Goal: Task Accomplishment & Management: Complete application form

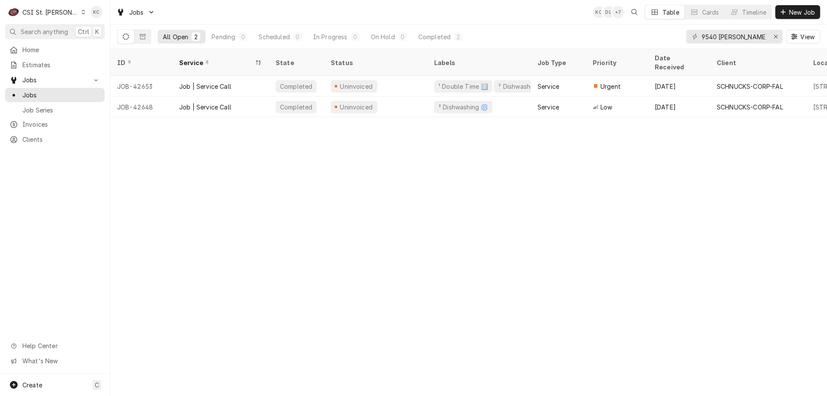
drag, startPoint x: 245, startPoint y: 324, endPoint x: 239, endPoint y: 318, distance: 8.9
click at [245, 324] on div "ID Service State Status Labels Job Type Priority Date Received Client Location …" at bounding box center [468, 222] width 717 height 347
drag, startPoint x: 747, startPoint y: 38, endPoint x: 655, endPoint y: 39, distance: 92.2
click at [655, 39] on div "All Open 2 Pending 0 Scheduled 0 In Progress 0 On Hold 0 Completed 2 9540 watso…" at bounding box center [468, 37] width 703 height 24
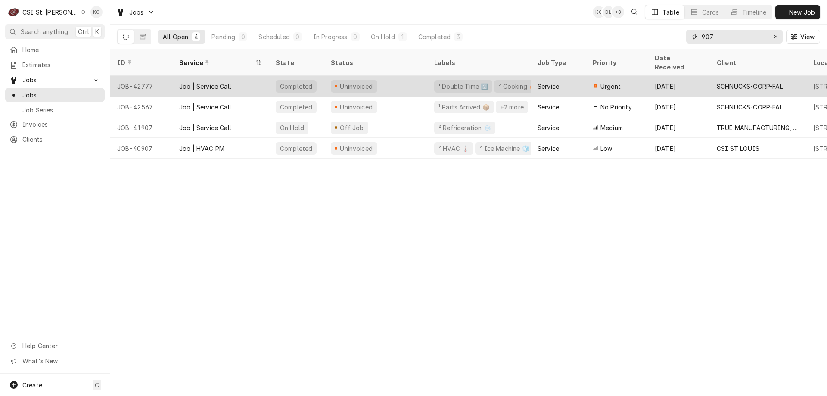
type input "907"
click at [402, 76] on div "Uninvoiced" at bounding box center [375, 86] width 103 height 21
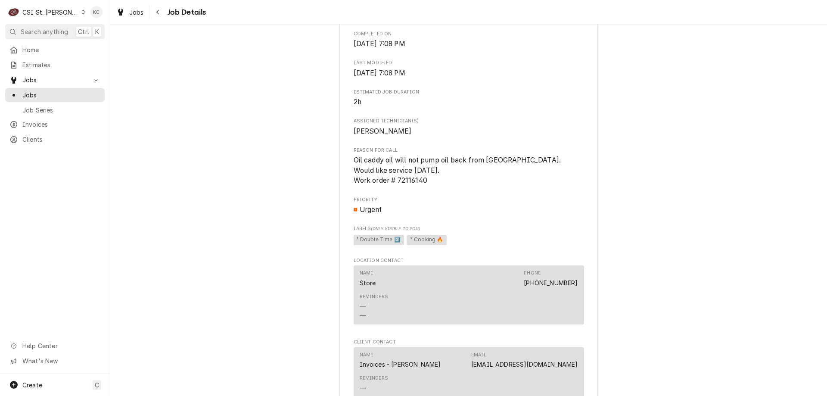
scroll to position [431, 0]
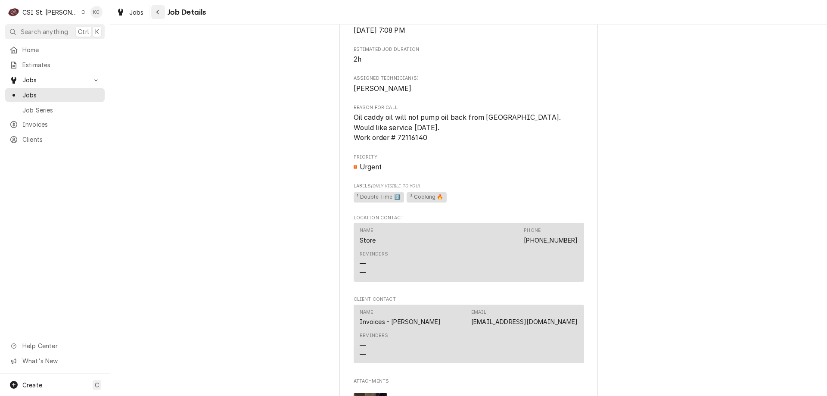
click at [158, 12] on icon "Navigate back" at bounding box center [158, 12] width 4 height 6
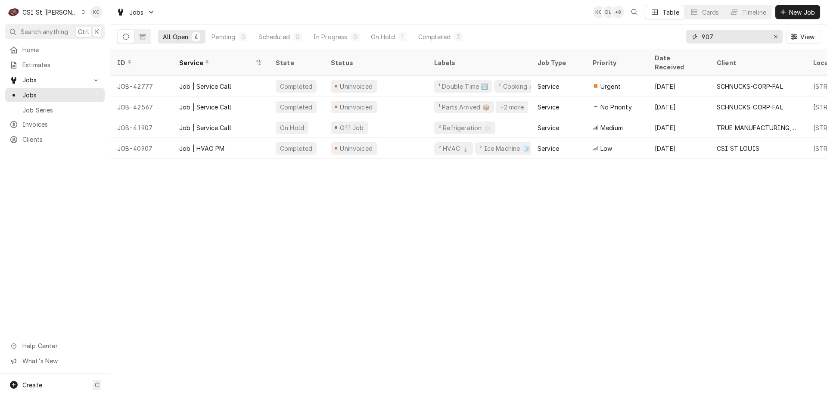
drag, startPoint x: 753, startPoint y: 40, endPoint x: 650, endPoint y: 30, distance: 103.4
click at [650, 30] on div "All Open 4 Pending 0 Scheduled 0 In Progress 0 On Hold 1 Completed 3 907 View" at bounding box center [468, 37] width 703 height 24
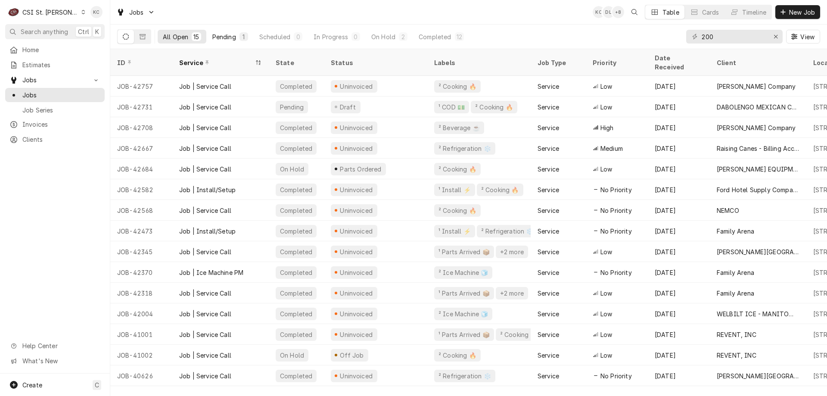
click at [232, 37] on div "Pending" at bounding box center [224, 36] width 24 height 9
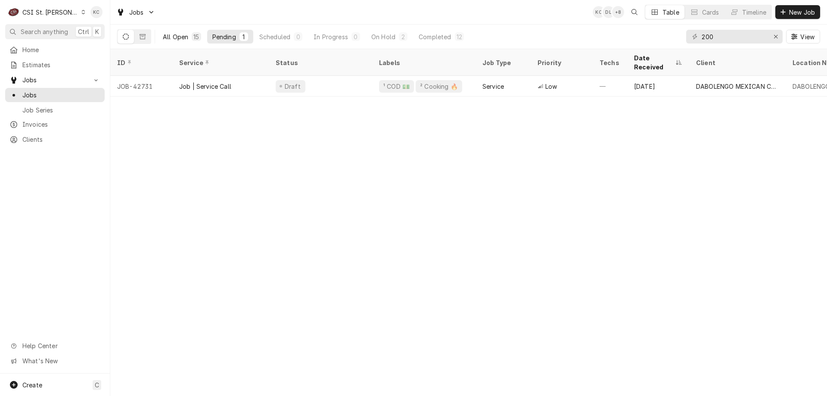
click at [185, 33] on div "All Open" at bounding box center [175, 36] width 25 height 9
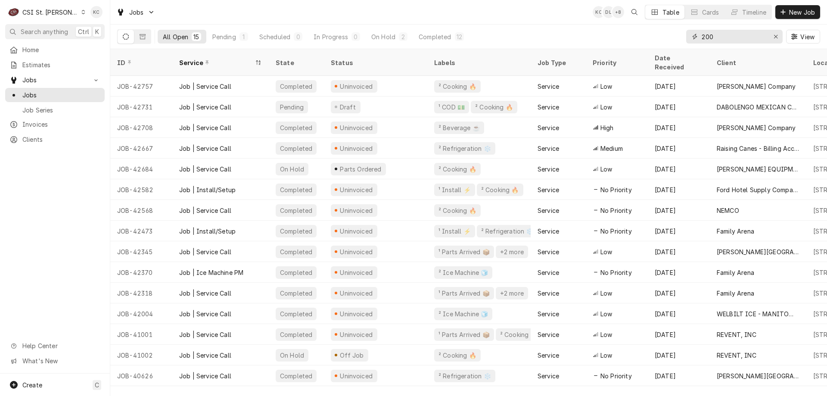
click at [742, 37] on input "200" at bounding box center [734, 37] width 65 height 14
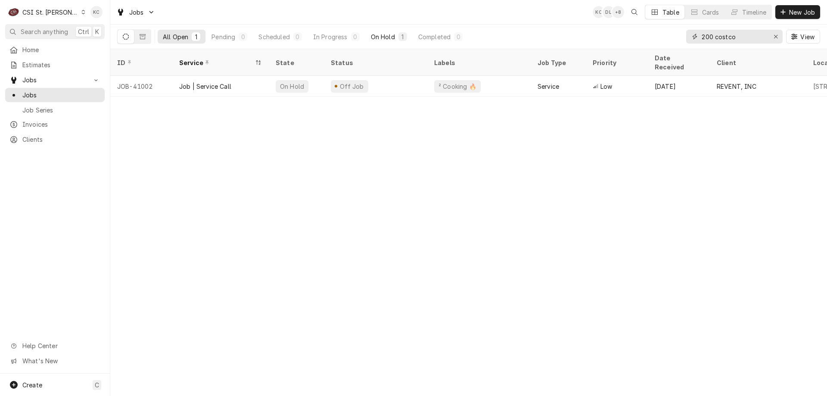
type input "200 costco"
click at [395, 33] on div "On Hold" at bounding box center [383, 36] width 24 height 9
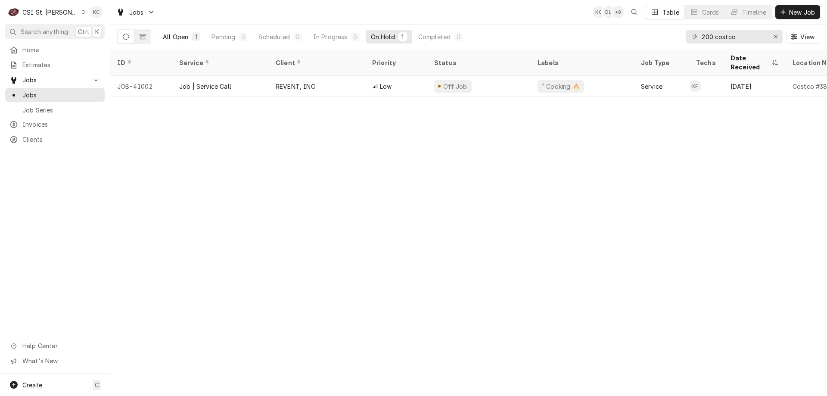
click at [167, 35] on div "All Open" at bounding box center [175, 36] width 25 height 9
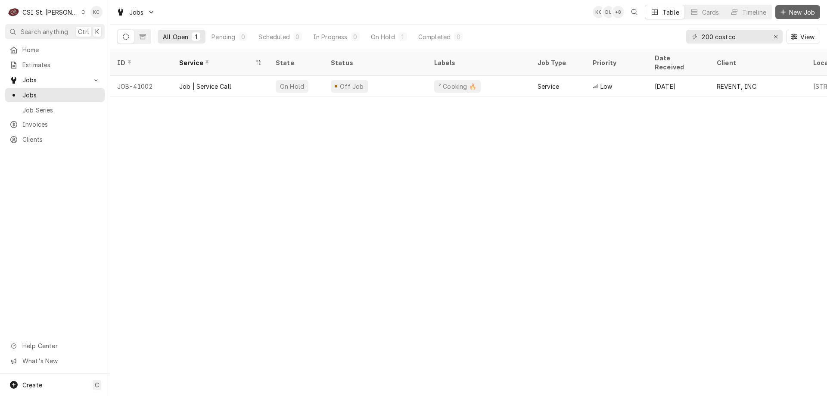
click at [786, 11] on div "Dynamic Content Wrapper" at bounding box center [783, 12] width 9 height 9
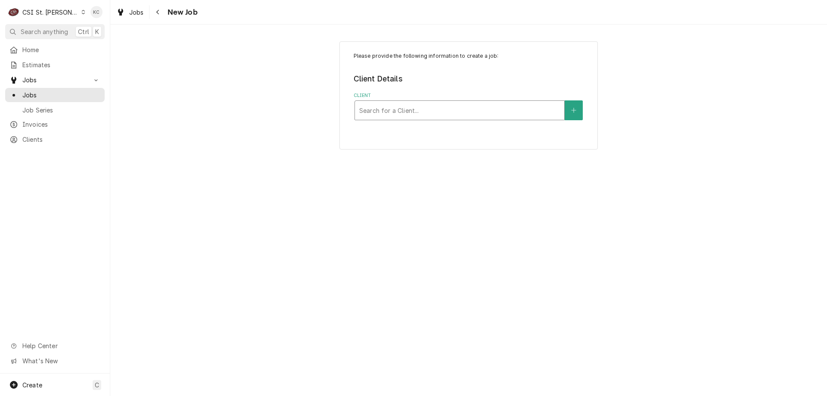
click at [520, 115] on div "Client" at bounding box center [459, 111] width 201 height 16
type input "hardt"
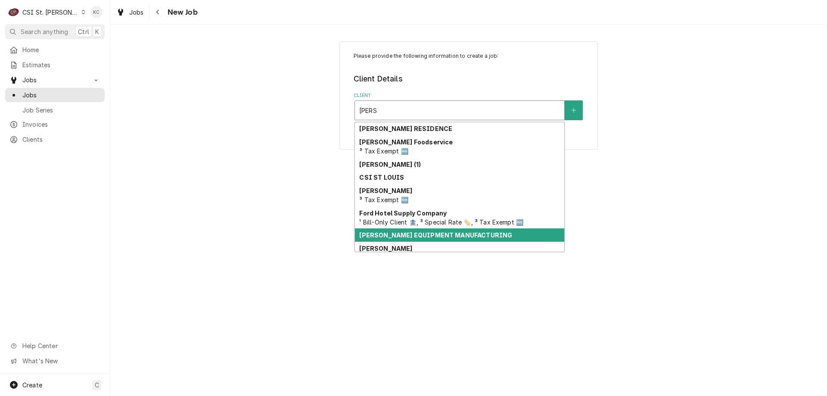
click at [374, 236] on strong "[PERSON_NAME] EQUIPMENT MANUFACTURING" at bounding box center [435, 234] width 153 height 7
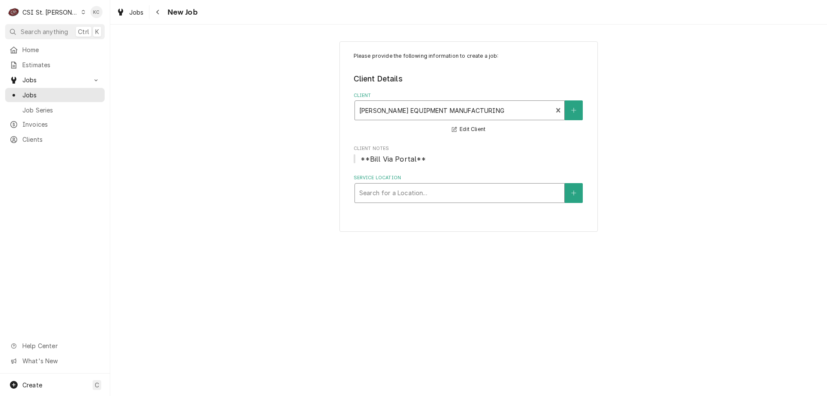
click at [425, 194] on div "Service Location" at bounding box center [459, 193] width 201 height 16
type input "200"
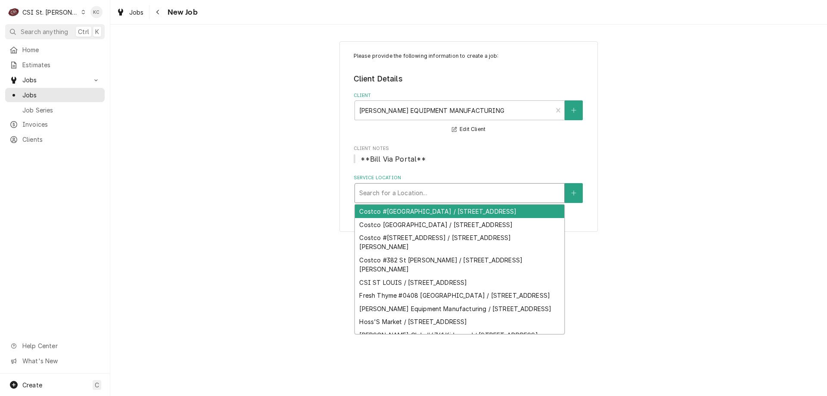
click at [425, 194] on div "Service Location" at bounding box center [459, 193] width 201 height 16
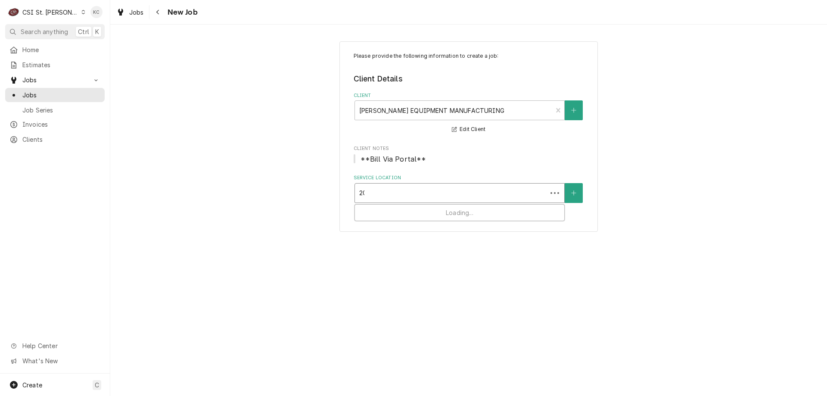
type input "200"
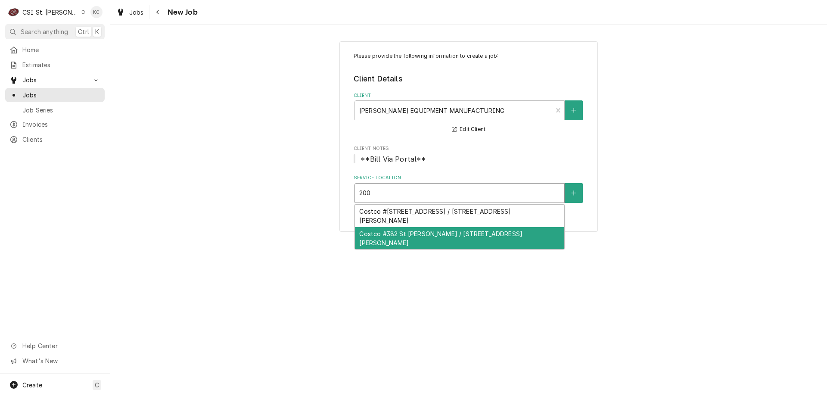
click at [432, 230] on div "Costco #382 St Peters / 200 Costco Way, St Peters, MO 63376" at bounding box center [459, 238] width 209 height 22
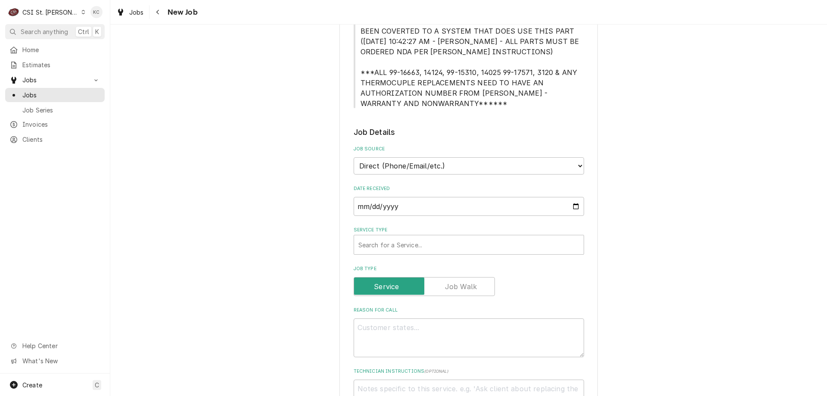
scroll to position [388, 0]
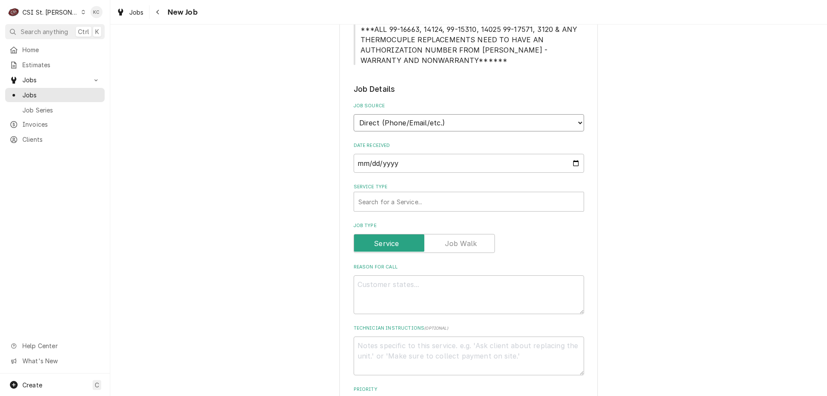
click at [450, 121] on select "Direct (Phone/Email/etc.) Service Channel Corrigo Ecotrak Other" at bounding box center [469, 122] width 230 height 17
select select "100"
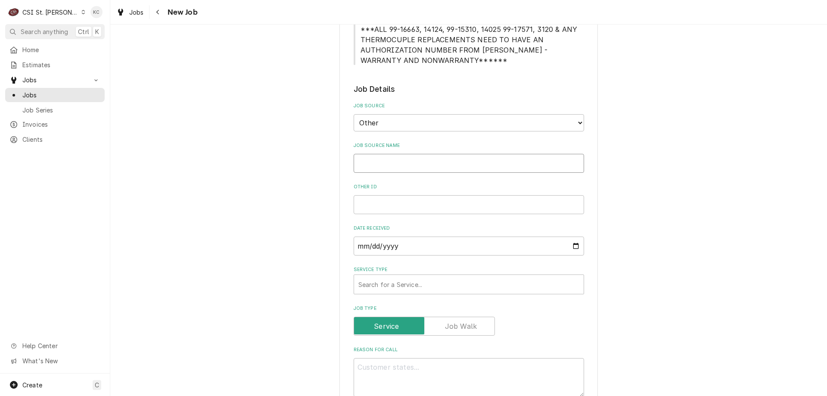
click at [437, 164] on input "Job Source Name" at bounding box center [469, 163] width 230 height 19
type textarea "x"
type input "H"
type textarea "x"
type input "Ha"
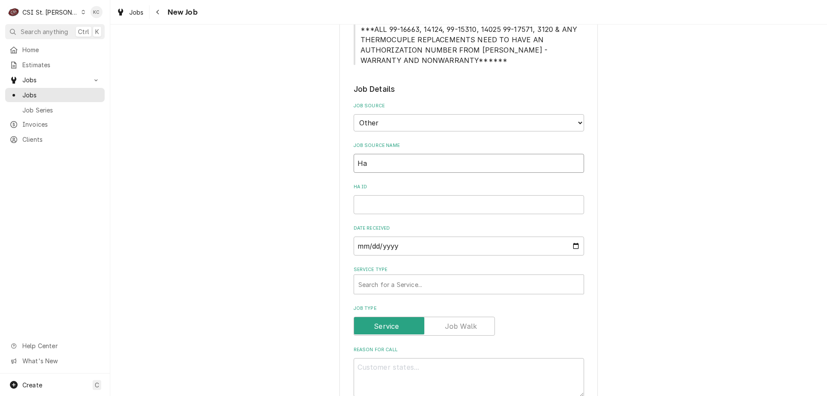
type textarea "x"
type input "Har"
type textarea "x"
type input "Hard"
type textarea "x"
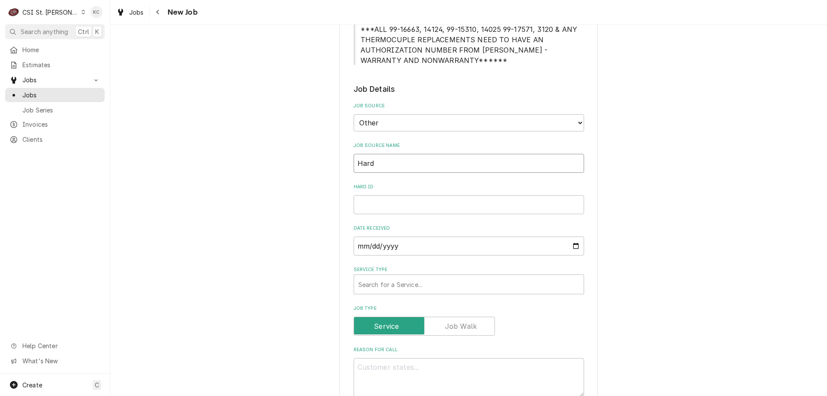
type input "Hardt"
type textarea "x"
type input "Hardt"
type textarea "x"
type input "Hardt e"
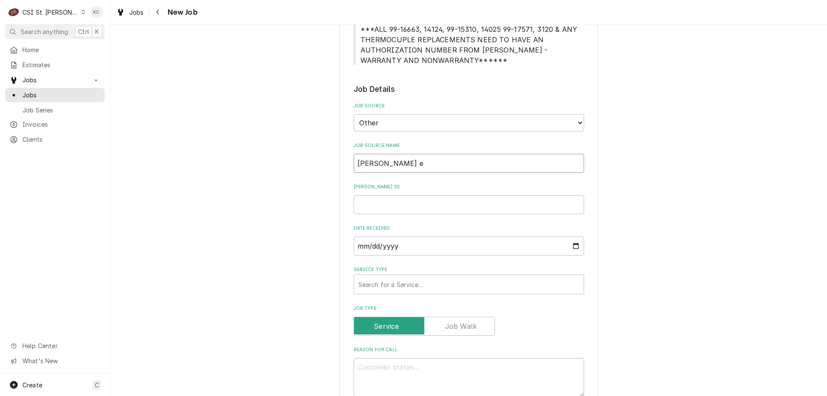
type textarea "x"
type input "Hardt em"
type textarea "x"
type input "Hardt ema"
type textarea "x"
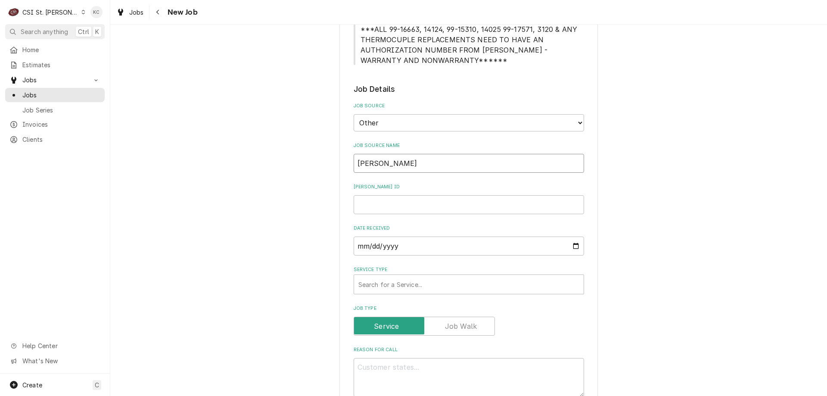
type input "Hardt emai"
type textarea "x"
type input "[PERSON_NAME] email"
type textarea "x"
type input "[PERSON_NAME] email"
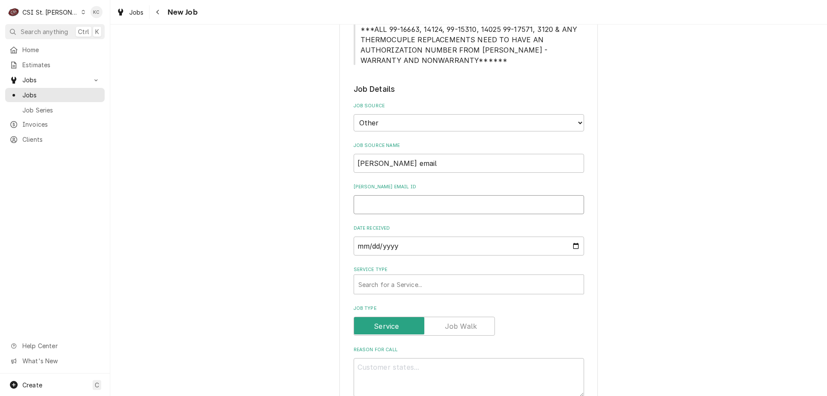
type textarea "x"
type input "1"
type textarea "x"
type input "19"
type textarea "x"
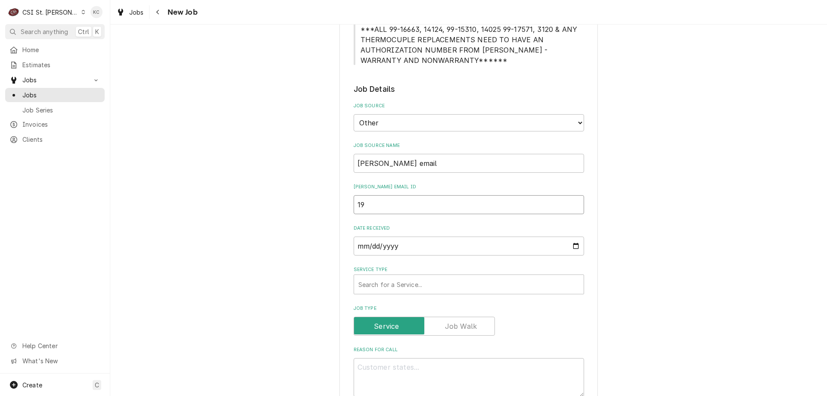
type input "194"
type textarea "x"
type input "1947"
type textarea "x"
type input "19476"
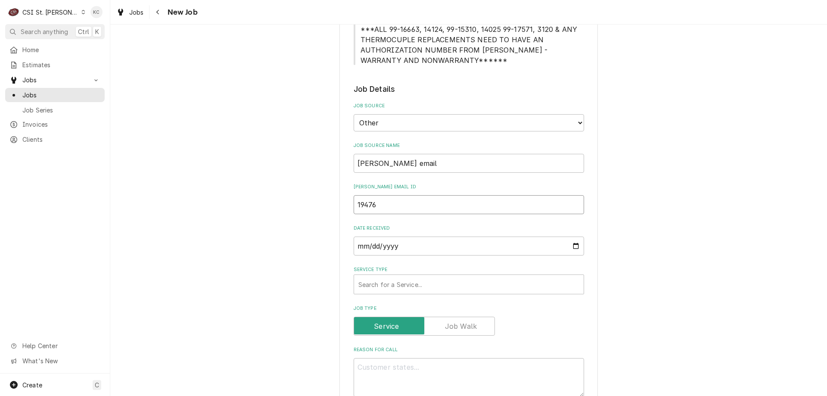
type textarea "x"
type input "194765"
type textarea "x"
type input "194765"
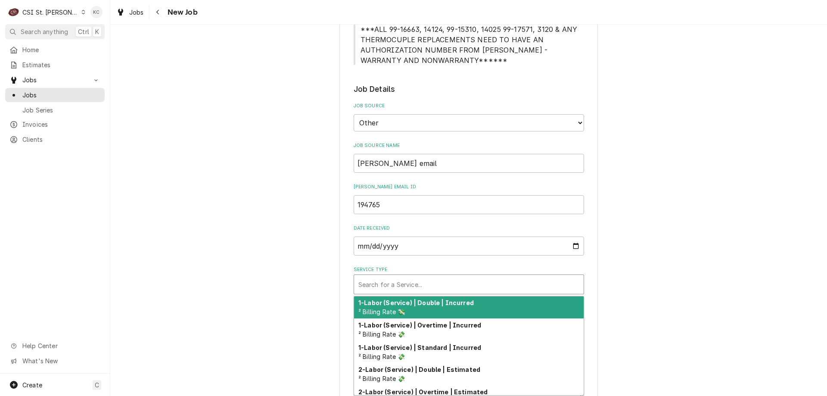
click at [412, 281] on div "Service Type" at bounding box center [468, 284] width 221 height 16
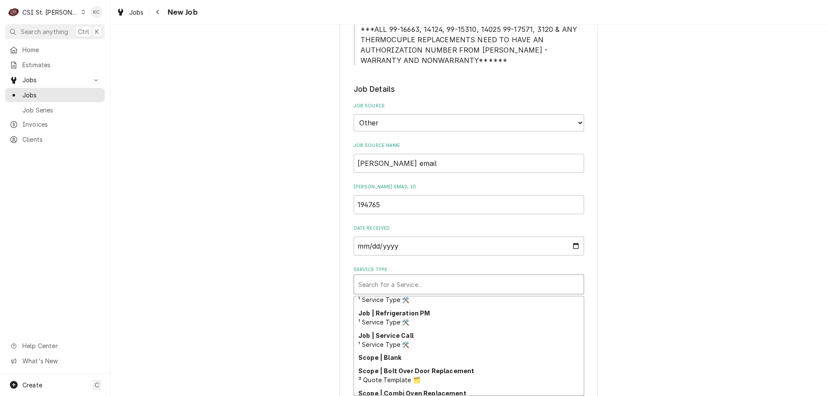
scroll to position [512, 0]
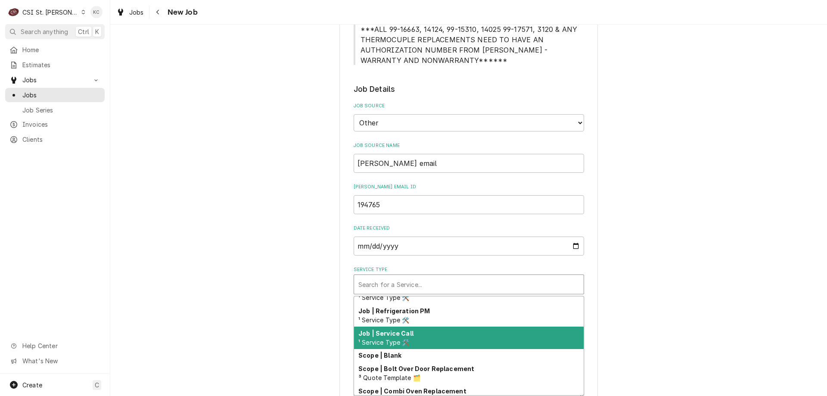
click at [447, 341] on div "Job | Service Call ¹ Service Type 🛠️" at bounding box center [469, 337] width 230 height 22
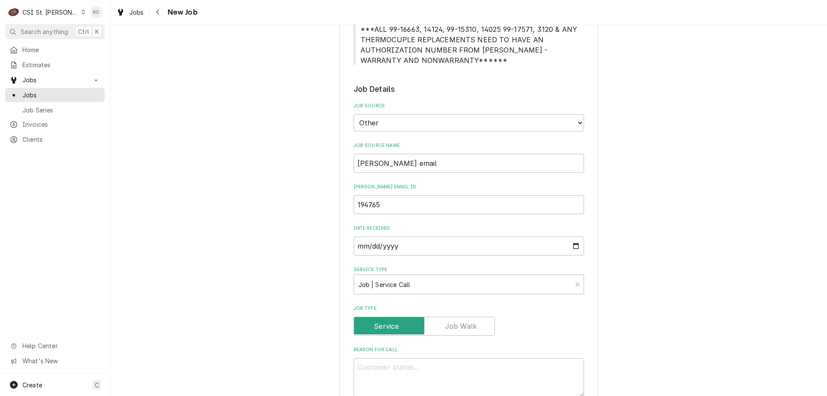
click at [656, 324] on div "Please provide the following information to create a job: Client Details Client…" at bounding box center [468, 263] width 717 height 1235
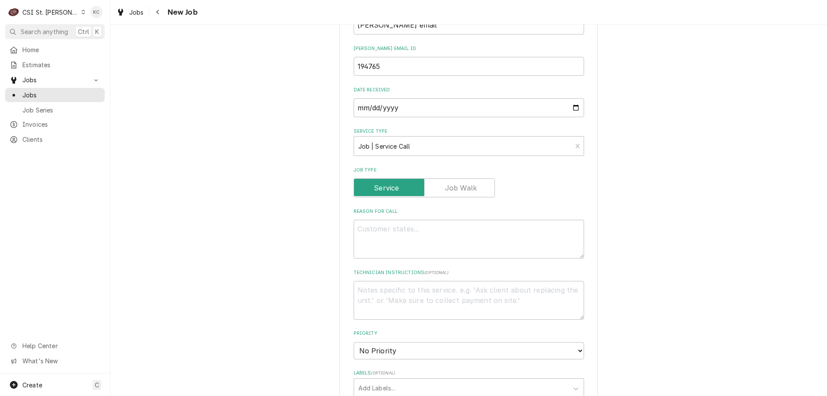
scroll to position [560, 0]
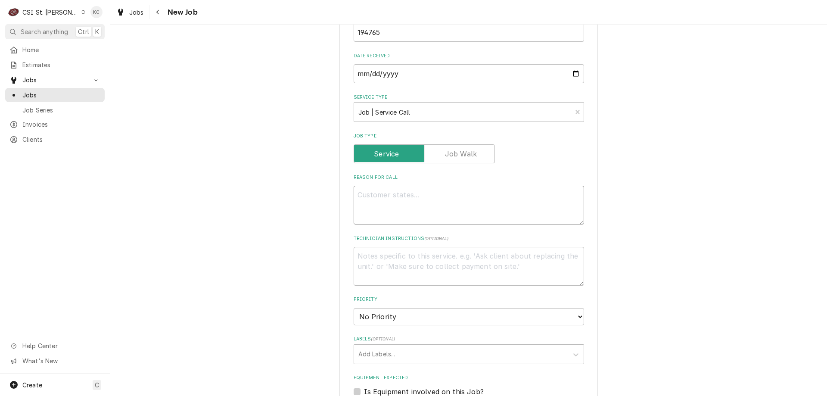
click at [390, 192] on textarea "Reason For Call" at bounding box center [469, 205] width 230 height 39
paste textarea "Model: I4500 - Rotisserie Serial: 191145H20227"
type textarea "x"
type textarea "Model: I4500 - Rotisserie Serial: 191145H20227"
type textarea "x"
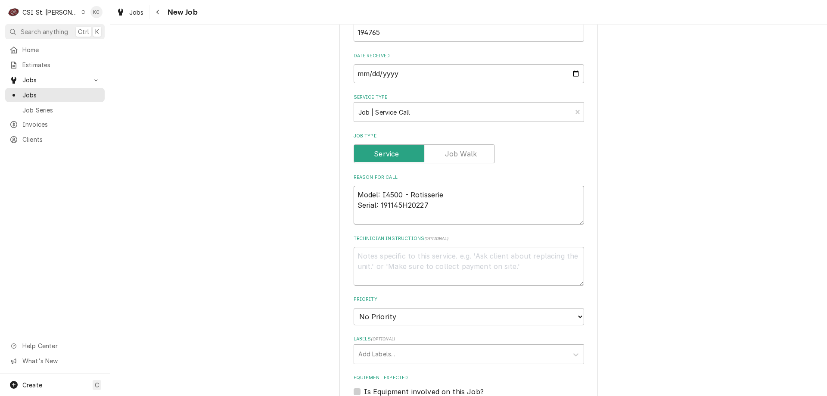
type textarea "Model: I4500 - Rotisserie Serial: 191145H20227"
click at [411, 265] on textarea "Technician Instructions ( optional )" at bounding box center [469, 266] width 230 height 39
type textarea "x"
type textarea "A"
type textarea "x"
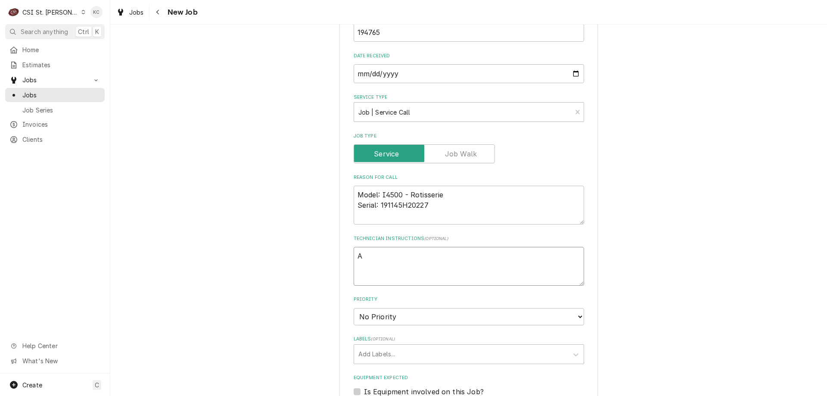
type textarea "As"
type textarea "x"
type textarea "Ast"
type textarea "x"
type textarea "Asto"
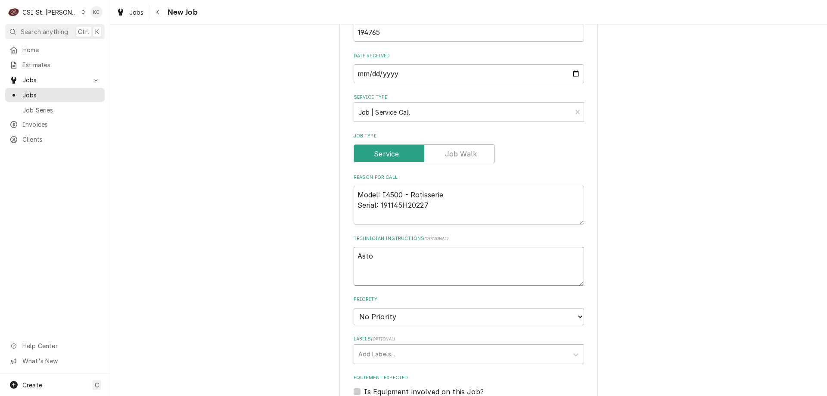
type textarea "x"
type textarea "Aston"
type textarea "x"
type textarea "Aston"
type textarea "x"
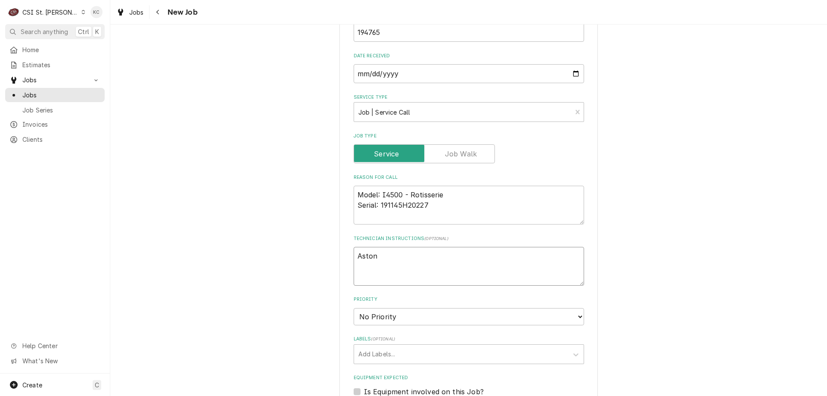
type textarea "Aston -"
type textarea "x"
type textarea "Aston -"
type textarea "x"
type textarea "Aston - D"
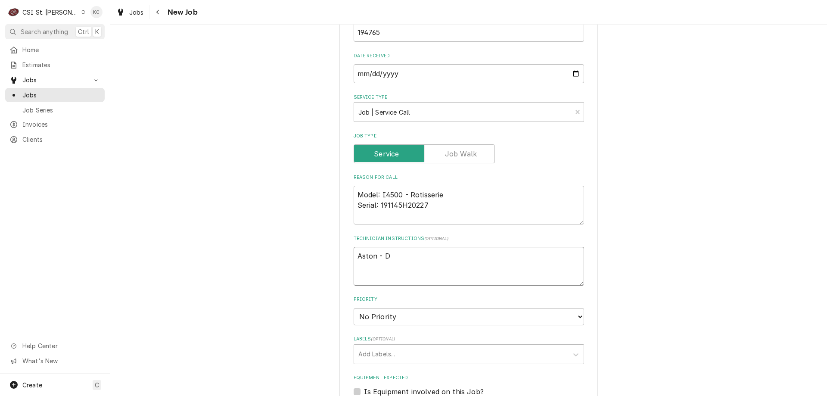
type textarea "x"
type textarea "Aston - Del"
type textarea "x"
type textarea "Aston - Deli"
type textarea "x"
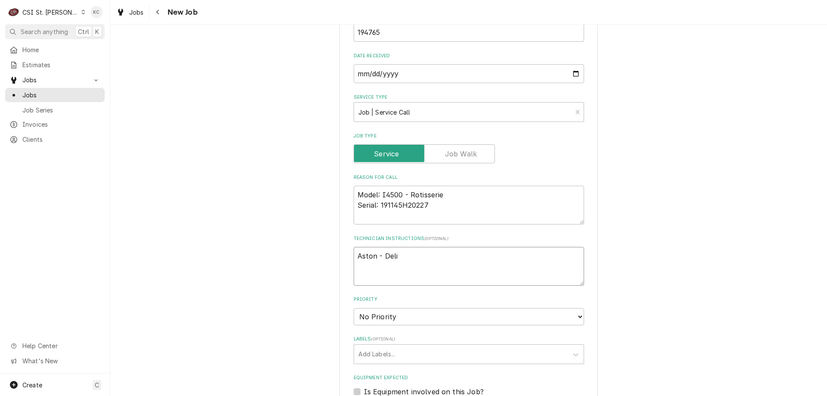
type textarea "Aston - Deli"
type textarea "x"
type textarea "Aston - Deli M"
type textarea "x"
type textarea "Aston - Deli Ma"
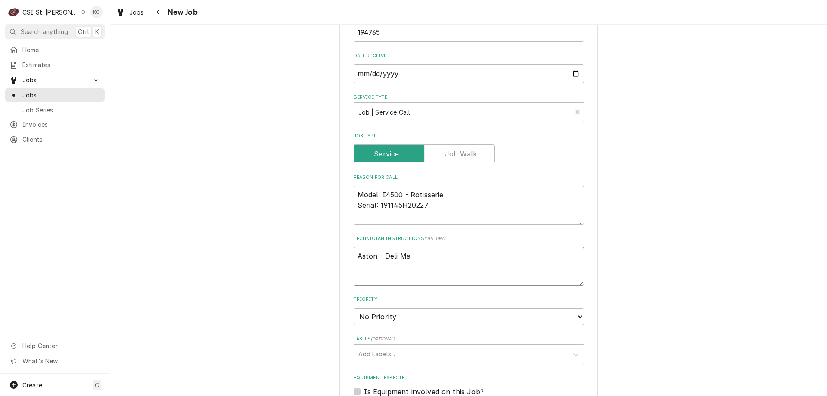
type textarea "x"
type textarea "Aston - Deli Man"
type textarea "x"
type textarea "Aston - Deli Mana"
type textarea "x"
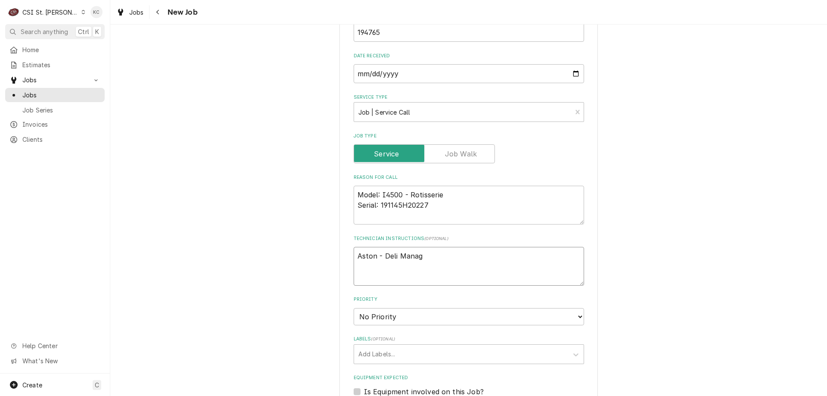
type textarea "Aston - Deli Managw"
type textarea "x"
type textarea "Aston - Deli Managwe"
type textarea "x"
type textarea "Aston - Deli Managwer"
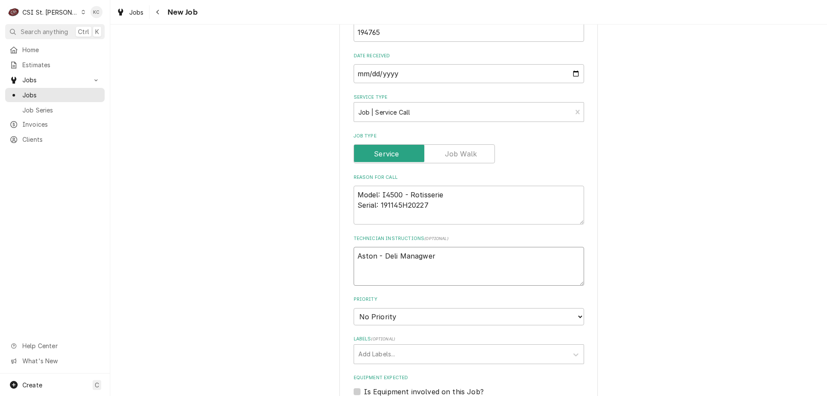
type textarea "x"
type textarea "Aston - Deli Managwer"
type textarea "x"
type textarea "Aston - Deli Managwer"
type textarea "x"
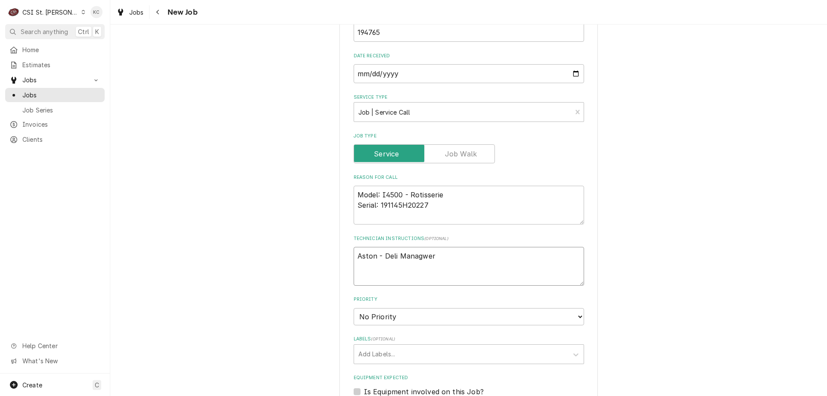
type textarea "Aston - Deli Managwe"
type textarea "x"
type textarea "Aston - Deli Managw"
type textarea "x"
type textarea "Aston - Deli Manag"
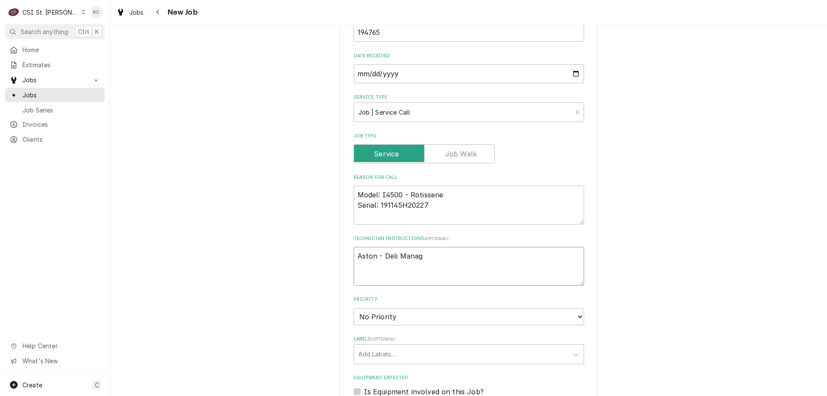
type textarea "x"
type textarea "Aston - Deli Manage"
type textarea "x"
type textarea "Aston - Deli Manager"
type textarea "x"
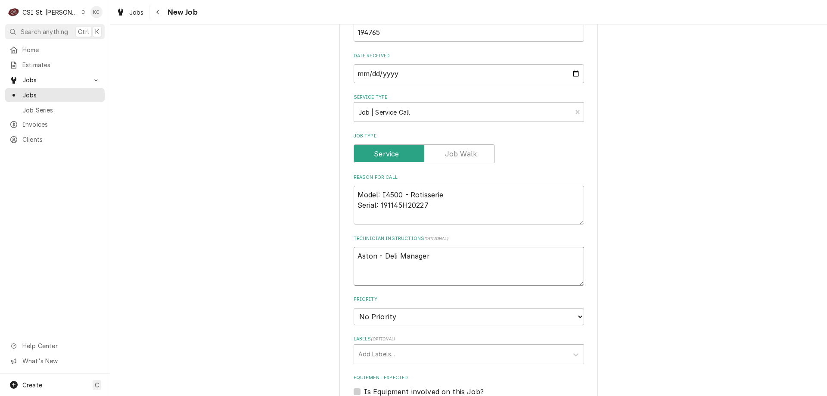
type textarea "Aston - Deli Manager"
type textarea "x"
type textarea "Aston - Deli Manager -"
type textarea "x"
type textarea "Aston - Deli Manager -"
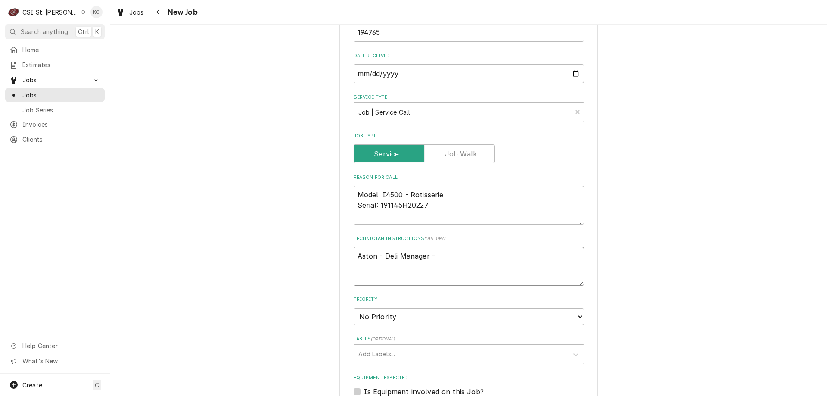
type textarea "x"
type textarea "Aston - Deli Manager - 31"
type textarea "x"
type textarea "Aston - Deli Manager - 314"
type textarea "x"
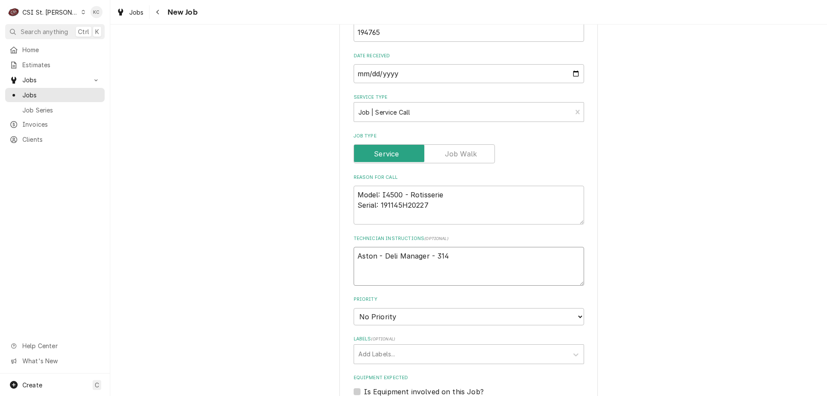
type textarea "Aston - Deli Manager - 314"
type textarea "x"
type textarea "Aston - Deli Manager - 314 6"
type textarea "x"
type textarea "Aston - Deli Manager - 314 68"
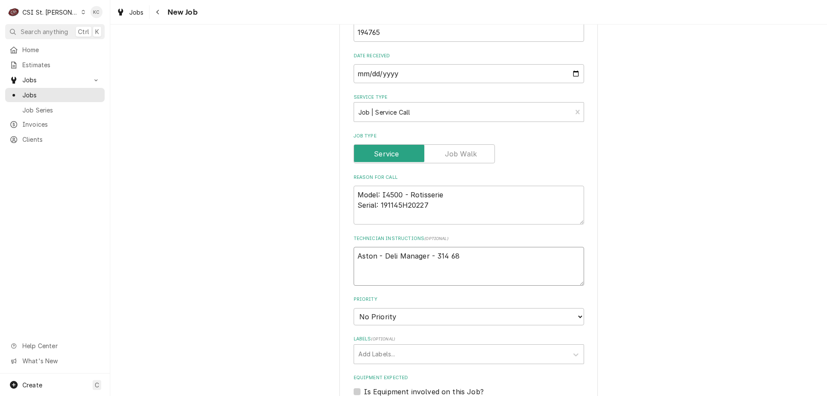
type textarea "x"
type textarea "Aston - Deli Manager - 314 686"
type textarea "x"
type textarea "Aston - Deli Manager - 314 686-"
type textarea "x"
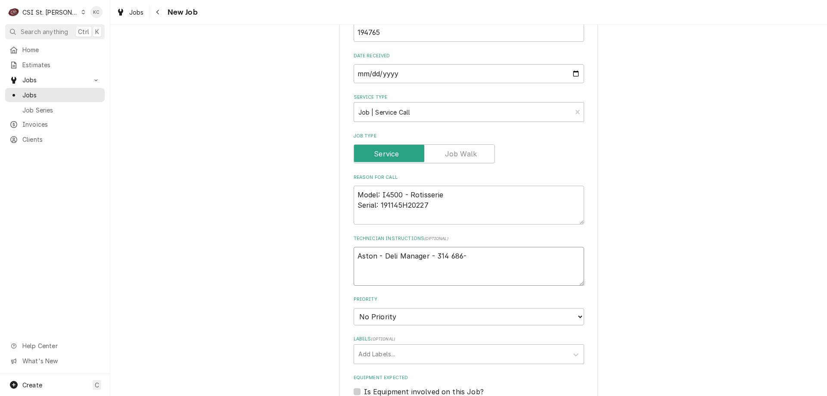
type textarea "Aston - Deli Manager - 314 686-2"
type textarea "x"
type textarea "Aston - Deli Manager - 314 686-29"
type textarea "x"
type textarea "Aston - Deli Manager - 314 686-295"
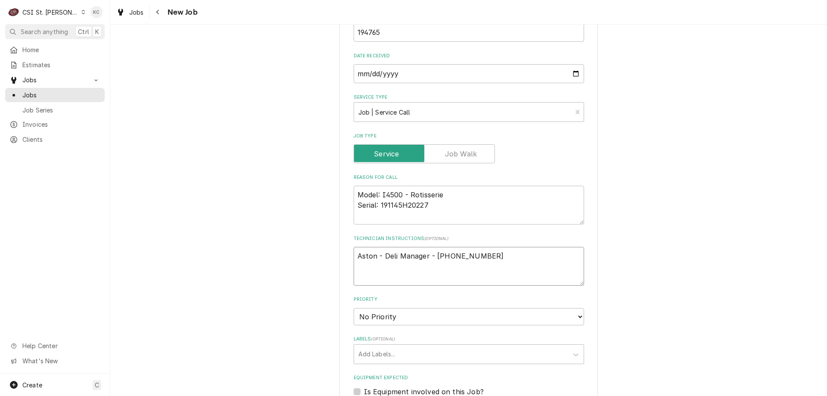
type textarea "x"
type textarea "Aston - Deli Manager - 314 686-2950"
type textarea "x"
type textarea "Aston - Deli Manager - 314 686-2950"
click at [354, 256] on textarea "Aston - Deli Manager - 314 686-2950" at bounding box center [469, 266] width 230 height 39
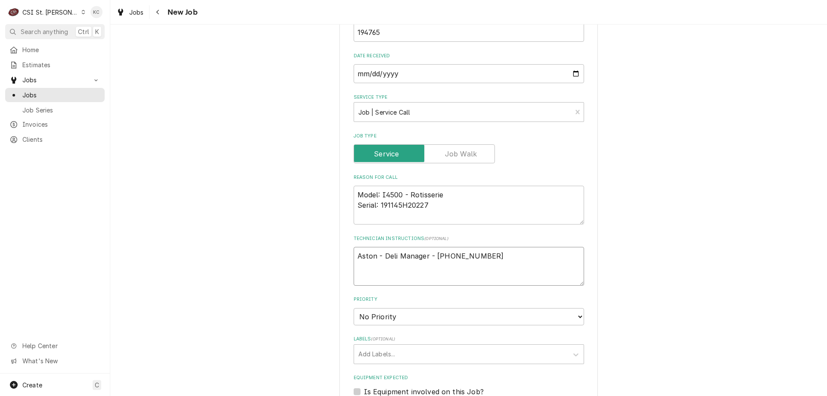
type textarea "x"
type textarea "Aston - Deli Manager - 314 686-2950"
type textarea "x"
type textarea "Aston - Deli Manager - 314 686-2950"
paste textarea "Urgency: Down Overtime: YES"
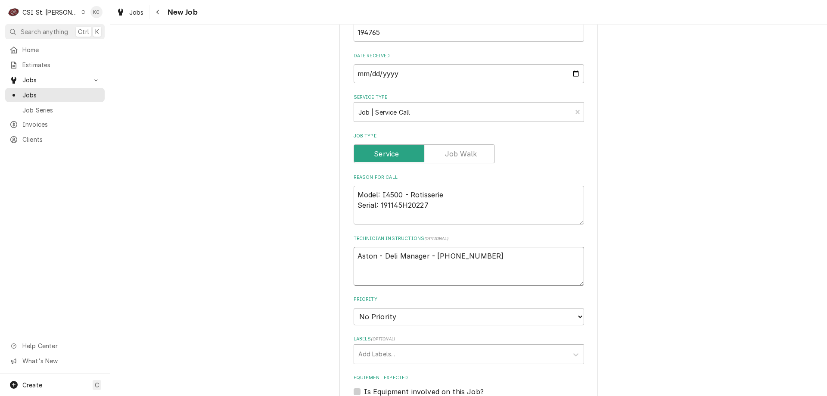
type textarea "x"
type textarea "Urgency: Down Overtime: YES Aston - Deli Manager - 314 686-2950"
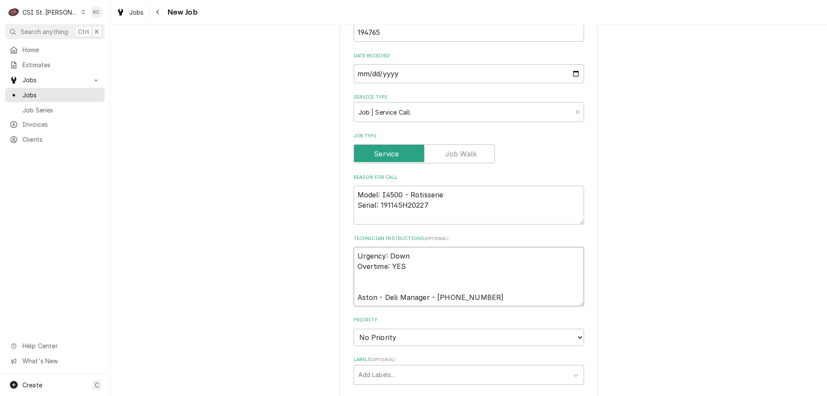
type textarea "x"
type textarea "Urgency: Down Overtime: YES Aston - Deli Manager - 314 686-2950"
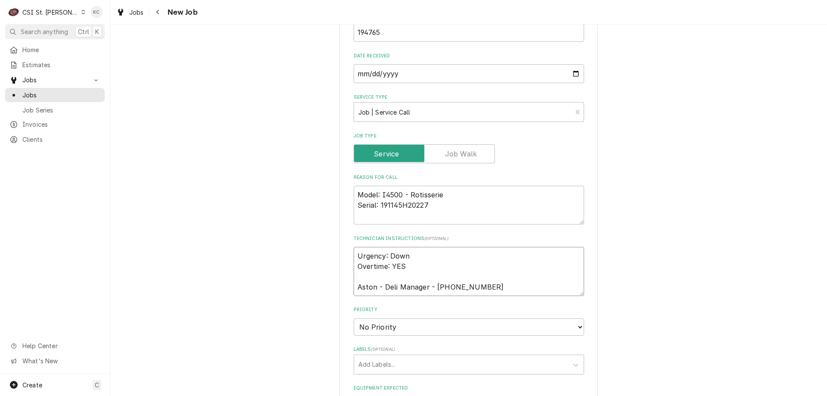
type textarea "x"
type textarea "Urgency: Down Overtime: YES Aston - Deli Manager - 314 686-2950"
click at [402, 326] on select "No Priority Urgent High Medium Low" at bounding box center [469, 326] width 230 height 17
select select "2"
click at [354, 318] on select "No Priority Urgent High Medium Low" at bounding box center [469, 326] width 230 height 17
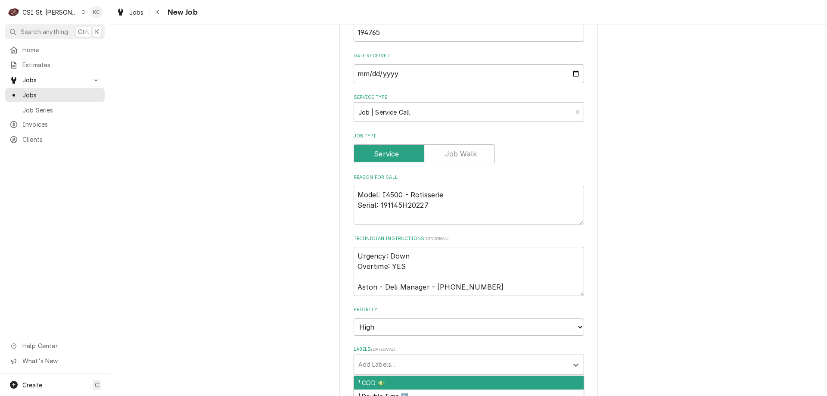
click at [402, 365] on div "Labels" at bounding box center [460, 365] width 205 height 16
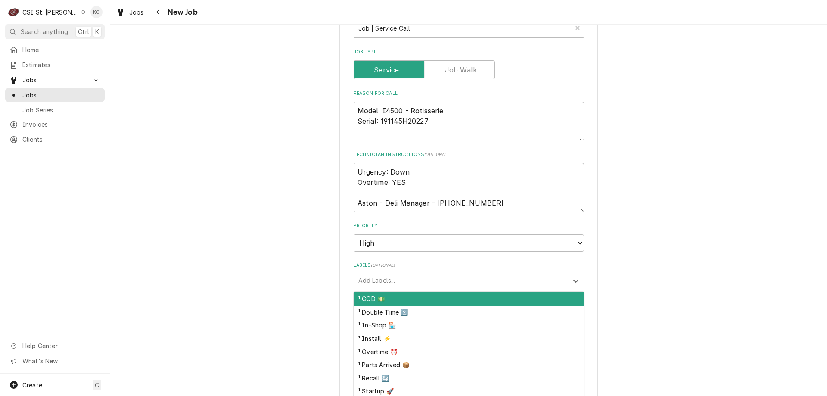
scroll to position [646, 0]
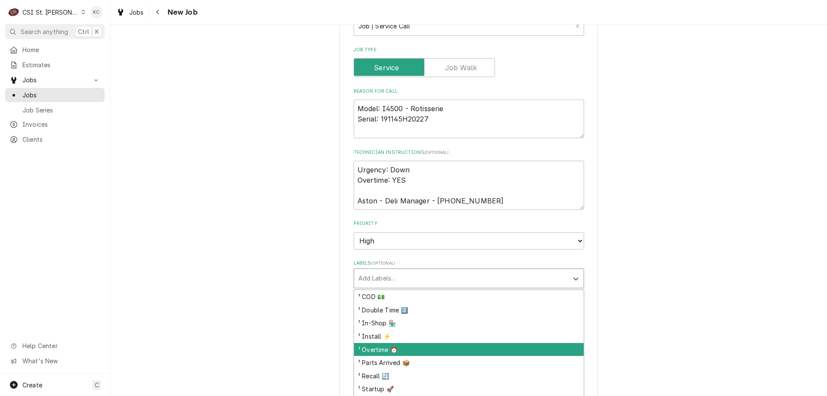
click at [399, 350] on div "¹ Overtime ⏰" at bounding box center [469, 349] width 230 height 13
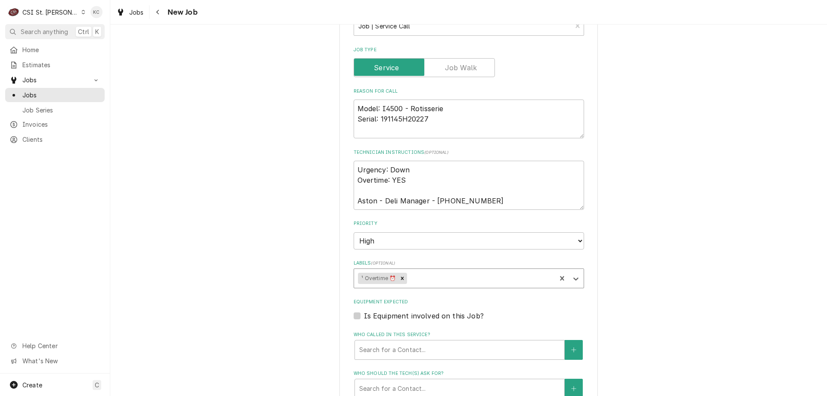
click at [414, 280] on div "Labels" at bounding box center [480, 278] width 143 height 16
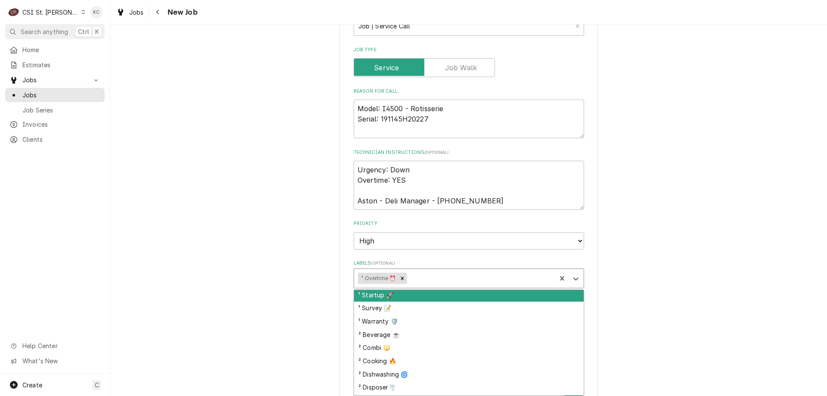
scroll to position [86, 0]
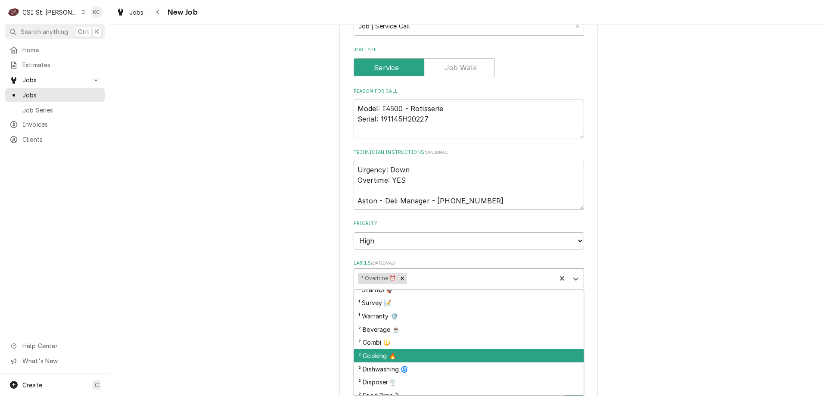
click at [419, 350] on div "² Cooking 🔥" at bounding box center [469, 355] width 230 height 13
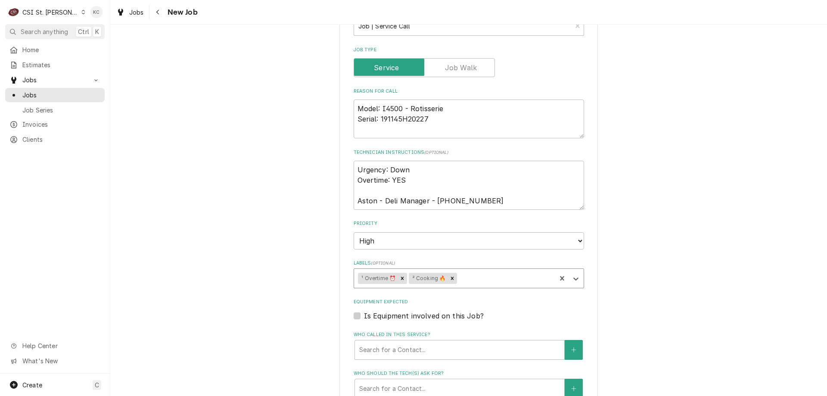
click at [652, 313] on div "Please provide the following information to create a job: Client Details Client…" at bounding box center [468, 11] width 717 height 1246
click at [438, 118] on textarea "Model: I4500 - Rotisserie Serial: 191145H20227" at bounding box center [469, 118] width 230 height 39
type textarea "x"
type textarea "Model: I4500 - Rotisserie Serial: 191145H20227"
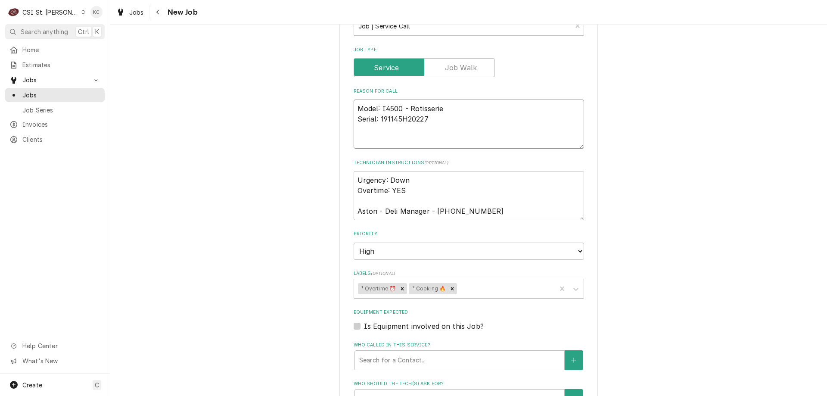
type textarea "x"
type textarea "Model: I4500 - Rotisserie Serial: 191145H20227"
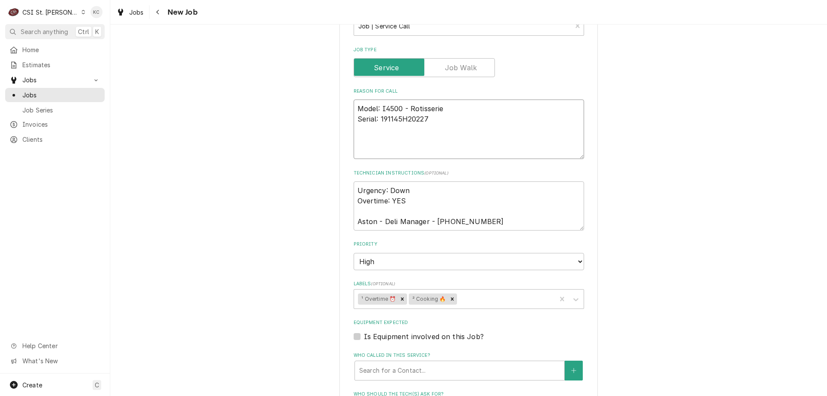
type textarea "x"
type textarea "Model: I4500 - Rotisserie Serial: 191145H20227 S"
type textarea "x"
type textarea "Model: I4500 - Rotisserie Serial: 191145H20227 Sy"
type textarea "x"
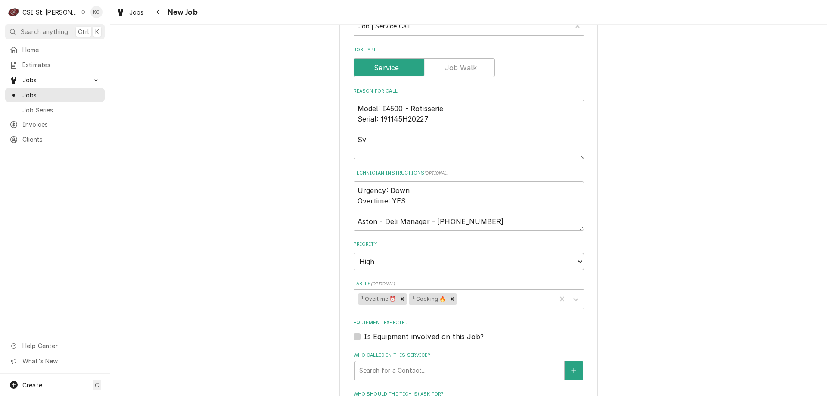
type textarea "Model: I4500 - Rotisserie Serial: 191145H20227 Sym"
type textarea "x"
type textarea "Model: I4500 - Rotisserie Serial: 191145H20227 Symp"
type textarea "x"
type textarea "Model: I4500 - Rotisserie Serial: 191145H20227 Sympt"
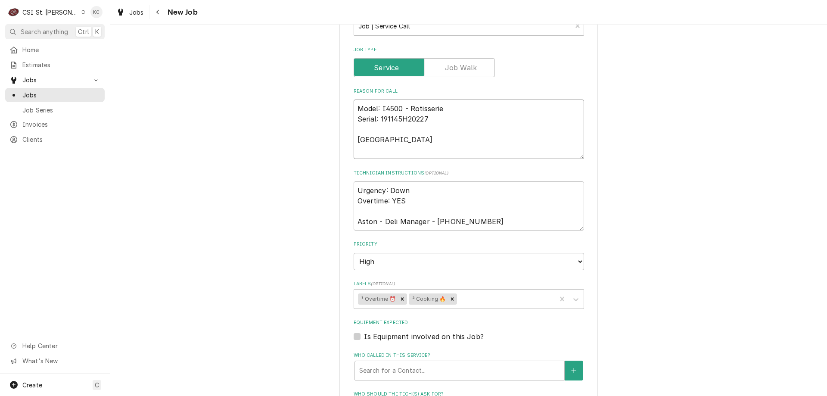
type textarea "x"
type textarea "Model: I4500 - Rotisserie Serial: 191145H20227 Sympto"
type textarea "x"
type textarea "Model: I4500 - Rotisserie Serial: 191145H20227 Symptom"
type textarea "x"
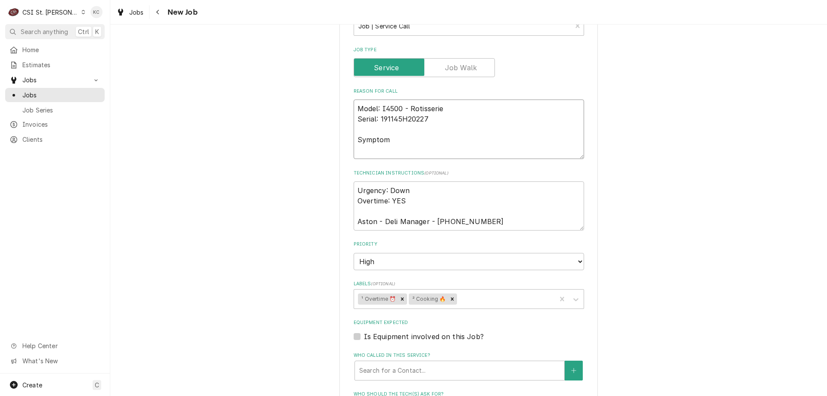
type textarea "Model: I4500 - Rotisserie Serial: 191145H20227 Symptom"
type textarea "x"
type textarea "Model: I4500 - Rotisserie Serial: 191145H20227 Symptom Cio"
type textarea "x"
type textarea "Model: I4500 - Rotisserie Serial: 191145H20227 Symptom Ci"
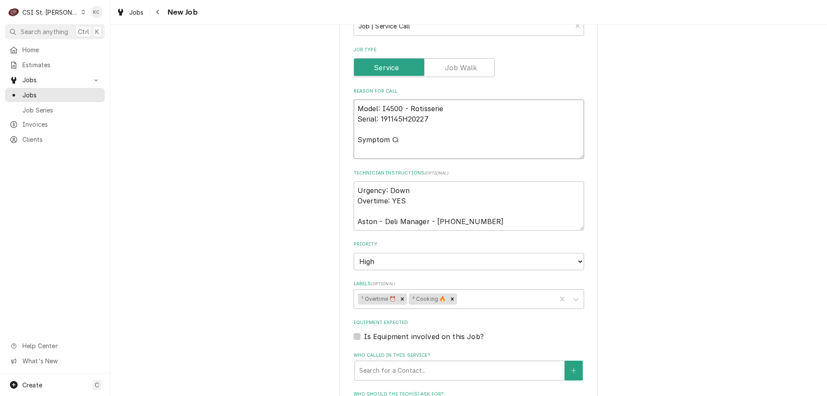
type textarea "x"
type textarea "Model: I4500 - Rotisserie Serial: 191145H20227 Symptom C"
type textarea "x"
type textarea "Model: I4500 - Rotisserie Serial: 191145H20227 Symptom Cod"
type textarea "x"
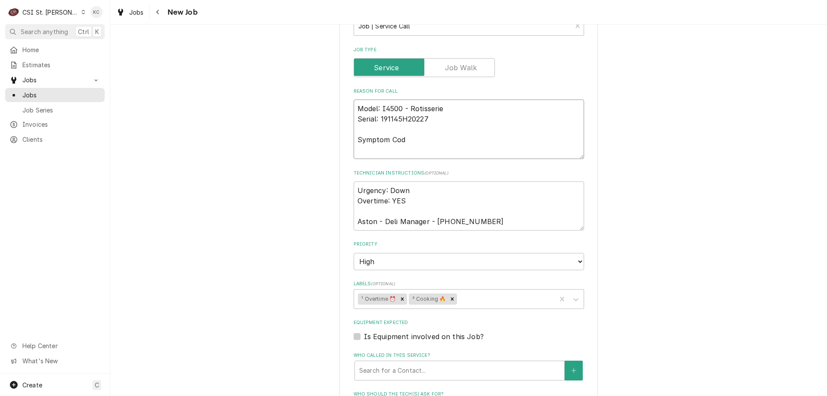
type textarea "Model: I4500 - Rotisserie Serial: 191145H20227 Symptom Code"
type textarea "x"
type textarea "Model: I4500 - Rotisserie Serial: 191145H20227 Symptom Codes"
type textarea "x"
type textarea "Model: I4500 - Rotisserie Serial: 191145H20227 Symptom Codes"
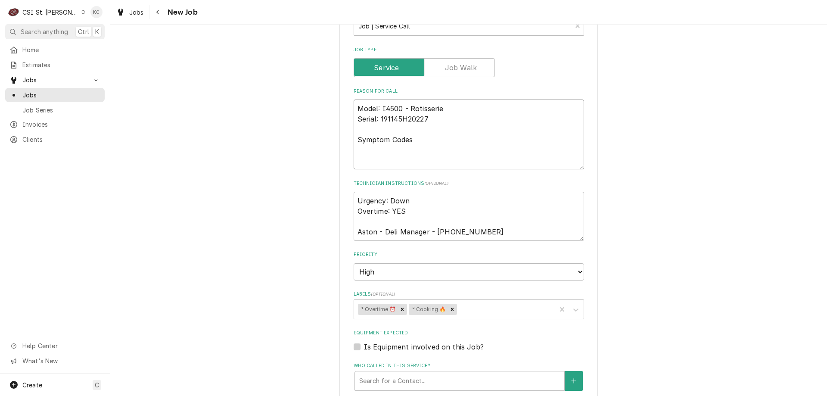
type textarea "x"
type textarea "Model: I4500 - Rotisserie Serial: 191145H20227 Symptom Codes 3"
type textarea "x"
type textarea "Model: I4500 - Rotisserie Serial: 191145H20227 Symptom Codes 36"
type textarea "x"
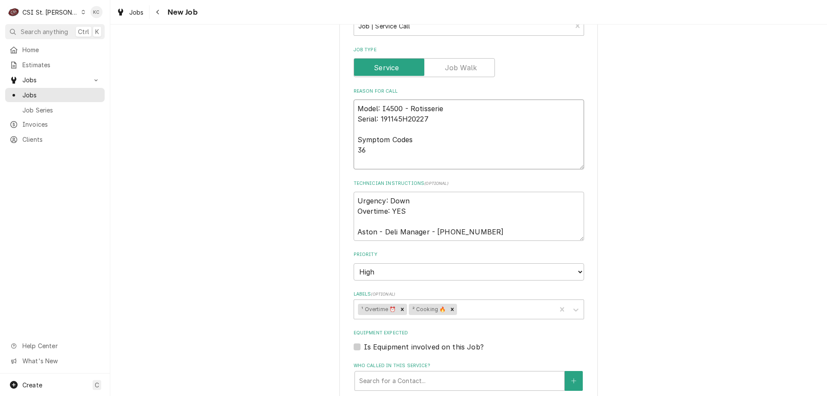
type textarea "Model: I4500 - Rotisserie Serial: 191145H20227 Symptom Codes 365"
type textarea "x"
type textarea "Model: I4500 - Rotisserie Serial: 191145H20227 Symptom Codes 36"
type textarea "x"
type textarea "Model: I4500 - Rotisserie Serial: 191145H20227 Symptom Codes 364"
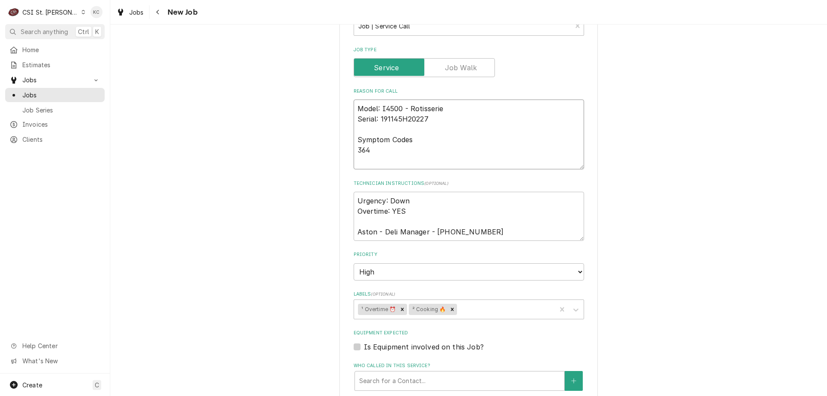
type textarea "x"
type textarea "Model: I4500 - Rotisserie Serial: 191145H20227 Symptom Codes 3642"
type textarea "x"
type textarea "Model: I4500 - Rotisserie Serial: 191145H20227 Symptom Codes 3642"
type textarea "x"
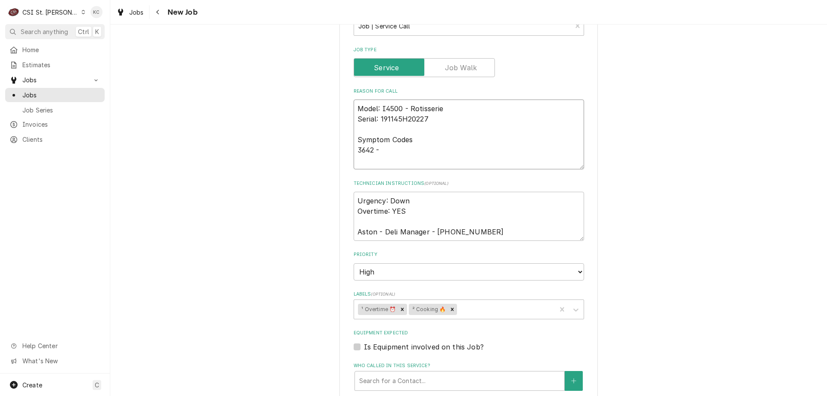
type textarea "Model: I4500 - Rotisserie Serial: 191145H20227 Symptom Codes 3642 -"
type textarea "x"
type textarea "Model: I4500 - Rotisserie Serial: 191145H20227 Symptom Codes 3642 -"
click at [385, 149] on textarea "Model: I4500 - Rotisserie Serial: 191145H20227 Symptom Codes 3642 -" at bounding box center [469, 134] width 230 height 70
paste textarea "Green manual advance switch has fallen off / failed. Need to send tech to repla…"
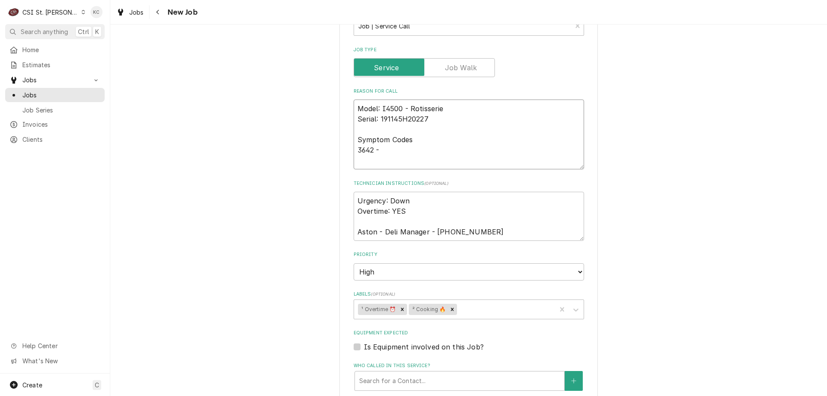
type textarea "x"
type textarea "Model: I4500 - Rotisserie Serial: 191145H20227 Symptom Codes 3642 - Green manua…"
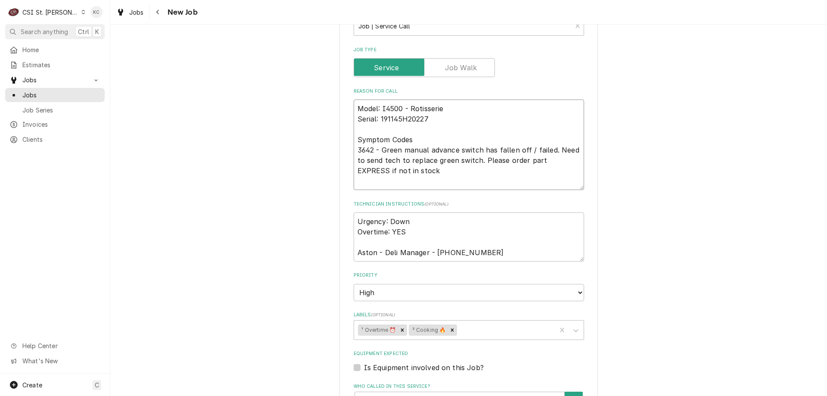
type textarea "x"
type textarea "Model: I4500 - Rotisserie Serial: 191145H20227 Symptom Codes 3642 - Green manua…"
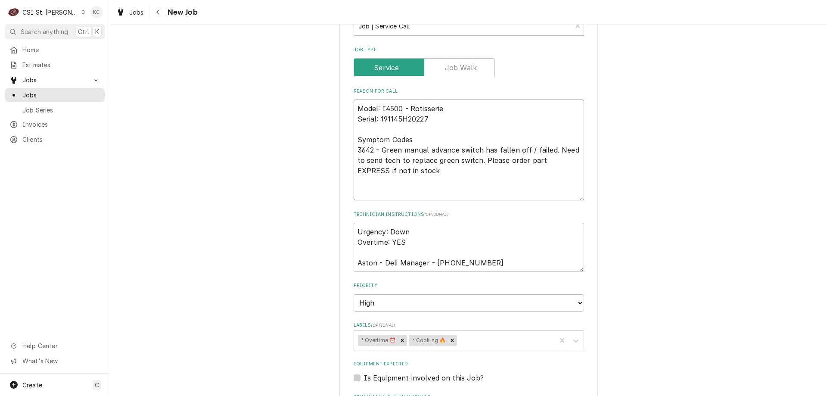
type textarea "x"
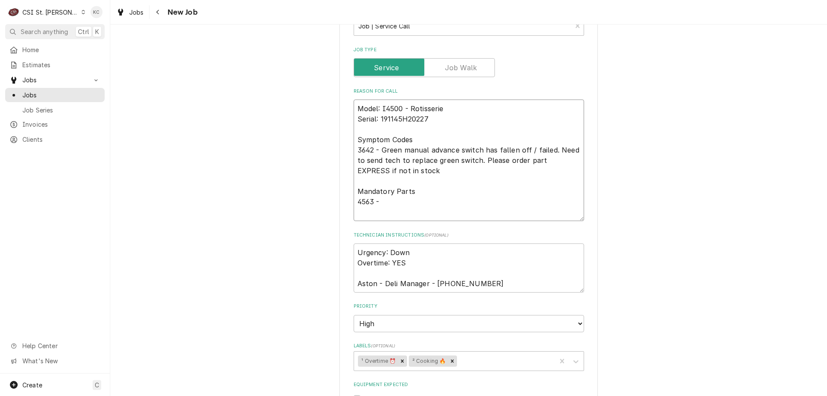
click at [415, 201] on textarea "Model: I4500 - Rotisserie Serial: 191145H20227 Symptom Codes 3642 - Green manua…" at bounding box center [469, 159] width 230 height 121
paste textarea "SWITCH MAN ADVANCE GREEN w/ 2 NO CONTACTS NEW D7 3500/BLAZE/GC"
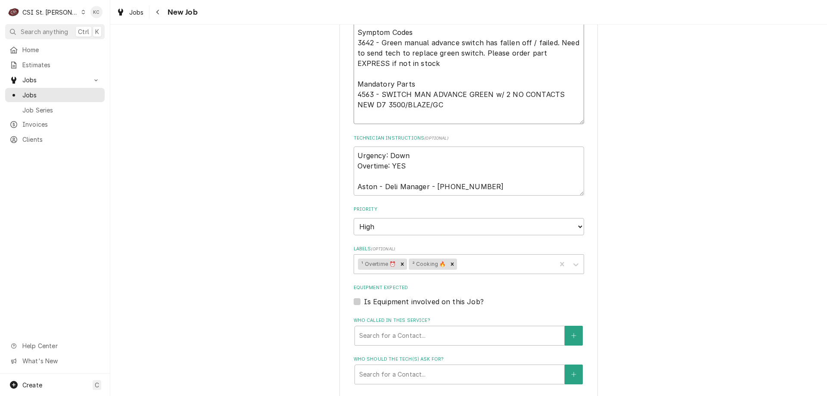
scroll to position [775, 0]
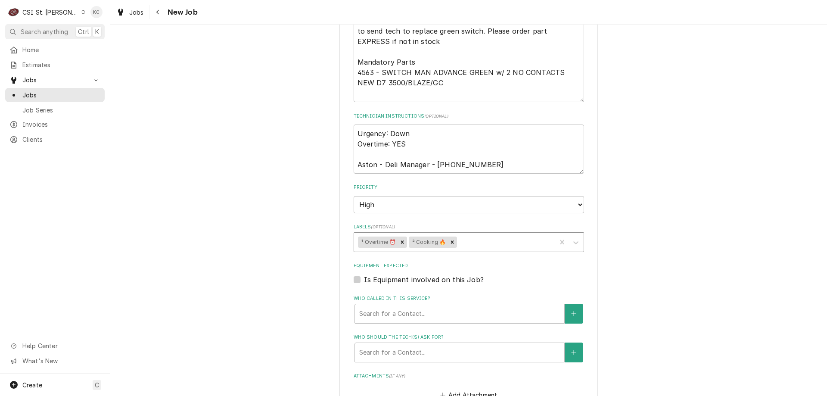
click at [475, 245] on div "Labels" at bounding box center [505, 242] width 93 height 16
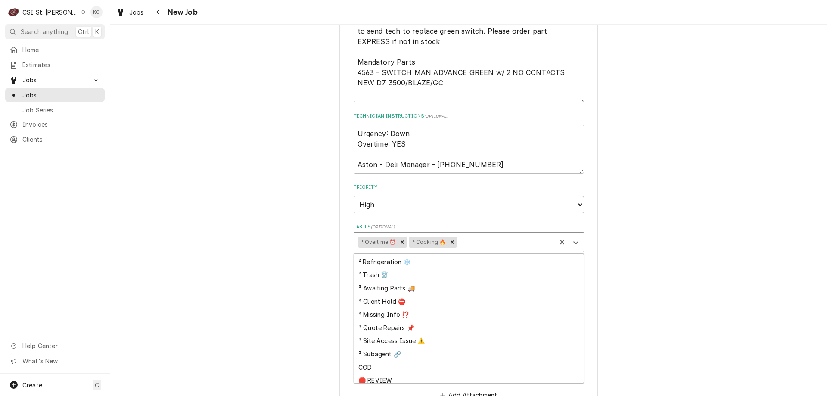
scroll to position [227, 0]
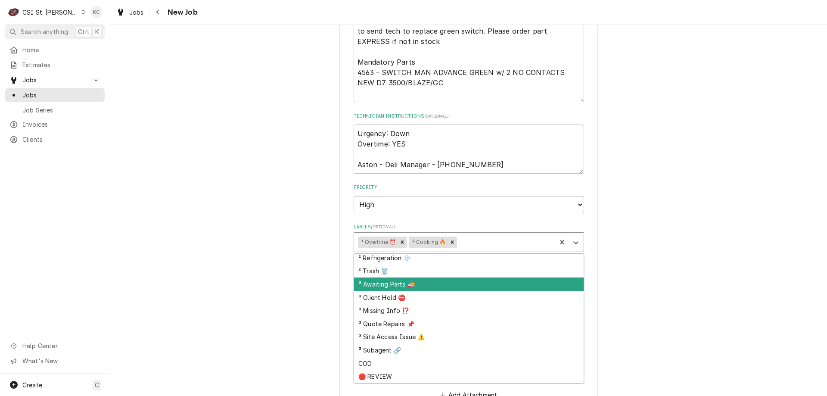
click at [409, 286] on div "³ Awaiting Parts 🚚" at bounding box center [469, 283] width 230 height 13
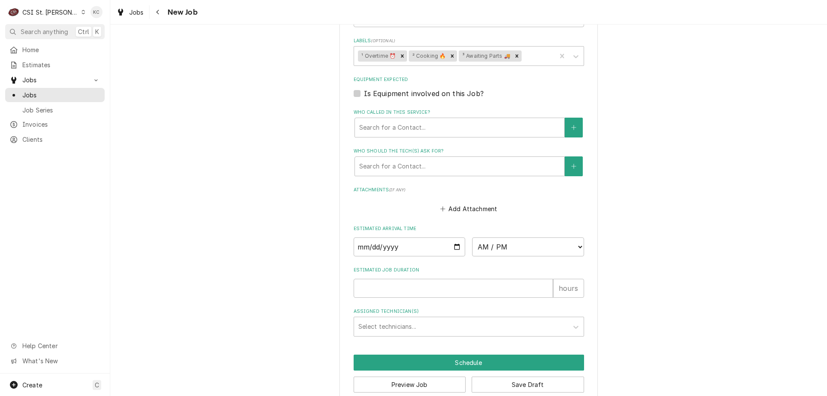
scroll to position [976, 0]
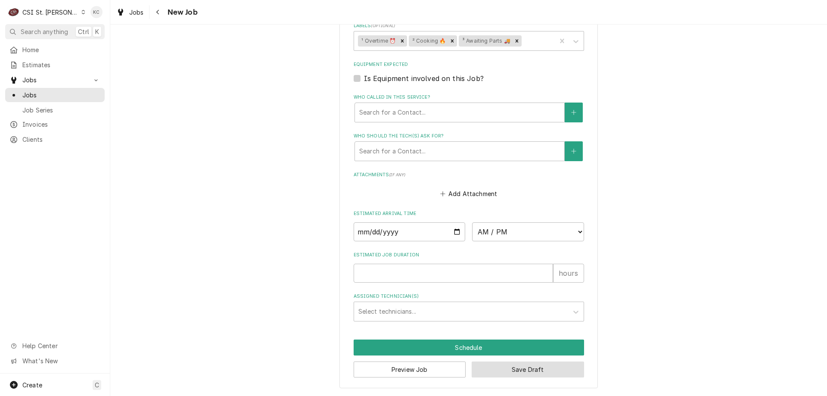
click at [550, 372] on button "Save Draft" at bounding box center [528, 369] width 112 height 16
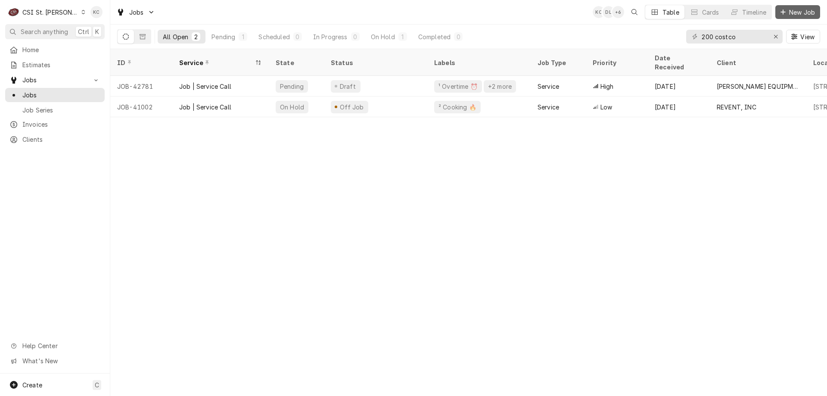
click at [801, 16] on button "New Job" at bounding box center [797, 12] width 45 height 14
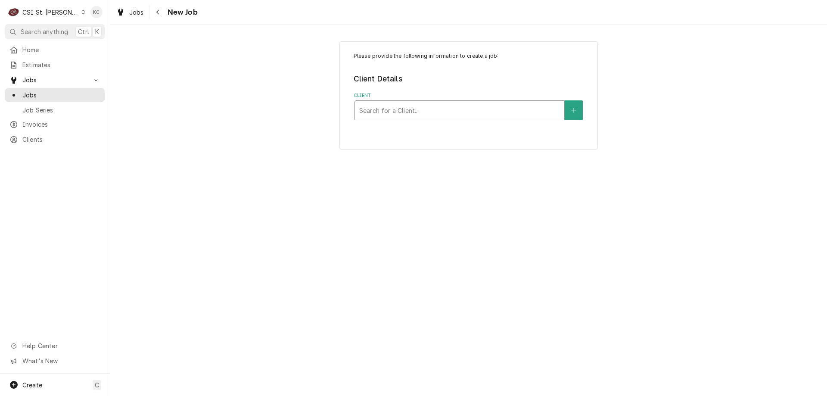
click at [428, 115] on div "Client" at bounding box center [459, 111] width 201 height 16
type input "vivian"
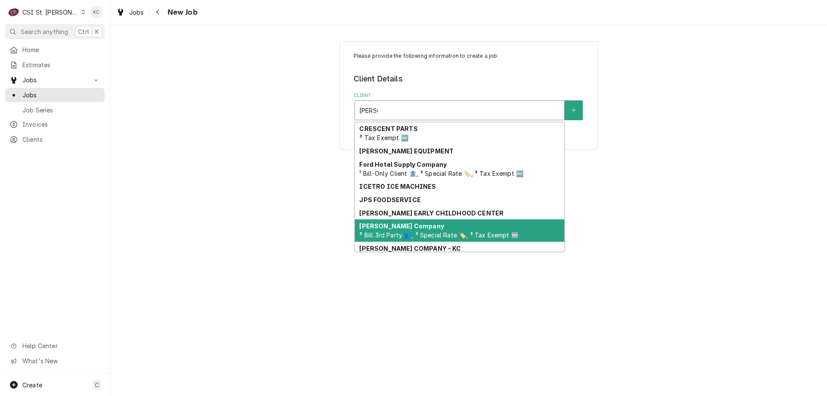
click at [407, 236] on span "³ Bill 3rd Party 👥, ³ Special Rate 🏷️, ³ Tax Exempt 🆓" at bounding box center [438, 234] width 159 height 7
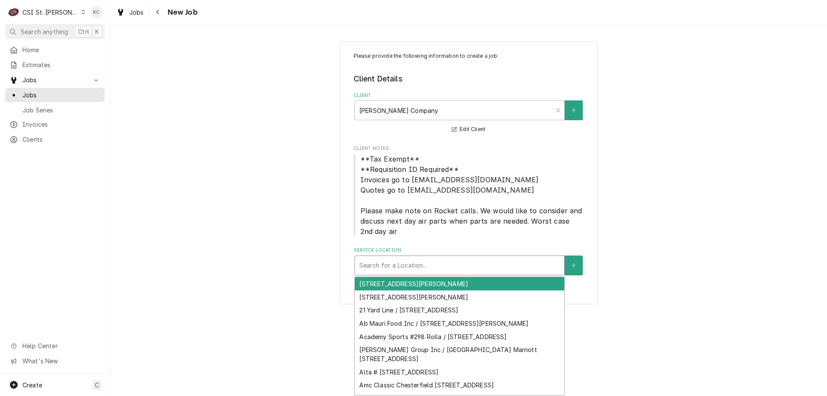
click at [417, 265] on div "Service Location" at bounding box center [459, 266] width 201 height 16
click at [405, 269] on div "Service Location" at bounding box center [459, 266] width 201 height 16
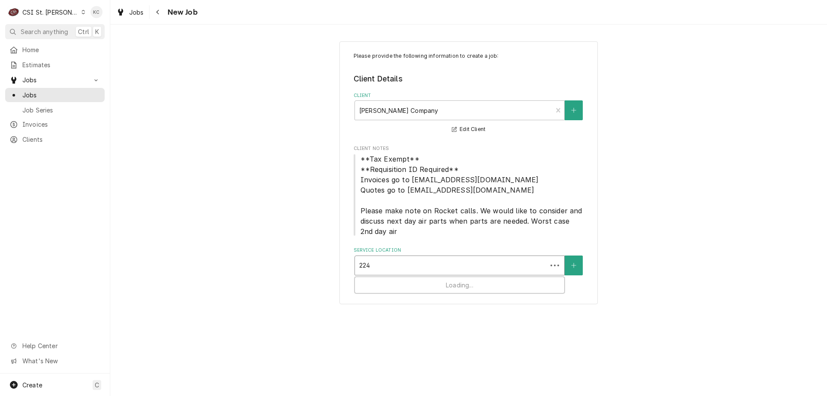
type input "2240"
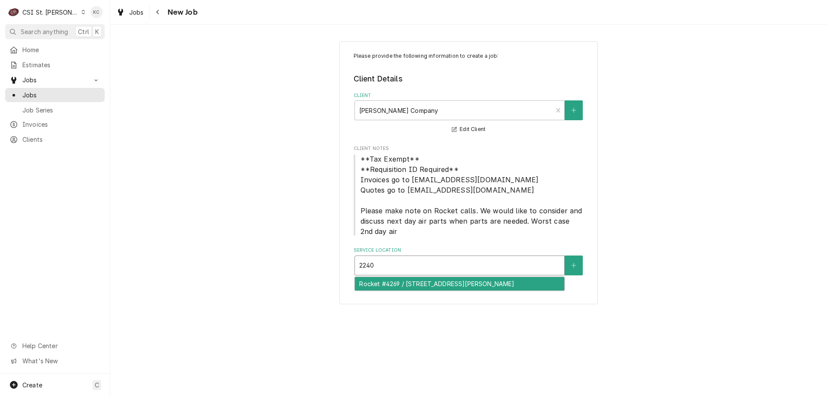
click at [402, 280] on div "Rocket #4269 / 2240 N 3rd St, St Charles, MO 63301" at bounding box center [459, 283] width 209 height 13
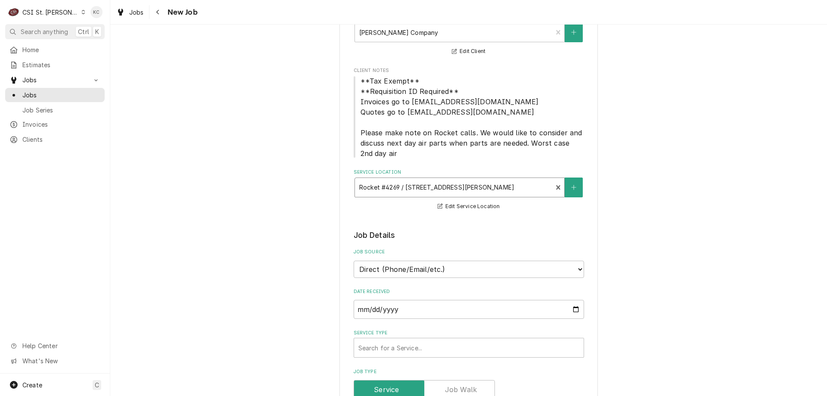
scroll to position [86, 0]
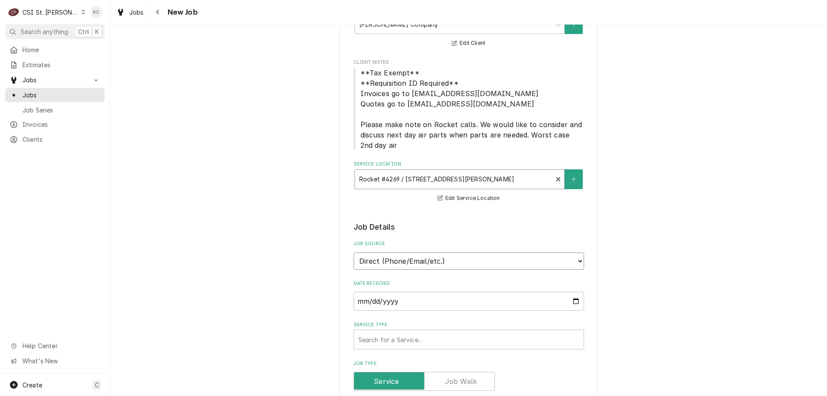
click at [438, 261] on select "Direct (Phone/Email/etc.) Service Channel Corrigo Ecotrak Other" at bounding box center [469, 260] width 230 height 17
select select "100"
click at [426, 298] on input "Job Source Name" at bounding box center [469, 301] width 230 height 19
type textarea "x"
type input "V"
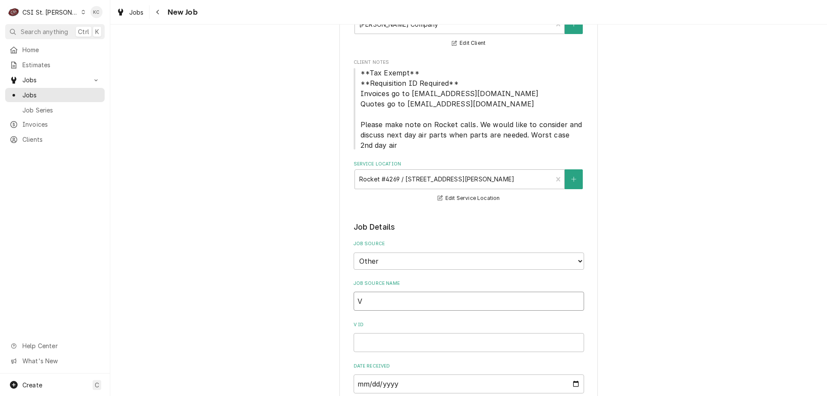
type textarea "x"
type input "Vi"
type textarea "x"
type input "Vivia"
type textarea "x"
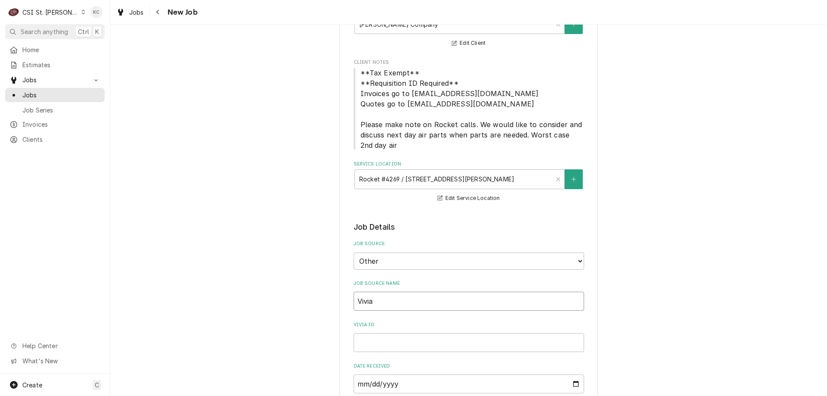
type input "Vivian"
type textarea "x"
type input "Vivian"
type textarea "x"
type input "Vivian e"
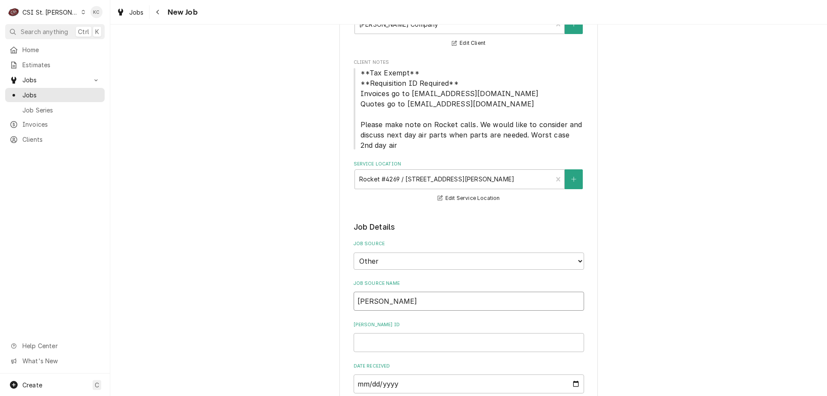
type textarea "x"
type input "Vivian em"
type textarea "x"
type input "Vivian ema"
type textarea "x"
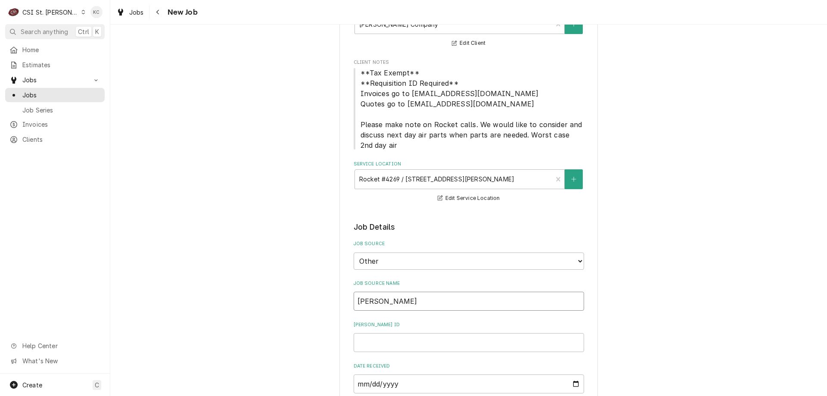
type input "Vivian emai"
type textarea "x"
type input "Vivian email"
type textarea "x"
type input "Vivian email"
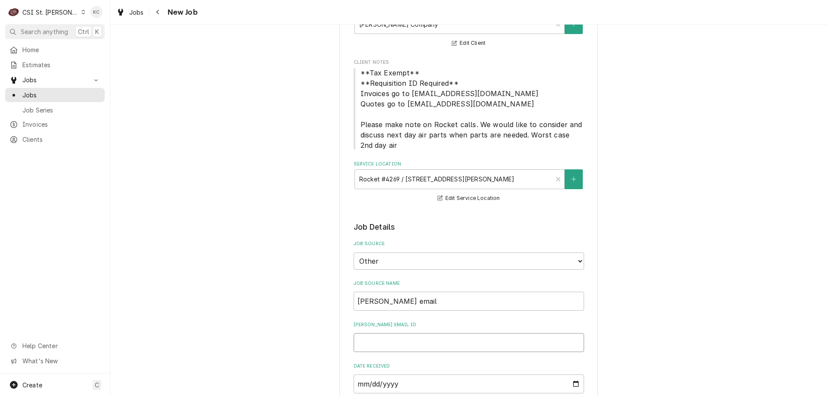
type textarea "x"
type input "4"
type textarea "x"
type input "44"
type textarea "x"
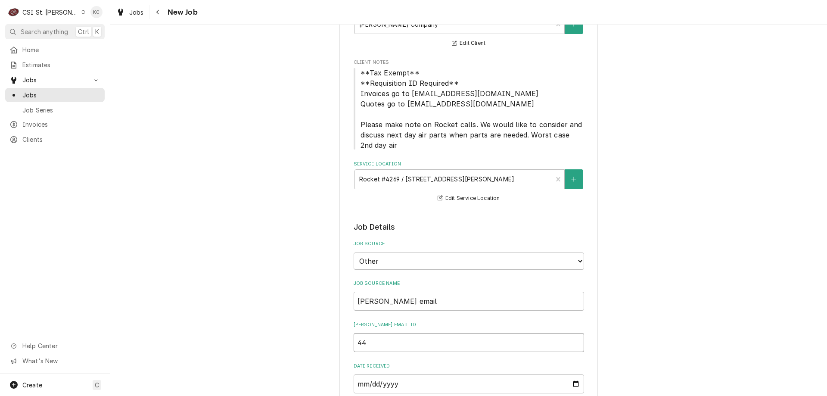
type input "443"
type textarea "x"
type input "4432"
type textarea "x"
type input "44327"
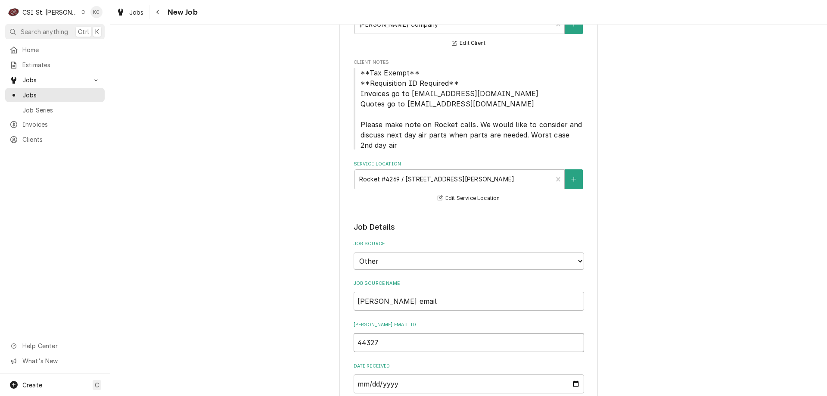
type textarea "x"
type input "44327"
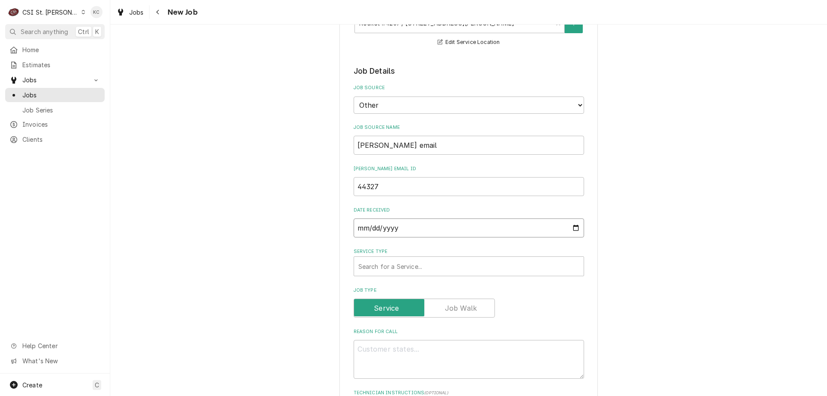
scroll to position [345, 0]
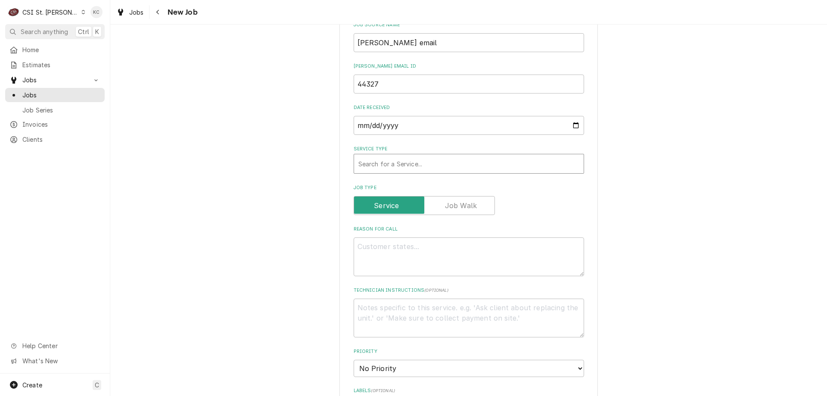
click at [401, 169] on div "Service Type" at bounding box center [468, 164] width 221 height 16
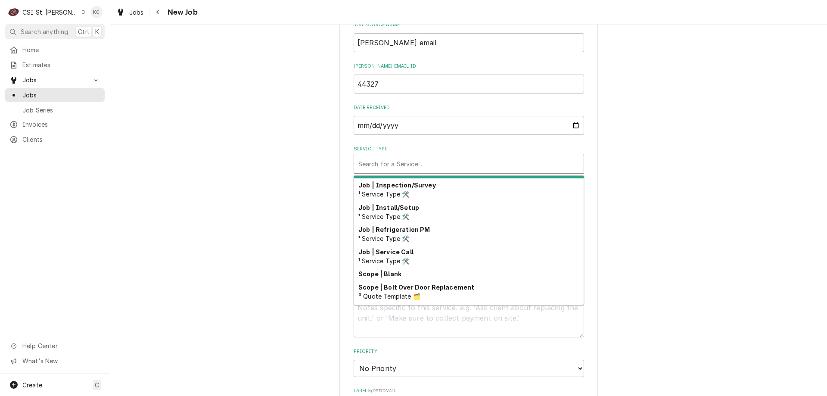
scroll to position [493, 0]
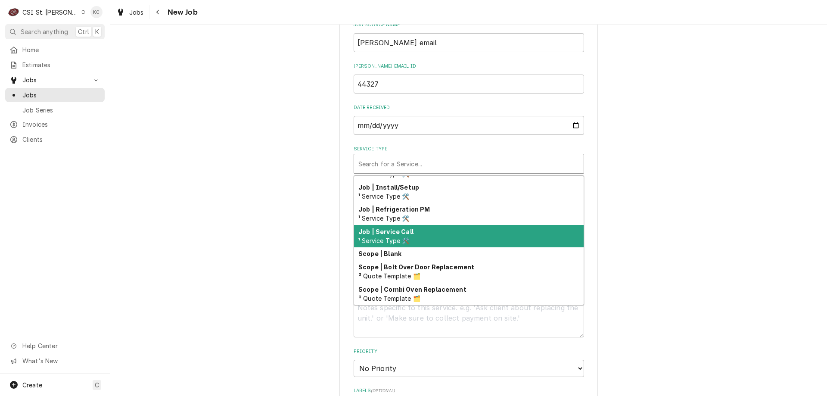
click at [398, 238] on span "¹ Service Type 🛠️" at bounding box center [383, 240] width 51 height 7
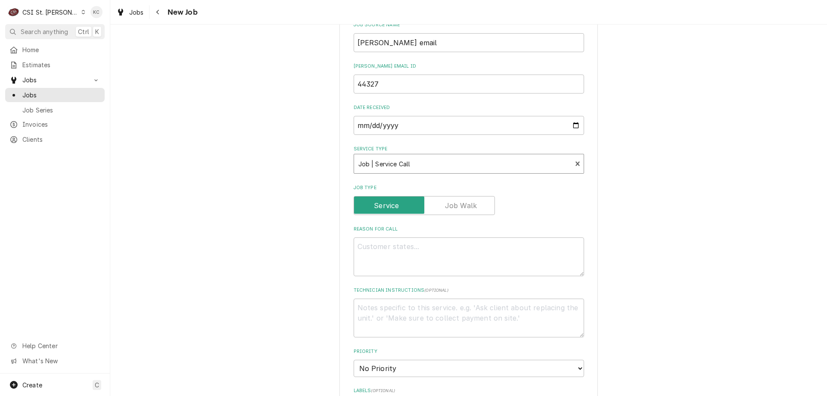
click at [698, 235] on div "Please provide the following information to create a job: Client Details Client…" at bounding box center [468, 225] width 717 height 1072
click at [364, 305] on textarea "Technician Instructions ( optional )" at bounding box center [469, 317] width 230 height 39
paste textarea "MOD- 314-266-0068"
type textarea "x"
type textarea "MOD- 314-266-0068"
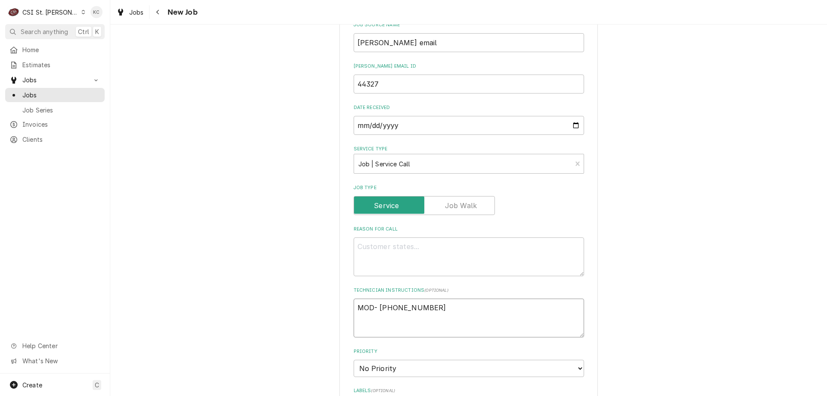
click at [354, 306] on textarea "MOD- 314-266-0068" at bounding box center [469, 317] width 230 height 39
type textarea "x"
type textarea "MOD- 314-266-0068"
type textarea "x"
type textarea "MOD- 314-266-0068"
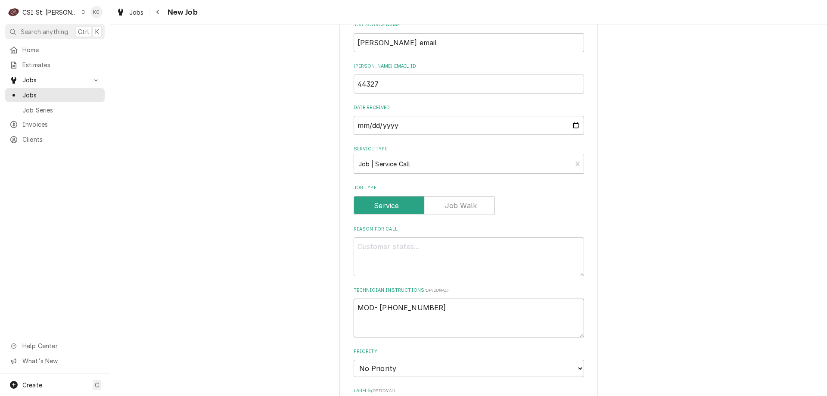
type textarea "x"
type textarea "N MOD- 314-266-0068"
type textarea "x"
type textarea "NT MOD- 314-266-0068"
type textarea "x"
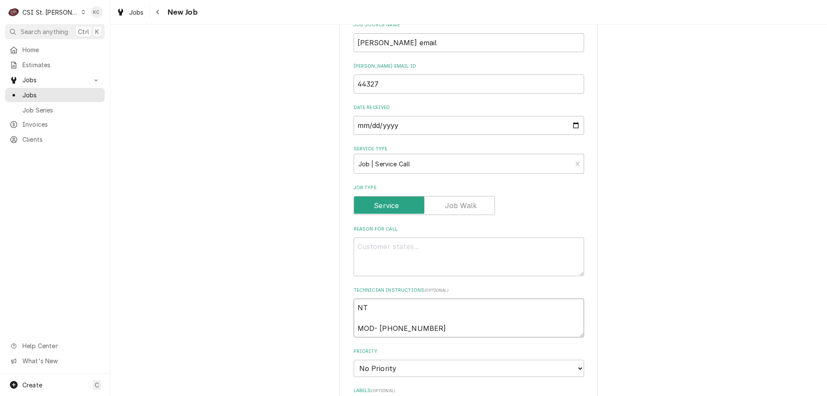
type textarea "NTE MOD- 314-266-0068"
type textarea "x"
type textarea "NTE MOD- 314-266-0068"
type textarea "x"
type textarea "NTE $ MOD- 314-266-0068"
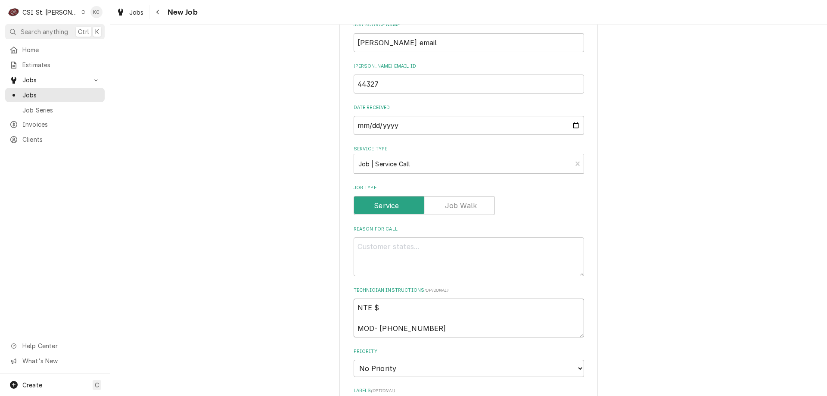
type textarea "x"
type textarea "NTE $6 MOD- 314-266-0068"
type textarea "x"
type textarea "NTE $60 MOD- 314-266-0068"
type textarea "x"
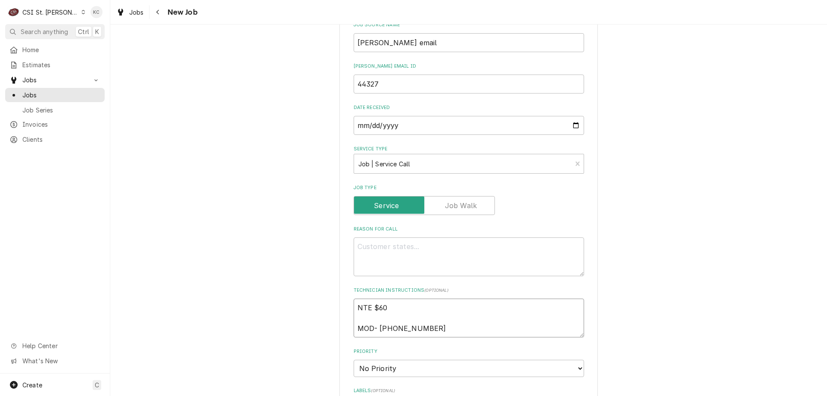
type textarea "NTE $600 MOD- 314-266-0068"
type textarea "x"
type textarea "NTE $600 MOD- 314-266-0068"
click at [382, 246] on textarea "Reason For Call" at bounding box center [469, 256] width 230 height 39
paste textarea "BEVERAGE FOUNTAIN WATER LEAK - STORE SAYS THEY HAVE A CONTINUOUS DRIP / LEAKING…"
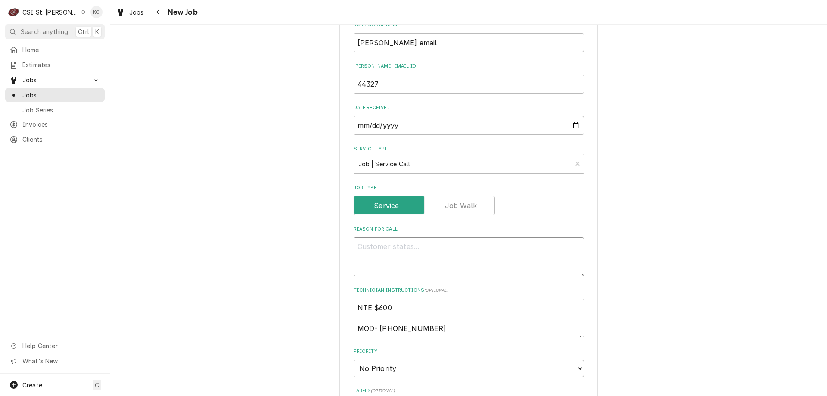
type textarea "x"
type textarea "BEVERAGE FOUNTAIN WATER LEAK - STORE SAYS THEY HAVE A CONTINUOUS DRIP / LEAKING…"
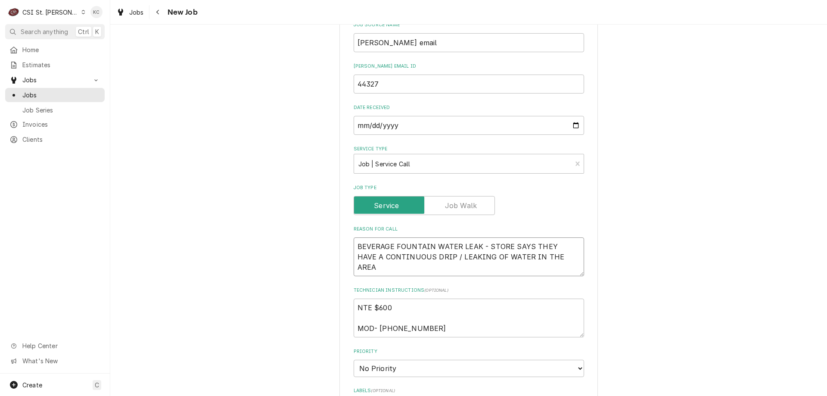
type textarea "x"
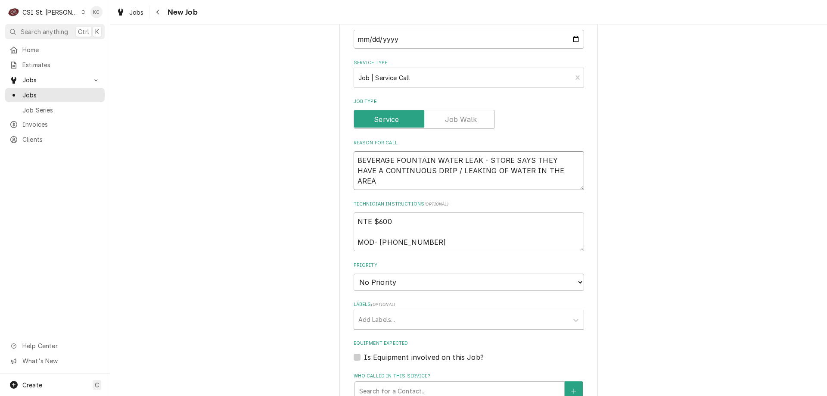
scroll to position [474, 0]
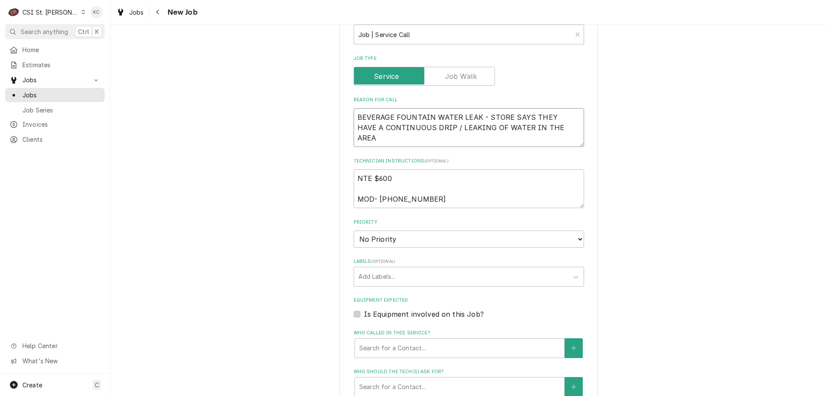
type textarea "BEVERAGE FOUNTAIN WATER LEAK - STORE SAYS THEY HAVE A CONTINUOUS DRIP / LEAKING…"
click at [438, 239] on select "No Priority Urgent High Medium Low" at bounding box center [469, 238] width 230 height 17
select select "4"
click at [354, 230] on select "No Priority Urgent High Medium Low" at bounding box center [469, 238] width 230 height 17
click at [399, 277] on div "Labels" at bounding box center [460, 277] width 205 height 16
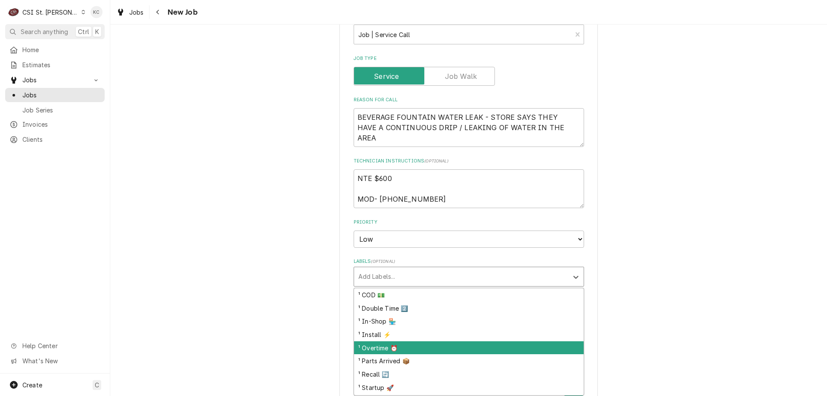
scroll to position [86, 0]
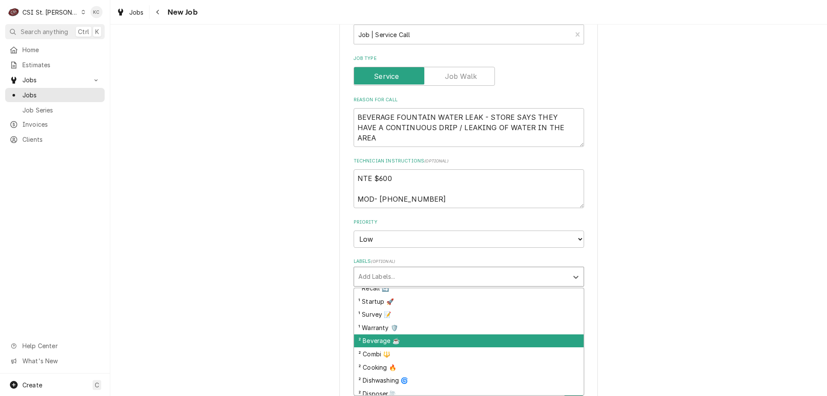
click at [399, 346] on div "² Beverage ☕️" at bounding box center [469, 340] width 230 height 13
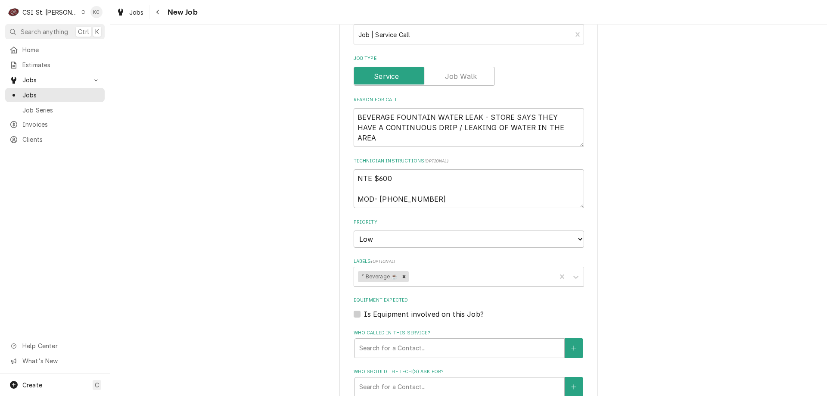
click at [641, 275] on div "Please provide the following information to create a job: Client Details Client…" at bounding box center [468, 148] width 717 height 1176
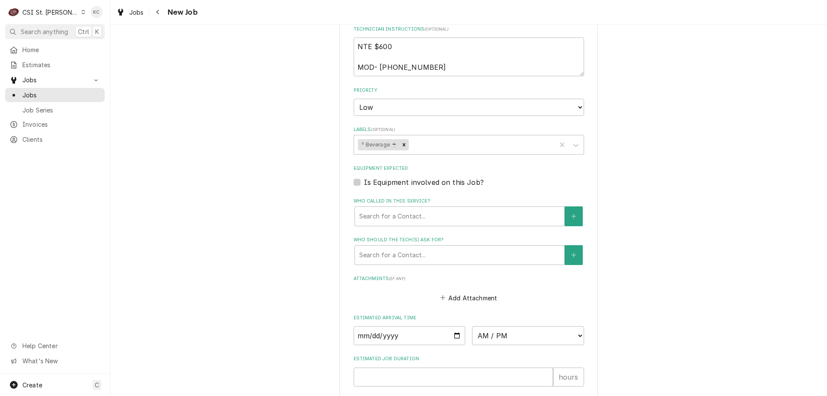
scroll to position [603, 0]
click at [465, 301] on button "Add Attachment" at bounding box center [468, 300] width 60 height 12
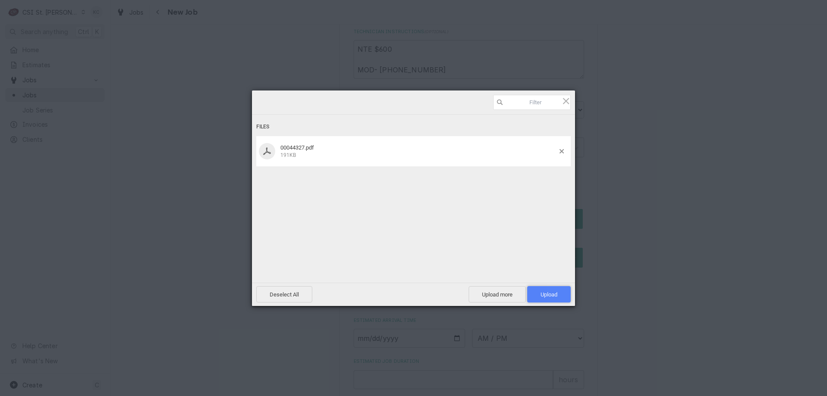
click at [544, 296] on span "Upload 1" at bounding box center [548, 294] width 17 height 6
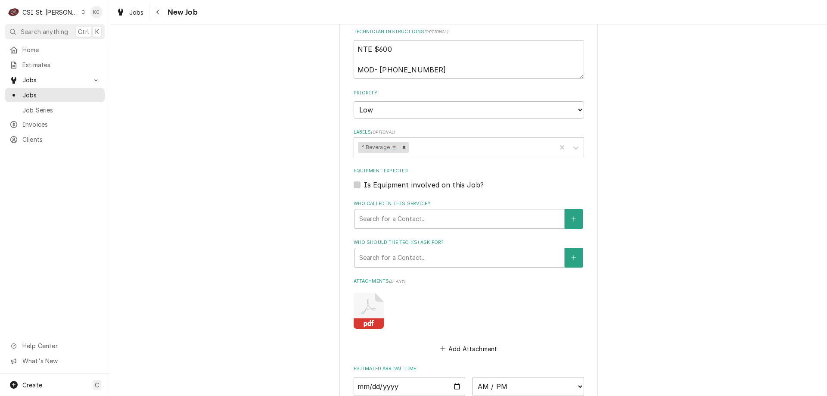
click at [716, 214] on div "Please provide the following information to create a job: Client Details Client…" at bounding box center [468, 43] width 717 height 1224
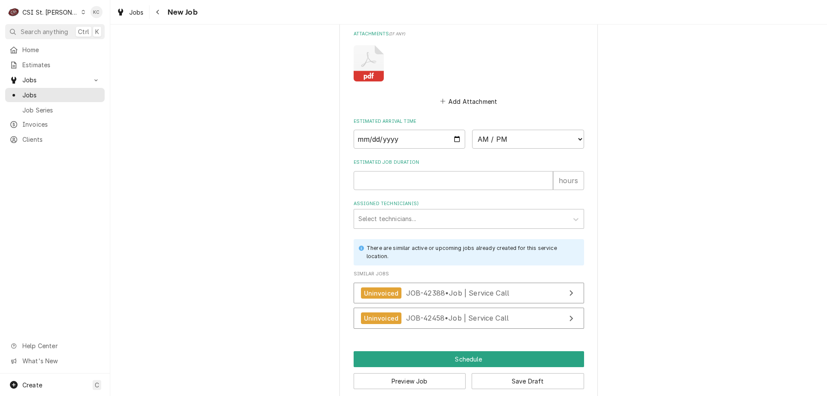
scroll to position [862, 0]
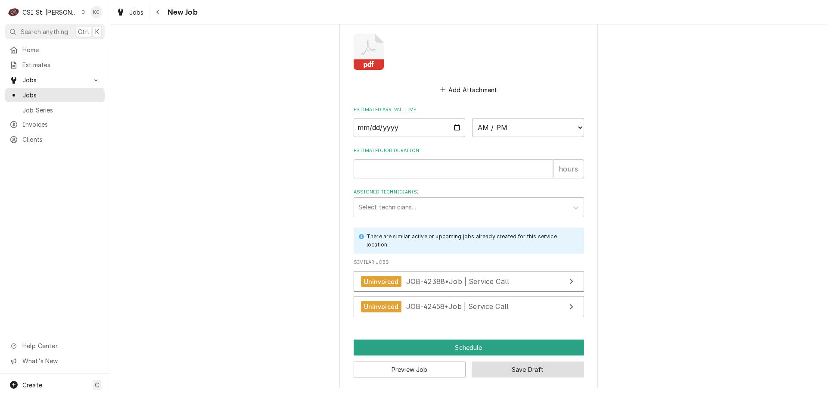
click at [501, 374] on button "Save Draft" at bounding box center [528, 369] width 112 height 16
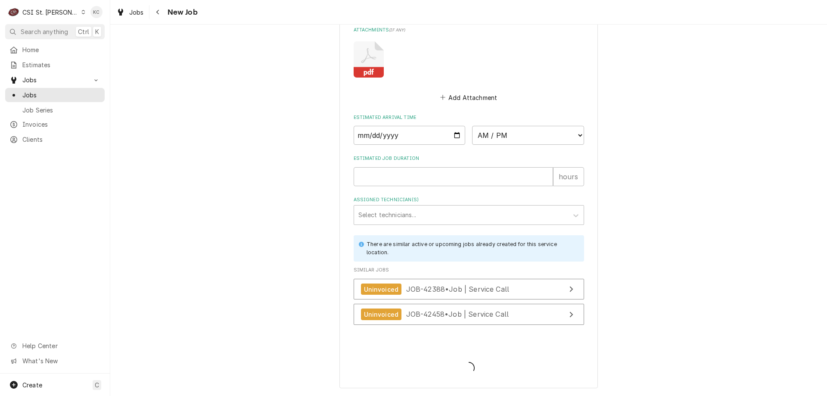
type textarea "x"
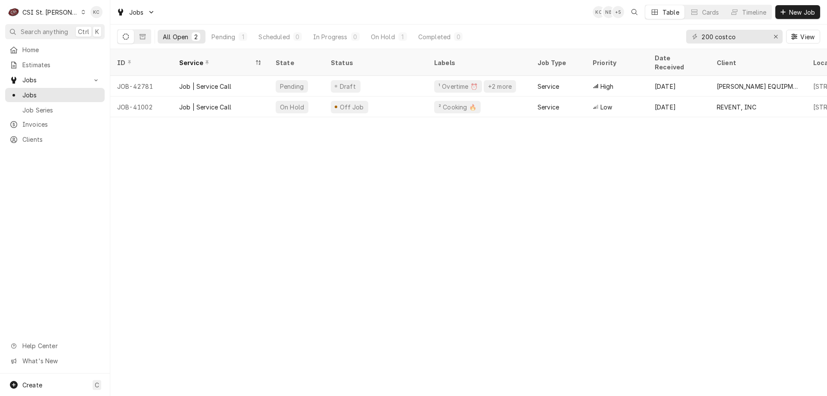
click at [795, 221] on div "ID Service State Status Labels Job Type Priority Date Received Client Location …" at bounding box center [468, 222] width 717 height 347
click at [799, 12] on span "New Job" at bounding box center [801, 12] width 29 height 9
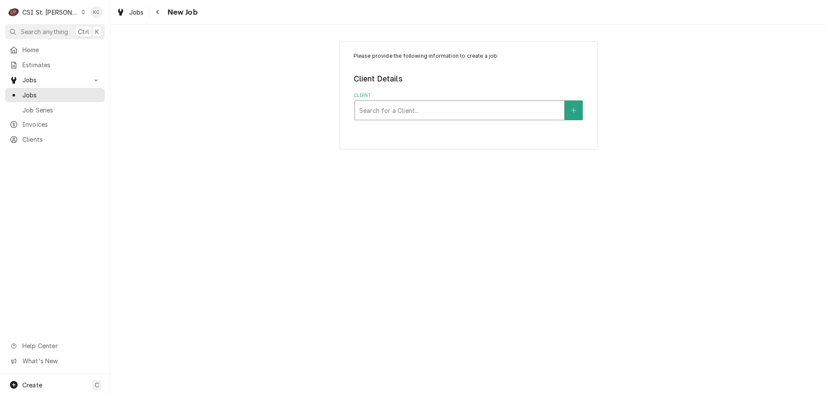
click at [372, 113] on div "Client" at bounding box center [459, 111] width 201 height 16
type input "vivian"
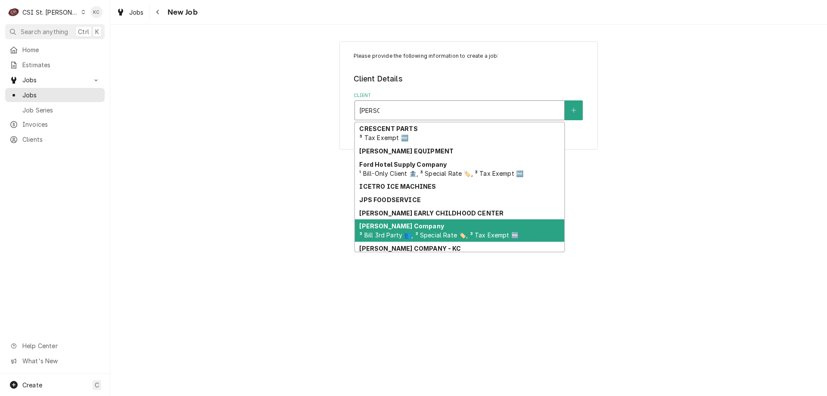
drag, startPoint x: 382, startPoint y: 214, endPoint x: 382, endPoint y: 224, distance: 9.9
click at [382, 224] on div "CRESCENT PARTS ³ Tax Exempt 🆓 DOUGLAS EQUIPMENT Ford Hotel Supply Company ¹ Bil…" at bounding box center [459, 186] width 209 height 129
click at [382, 224] on strong "[PERSON_NAME] Company" at bounding box center [401, 225] width 84 height 7
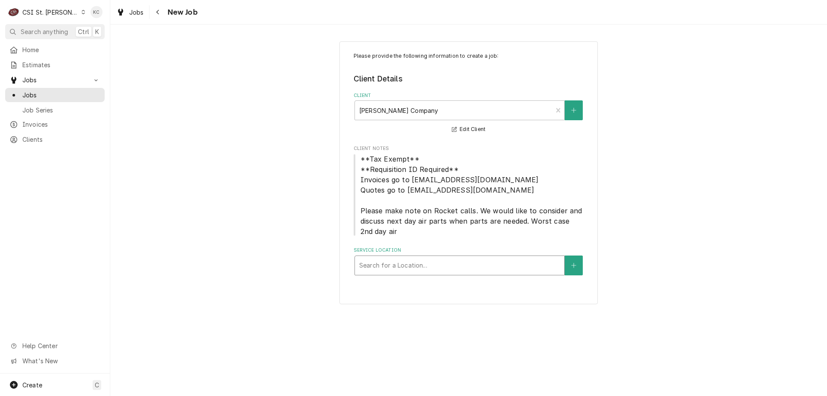
click at [506, 265] on div "Service Location" at bounding box center [459, 266] width 201 height 16
type input "14898"
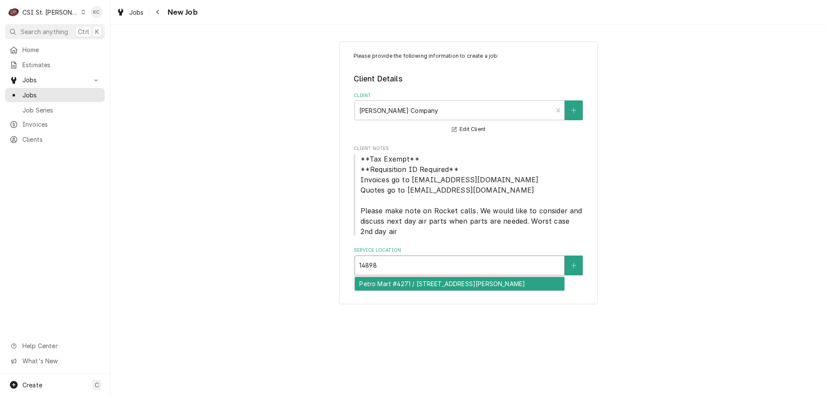
click at [507, 284] on div "Petro Mart #4271 / [STREET_ADDRESS][PERSON_NAME]" at bounding box center [459, 283] width 209 height 13
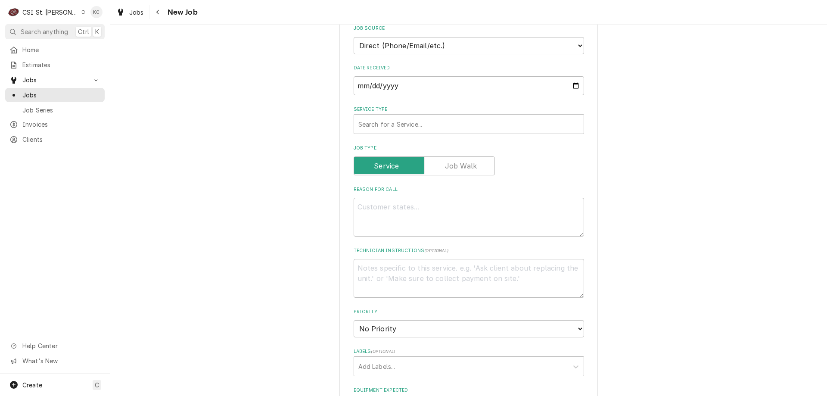
scroll to position [258, 0]
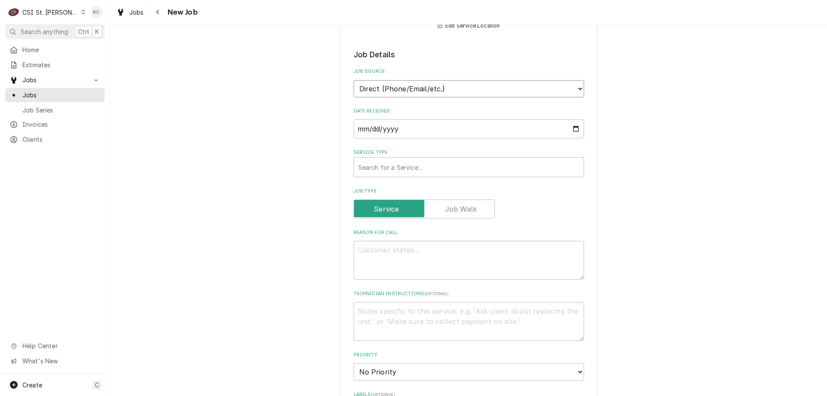
click at [442, 87] on select "Direct (Phone/Email/etc.) Service Channel Corrigo Ecotrak Other" at bounding box center [469, 88] width 230 height 17
select select "100"
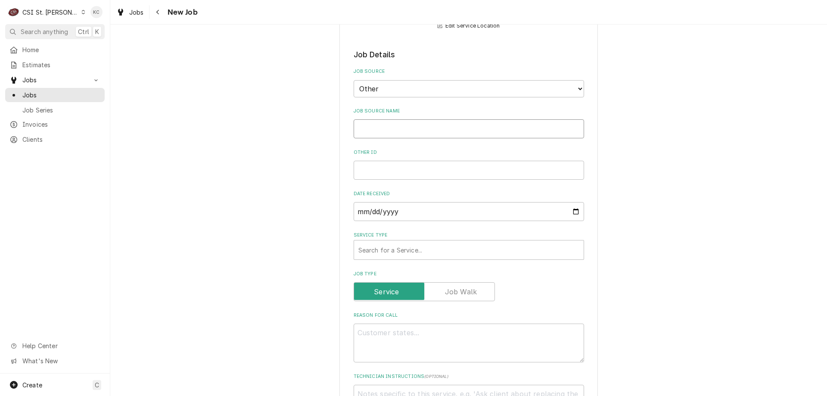
click at [416, 130] on input "Job Source Name" at bounding box center [469, 128] width 230 height 19
type textarea "x"
type input "V"
type textarea "x"
type input "Viv"
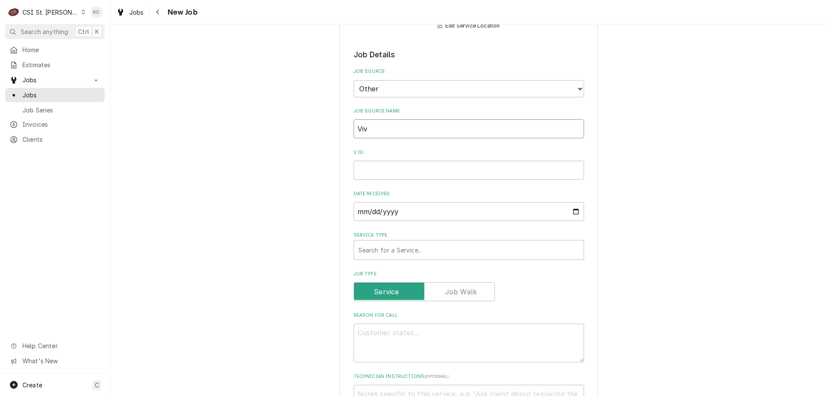
type textarea "x"
type input "Vivi"
type textarea "x"
type input "Vivia"
type textarea "x"
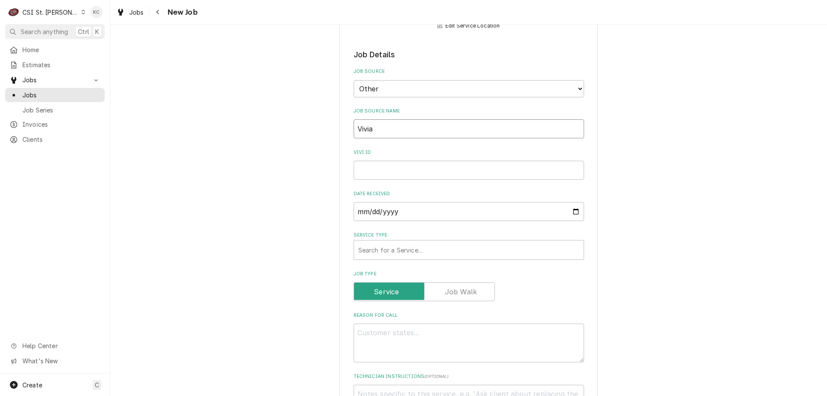
type input "Vivian"
type textarea "x"
type input "Vivian"
type textarea "x"
type input "Vivian e"
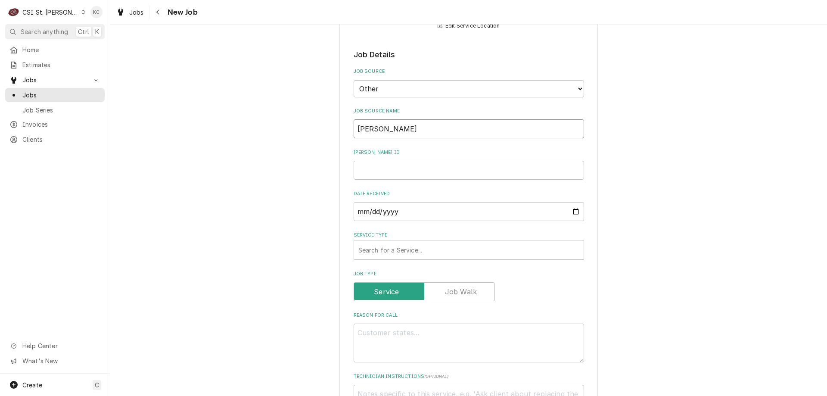
type textarea "x"
type input "Vivian ema"
type textarea "x"
type input "Vivian emai"
type textarea "x"
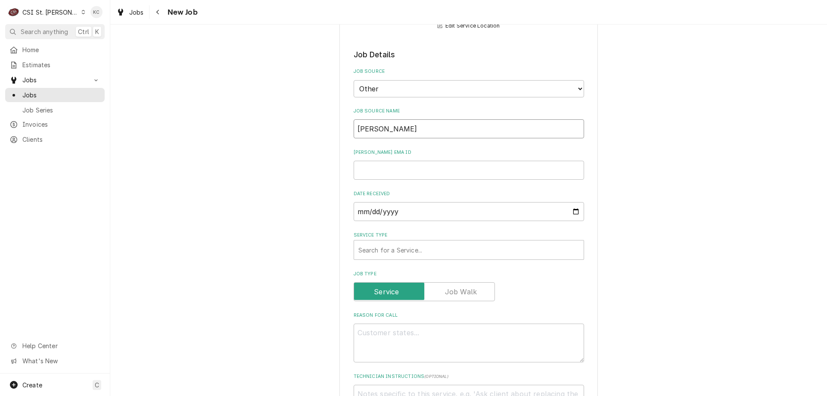
type input "Vivian email"
type textarea "x"
type input "Vivian email"
type textarea "x"
type input "Vivian email"
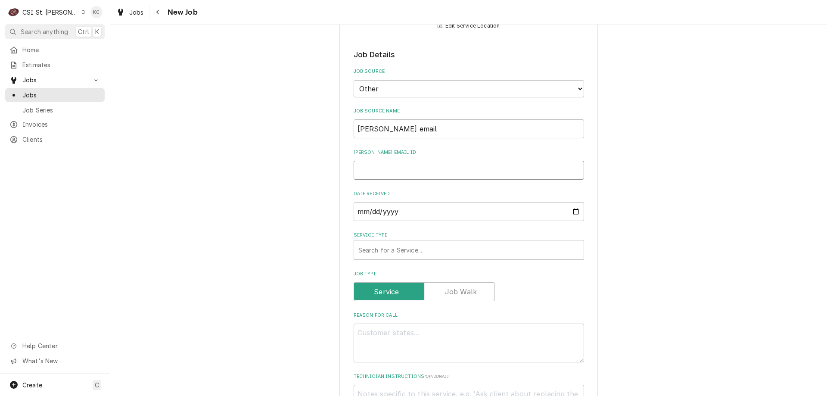
type textarea "x"
type input "4"
type textarea "x"
type input "44"
type textarea "x"
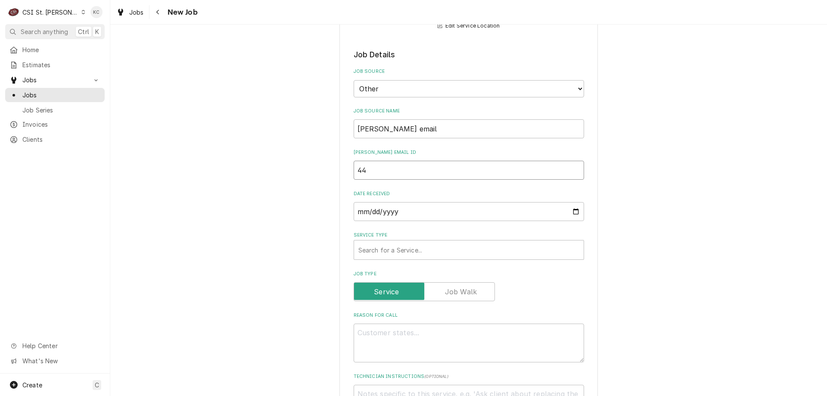
type input "442"
type textarea "x"
type input "44"
type textarea "x"
type input "443"
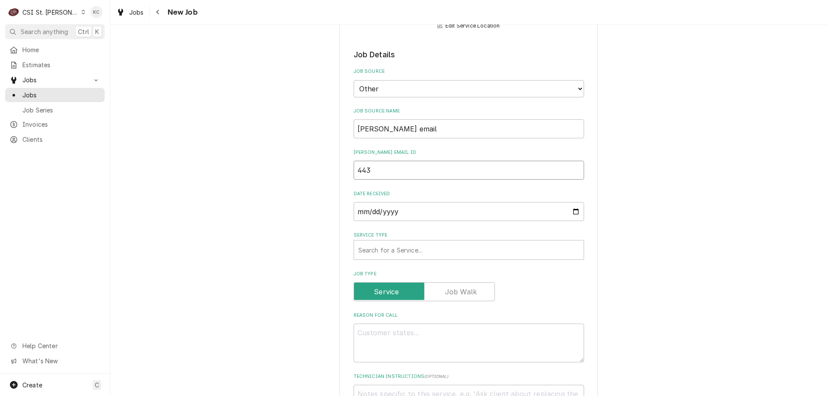
type textarea "x"
type input "4432"
type textarea "x"
type input "44329"
type textarea "x"
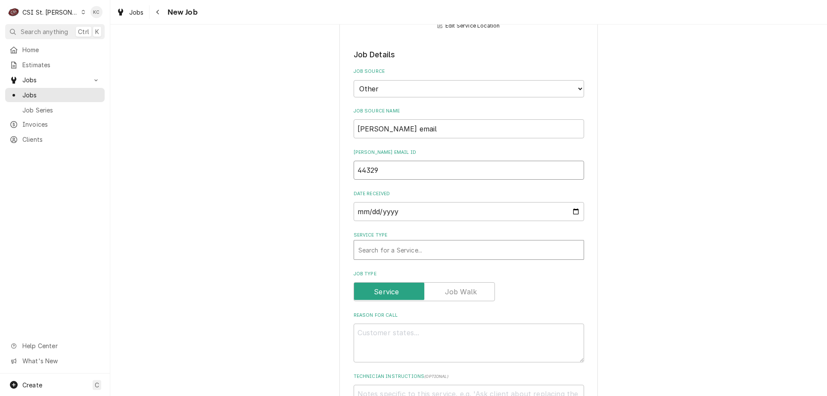
type input "44329"
click at [410, 246] on div "Service Type" at bounding box center [468, 250] width 221 height 16
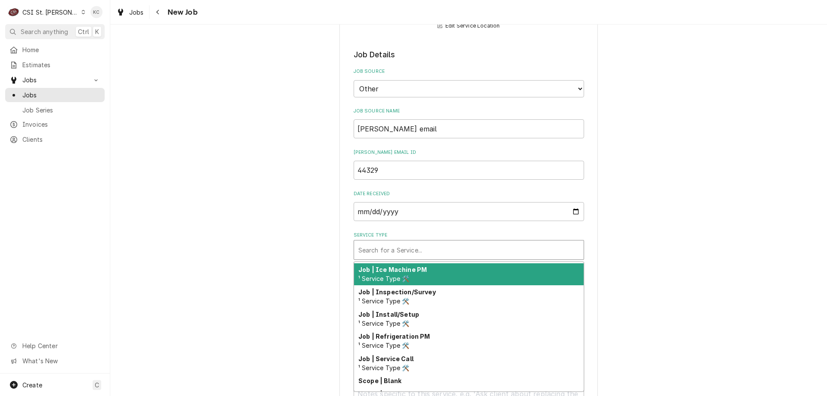
scroll to position [493, 0]
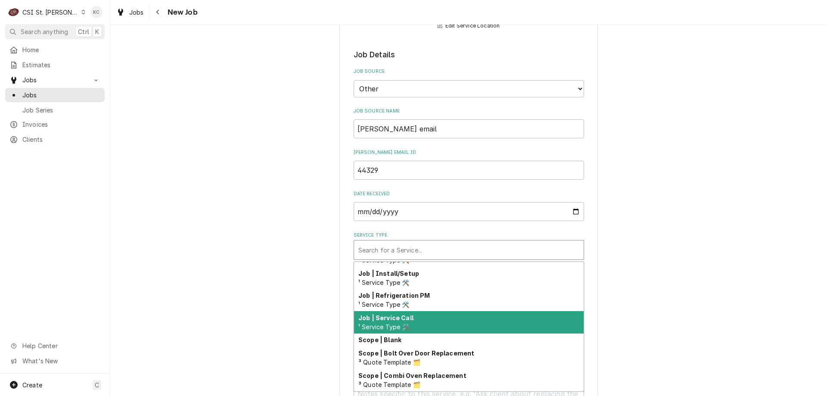
click at [425, 324] on div "Job | Service Call ¹ Service Type 🛠️" at bounding box center [469, 322] width 230 height 22
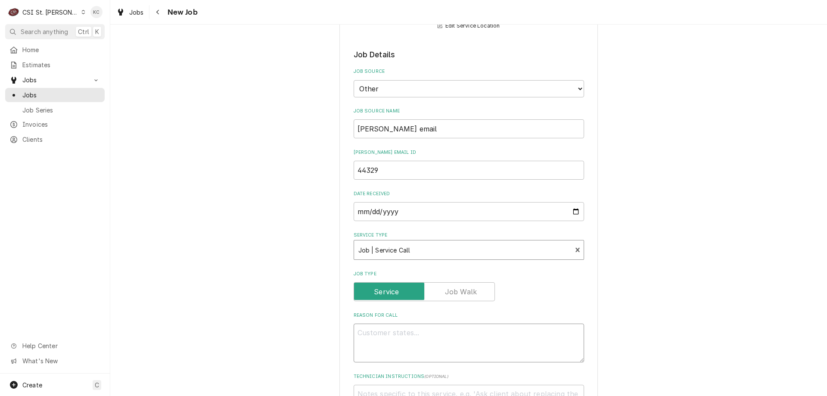
click at [425, 330] on textarea "Reason For Call" at bounding box center [469, 342] width 230 height 39
click at [443, 332] on textarea "Reason For Call" at bounding box center [469, 342] width 230 height 39
paste textarea "CRUSHED ICE MACHINE ISSUES - STORE SAYS THEIR CRUSHED ICE MACHINE IS NOT DISPEN…"
type textarea "x"
type textarea "CRUSHED ICE MACHINE ISSUES - STORE SAYS THEIR CRUSHED ICE MACHINE IS NOT DISPEN…"
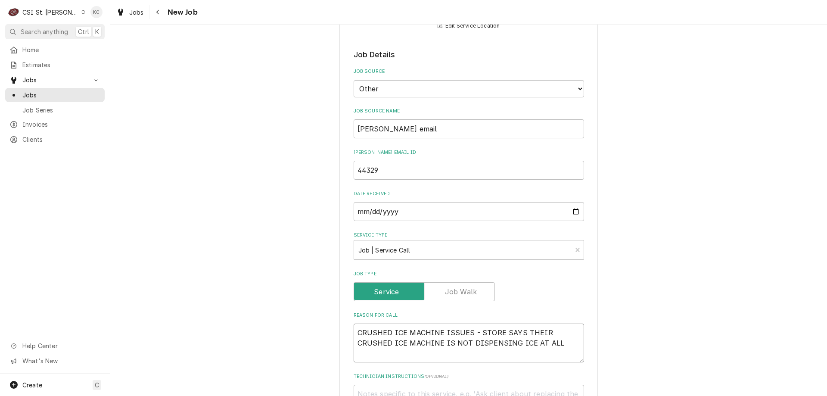
type textarea "x"
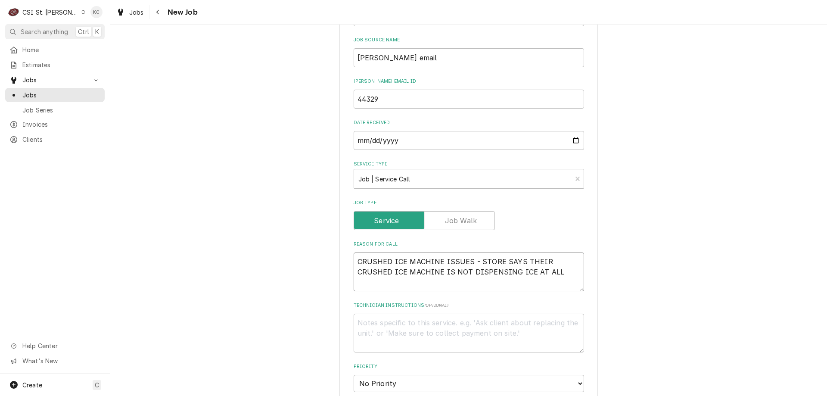
scroll to position [345, 0]
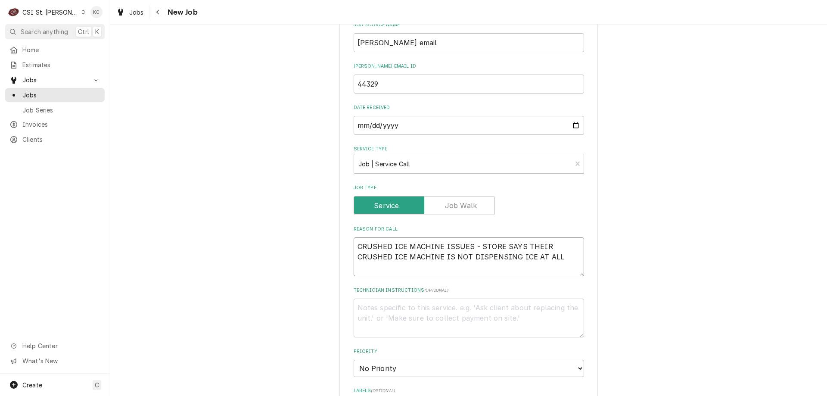
type textarea "CRUSHED ICE MACHINE ISSUES - STORE SAYS THEIR CRUSHED ICE MACHINE IS NOT DISPEN…"
click at [441, 303] on textarea "Technician Instructions ( optional )" at bounding box center [469, 317] width 230 height 39
type textarea "x"
type textarea "N"
type textarea "x"
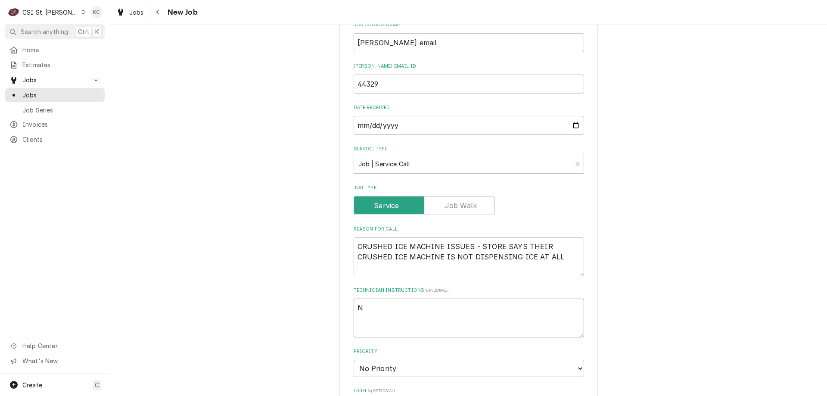
type textarea "NT"
type textarea "x"
type textarea "NTE"
type textarea "x"
type textarea "NTE"
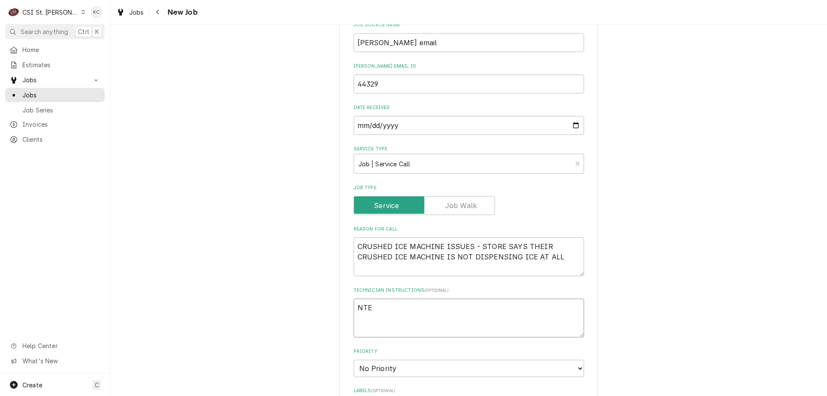
type textarea "x"
type textarea "NTE $"
type textarea "x"
type textarea "NTE $7"
type textarea "x"
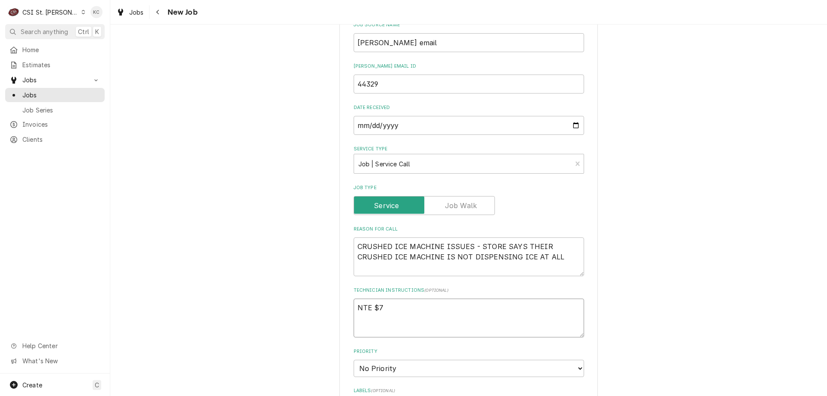
type textarea "NTE $70"
type textarea "x"
type textarea "NTE $700"
type textarea "x"
type textarea "NTE $700"
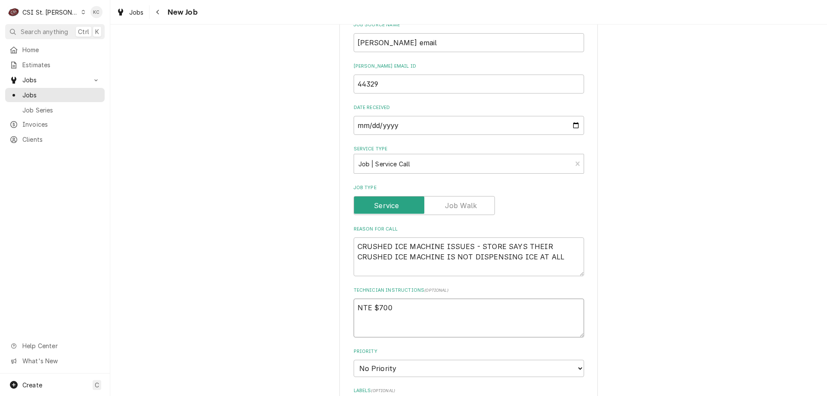
type textarea "x"
type textarea "NTE $700"
type textarea "x"
type textarea "NTE $700"
click at [379, 326] on textarea "NTE $700" at bounding box center [469, 317] width 230 height 39
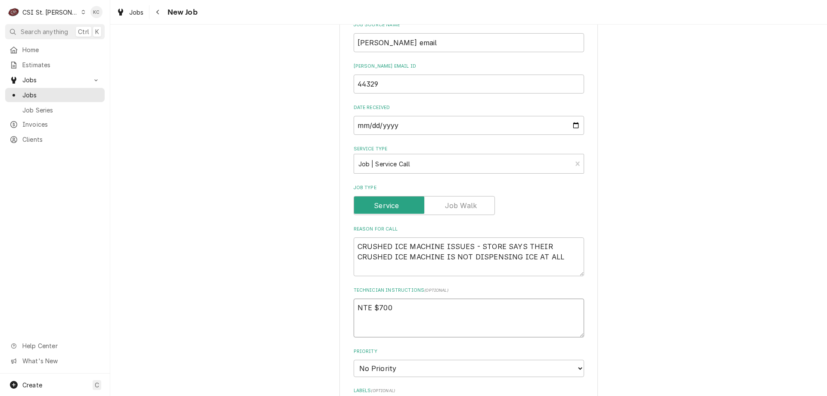
paste textarea "MOD- 636-534-1991"
type textarea "x"
type textarea "NTE $700 MOD- 636-534-1991"
type textarea "x"
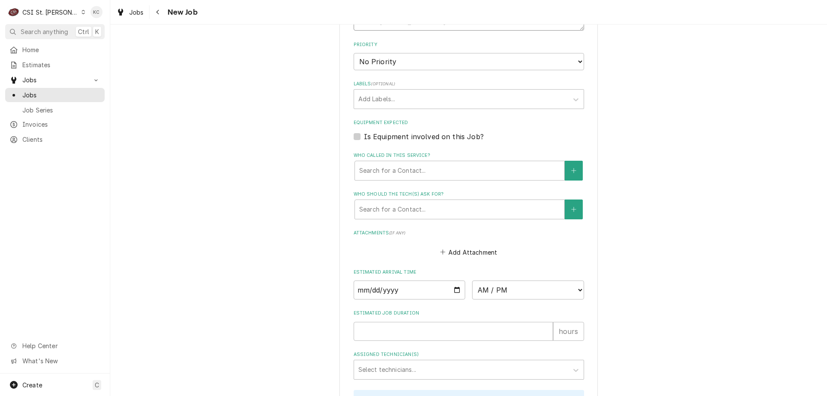
scroll to position [646, 0]
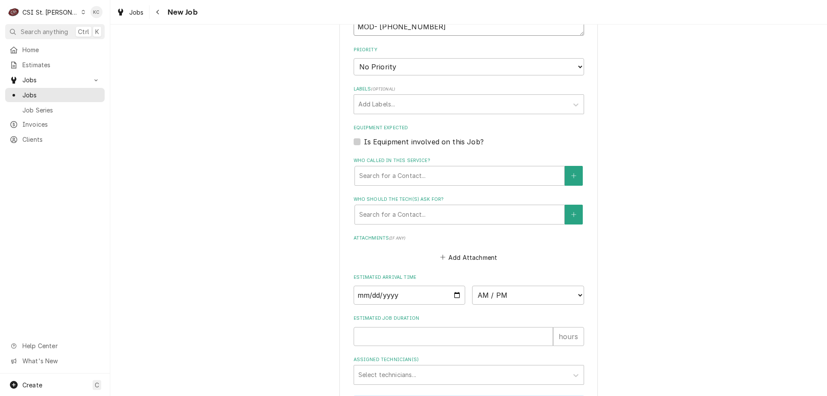
type textarea "NTE $700 MOD- 636-534-1991"
click at [392, 68] on select "No Priority Urgent High Medium Low" at bounding box center [469, 66] width 230 height 17
select select "4"
click at [354, 58] on select "No Priority Urgent High Medium Low" at bounding box center [469, 66] width 230 height 17
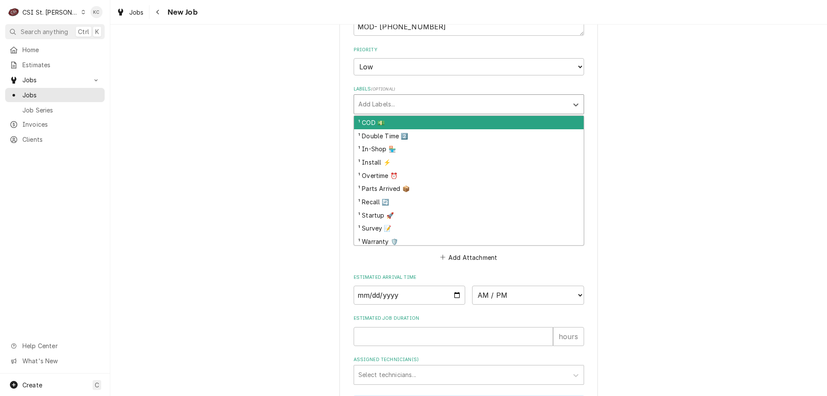
click at [399, 105] on div "Labels" at bounding box center [460, 104] width 205 height 16
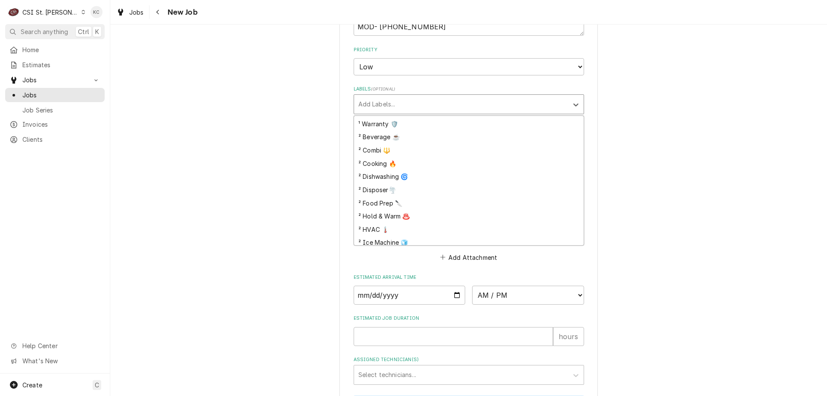
scroll to position [172, 0]
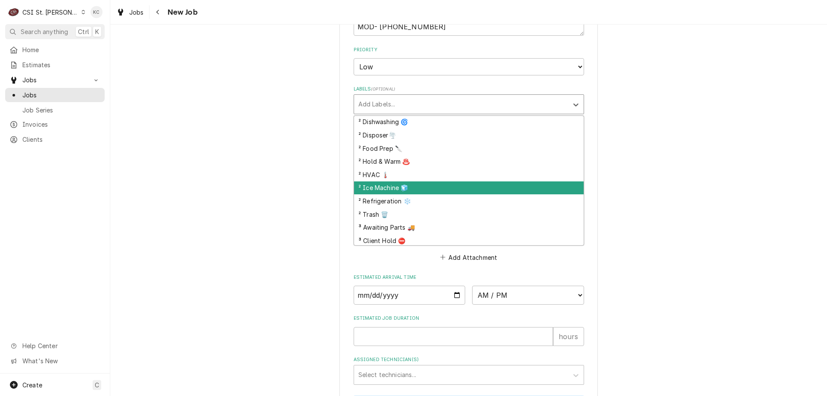
click at [424, 183] on div "² Ice Machine 🧊" at bounding box center [469, 187] width 230 height 13
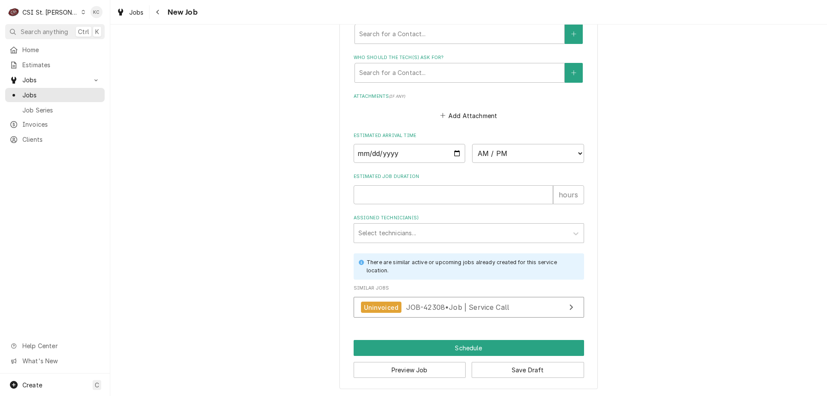
scroll to position [788, 0]
click at [544, 371] on button "Save Draft" at bounding box center [528, 369] width 112 height 16
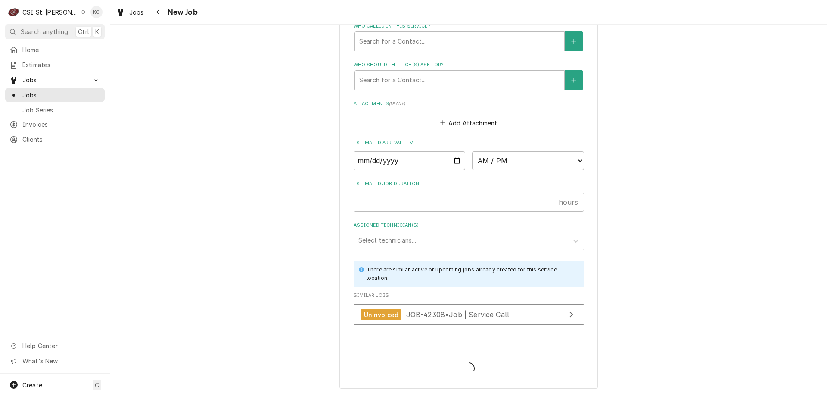
type textarea "x"
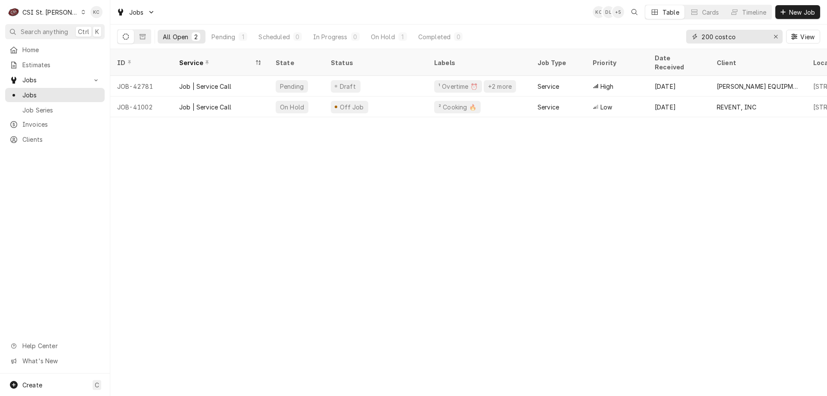
drag, startPoint x: 743, startPoint y: 40, endPoint x: 674, endPoint y: 34, distance: 69.1
click at [675, 34] on div "All Open 2 Pending 1 Scheduled 0 In Progress 0 On Hold 1 Completed 0 200 costco…" at bounding box center [468, 37] width 703 height 24
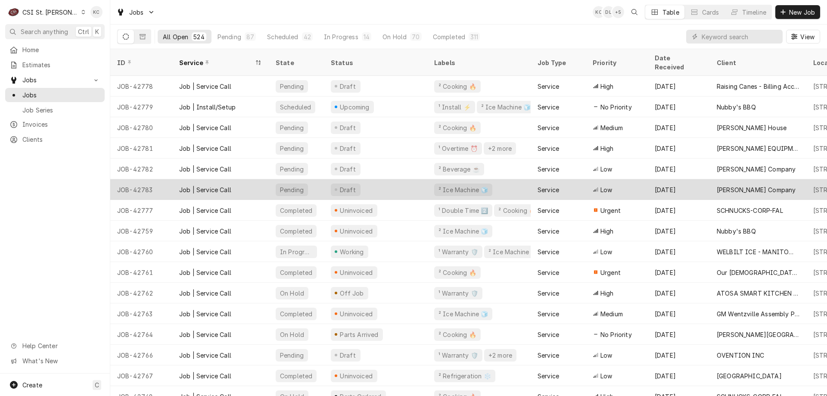
click at [165, 179] on div "JOB-42783" at bounding box center [141, 189] width 62 height 21
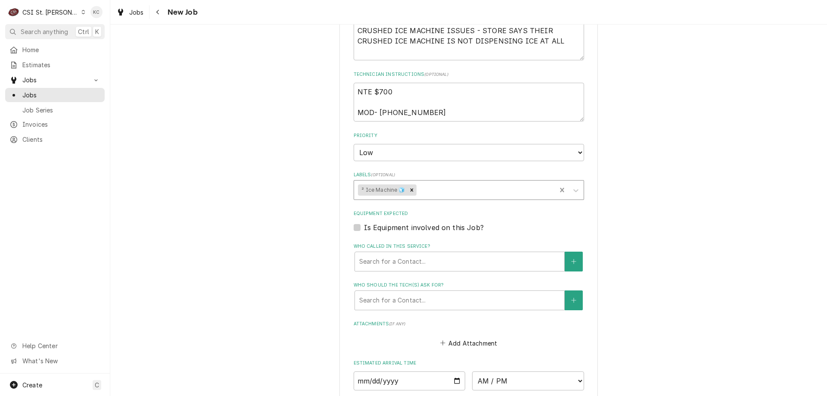
scroll to position [560, 0]
click at [472, 345] on button "Add Attachment" at bounding box center [468, 343] width 60 height 12
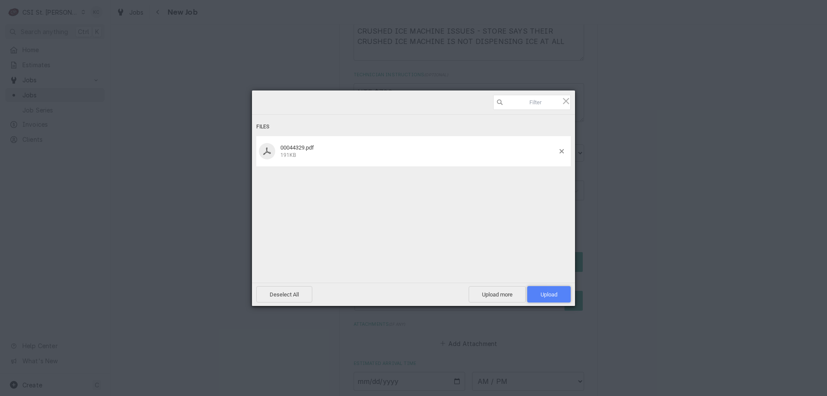
click at [565, 299] on span "Upload 1" at bounding box center [548, 294] width 43 height 16
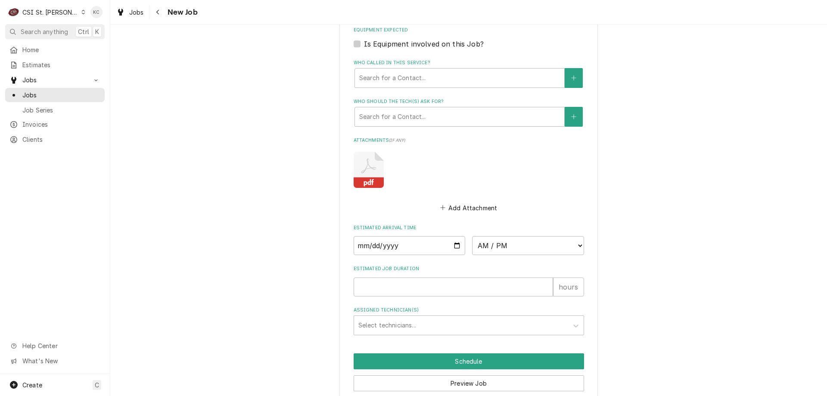
scroll to position [780, 0]
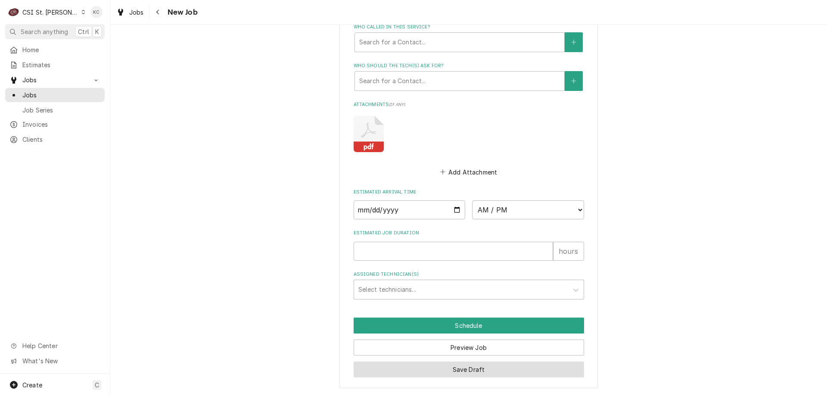
click at [488, 368] on button "Save Draft" at bounding box center [469, 369] width 230 height 16
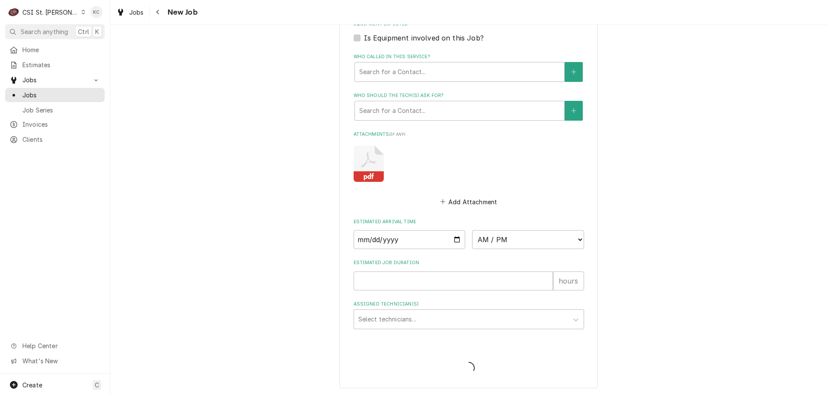
type textarea "x"
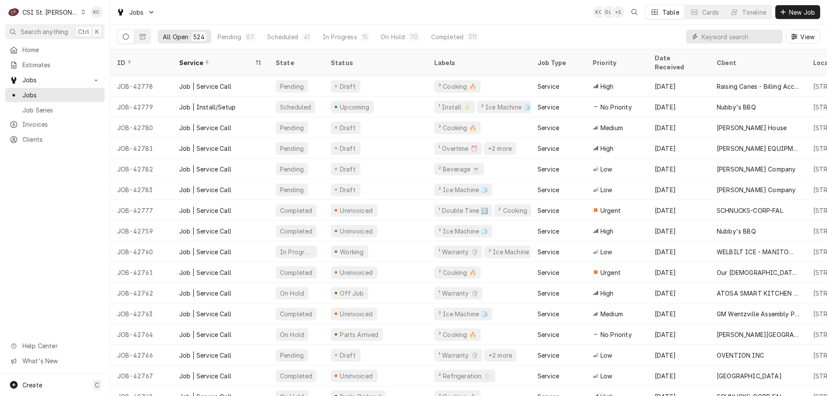
click at [758, 35] on input "Dynamic Content Wrapper" at bounding box center [740, 37] width 77 height 14
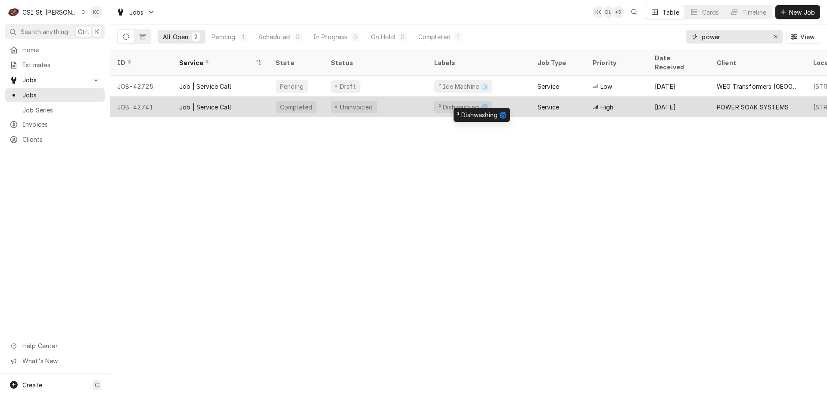
type input "power"
click at [495, 97] on div "² Dishwashing 🌀" at bounding box center [478, 106] width 103 height 21
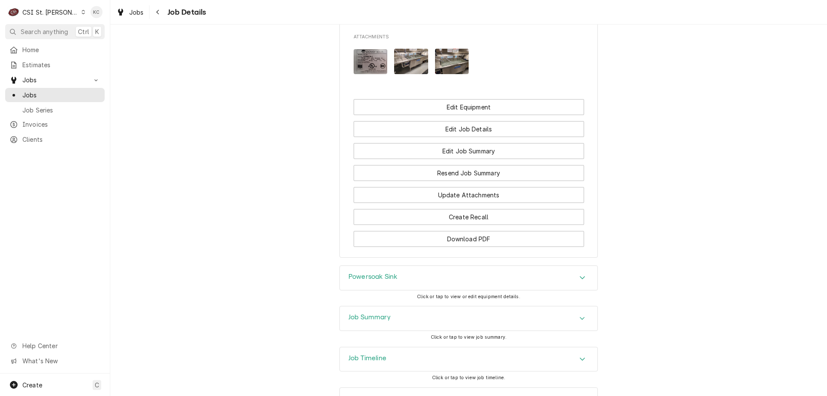
scroll to position [773, 0]
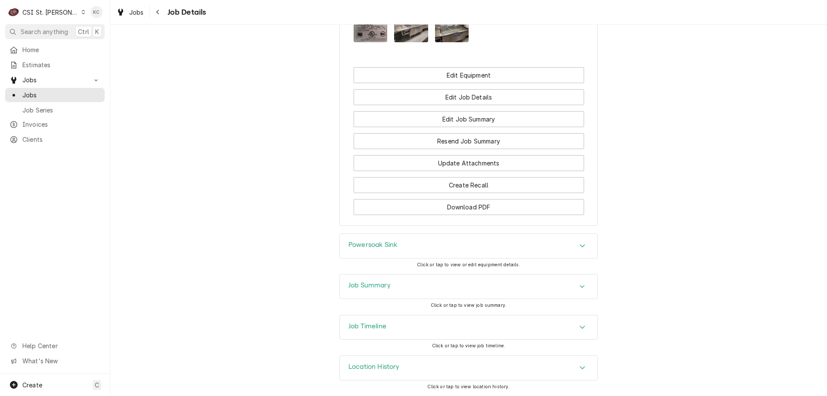
click at [410, 286] on div "Job Summary" at bounding box center [469, 286] width 258 height 24
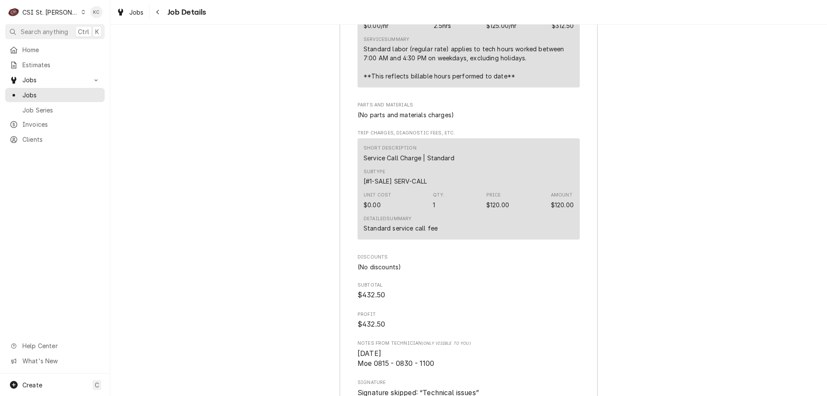
scroll to position [2072, 0]
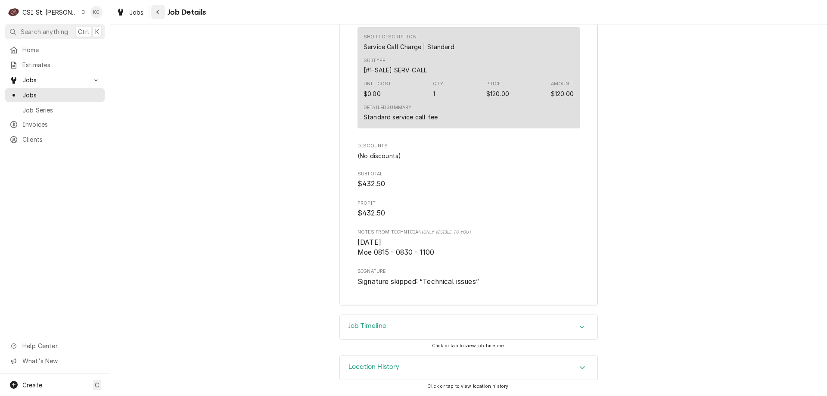
click at [157, 16] on button "Navigate back" at bounding box center [158, 12] width 14 height 14
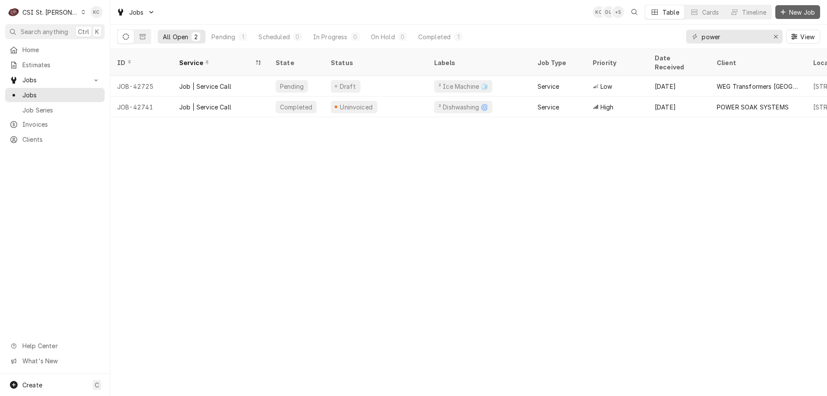
click at [797, 13] on span "New Job" at bounding box center [801, 12] width 29 height 9
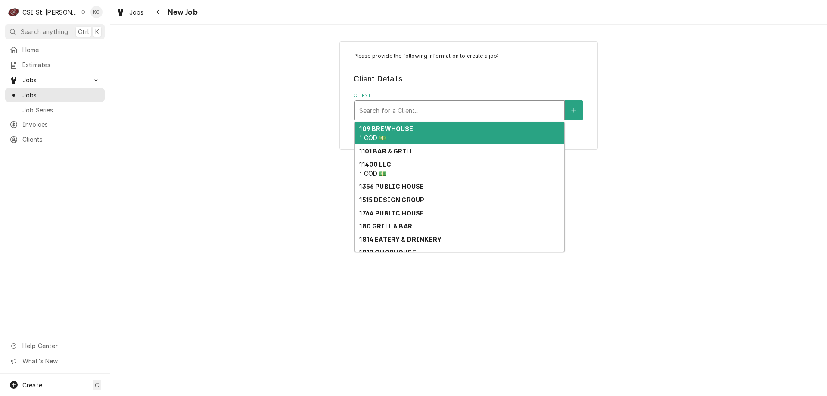
click at [411, 111] on div "Client" at bounding box center [459, 111] width 201 height 16
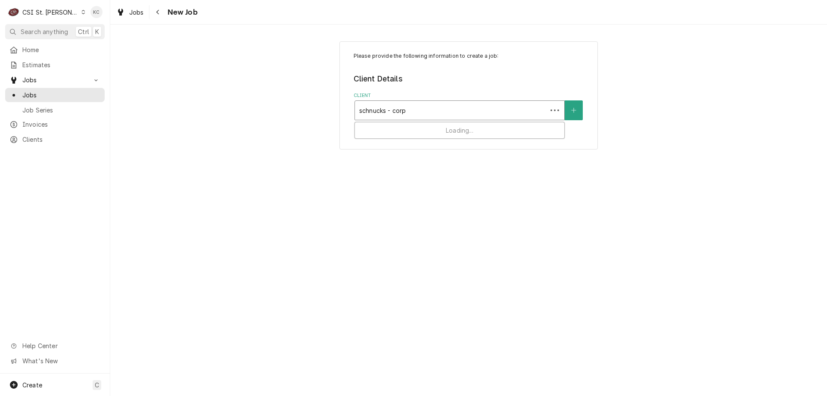
type input "schnucks - corp"
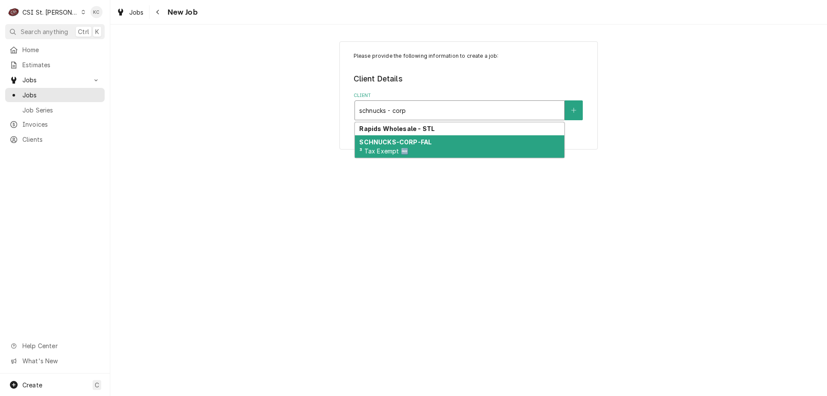
click at [406, 148] on span "³ Tax Exempt 🆓" at bounding box center [383, 150] width 49 height 7
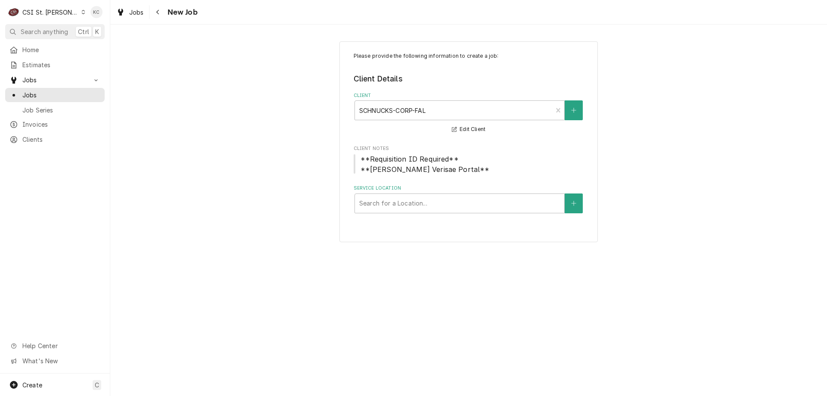
click at [766, 165] on div "Please provide the following information to create a job: Client Details Client…" at bounding box center [468, 142] width 717 height 216
click at [450, 201] on div "Service Location" at bounding box center [459, 204] width 201 height 16
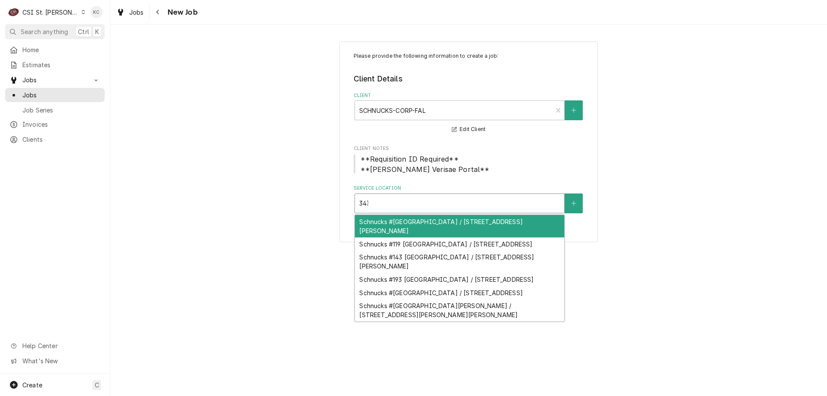
type input "3431"
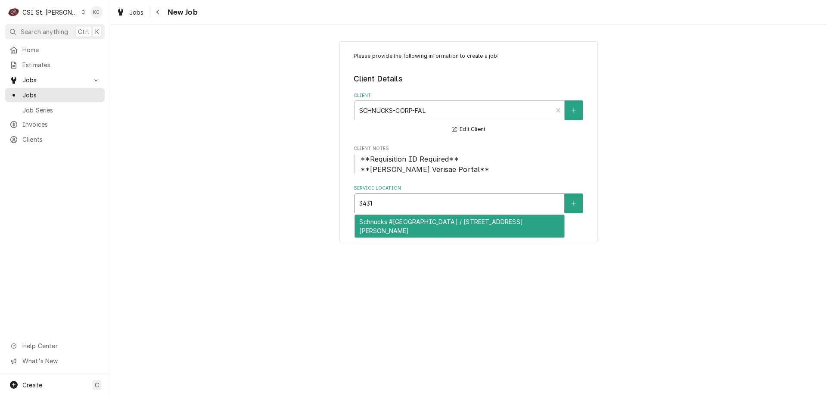
click at [451, 221] on div "Schnucks #[GEOGRAPHIC_DATA] / [STREET_ADDRESS][PERSON_NAME]" at bounding box center [459, 226] width 209 height 22
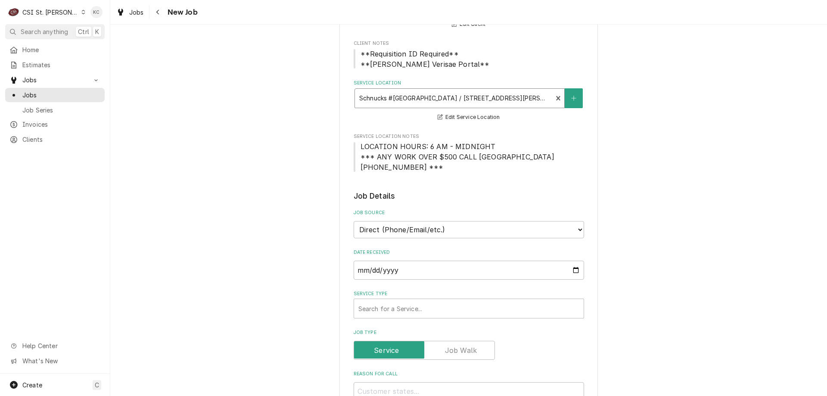
scroll to position [129, 0]
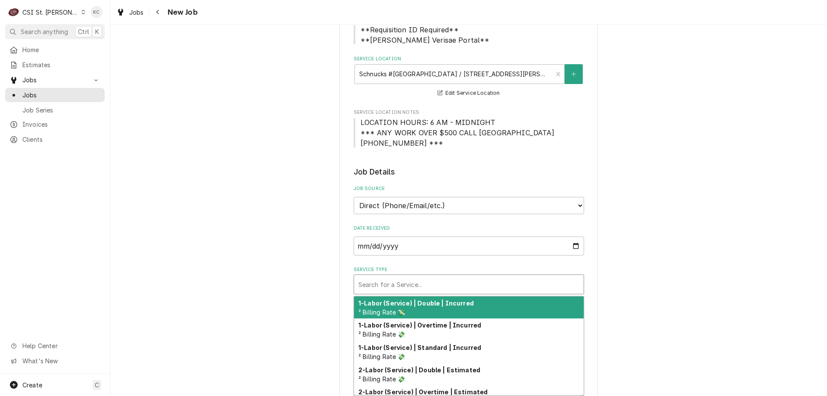
click at [407, 288] on div "Service Type" at bounding box center [468, 284] width 221 height 16
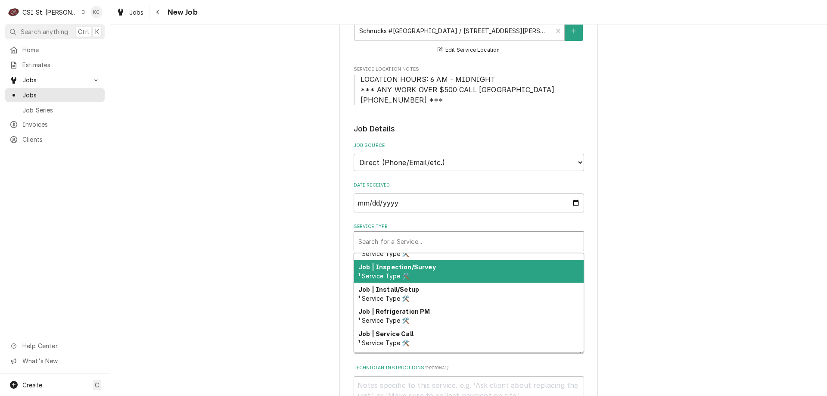
scroll to position [480, 0]
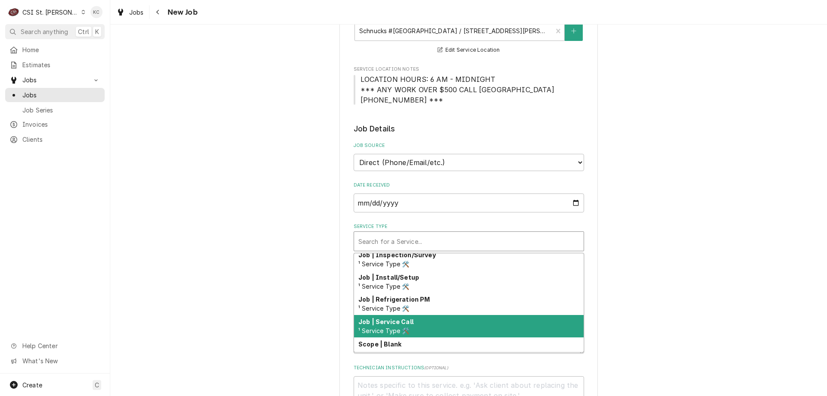
click at [469, 318] on div "Job | Service Call ¹ Service Type 🛠️" at bounding box center [469, 326] width 230 height 22
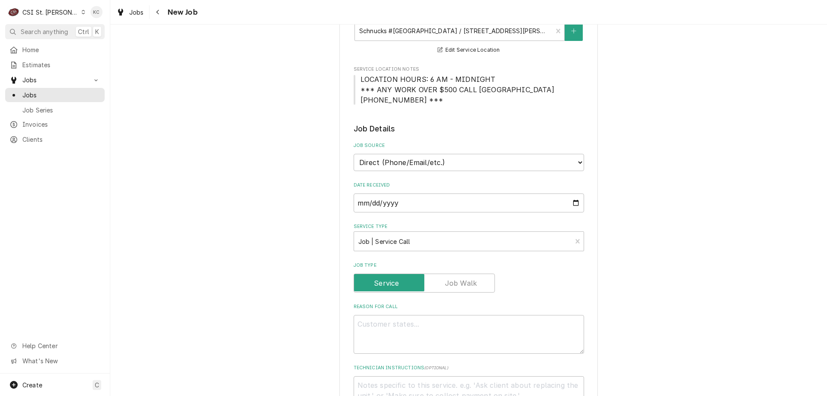
click at [651, 300] on div "Please provide the following information to create a job: Client Details Client…" at bounding box center [468, 349] width 717 height 977
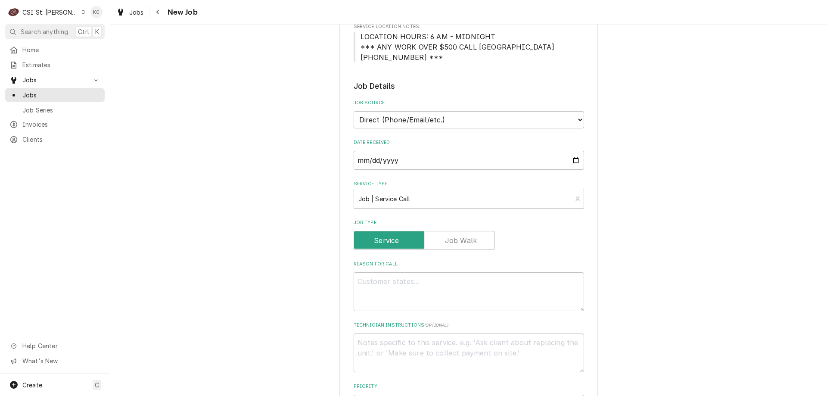
scroll to position [215, 0]
paste textarea "Tag #: 113BK54A1 Fixture Number: Serial #: 242027616 In-Service Date: [DATE] Wa…"
type textarea "x"
type textarea "Tag #: 113BK54A1 Fixture Number: Serial #: 242027616 In-Service Date: 09/15/201…"
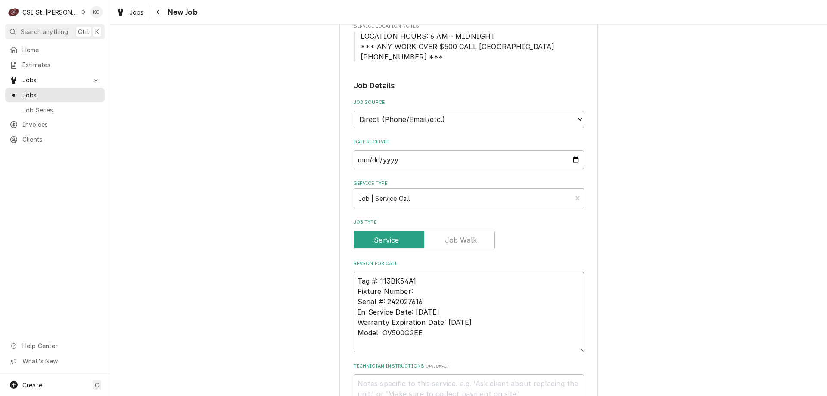
drag, startPoint x: 425, startPoint y: 292, endPoint x: 348, endPoint y: 291, distance: 77.1
click at [348, 291] on div "Please provide the following information to create a job: Client Details Client…" at bounding box center [468, 327] width 258 height 1003
type textarea "x"
type textarea "Tag #: 113BK54A1 Serial #: 242027616 In-Service Date: 09/15/2017 Warranty Expir…"
drag, startPoint x: 433, startPoint y: 333, endPoint x: 348, endPoint y: 330, distance: 85.7
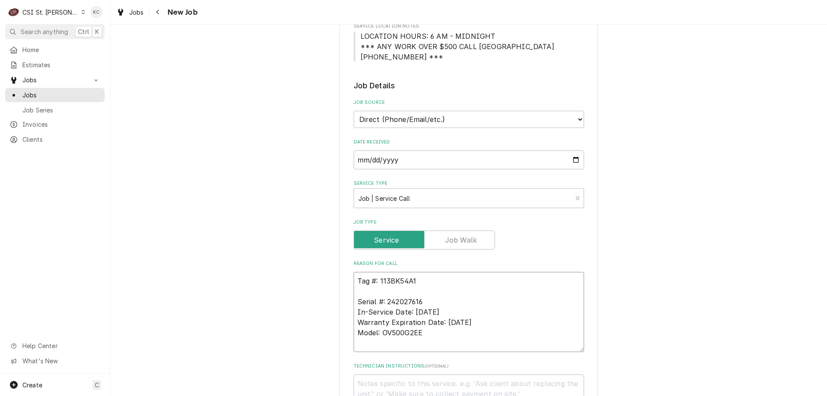
click at [348, 330] on div "Please provide the following information to create a job: Client Details Client…" at bounding box center [468, 327] width 258 height 1003
click at [373, 289] on textarea "Tag #: 113BK54A1 Serial #: 242027616 In-Service Date: 09/15/2017 Warranty Expir…" at bounding box center [469, 312] width 230 height 80
paste textarea "Model: OV500G2EE"
type textarea "x"
type textarea "Tag #: 113BK54A1 Model: OV500G2EE Serial #: 242027616 In-Service Date: 09/15/20…"
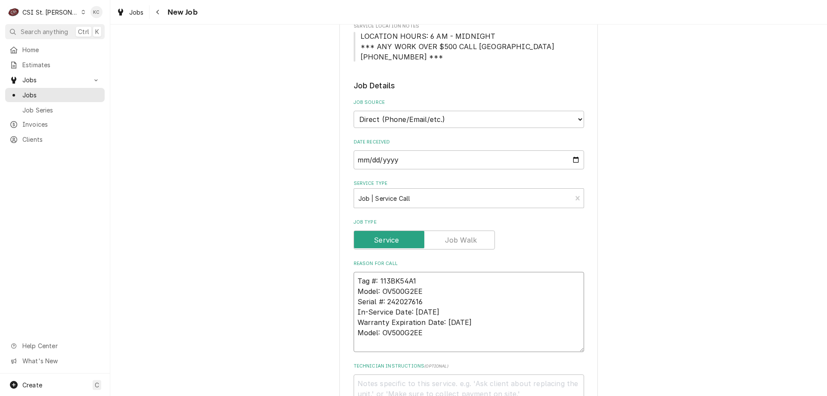
drag, startPoint x: 401, startPoint y: 332, endPoint x: 348, endPoint y: 310, distance: 57.7
click at [348, 310] on div "Please provide the following information to create a job: Client Details Client…" at bounding box center [468, 327] width 258 height 1003
type textarea "x"
type textarea "Tag #: 113BK54A1 Model: OV500G2EE Serial #: 242027616"
type textarea "x"
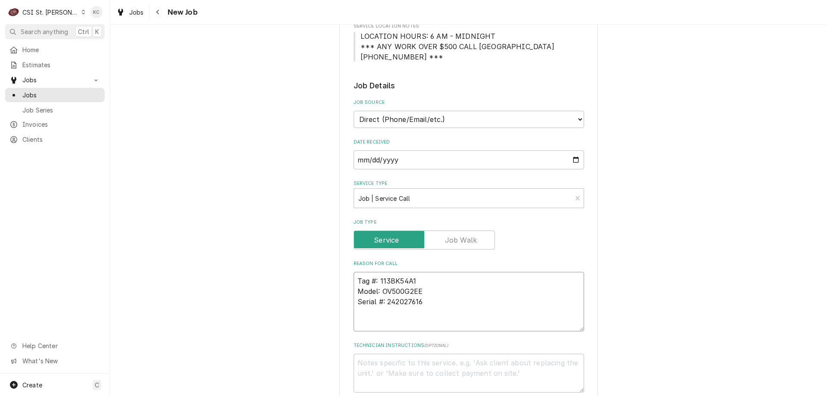
type textarea "Tag #: 113BK54A1 Model: OV500G2EE Serial #: 242027616"
type textarea "x"
type textarea "Tag #: 113BK54A1 Model: OV500G2EE Serial #: 242027616"
click at [377, 320] on textarea "Tag #: 113BK54A1 Model: OV500G2EE Serial #: 242027616" at bounding box center [469, 307] width 230 height 70
paste textarea "All of the lights are out, and I am not sure how to get them on"
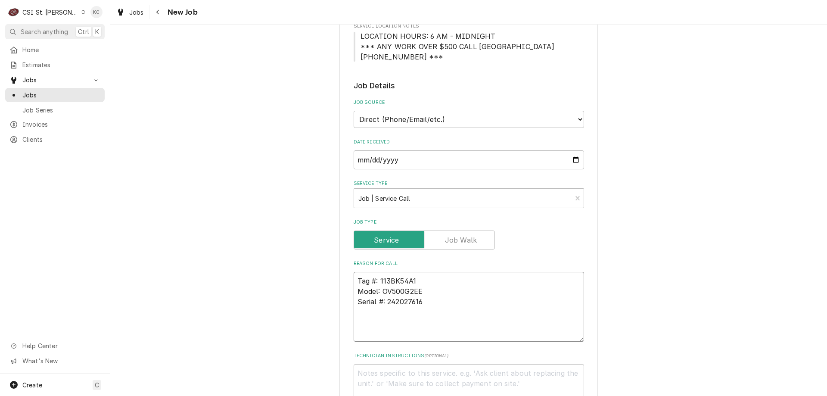
type textarea "x"
type textarea "Tag #: 113BK54A1 Model: OV500G2EE Serial #: 242027616 All of the lights are out…"
type textarea "x"
type textarea "Tag #: 113BK54A1 Model: OV500G2EE Serial #: 242027616 All of the lights are out…"
paste textarea "Ray Donohue"
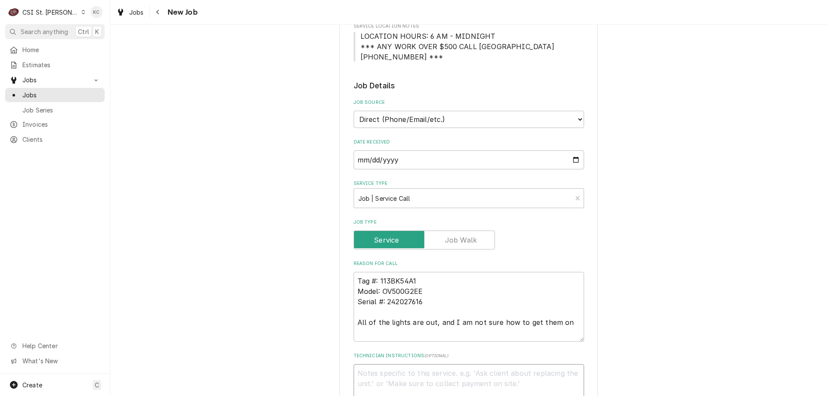
type textarea "x"
type textarea "Ray Donohue"
type textarea "x"
type textarea "Ray Donohue -"
type textarea "x"
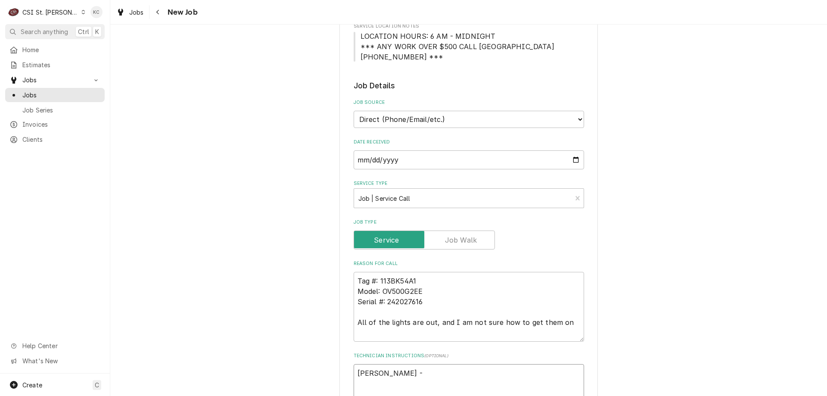
type textarea "Ray Donohue -"
type textarea "x"
type textarea "Ray Donohue - 3"
type textarea "x"
type textarea "Ray Donohue - 31"
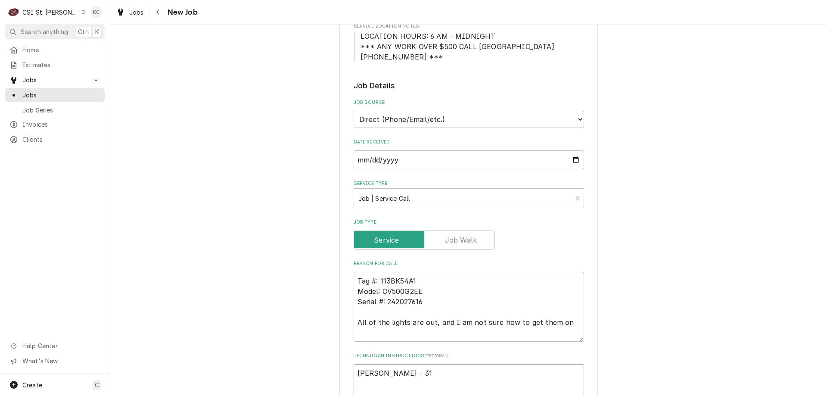
type textarea "x"
type textarea "Ray Donohue - 314"
type textarea "x"
type textarea "Ray Donohue - 314"
type textarea "x"
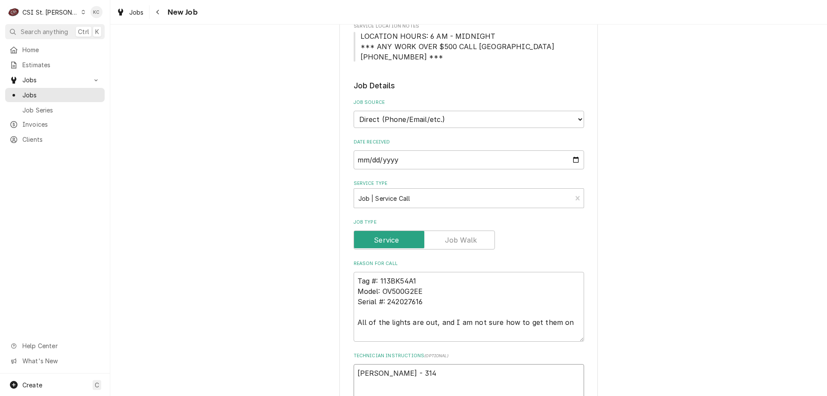
type textarea "Ray Donohue - 314 3"
type textarea "x"
type textarea "Ray Donohue - 314 38"
type textarea "x"
type textarea "Ray Donohue - 314 381"
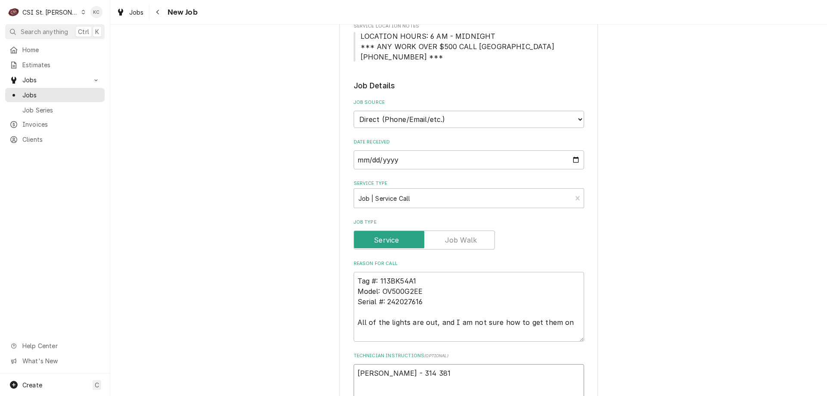
type textarea "x"
type textarea "Ray Donohue - 314 381-"
type textarea "x"
type textarea "Ray Donohue - 314 381-8"
type textarea "x"
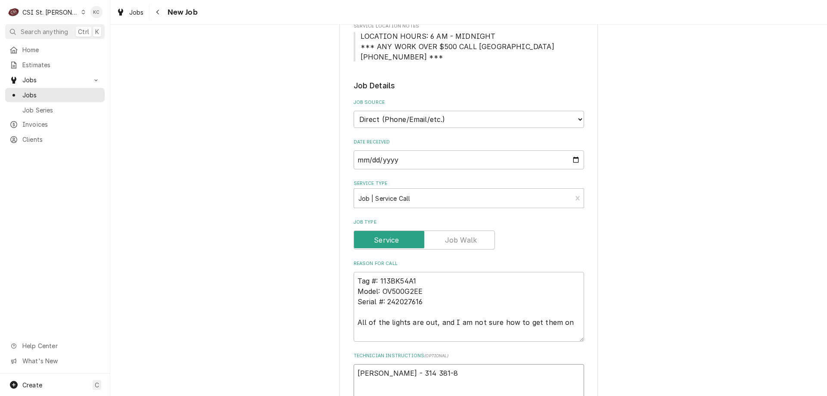
type textarea "Ray Donohue - 314 381-87"
type textarea "x"
type textarea "Ray Donohue - 314 381-878"
type textarea "x"
type textarea "[PERSON_NAME] - [PHONE_NUMBER]"
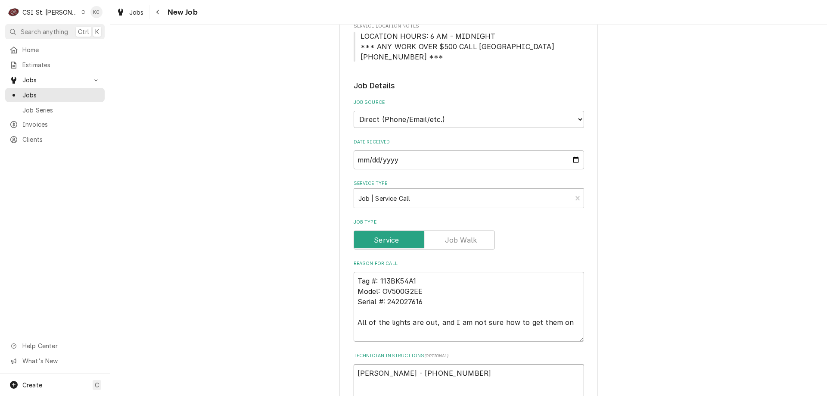
type textarea "x"
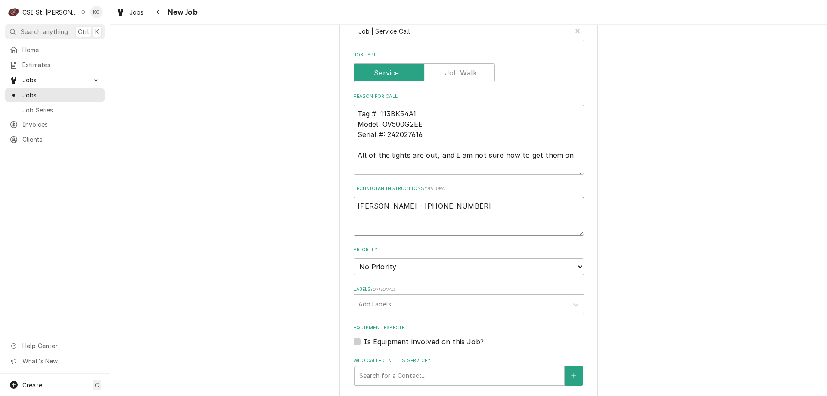
scroll to position [388, 0]
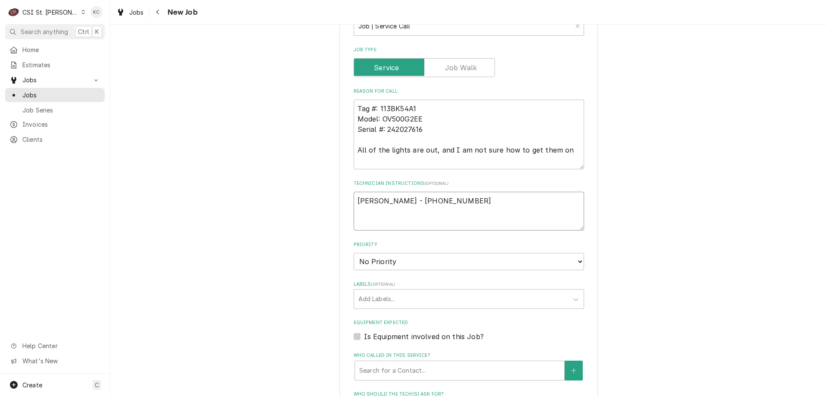
type textarea "Ray Donohue - 314 381-8789"
click at [387, 257] on select "No Priority Urgent High Medium Low" at bounding box center [469, 261] width 230 height 17
select select "4"
click at [354, 253] on select "No Priority Urgent High Medium Low" at bounding box center [469, 261] width 230 height 17
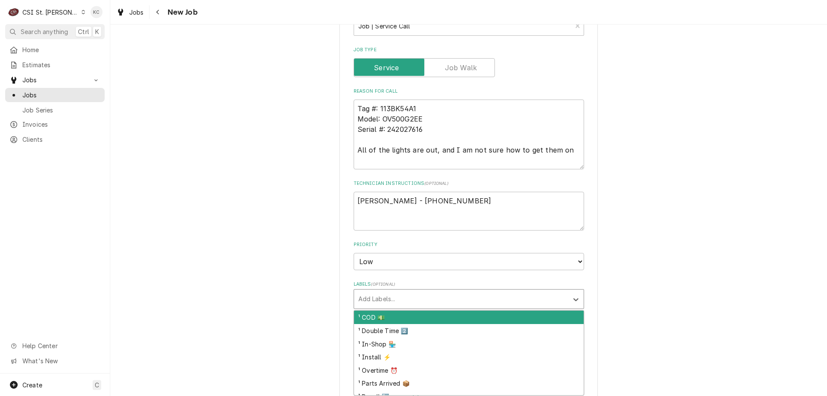
click at [390, 303] on div "Labels" at bounding box center [460, 299] width 205 height 16
click at [354, 150] on textarea "Tag #: 113BK54A1 Model: OV500G2EE Serial #: 242027616 All of the lights are out…" at bounding box center [469, 134] width 230 height 70
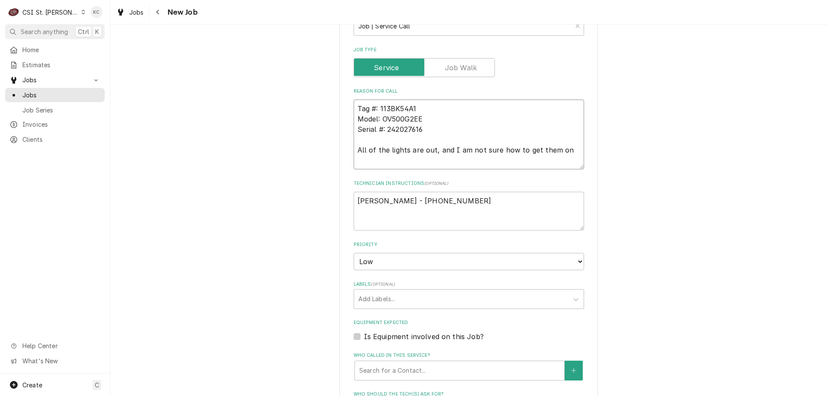
type textarea "x"
type textarea "Tag #: 113BK54A1 Model: OV500G2EE Serial #: 242027616 OAll of the lights are ou…"
type textarea "x"
type textarea "Tag #: 113BK54A1 Model: OV500G2EE Serial #: 242027616 OvAll of the lights are o…"
type textarea "x"
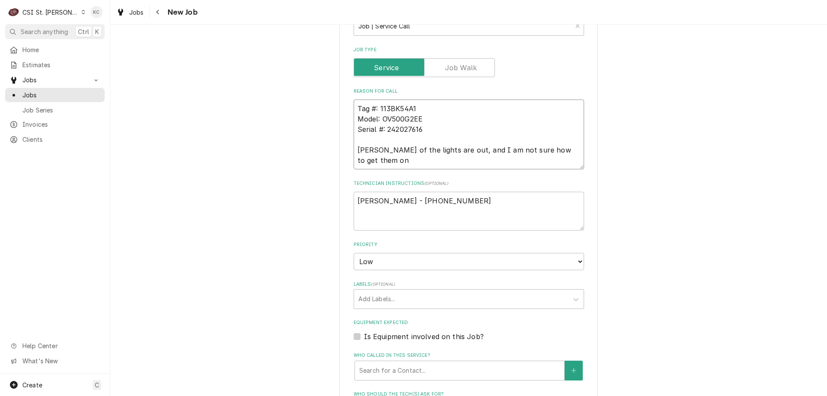
type textarea "Tag #: 113BK54A1 Model: OV500G2EE Serial #: 242027616 OveAll of the lights are …"
type textarea "x"
type textarea "Tag #: 113BK54A1 Model: OV500G2EE Serial #: 242027616 OvenAll of the lights are…"
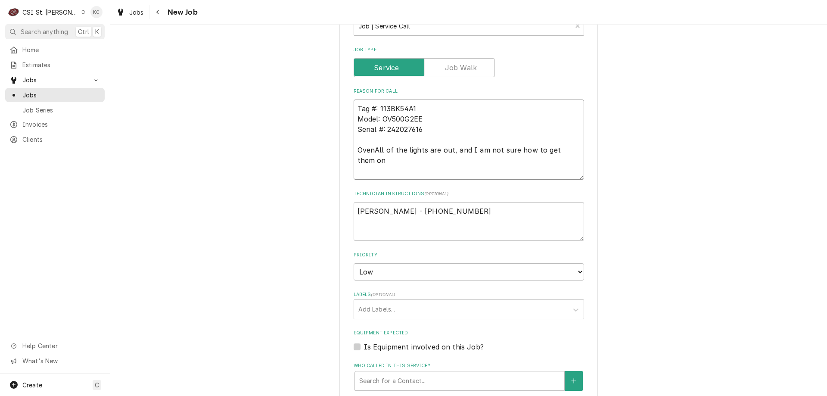
type textarea "x"
type textarea "Tag #: 113BK54A1 Model: OV500G2EE Serial #: 242027616 Oven All of the lights ar…"
type textarea "x"
type textarea "Tag #: 113BK54A1 Model: OV500G2EE Serial #: 242027616 Oven -All of the lights a…"
type textarea "x"
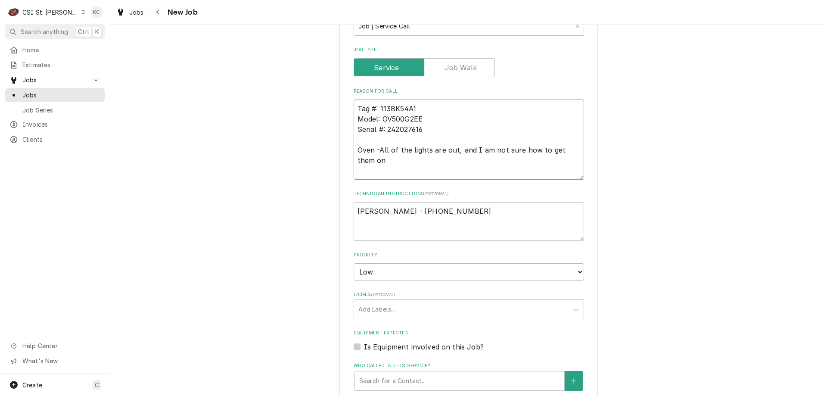
type textarea "Tag #: 113BK54A1 Model: OV500G2EE Serial #: 242027616 Oven - All of the lights …"
type textarea "x"
type textarea "Tag #: 113BK54A1 Model: OV500G2EE Serial #: 242027616 Oven - All of the lights …"
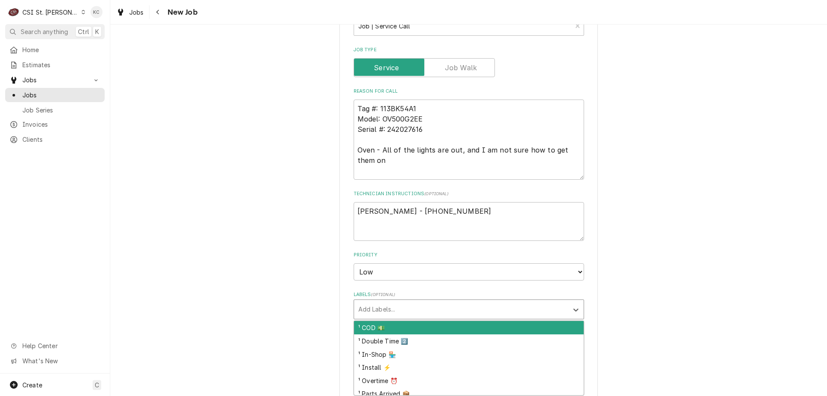
click at [437, 314] on div "Labels" at bounding box center [460, 309] width 205 height 16
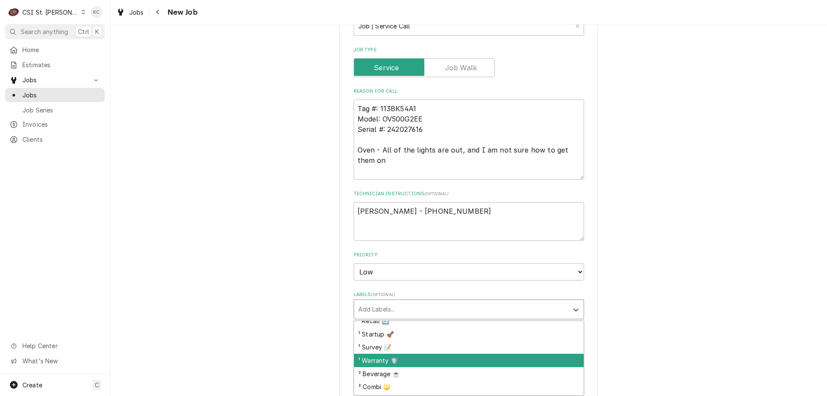
scroll to position [129, 0]
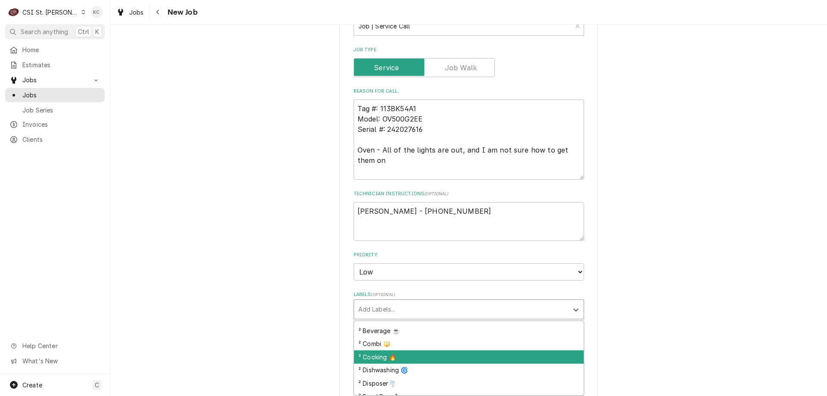
click at [443, 355] on div "² Cooking 🔥" at bounding box center [469, 356] width 230 height 13
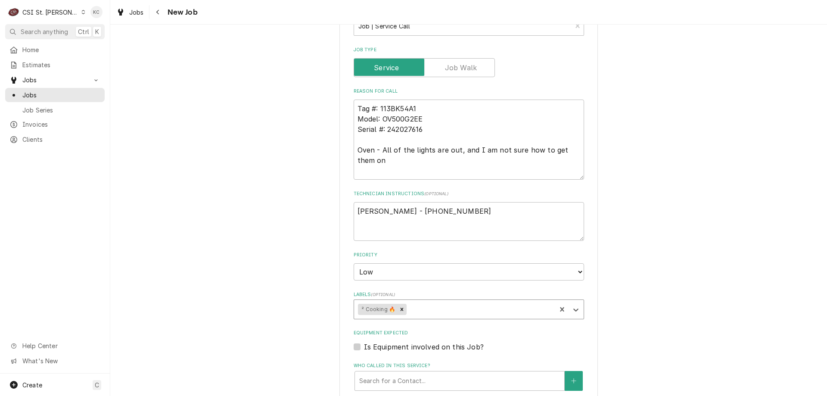
type textarea "x"
click at [625, 310] on div "Please provide the following information to create a job: Client Details Client…" at bounding box center [468, 155] width 717 height 1018
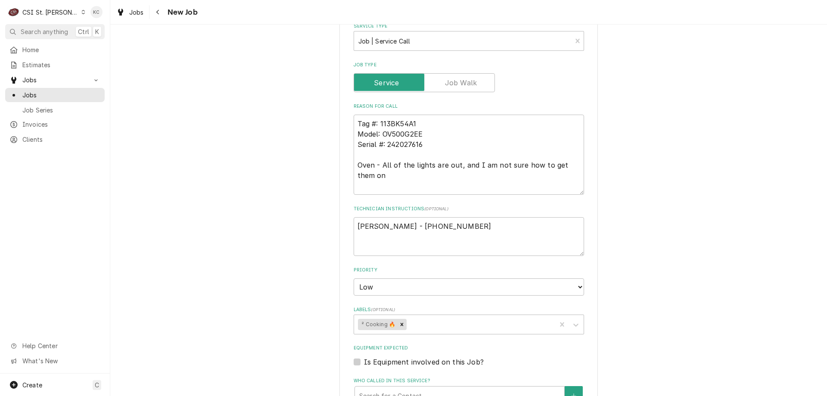
scroll to position [86, 0]
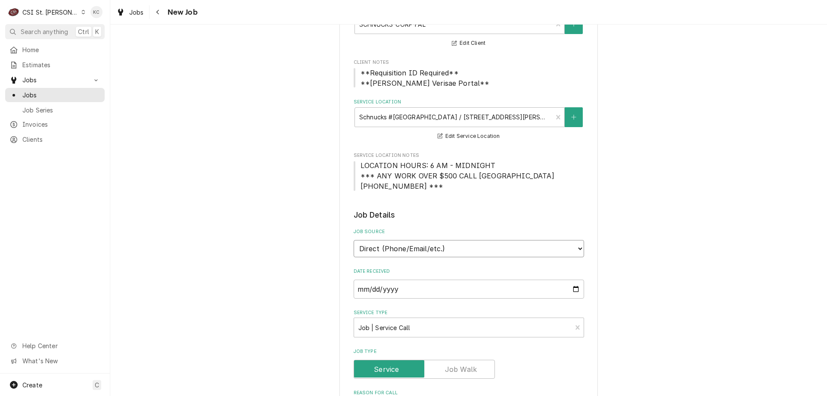
click at [458, 249] on select "Direct (Phone/Email/etc.) Service Channel Corrigo Ecotrak Other" at bounding box center [469, 248] width 230 height 17
select select "100"
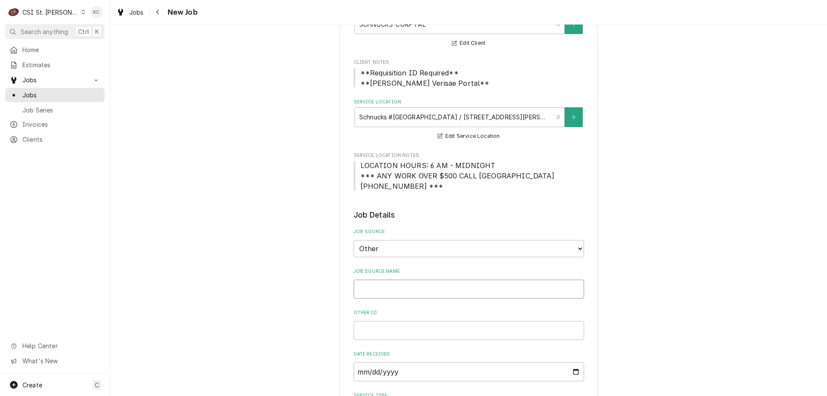
click at [432, 286] on input "Job Source Name" at bounding box center [469, 289] width 230 height 19
type textarea "x"
type input "V"
type textarea "x"
type input "Ve"
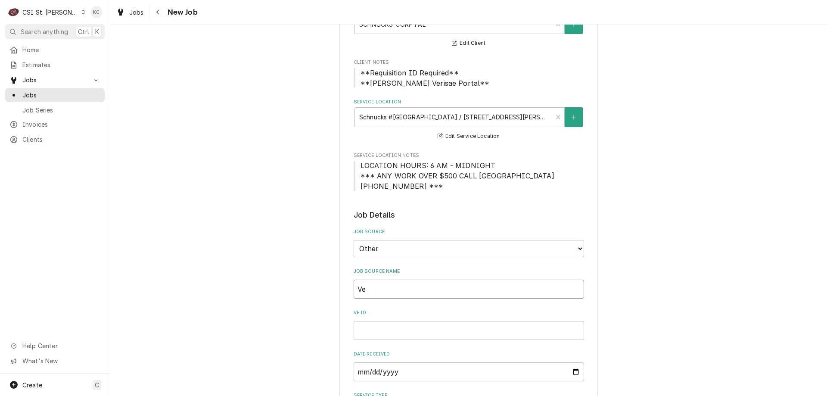
type textarea "x"
type input "Ver"
type textarea "x"
type input "Veri"
type textarea "x"
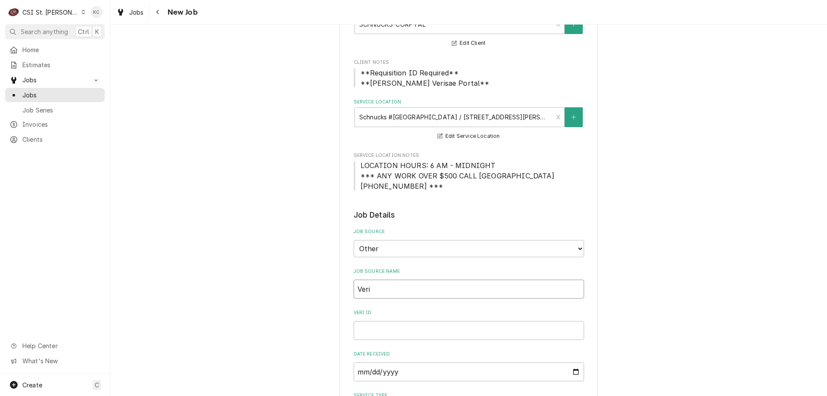
type input "Veris"
type textarea "x"
type input "Verise"
type textarea "x"
type input "Verisea"
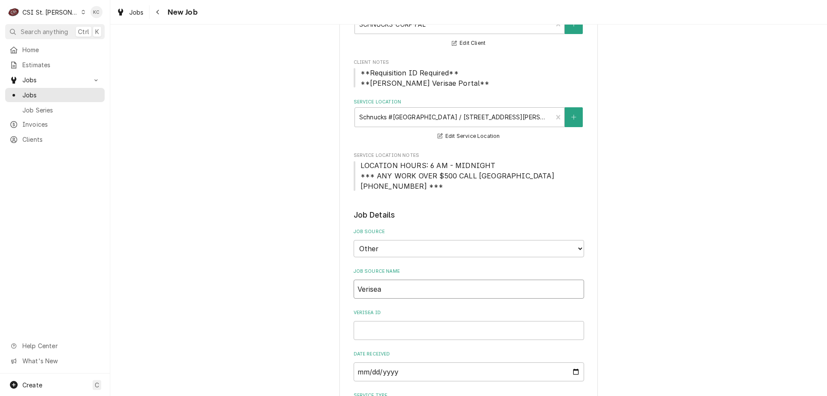
type textarea "x"
type input "Veriseal"
type textarea "x"
type input "Veriseal"
type textarea "x"
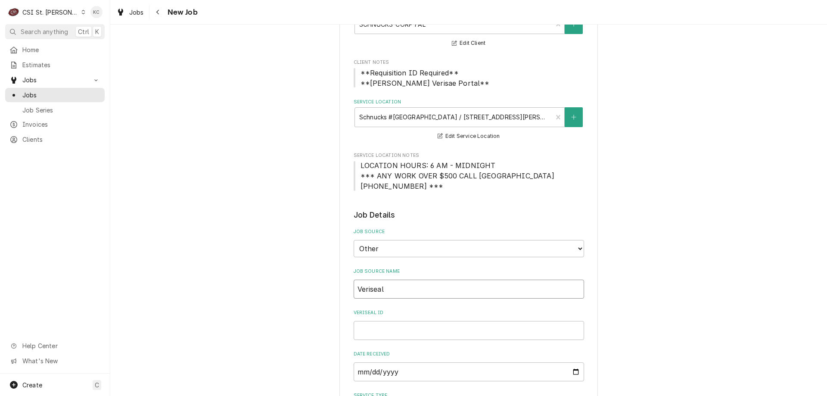
type input "Veriseal"
type textarea "x"
type input "Verisea"
type textarea "x"
type input "Verisea"
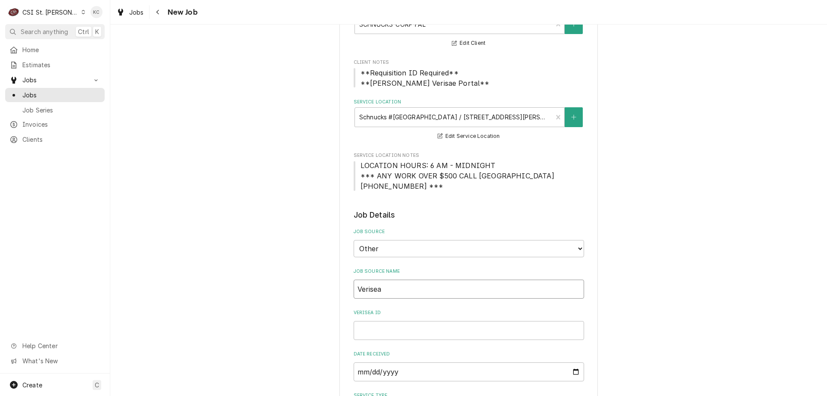
type textarea "x"
type input "Verisea"
type textarea "x"
type input "Verise"
type textarea "x"
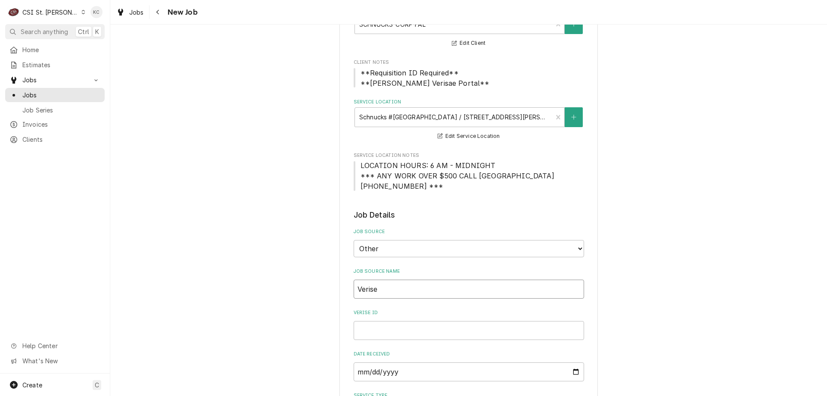
type input "Veris"
type textarea "x"
type input "Verisa"
type textarea "x"
type input "Verisae"
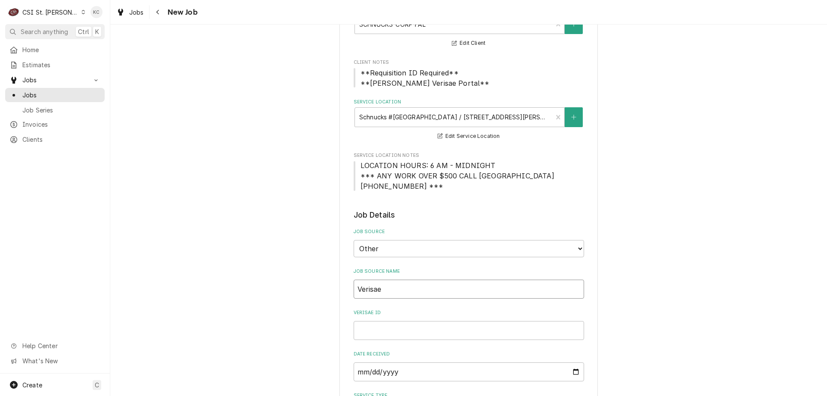
type textarea "x"
type input "Verisae"
type textarea "x"
type input "Verisae e"
type textarea "x"
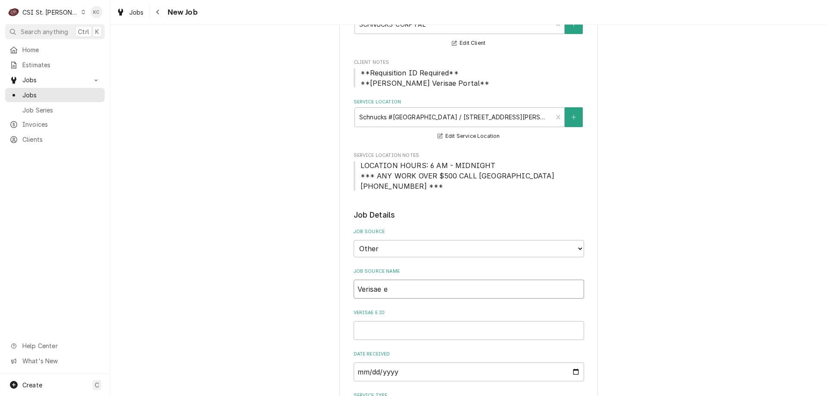
type input "Verisae em"
type textarea "x"
type input "Verisae ema"
type textarea "x"
type input "Verisae emai"
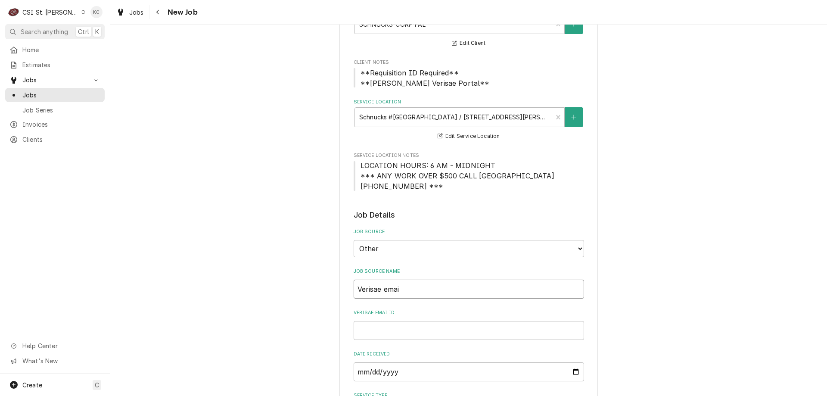
type textarea "x"
type input "Verisae email"
type textarea "x"
type input "Verisae email"
click at [376, 335] on input "Verisae email ID" at bounding box center [469, 330] width 230 height 19
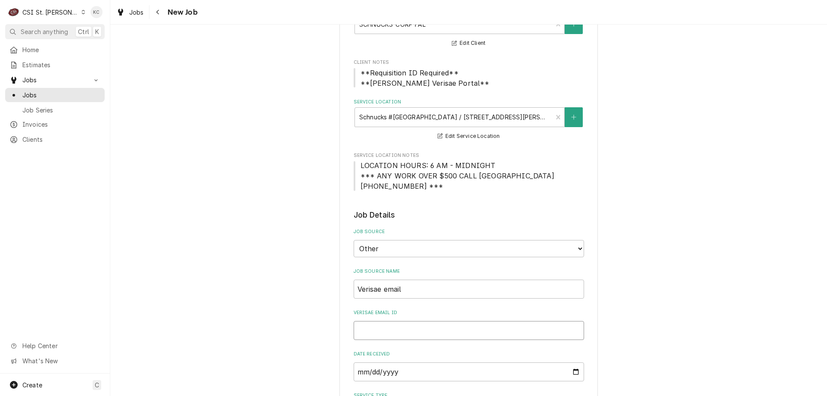
paste input "72115801"
type textarea "x"
type input "72115801"
type textarea "x"
type input "72115801"
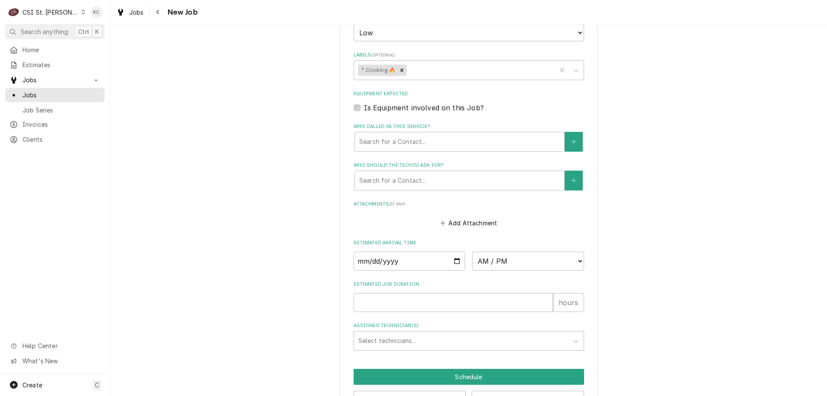
scroll to position [739, 0]
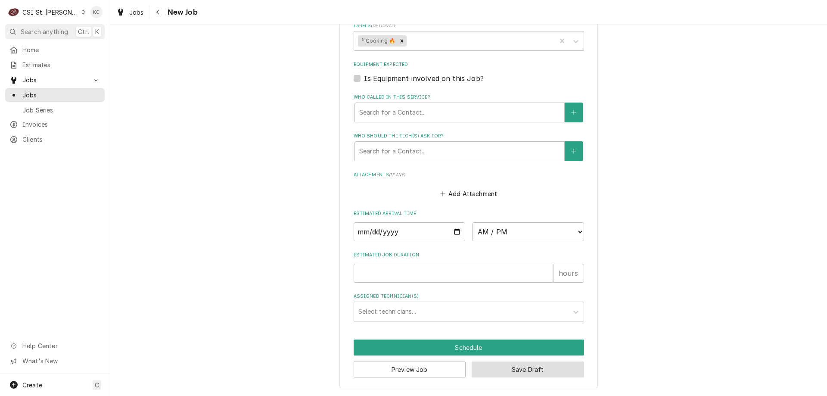
click at [549, 376] on button "Save Draft" at bounding box center [528, 369] width 112 height 16
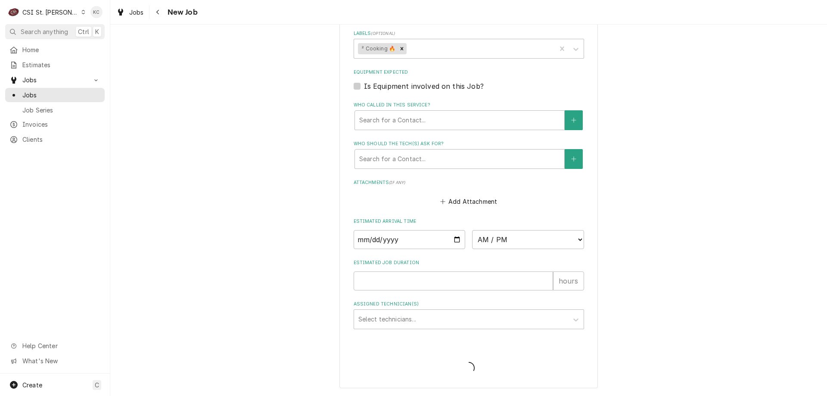
scroll to position [731, 0]
type textarea "x"
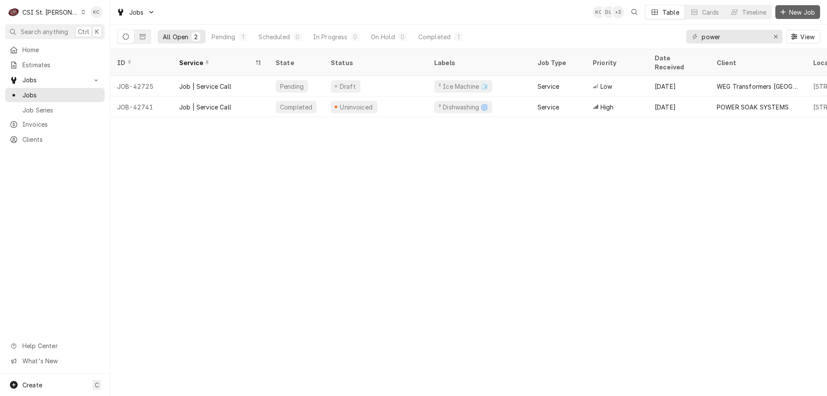
click at [787, 12] on span "New Job" at bounding box center [801, 12] width 29 height 9
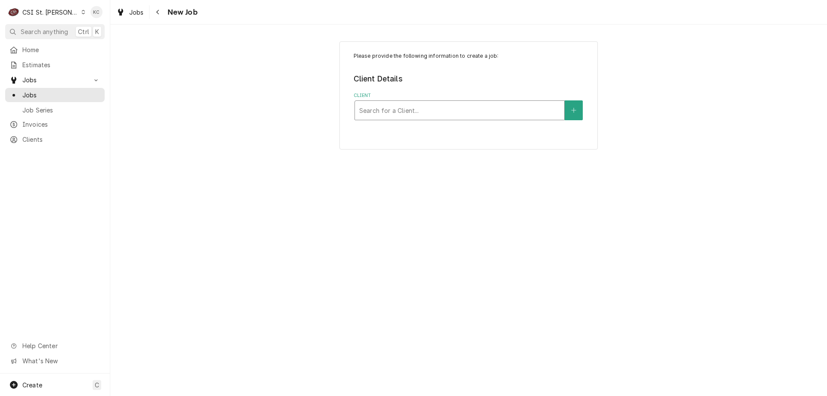
click at [416, 105] on div "Client" at bounding box center [459, 111] width 201 height 16
type input "schnucks - corp"
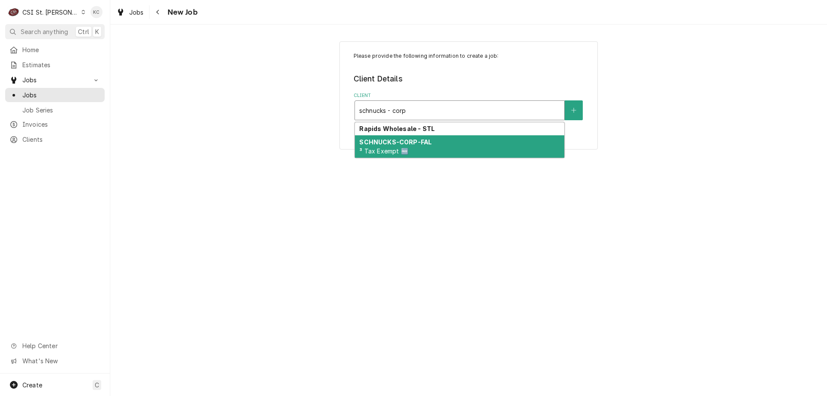
click at [421, 139] on strong "SCHNUCKS-CORP-FAL" at bounding box center [395, 141] width 72 height 7
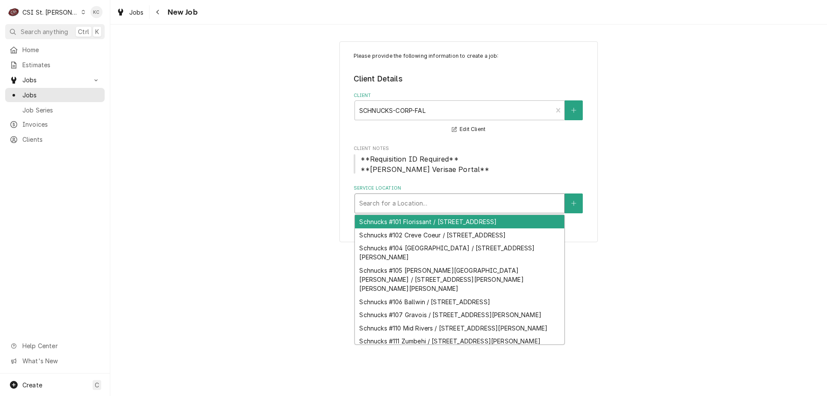
click at [421, 203] on div "Service Location" at bounding box center [459, 204] width 201 height 16
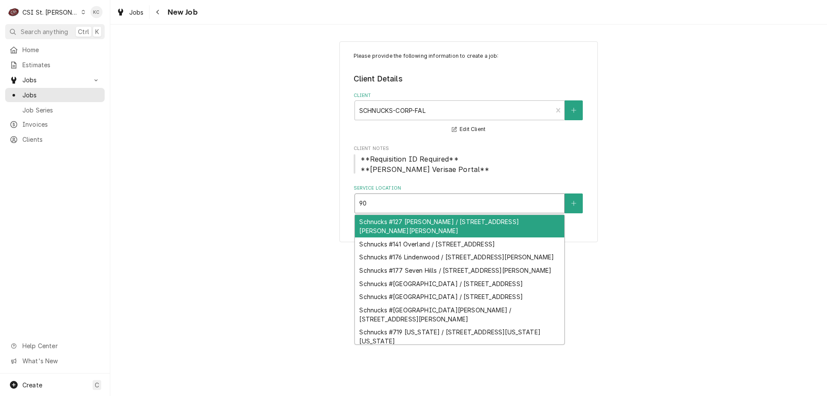
type input "90"
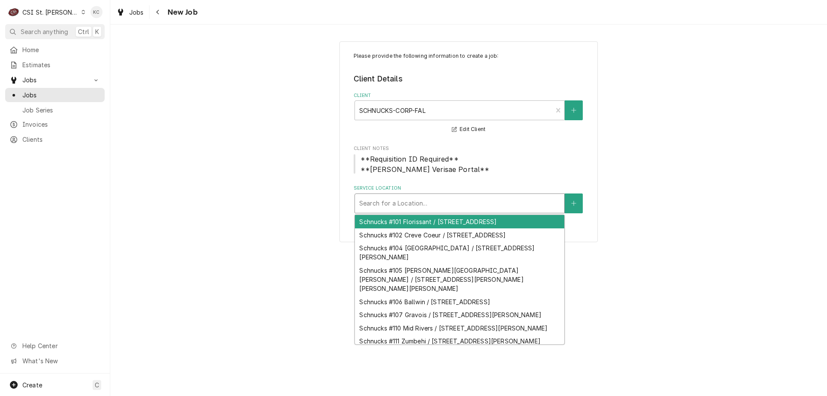
click at [382, 205] on div "Service Location" at bounding box center [459, 204] width 201 height 16
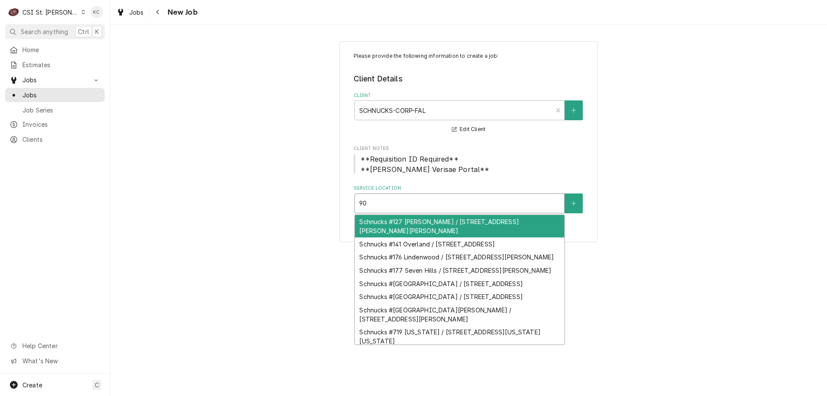
type input "907"
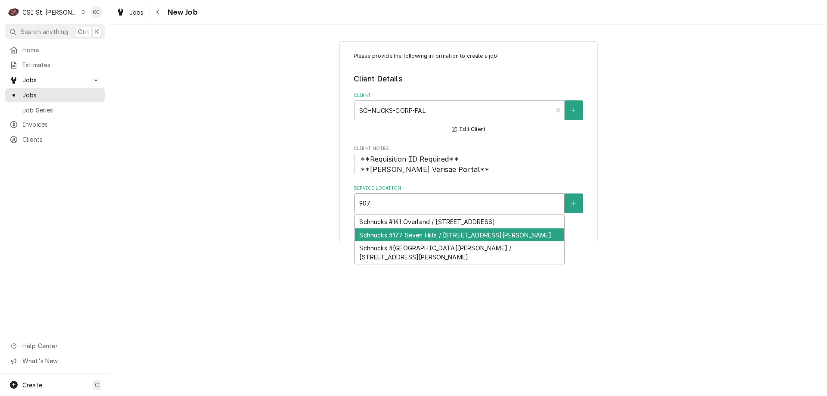
click at [431, 233] on div "Schnucks #177 Seven Hills / 907 E Hwy 50, O'Fallon, IL 62269" at bounding box center [459, 234] width 209 height 13
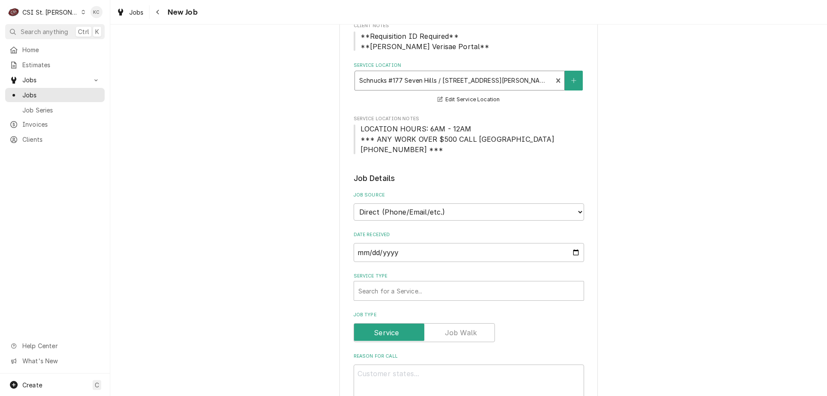
scroll to position [129, 0]
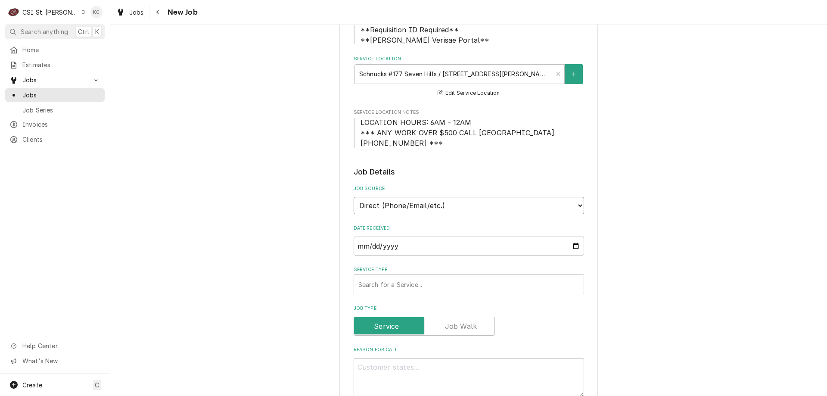
click at [444, 209] on select "Direct (Phone/Email/etc.) Service Channel Corrigo Ecotrak Other" at bounding box center [469, 205] width 230 height 17
select select "100"
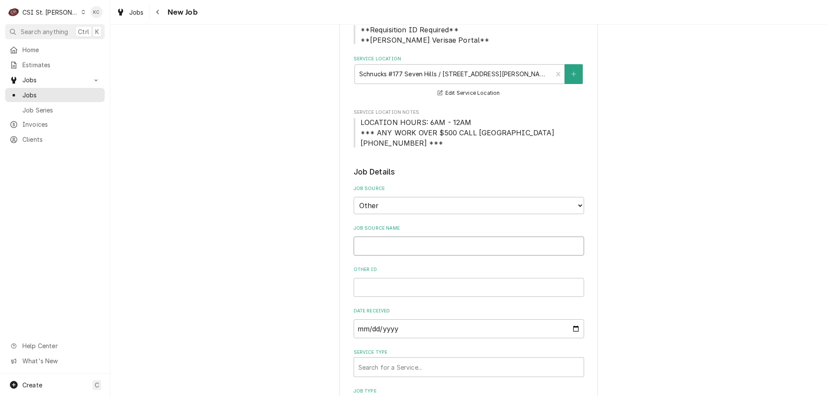
type textarea "x"
click at [426, 241] on input "Job Source Name" at bounding box center [469, 245] width 230 height 19
type input "V"
type textarea "x"
type input "Ve"
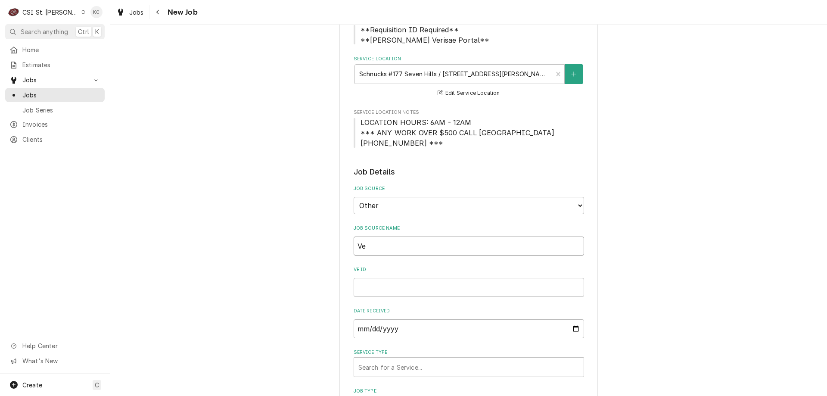
type textarea "x"
type input "Ver"
type textarea "x"
type input "Veri"
type textarea "x"
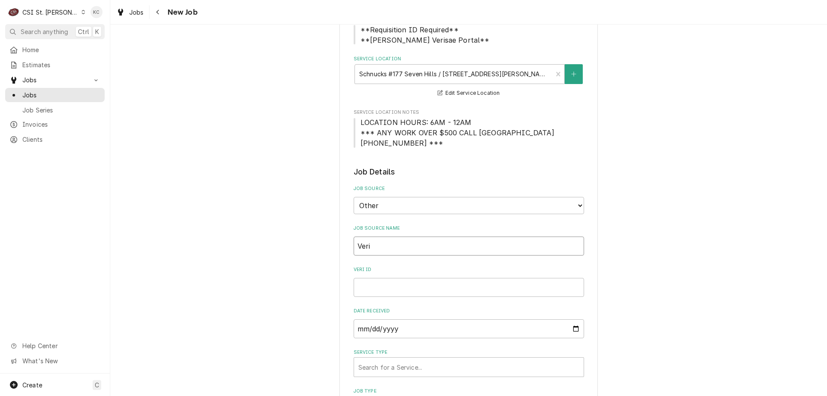
type input "Veris"
type textarea "x"
type input "Verisa"
type textarea "x"
type input "Verisae"
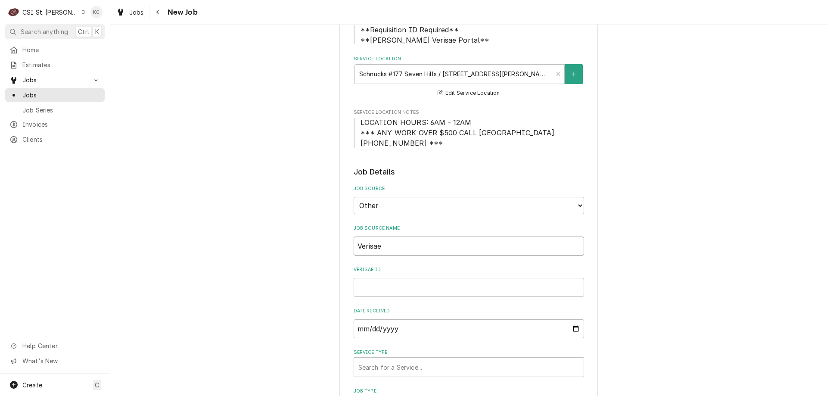
type textarea "x"
type input "Verisae"
type textarea "x"
type input "Verisae e"
type textarea "x"
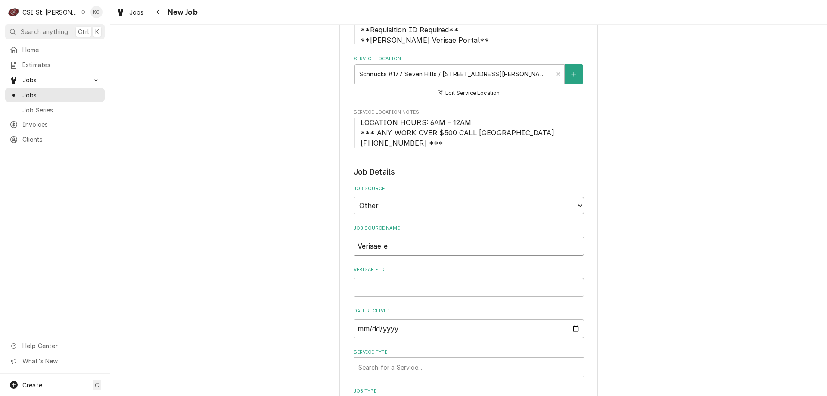
type input "Verisae en"
type textarea "x"
type input "Verisae ena"
type textarea "x"
type input "Verisae enau"
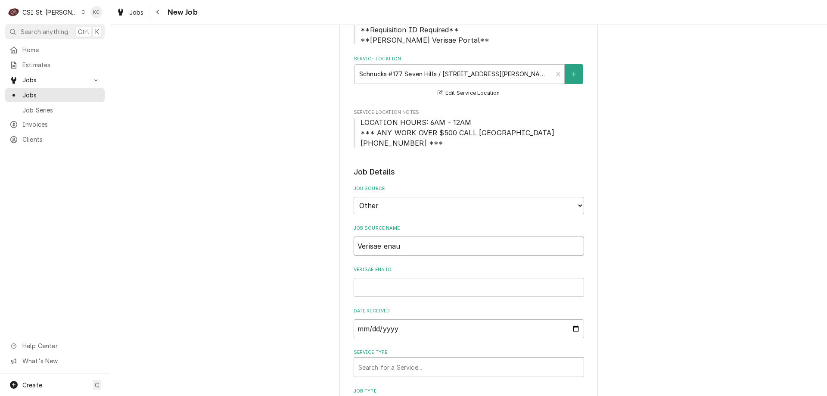
type textarea "x"
type input "Verisae enauk"
type textarea "x"
type input "Verisae enauk"
type textarea "x"
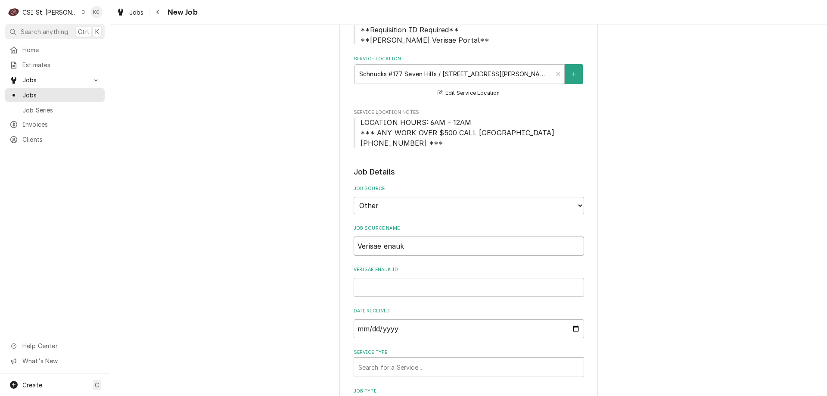
type input "Verisae enauk"
type textarea "x"
type input "Verisae enau"
type textarea "x"
type input "Verisae ena"
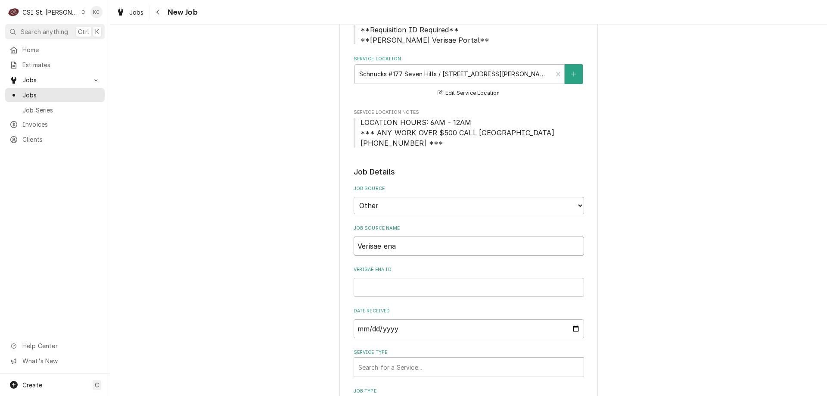
type textarea "x"
type input "Verisae en"
type textarea "x"
type input "Verisae e"
type textarea "x"
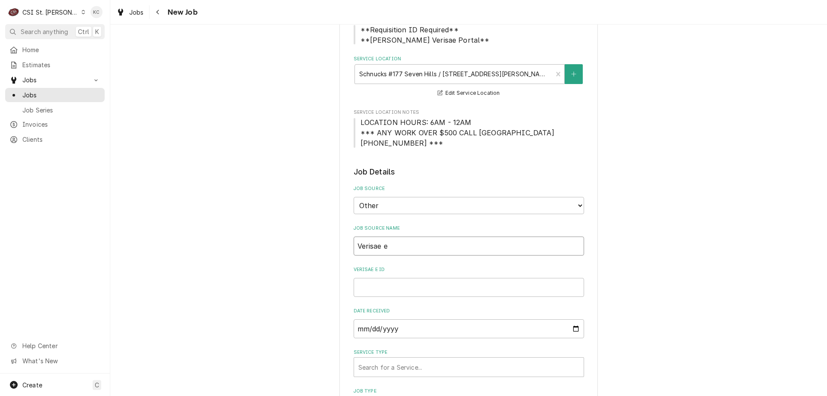
type input "Verisae em"
type textarea "x"
type input "Verisae emi"
type textarea "x"
type input "Verisae emia"
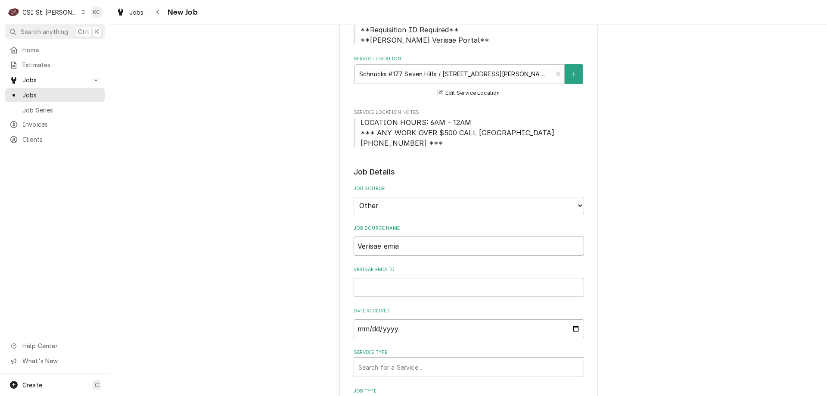
type textarea "x"
type input "Verisae emial"
type textarea "x"
type input "Verisae emial"
type textarea "x"
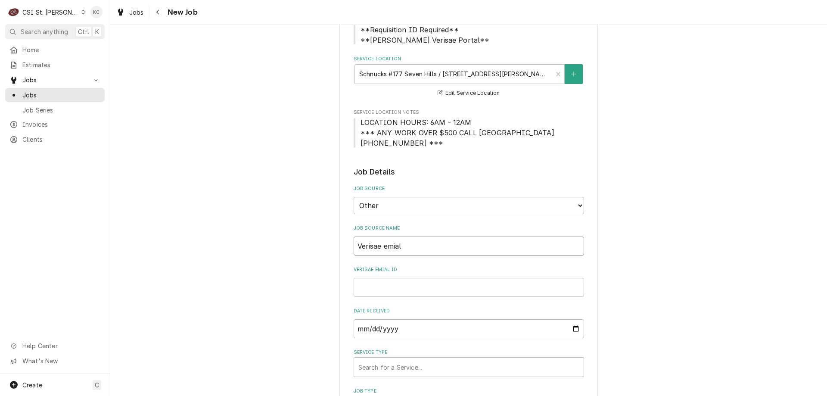
type input "Verisae emial"
type textarea "x"
type input "Verisae emia"
type textarea "x"
type input "Verisae emi"
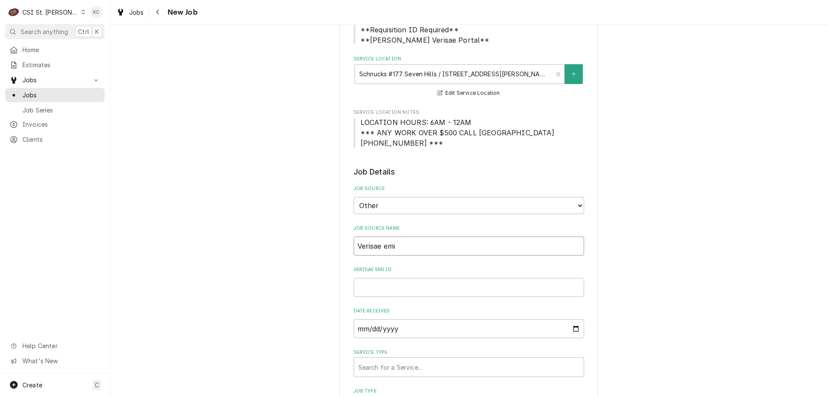
type textarea "x"
type input "Verisae em"
type textarea "x"
type input "Verisae ema"
type textarea "x"
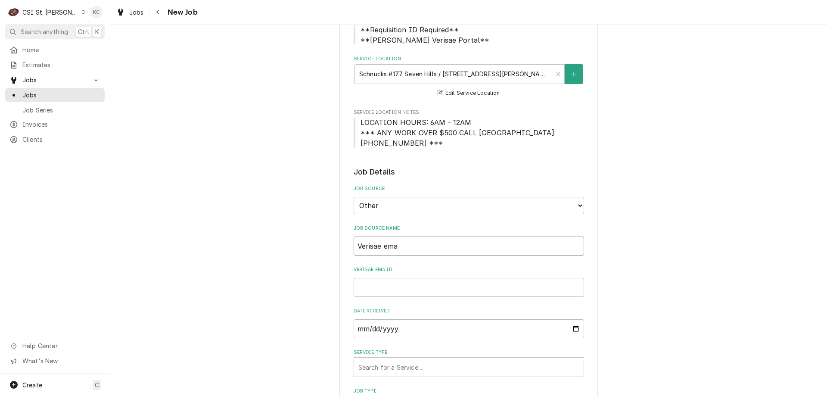
type input "Verisae emai"
type textarea "x"
type input "Verisae email"
type textarea "x"
type input "Verisae email"
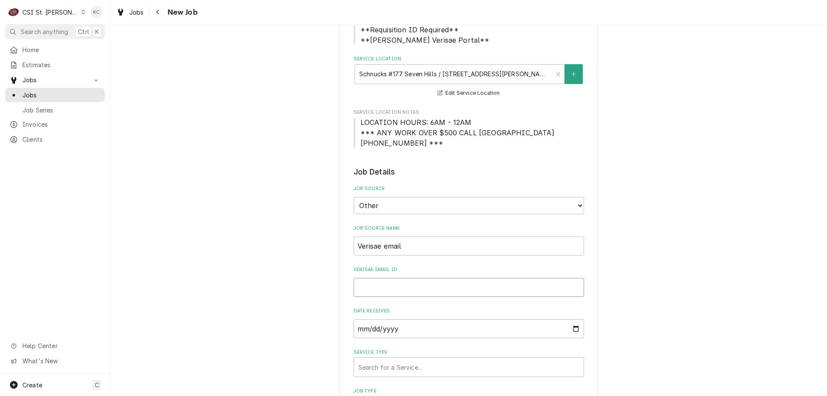
click at [366, 288] on input "Verisae email ID" at bounding box center [469, 287] width 230 height 19
paste input "72115804"
type textarea "x"
type input "72115804"
type textarea "x"
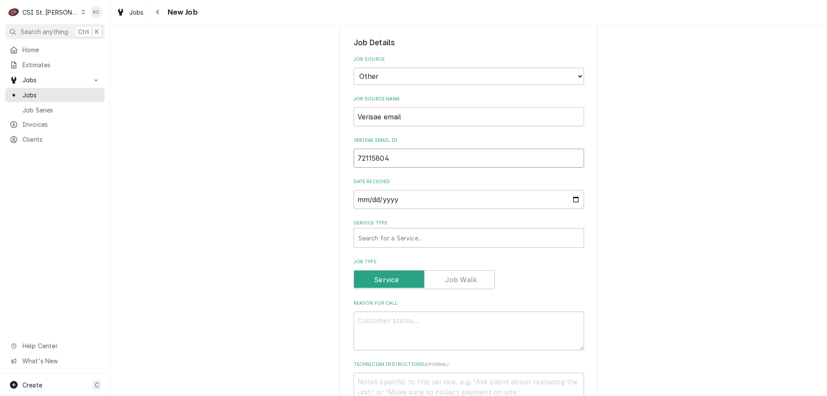
scroll to position [258, 0]
type input "72115804"
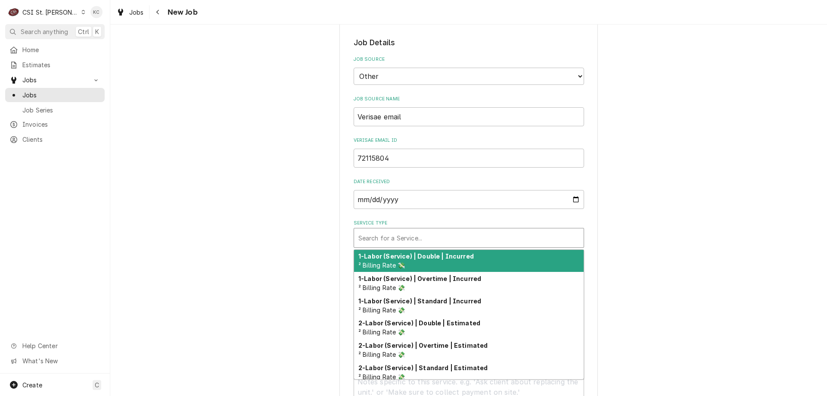
click at [460, 236] on div "Service Type" at bounding box center [468, 238] width 221 height 16
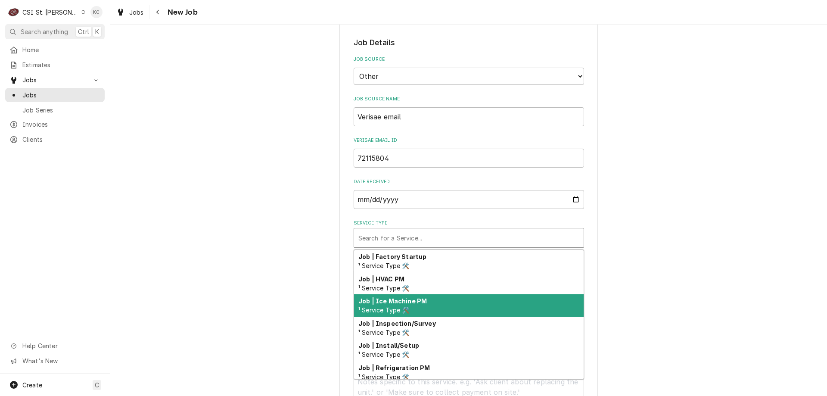
scroll to position [492, 0]
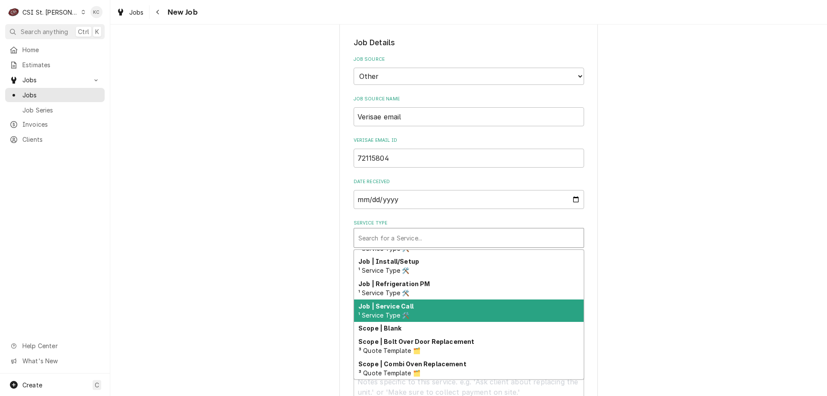
click at [461, 314] on div "Job | Service Call ¹ Service Type 🛠️" at bounding box center [469, 310] width 230 height 22
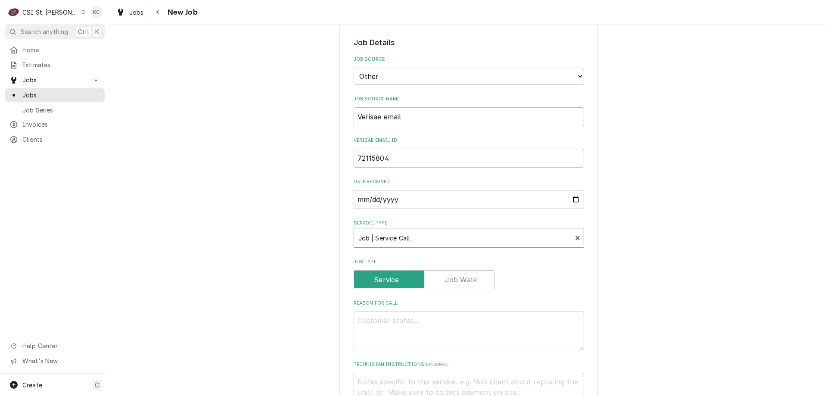
click at [637, 273] on div "Please provide the following information to create a job: Client Details Client…" at bounding box center [468, 344] width 717 height 1138
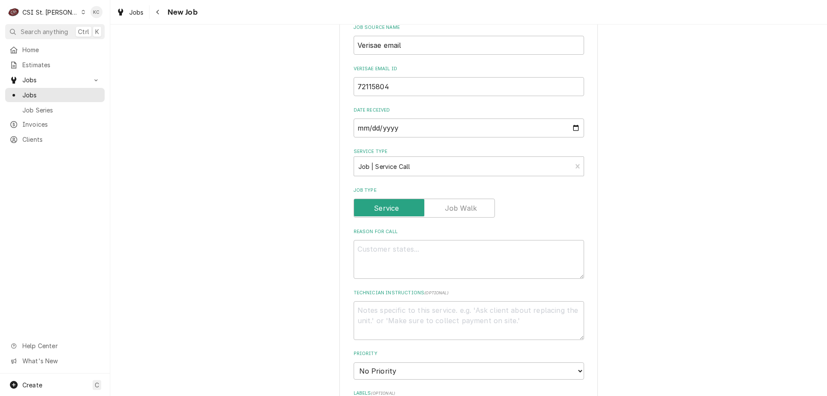
scroll to position [345, 0]
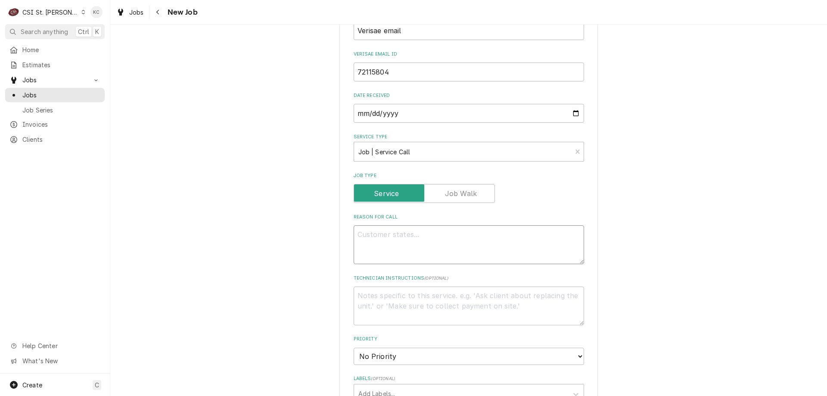
paste textarea "Tag #: 177BK54A1 Fixture Number: Serial #: 242027576 In-Service Date: 07/17/201…"
type textarea "x"
type textarea "Tag #: 177BK54A1 Fixture Number: Serial #: 242027576 In-Service Date: 07/17/201…"
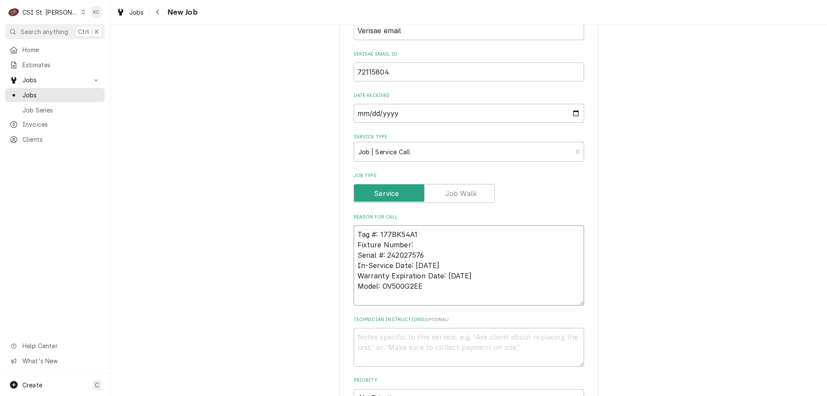
drag, startPoint x: 420, startPoint y: 244, endPoint x: 326, endPoint y: 245, distance: 94.3
click at [326, 245] on div "Please provide the following information to create a job: Client Details Client…" at bounding box center [468, 279] width 717 height 1180
type textarea "x"
type textarea "Tag #: 177BK54A1 Serial #: 242027576 In-Service Date: 07/17/2017 Warranty Expir…"
drag, startPoint x: 435, startPoint y: 287, endPoint x: 349, endPoint y: 291, distance: 86.2
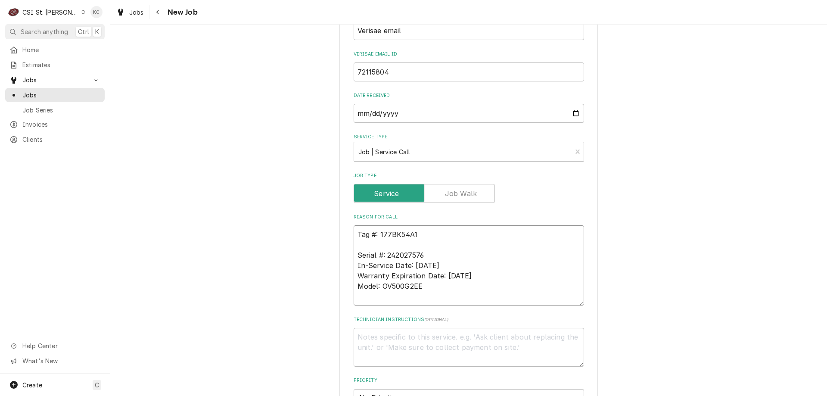
click at [349, 291] on div "Please provide the following information to create a job: Client Details Client…" at bounding box center [468, 279] width 258 height 1165
click at [361, 245] on textarea "Tag #: 177BK54A1 Serial #: 242027576 In-Service Date: 07/17/2017 Warranty Expir…" at bounding box center [469, 265] width 230 height 80
paste textarea "Model: OV500G2EE"
type textarea "x"
type textarea "Tag #: 177BK54A1 Model: OV500G2EE Serial #: 242027576 In-Service Date: 07/17/20…"
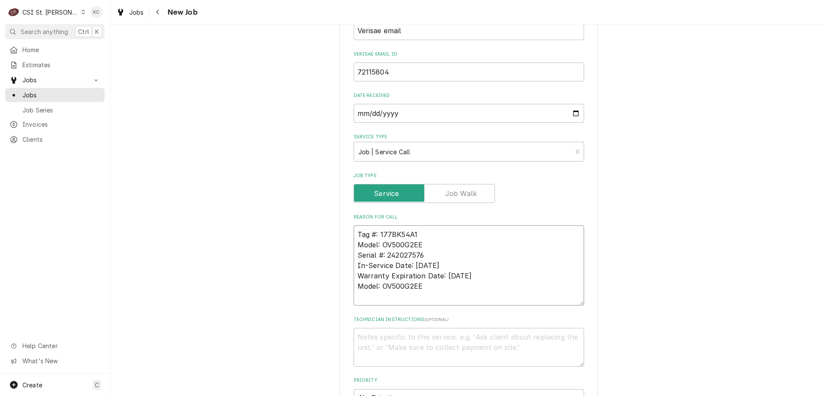
drag, startPoint x: 423, startPoint y: 286, endPoint x: 339, endPoint y: 268, distance: 86.2
click at [339, 268] on div "Please provide the following information to create a job: Client Details Client…" at bounding box center [468, 279] width 258 height 1165
type textarea "x"
type textarea "Tag #: 177BK54A1 Model: OV500G2EE Serial #: 242027576"
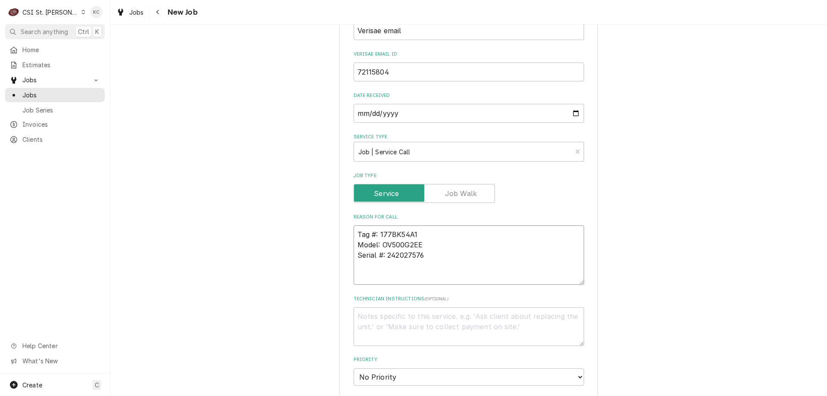
type textarea "x"
type textarea "Tag #: 177BK54A1 Model: OV500G2EE Serial #: 242027576"
type textarea "x"
type textarea "Tag #: 177BK54A1 Model: OV500G2EE Serial #: 242027576"
click at [391, 276] on textarea "Tag #: 177BK54A1 Model: OV500G2EE Serial #: 242027576" at bounding box center [469, 260] width 230 height 70
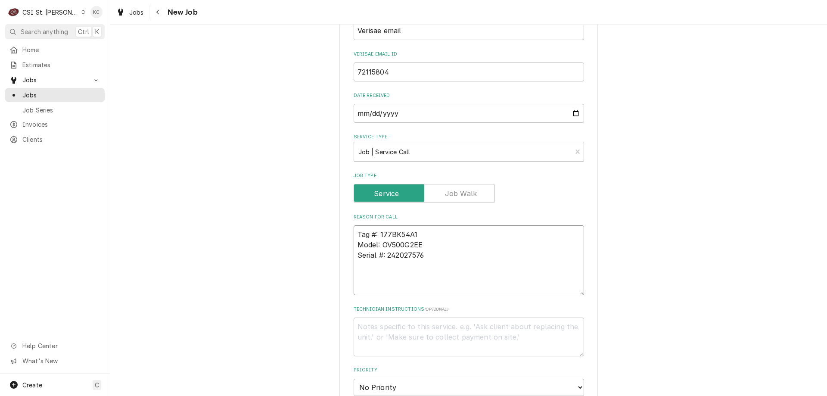
paste textarea "The glass light shields are broken and need to be replaced"
type textarea "x"
type textarea "Tag #: 177BK54A1 Model: OV500G2EE Serial #: 242027576 The glass light shields a…"
type textarea "x"
type textarea "Tag #: 177BK54A1 Model: OV500G2EE Serial #: 242027576 The glass light shields a…"
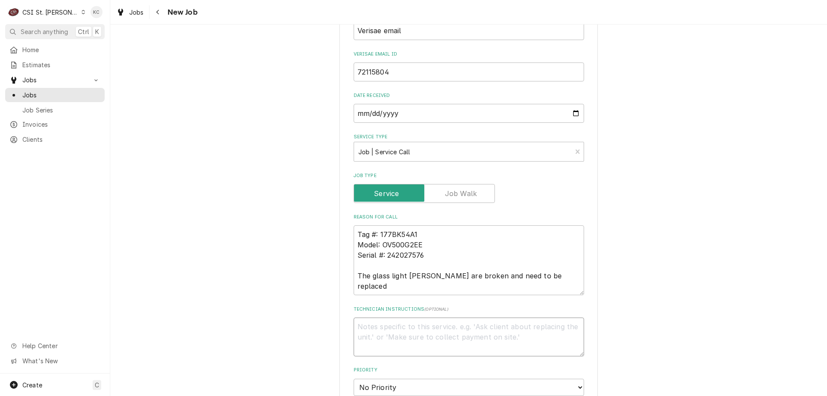
click at [414, 330] on textarea "Technician Instructions ( optional )" at bounding box center [469, 336] width 230 height 39
click at [366, 330] on textarea "Technician Instructions ( optional )" at bounding box center [469, 336] width 230 height 39
paste textarea "John Harper"
type textarea "x"
type textarea "John Harper"
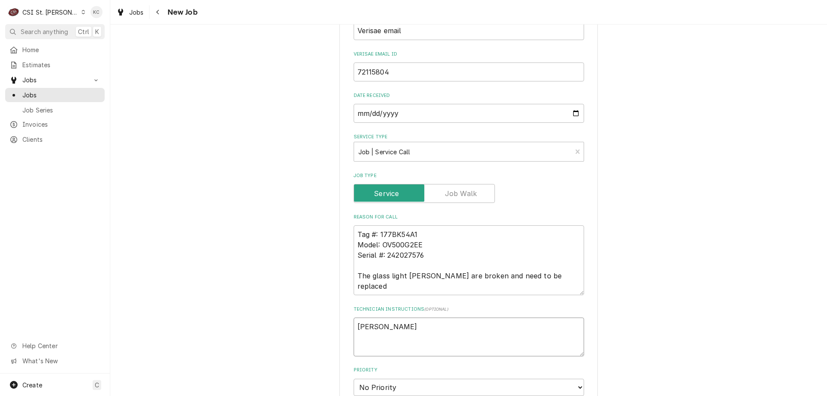
type textarea "x"
type textarea "John Harper -"
type textarea "x"
type textarea "John Harper -"
type textarea "x"
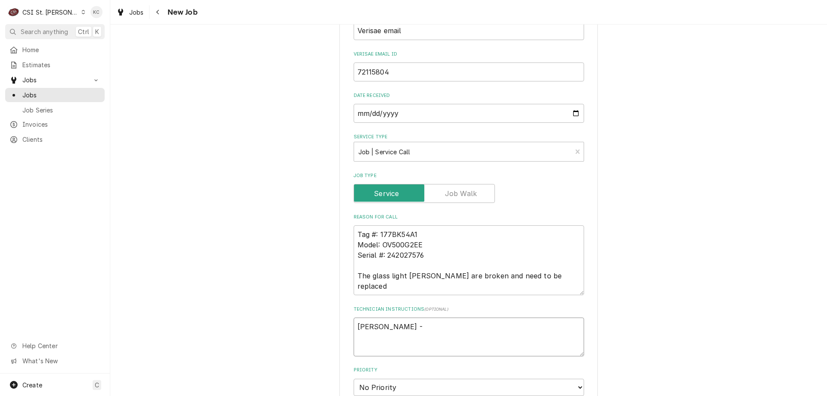
type textarea "John Harper - 6"
type textarea "x"
type textarea "John Harper - 618"
type textarea "x"
type textarea "John Harper - 618"
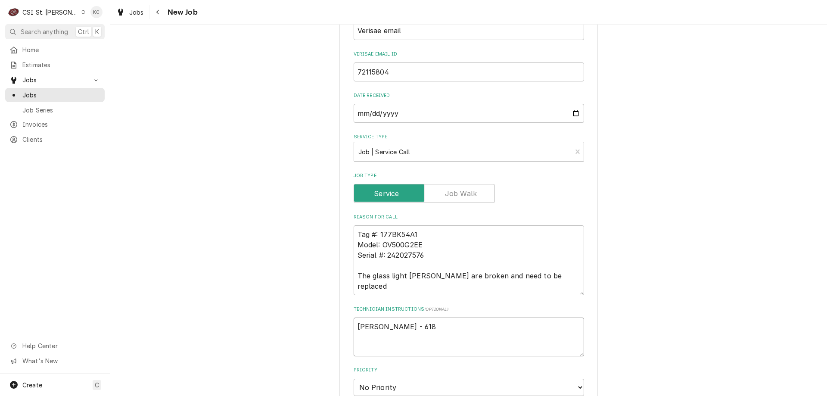
type textarea "x"
type textarea "John Harper - 618 6"
type textarea "x"
type textarea "John Harper - 618 632"
type textarea "x"
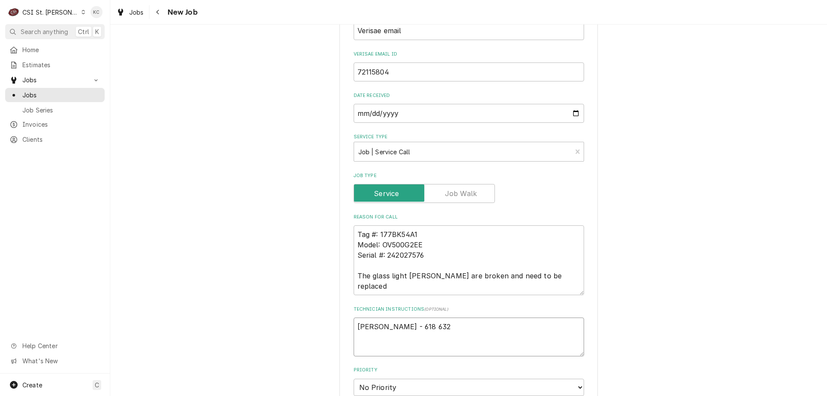
type textarea "John Harper - 618 632-"
type textarea "x"
type textarea "John Harper - 618 632-5"
type textarea "x"
type textarea "John Harper - 618 632-55"
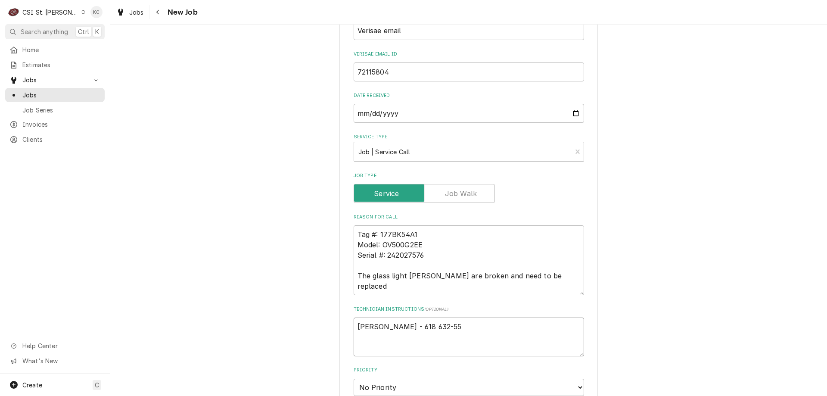
type textarea "x"
type textarea "John Harper - 618 632-552"
type textarea "x"
type textarea "John Harper - 618 632-5525"
type textarea "x"
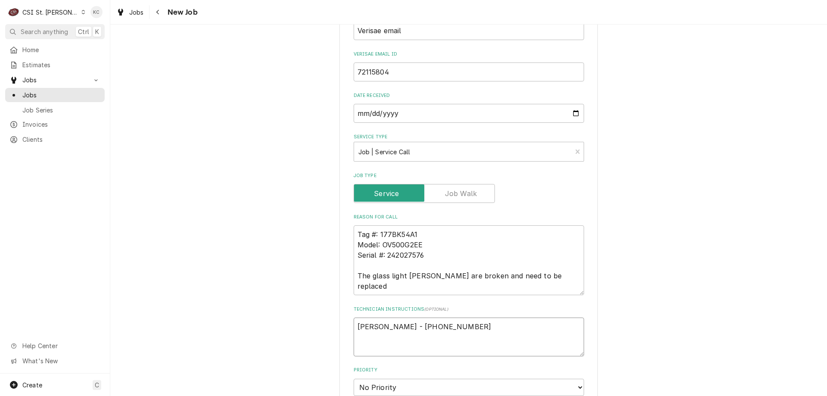
type textarea "John Harper - 618 632-5525"
click at [354, 275] on textarea "Tag #: 177BK54A1 Model: OV500G2EE Serial #: 242027576 The glass light shields a…" at bounding box center [469, 260] width 230 height 70
type textarea "x"
type textarea "Tag #: 177BK54A1 Model: OV500G2EE Serial #: 242027576 OThe glass light shields …"
type textarea "x"
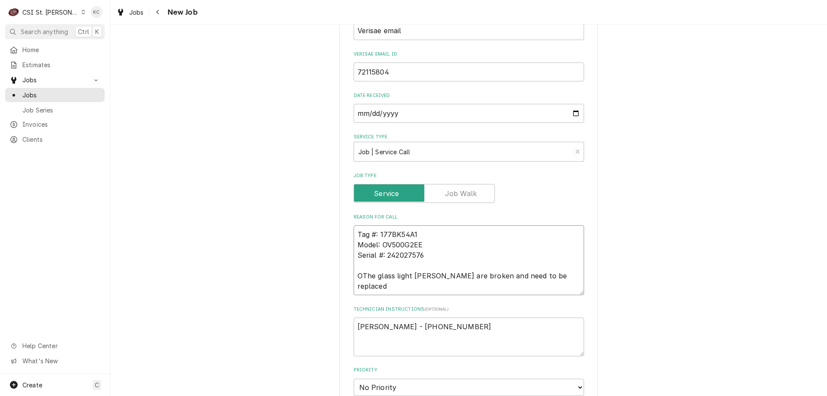
type textarea "Tag #: 177BK54A1 Model: OV500G2EE Serial #: 242027576 OvThe glass light shields…"
type textarea "x"
type textarea "Tag #: 177BK54A1 Model: OV500G2EE Serial #: 242027576 OveThe glass light shield…"
type textarea "x"
type textarea "Tag #: 177BK54A1 Model: OV500G2EE Serial #: 242027576 OvenThe glass light shiel…"
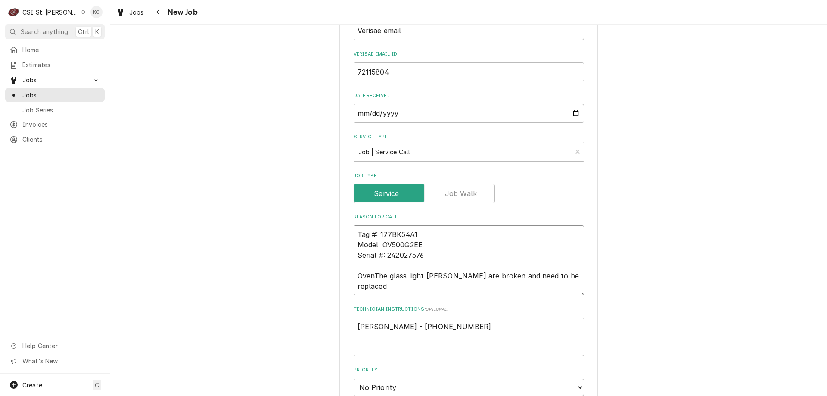
type textarea "x"
type textarea "Tag #: 177BK54A1 Model: OV500G2EE Serial #: 242027576 Oven The glass light shie…"
type textarea "x"
type textarea "Tag #: 177BK54A1 Model: OV500G2EE Serial #: 242027576 Oven -The glass light shi…"
type textarea "x"
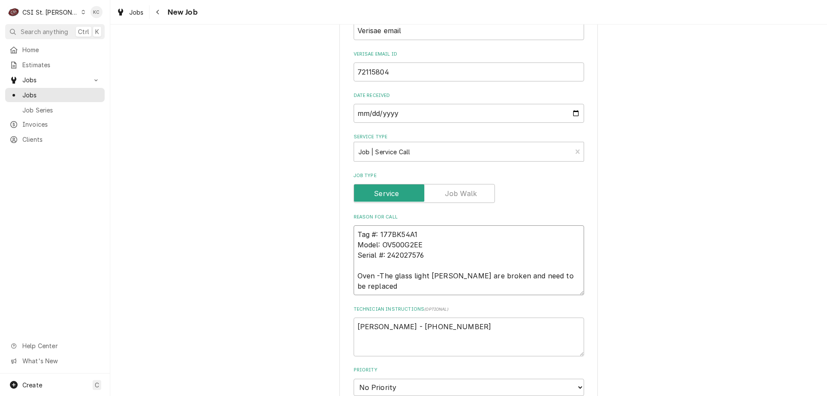
type textarea "Tag #: 177BK54A1 Model: OV500G2EE Serial #: 242027576 Oven - The glass light sh…"
type textarea "x"
type textarea "Tag #: 177BK54A1 Model: OV500G2EE Serial #: 242027576 Oven - The glass light sh…"
click at [472, 327] on textarea "John Harper - 618 632-5525" at bounding box center [469, 336] width 230 height 39
type textarea "x"
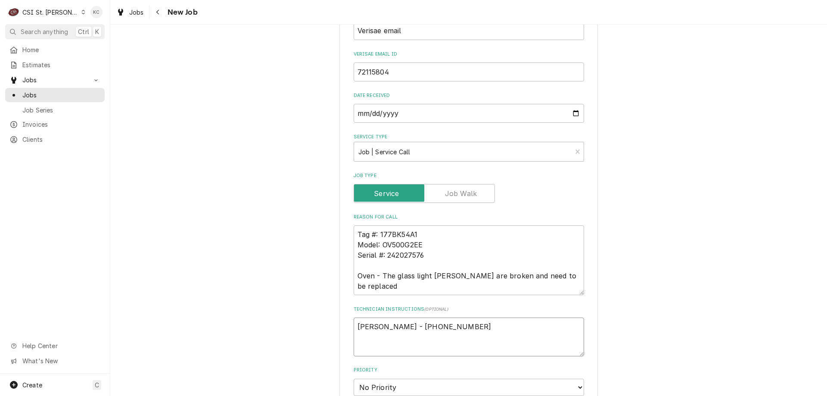
type textarea "John Harper - 618 632-5525"
type textarea "x"
type textarea "John Harper - 618 632-5525"
type textarea "x"
type textarea "John Harper - 618 632-5525 6"
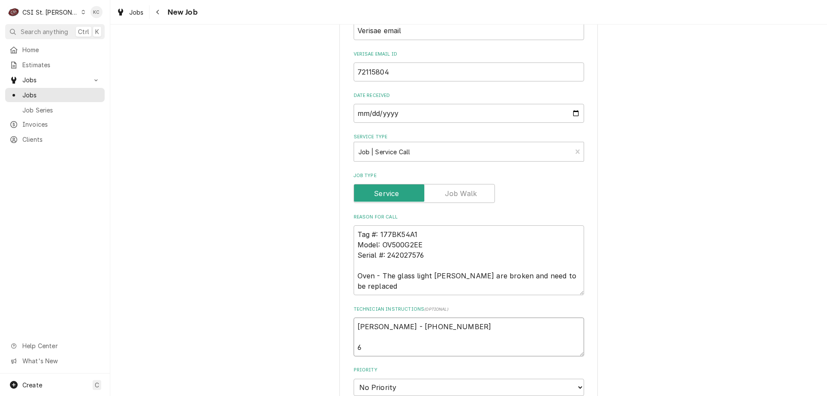
type textarea "x"
type textarea "John Harper - 618 632-5525 6m"
type textarea "x"
type textarea "John Harper - 618 632-5525 6ma"
type textarea "x"
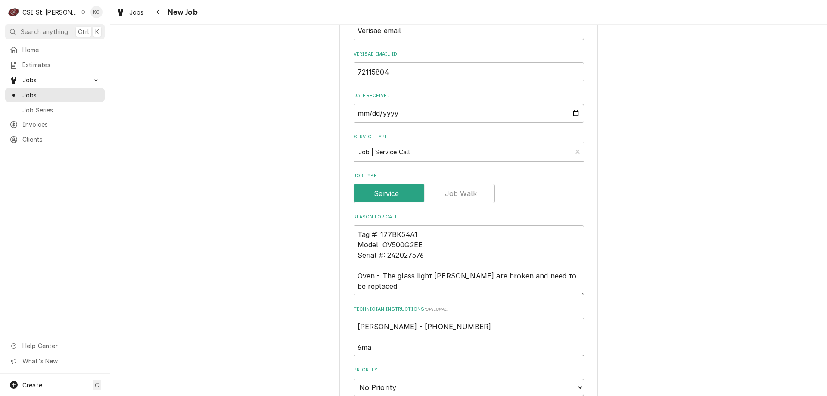
type textarea "John Harper - 618 632-5525 6m"
type textarea "x"
type textarea "John Harper - 618 632-5525 6"
type textarea "x"
type textarea "John Harper - 618 632-5525 6a"
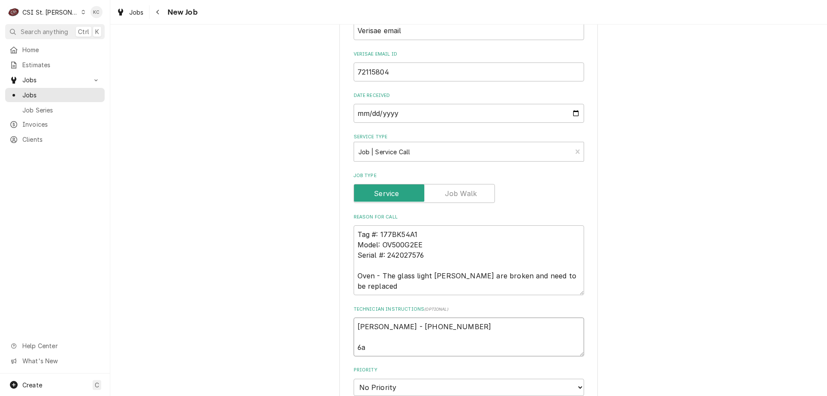
type textarea "x"
type textarea "John Harper - 618 632-5525 6am"
type textarea "x"
type textarea "John Harper - 618 632-5525 6am"
type textarea "x"
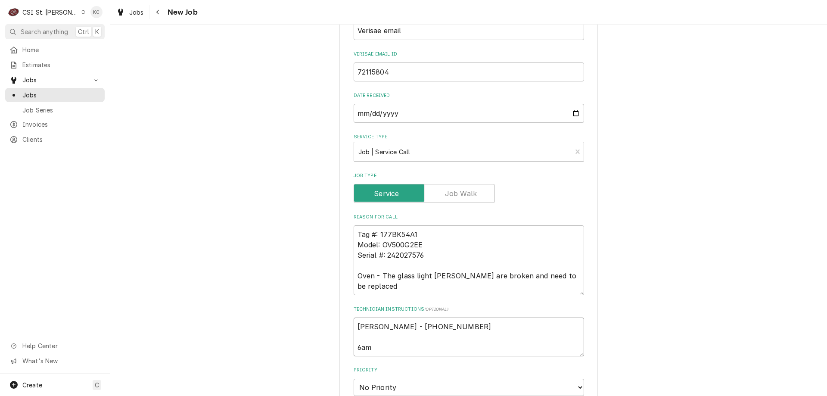
type textarea "John Harper - 618 632-5525 6am -"
type textarea "x"
type textarea "John Harper - 618 632-5525 6am -"
type textarea "x"
type textarea "John Harper - 618 632-5525 6am - 1"
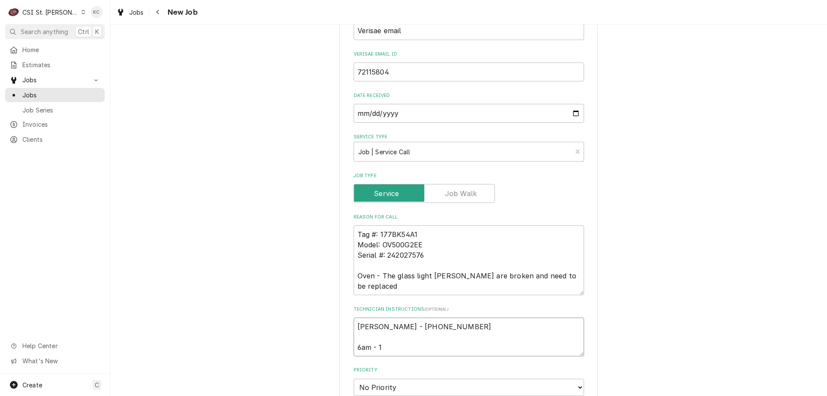
type textarea "x"
type textarea "John Harper - 618 632-5525 6am - 10"
type textarea "x"
type textarea "John Harper - 618 632-5525 6am - 10p"
type textarea "x"
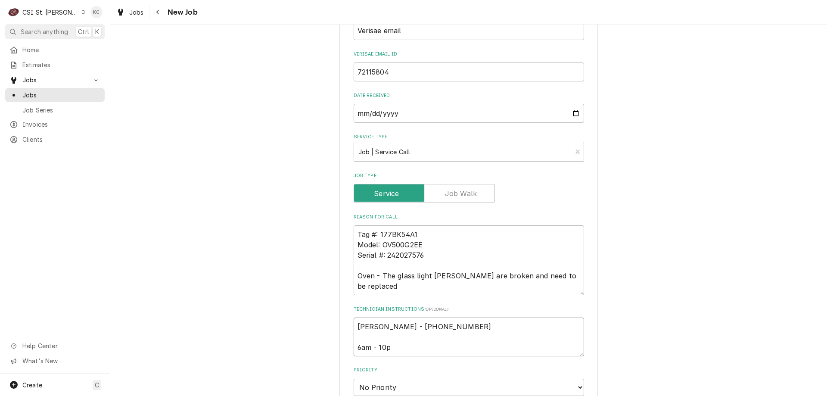
type textarea "John Harper - 618 632-5525 6am - 10pm"
type textarea "x"
type textarea "John Harper - 618 632-5525 6am - 10pm"
type textarea "x"
type textarea "John Harper - 618 632-5525 6am - 10pm"
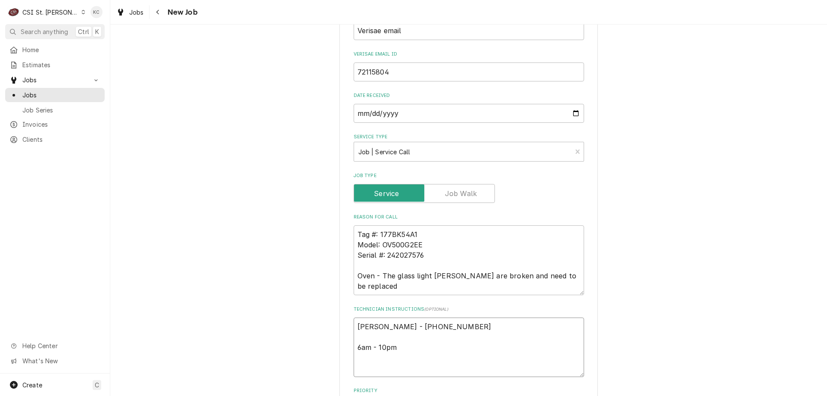
type textarea "x"
type textarea "John Harper - 618 632-5525 6am - 10pm L"
type textarea "x"
type textarea "John Harper - 618 632-5525 6am - 10pm Lo"
type textarea "x"
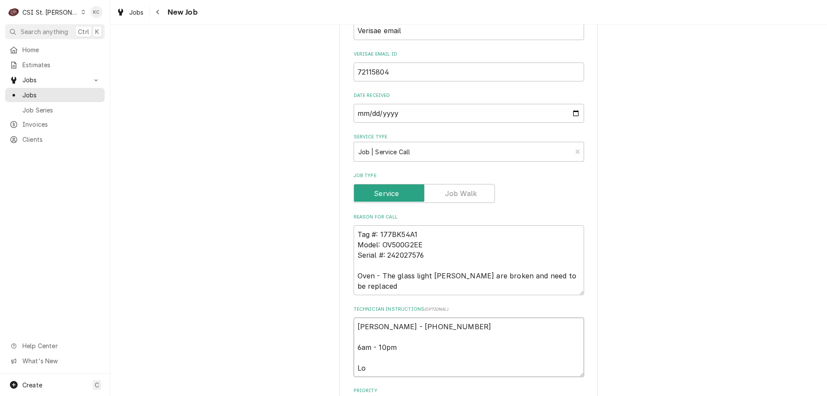
type textarea "John Harper - 618 632-5525 6am - 10pm Loc"
type textarea "x"
type textarea "John Harper - 618 632-5525 6am - 10pm Loct"
type textarea "x"
type textarea "John Harper - 618 632-5525 6am - 10pm Loc"
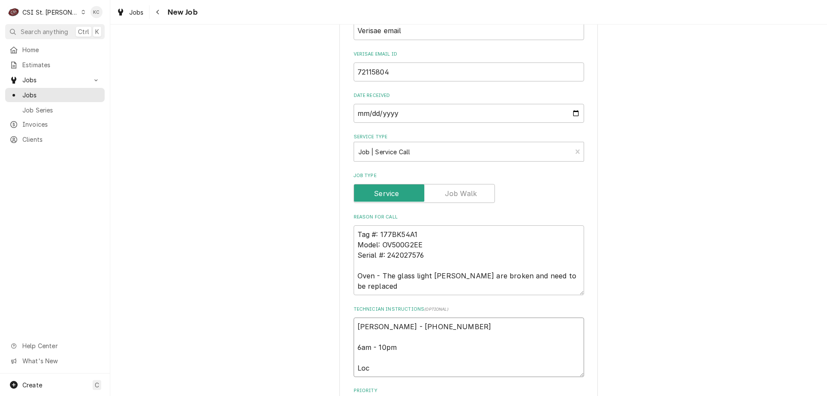
type textarea "x"
type textarea "John Harper - 618 632-5525 6am - 10pm Loca"
type textarea "x"
type textarea "John Harper - 618 632-5525 6am - 10pm Locate"
type textarea "x"
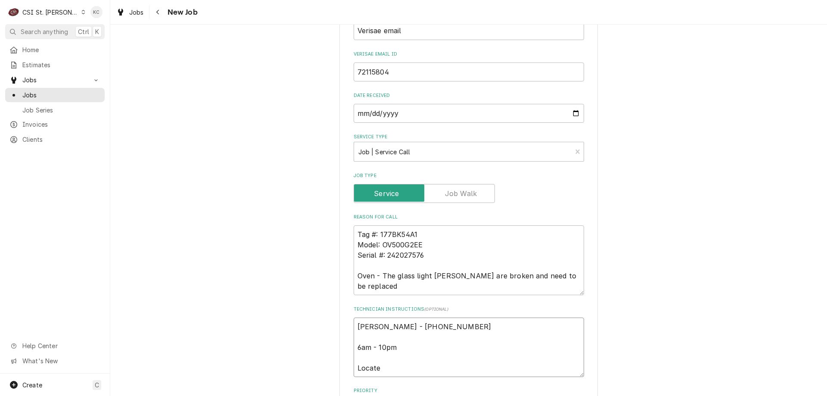
type textarea "John Harper - 618 632-5525 6am - 10pm Located"
type textarea "x"
type textarea "John Harper - 618 632-5525 6am - 10pm Located"
type textarea "x"
type textarea "John Harper - 618 632-5525 6am - 10pm Located i"
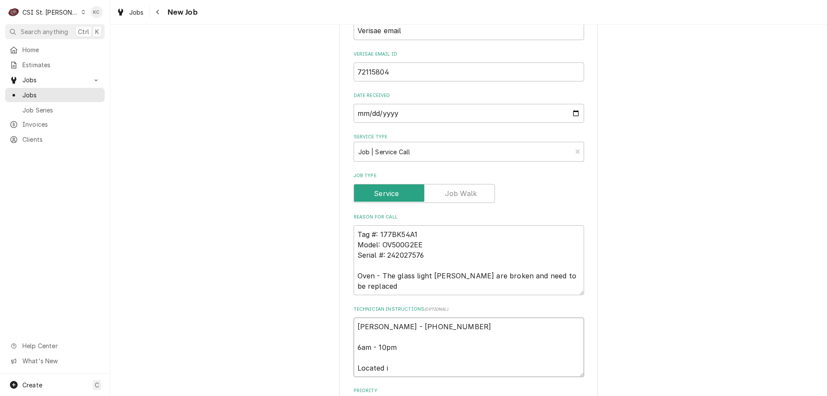
type textarea "x"
type textarea "John Harper - 618 632-5525 6am - 10pm Located in"
type textarea "x"
type textarea "John Harper - 618 632-5525 6am - 10pm Located in"
type textarea "x"
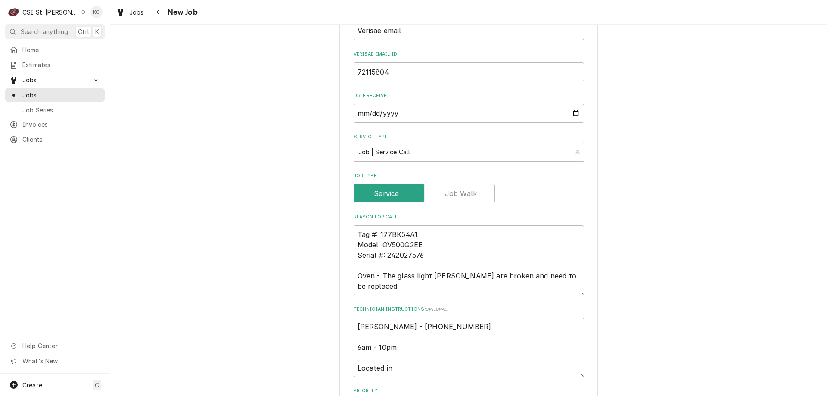
type textarea "John Harper - 618 632-5525 6am - 10pm Located in B"
type textarea "x"
type textarea "John Harper - 618 632-5525 6am - 10pm Located in Ba"
type textarea "x"
type textarea "John Harper - 618 632-5525 6am - 10pm Located in Bak"
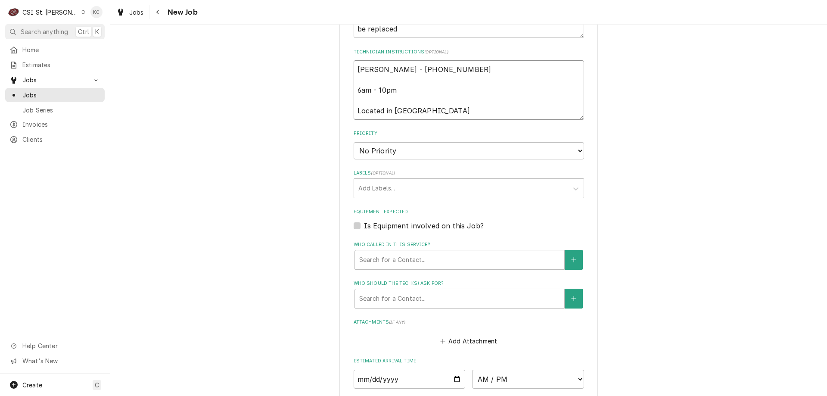
scroll to position [603, 0]
click at [388, 151] on select "No Priority Urgent High Medium Low" at bounding box center [469, 149] width 230 height 17
click at [354, 141] on select "No Priority Urgent High Medium Low" at bounding box center [469, 149] width 230 height 17
click at [388, 187] on div "Labels" at bounding box center [460, 187] width 205 height 16
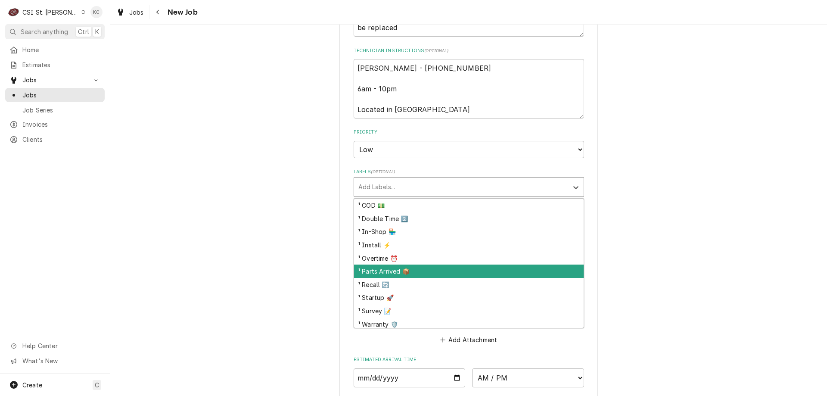
scroll to position [43, 0]
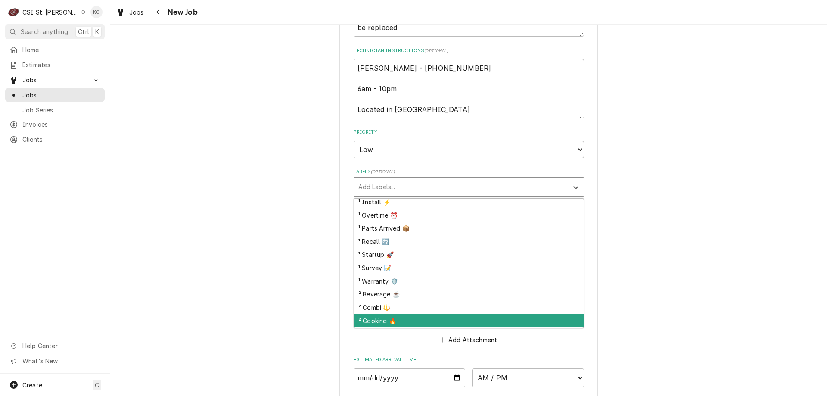
click at [424, 319] on div "² Cooking 🔥" at bounding box center [469, 320] width 230 height 13
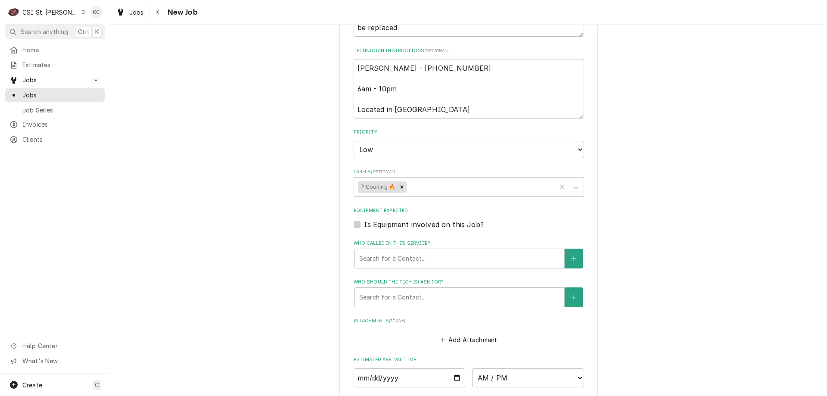
click at [622, 279] on div "Please provide the following information to create a job: Client Details Client…" at bounding box center [468, 26] width 717 height 1190
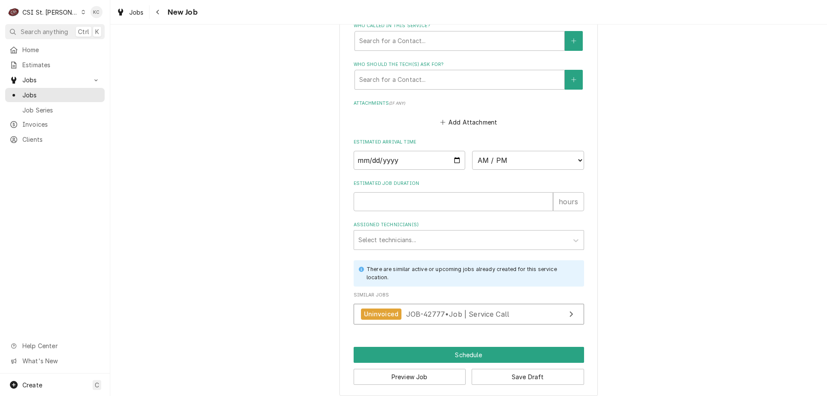
scroll to position [828, 0]
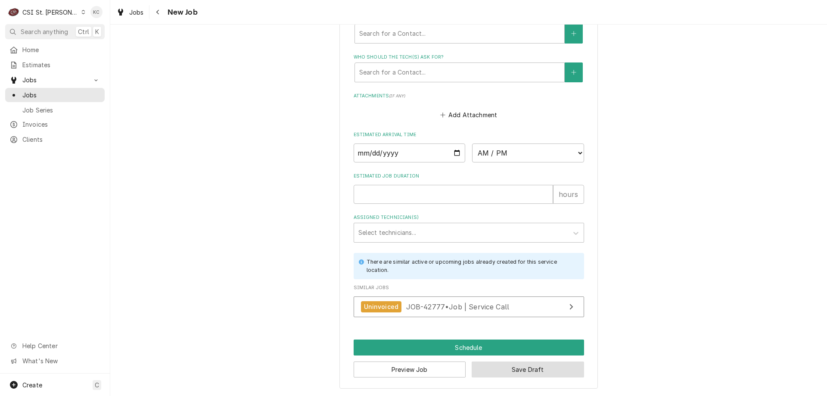
click at [559, 362] on button "Save Draft" at bounding box center [528, 369] width 112 height 16
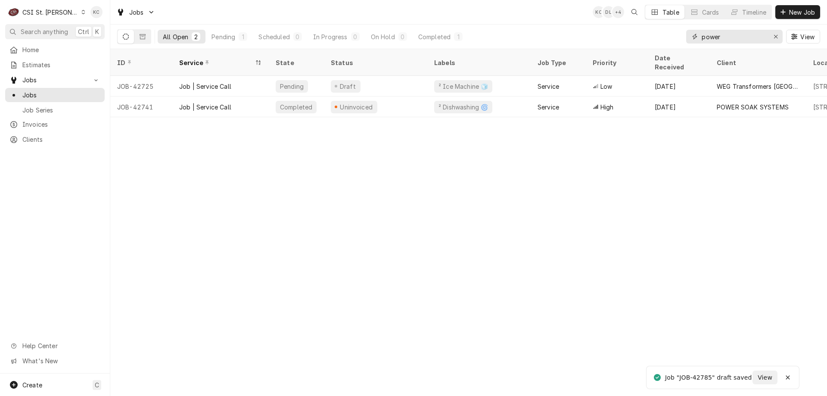
drag, startPoint x: 731, startPoint y: 43, endPoint x: 691, endPoint y: 44, distance: 40.1
click at [691, 44] on div "power View" at bounding box center [753, 37] width 134 height 24
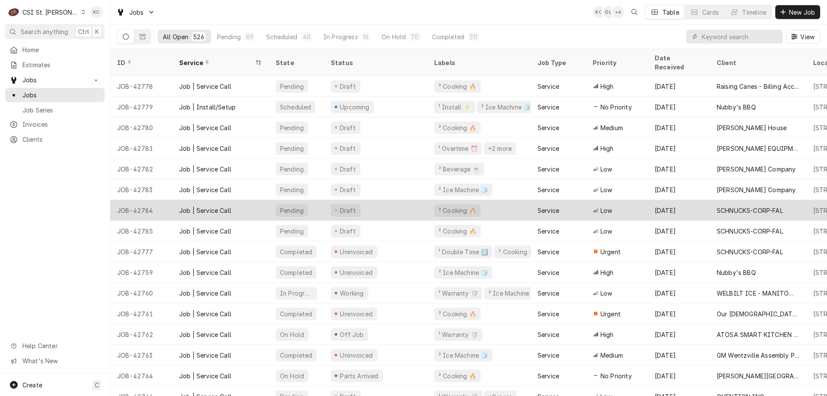
click at [155, 200] on div "JOB-42784" at bounding box center [141, 210] width 62 height 21
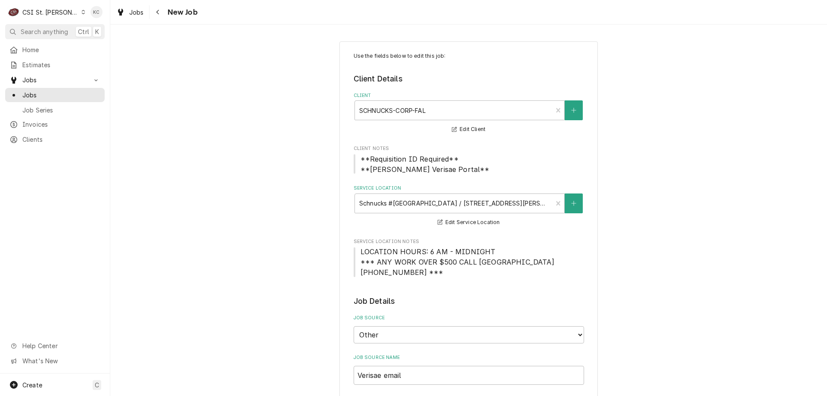
type textarea "x"
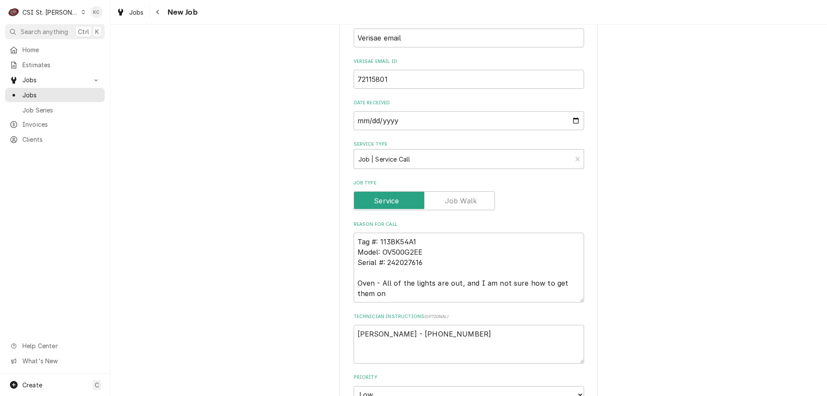
scroll to position [388, 0]
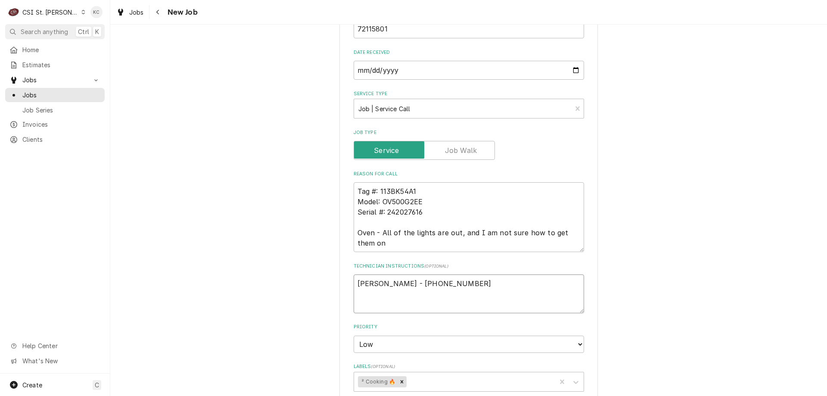
click at [452, 284] on textarea "[PERSON_NAME] - [PHONE_NUMBER]" at bounding box center [469, 293] width 230 height 39
type textarea "[PERSON_NAME] - [PHONE_NUMBER]"
type textarea "x"
type textarea "[PERSON_NAME] - [PHONE_NUMBER]"
type textarea "x"
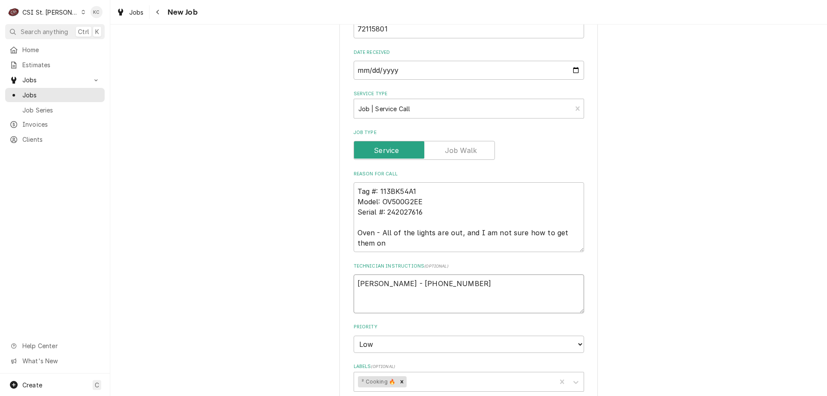
type textarea "[PERSON_NAME] - [PHONE_NUMBER] 6"
type textarea "x"
type textarea "[PERSON_NAME] - [PHONE_NUMBER] 6a"
type textarea "x"
type textarea "[PERSON_NAME] - [PHONE_NUMBER] 6am"
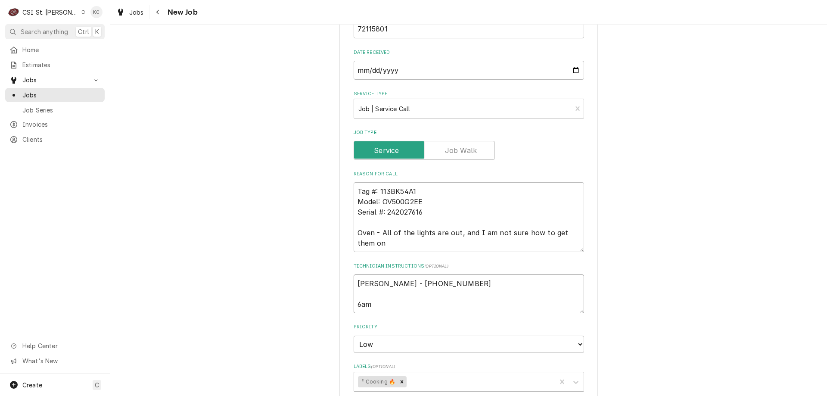
type textarea "x"
type textarea "[PERSON_NAME] - [PHONE_NUMBER] 6am"
type textarea "x"
type textarea "[PERSON_NAME] - [PHONE_NUMBER] 6am -"
type textarea "x"
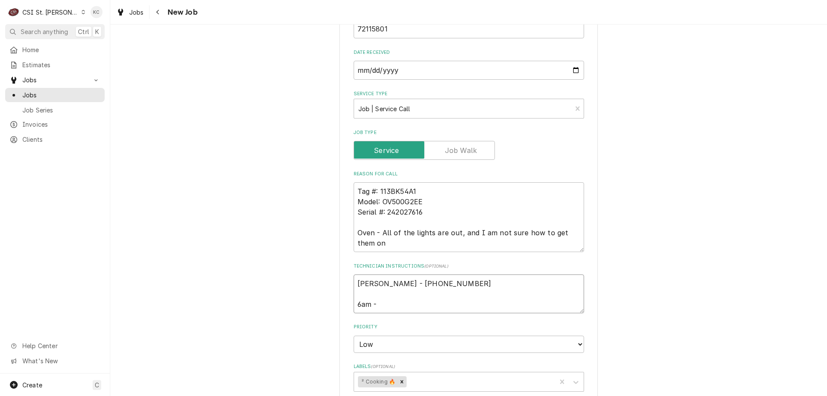
type textarea "[PERSON_NAME] - [PHONE_NUMBER] 6am -"
type textarea "x"
type textarea "[PERSON_NAME] - [PHONE_NUMBER] 6am - 1"
type textarea "x"
type textarea "[PERSON_NAME] - [PHONE_NUMBER] 6am - 10"
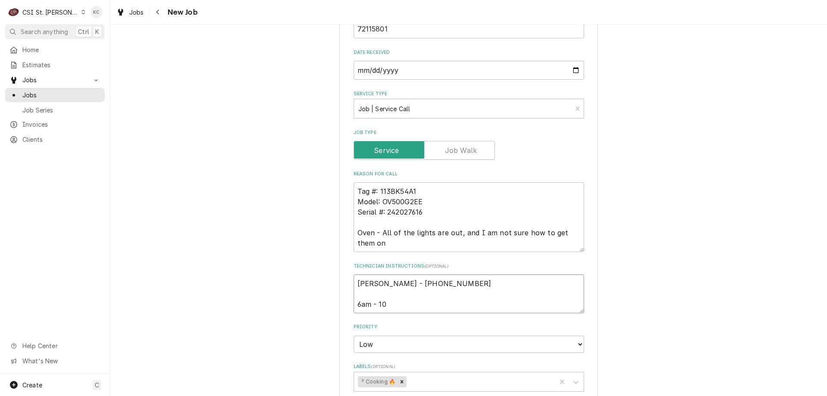
type textarea "x"
type textarea "[PERSON_NAME] - [PHONE_NUMBER] 6am - 10p"
type textarea "x"
type textarea "[PERSON_NAME] - [PHONE_NUMBER] 6am - 10pm"
type textarea "x"
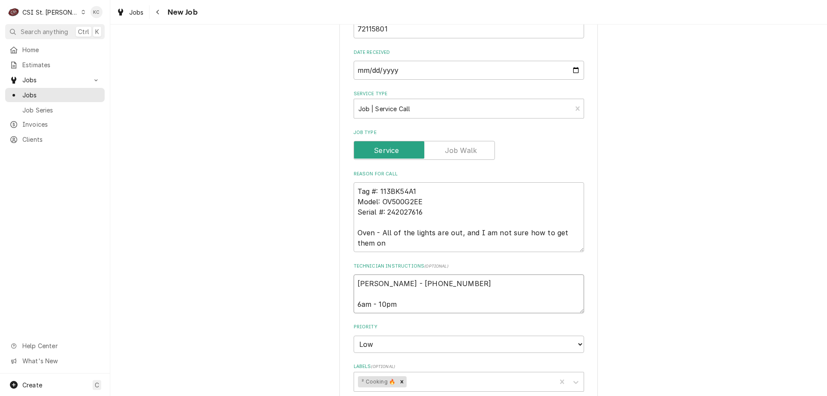
type textarea "[PERSON_NAME] - [PHONE_NUMBER] 6am - 10pm"
type textarea "x"
type textarea "[PERSON_NAME] - [PHONE_NUMBER] 6am - 10pm"
type textarea "x"
type textarea "[PERSON_NAME] - [PHONE_NUMBER] 6am - 10pm L"
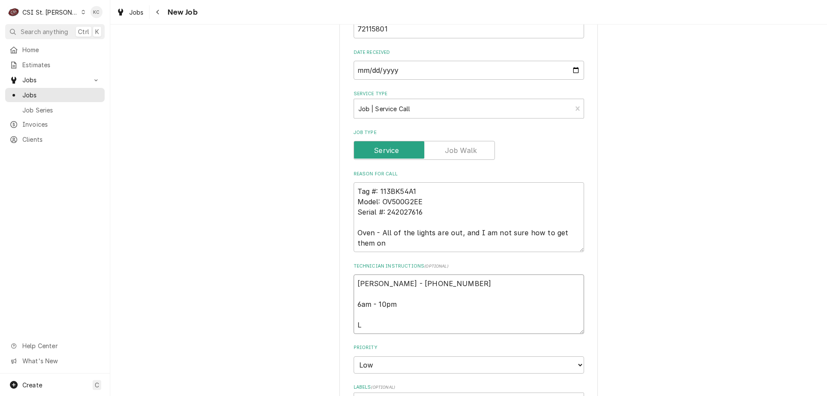
type textarea "x"
type textarea "[PERSON_NAME] - [PHONE_NUMBER] 6am - 10pm Lo"
type textarea "x"
type textarea "[PERSON_NAME] - [PHONE_NUMBER] 6am - 10pm Loc"
type textarea "x"
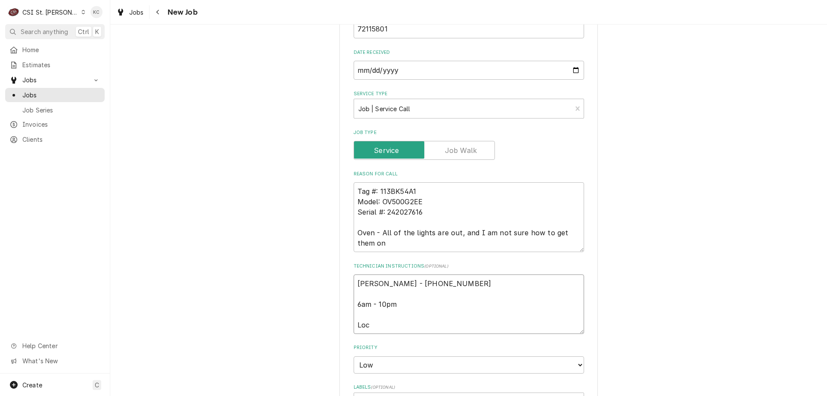
type textarea "[PERSON_NAME] - [PHONE_NUMBER] 6am - 10pm [GEOGRAPHIC_DATA]"
type textarea "x"
type textarea "[PERSON_NAME] - [PHONE_NUMBER] 6am - 10pm [GEOGRAPHIC_DATA]"
type textarea "x"
type textarea "[PERSON_NAME] - [PHONE_NUMBER] 6am - 10pm Locate"
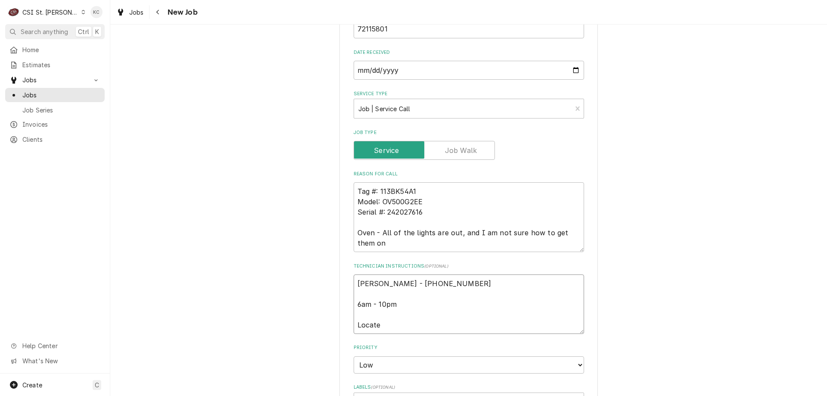
type textarea "x"
type textarea "[PERSON_NAME] - [PHONE_NUMBER] 6am - 10pm Located"
type textarea "x"
type textarea "[PERSON_NAME] - [PHONE_NUMBER] 6am - 10pm Located"
type textarea "x"
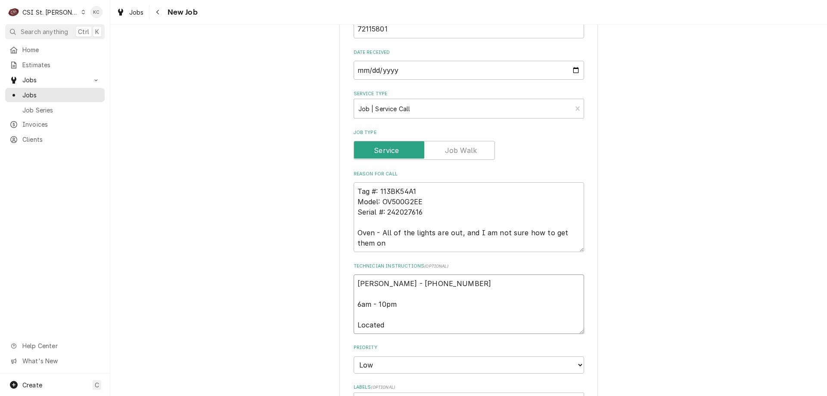
type textarea "[PERSON_NAME] - [PHONE_NUMBER] 6am - 10pm Located i"
type textarea "x"
type textarea "[PERSON_NAME] - [PHONE_NUMBER] 6am - 10pm Located in"
type textarea "x"
type textarea "[PERSON_NAME] - [PHONE_NUMBER] 6am - 10pm Located in"
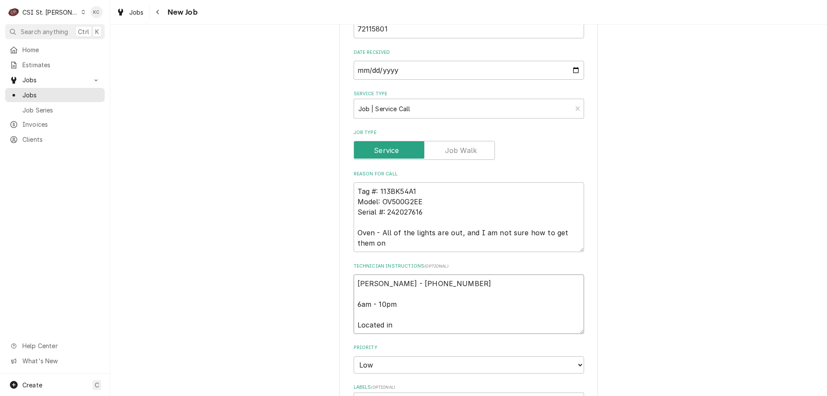
type textarea "x"
type textarea "[PERSON_NAME] - [PHONE_NUMBER] 6am - 10pm Located in B"
type textarea "x"
type textarea "[PERSON_NAME] - [PHONE_NUMBER] 6am - 10pm Located in [GEOGRAPHIC_DATA]"
type textarea "x"
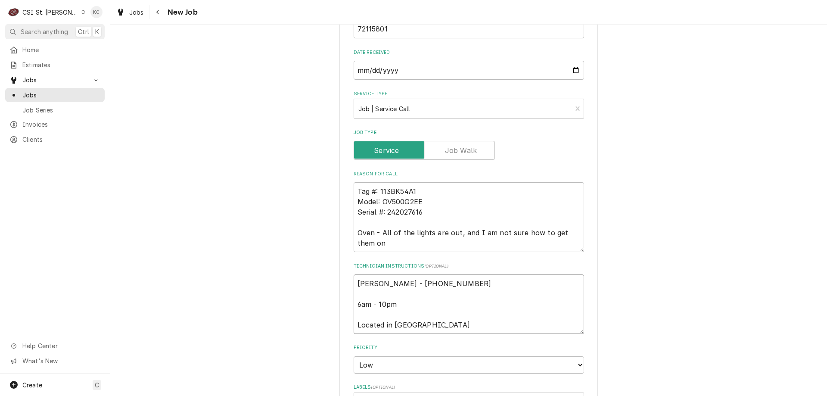
type textarea "[PERSON_NAME] - [PHONE_NUMBER] 6am - 10pm Located in [GEOGRAPHIC_DATA]"
type textarea "x"
type textarea "[PERSON_NAME] - [PHONE_NUMBER] 6am - 10pm Located in [GEOGRAPHIC_DATA]"
type textarea "x"
type textarea "[PERSON_NAME] - [PHONE_NUMBER] 6am - 10pm Located in [GEOGRAPHIC_DATA]"
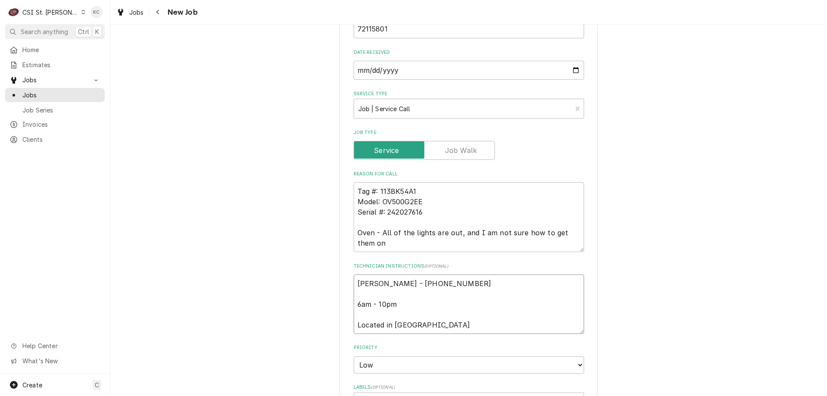
type textarea "x"
type textarea "[PERSON_NAME] - [PHONE_NUMBER] 6am - 10pm Located in [GEOGRAPHIC_DATA]"
type textarea "x"
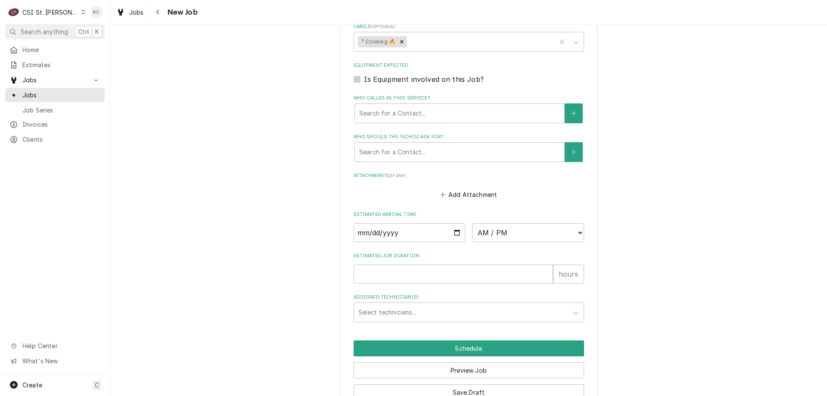
scroll to position [771, 0]
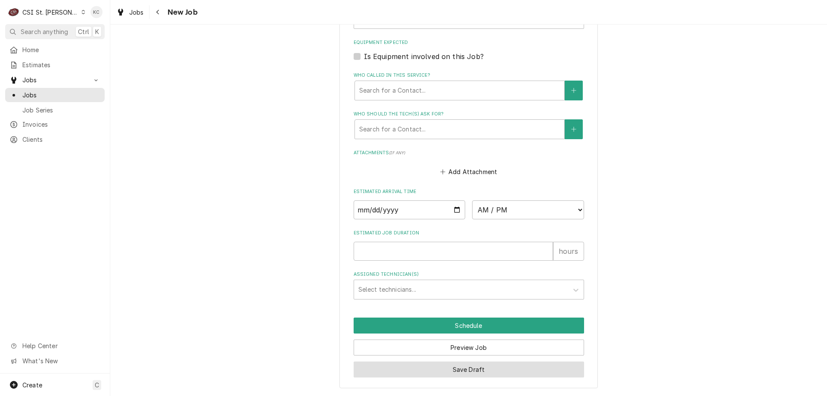
type textarea "[PERSON_NAME] - [PHONE_NUMBER] 6am - 10pm Located in [GEOGRAPHIC_DATA]"
click at [525, 373] on button "Save Draft" at bounding box center [469, 369] width 230 height 16
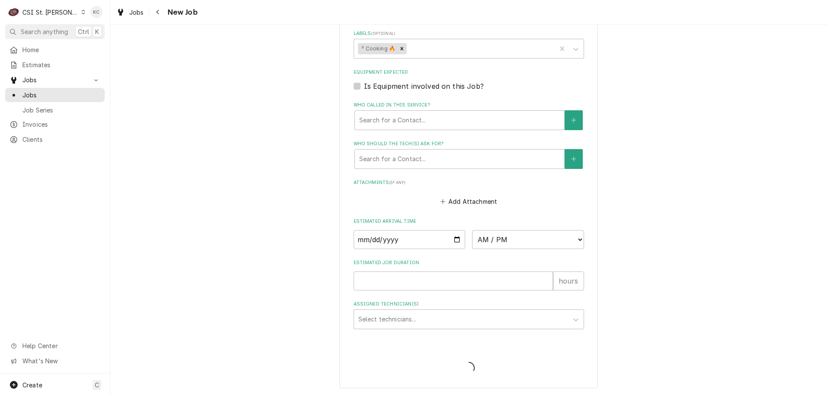
scroll to position [741, 0]
type textarea "x"
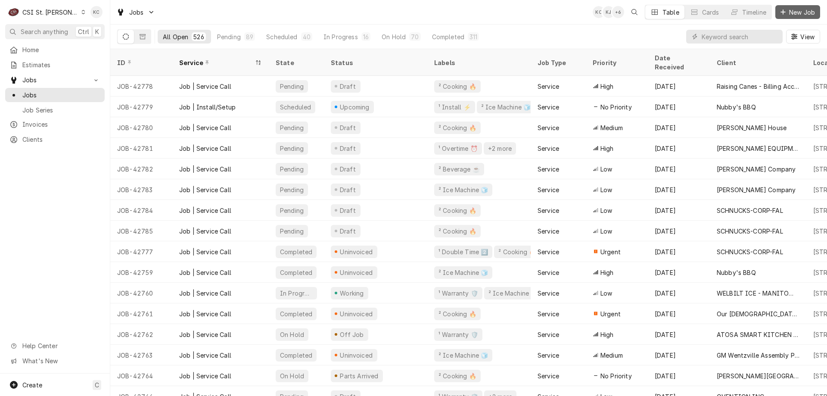
click at [793, 15] on span "New Job" at bounding box center [801, 12] width 29 height 9
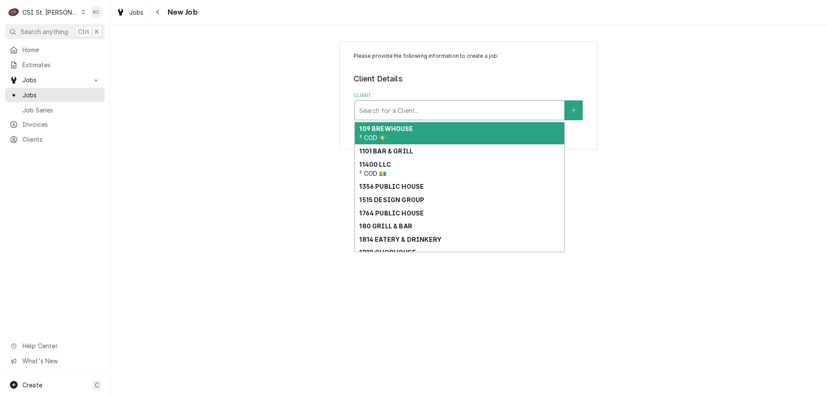
click at [459, 111] on div "Client" at bounding box center [459, 111] width 201 height 16
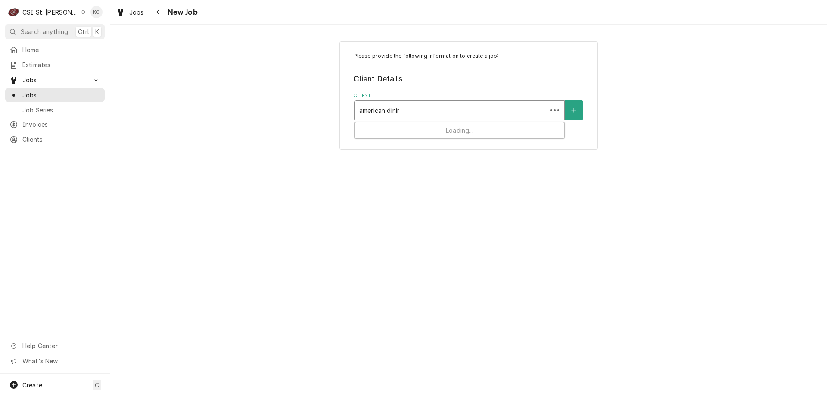
type input "american dining"
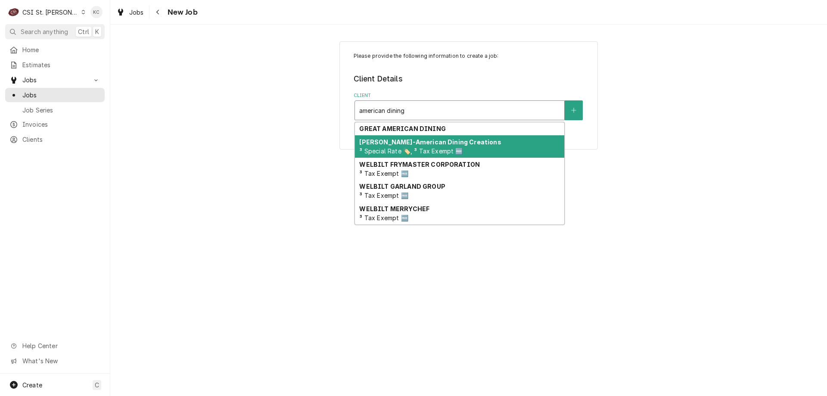
click at [458, 147] on span "³ Special Rate 🏷️, ³ Tax Exempt 🆓" at bounding box center [410, 150] width 103 height 7
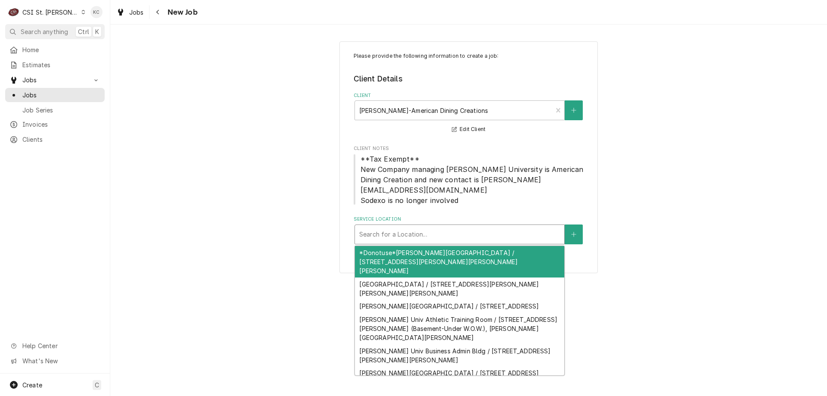
click at [457, 227] on div "Service Location" at bounding box center [459, 235] width 201 height 16
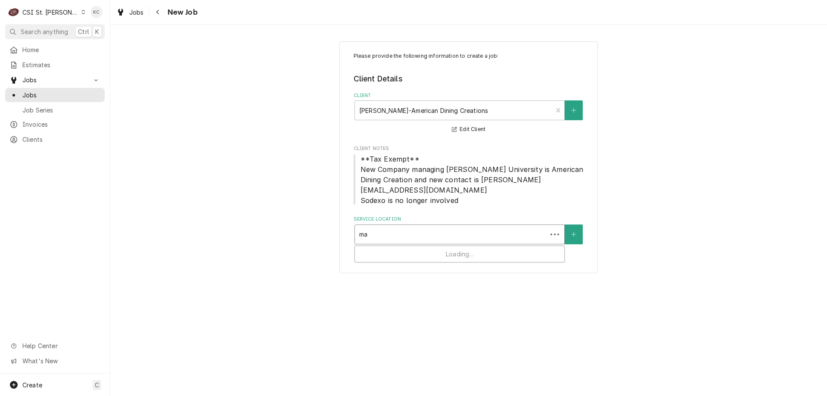
type input "mar"
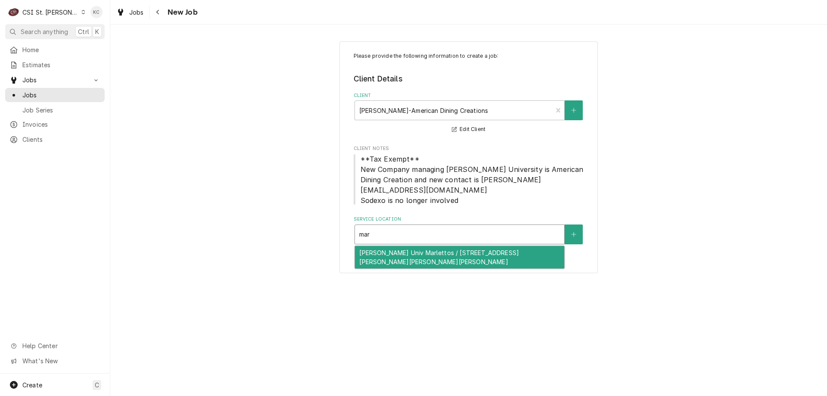
click at [460, 246] on div "[PERSON_NAME] Univ Marlettos / [STREET_ADDRESS][PERSON_NAME][PERSON_NAME][PERSO…" at bounding box center [459, 257] width 209 height 22
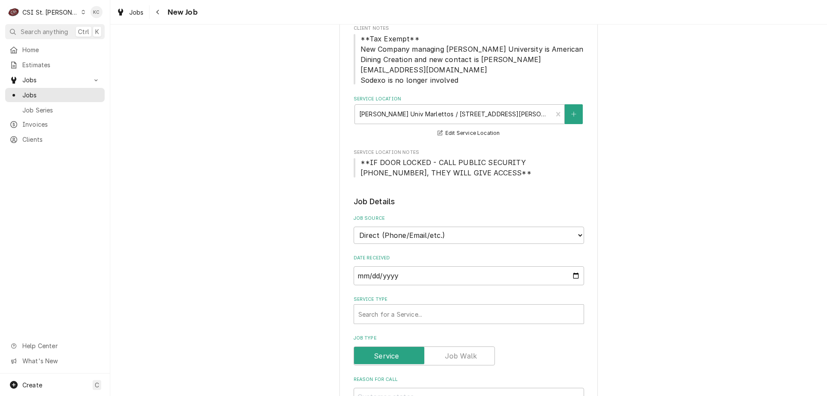
scroll to position [129, 0]
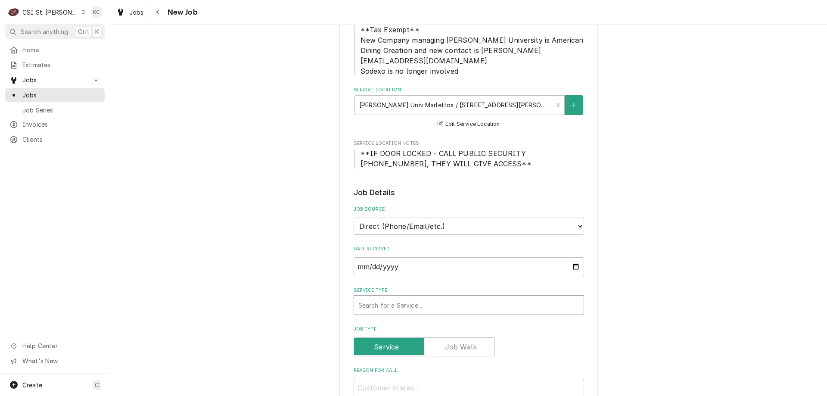
click at [423, 297] on div "Service Type" at bounding box center [468, 305] width 221 height 16
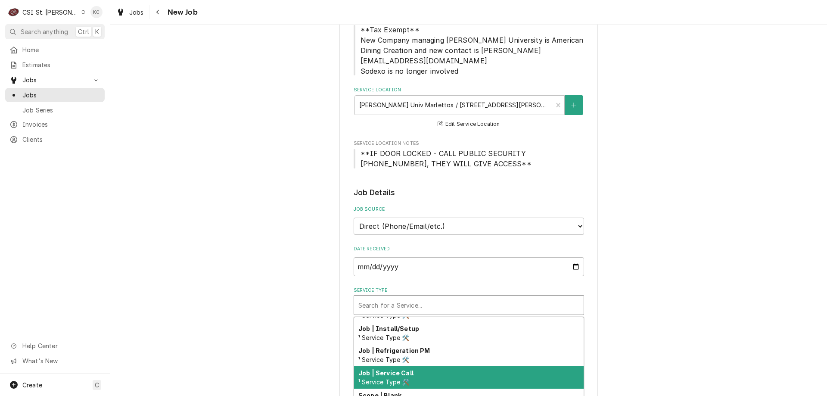
scroll to position [534, 0]
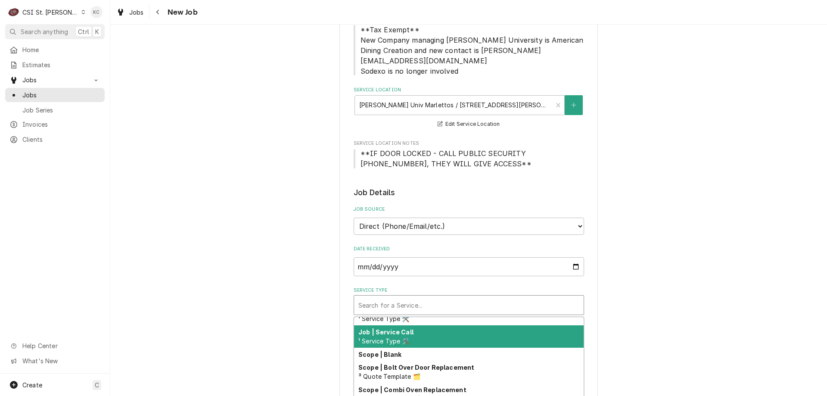
click at [440, 333] on div "Job | Service Call ¹ Service Type 🛠️" at bounding box center [469, 336] width 230 height 22
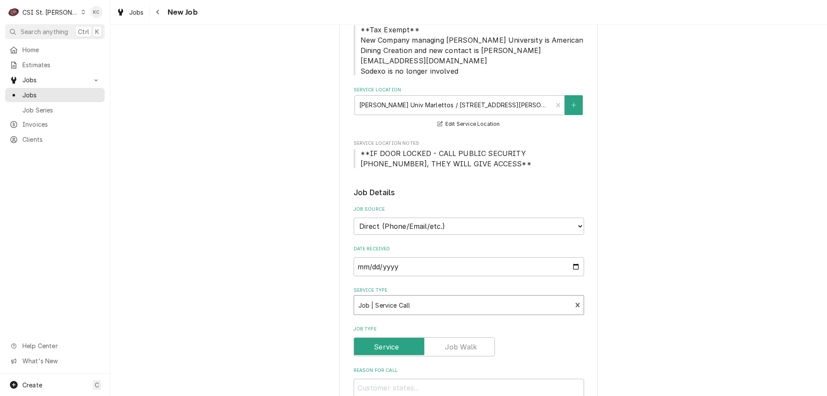
click at [635, 301] on div "Please provide the following information to create a job: Client Details Client…" at bounding box center [468, 402] width 717 height 997
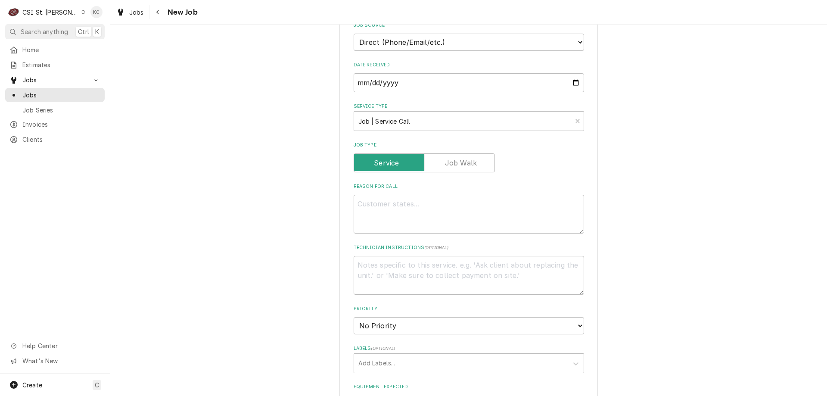
scroll to position [301, 0]
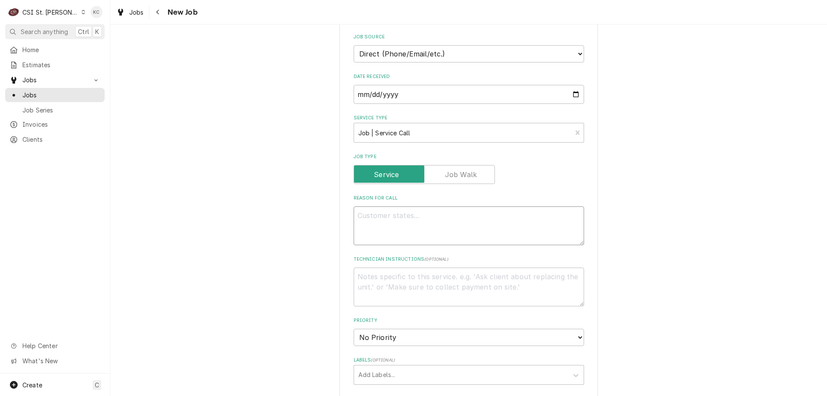
click at [430, 206] on textarea "Reason For Call" at bounding box center [469, 225] width 230 height 39
type textarea "x"
type textarea "2"
type textarea "x"
type textarea "2"
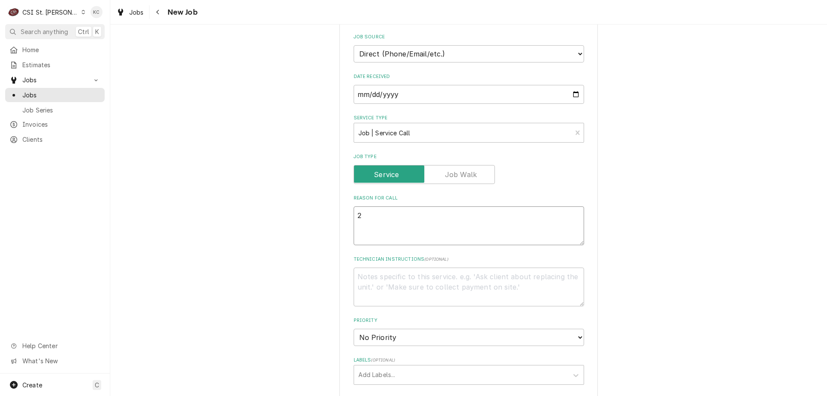
type textarea "x"
type textarea "2 I"
type textarea "x"
type textarea "2 IS"
type textarea "x"
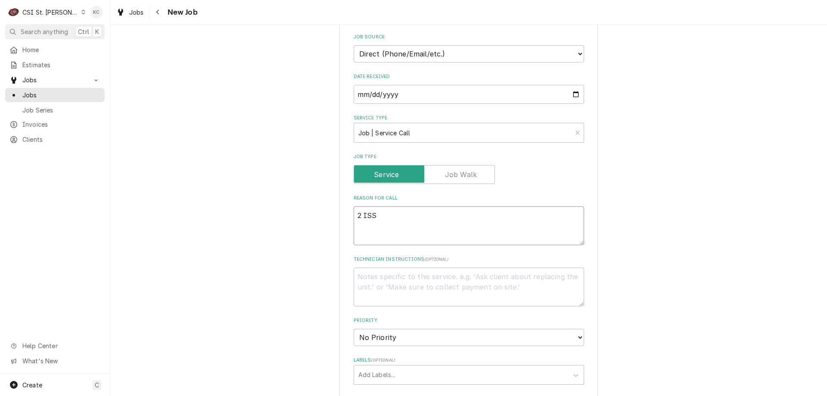
type textarea "2 ISSU"
type textarea "x"
type textarea "2 ISSUE"
type textarea "x"
type textarea "2 ISSUES"
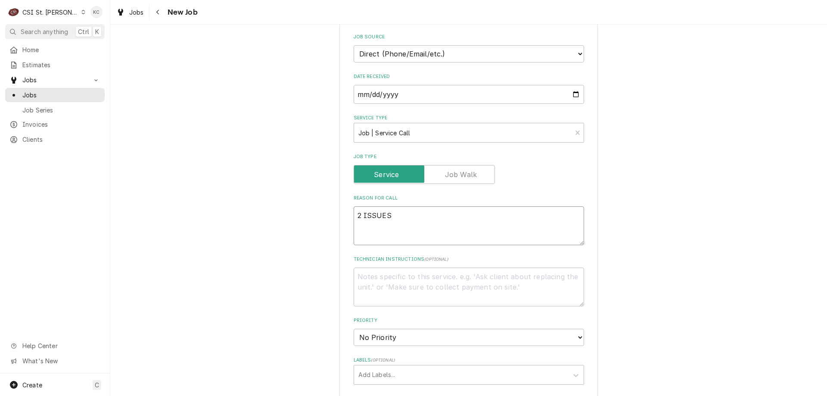
type textarea "x"
type textarea "2 ISSUES"
type textarea "x"
type textarea "2 ISSUES"
type textarea "x"
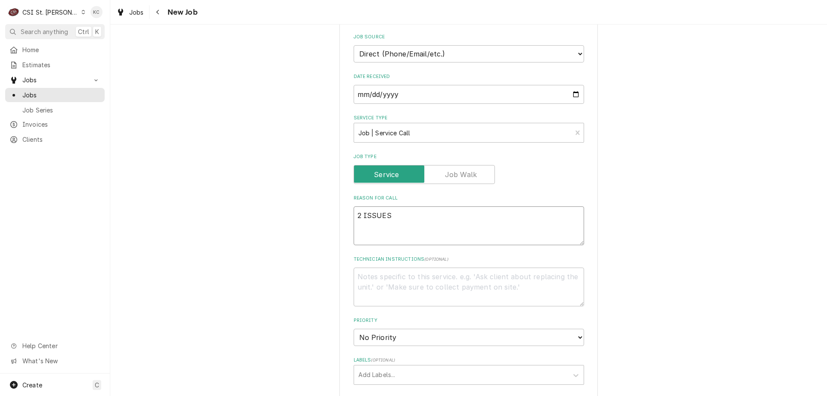
type textarea "2 ISSUES I"
type textarea "x"
type textarea "2 ISSUES Ic"
type textarea "x"
type textarea "2 ISSUES Ice"
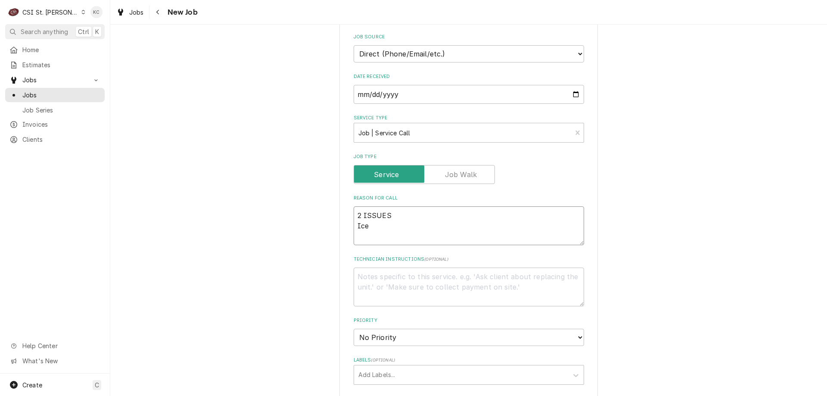
type textarea "x"
type textarea "2 ISSUES Ice"
type textarea "x"
type textarea "2 ISSUES Ice ma"
type textarea "x"
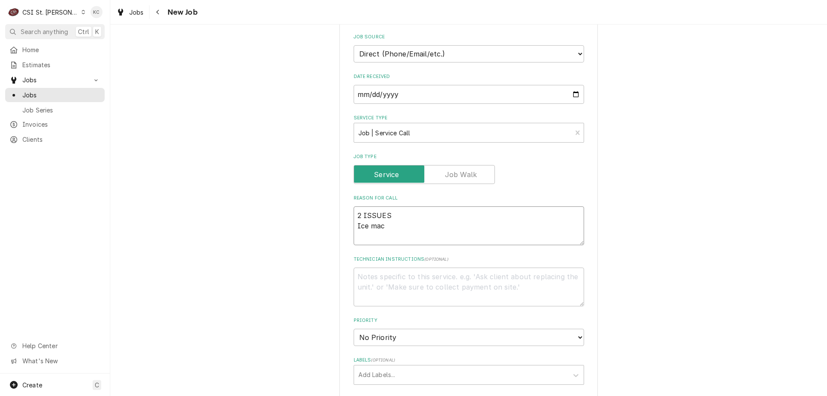
type textarea "2 ISSUES Ice mach"
type textarea "x"
type textarea "2 ISSUES Ice machi"
type textarea "x"
type textarea "2 ISSUES Ice machine"
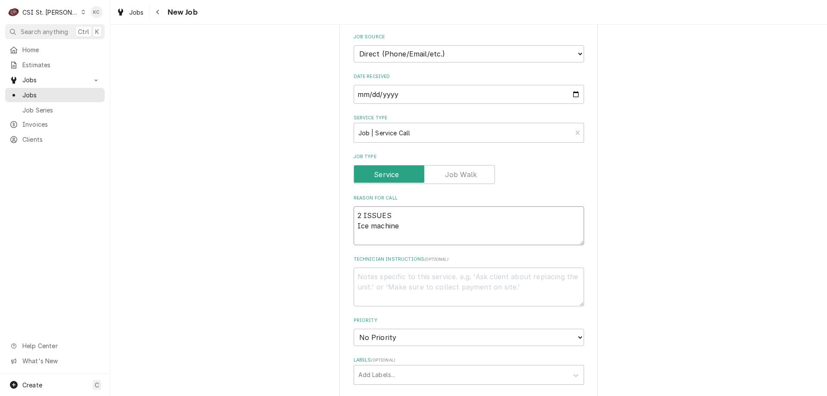
type textarea "x"
type textarea "2 ISSUES Ice machine"
type textarea "x"
type textarea "2 ISSUES Ice machine n"
type textarea "x"
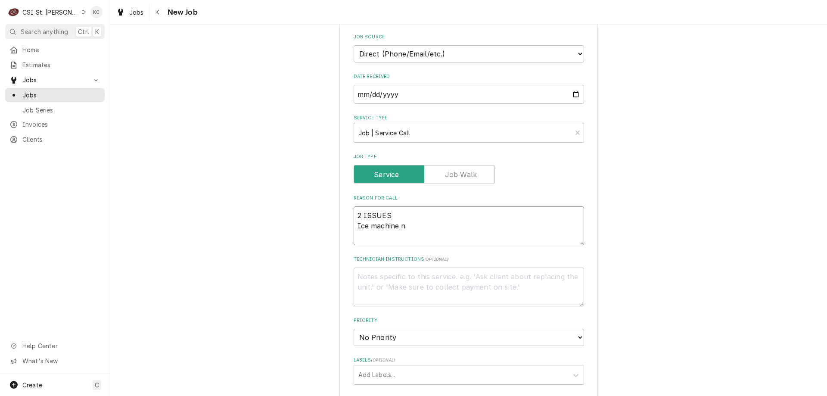
type textarea "2 ISSUES Ice machine no"
type textarea "x"
type textarea "2 ISSUES Ice machine not"
type textarea "x"
type textarea "2 ISSUES Ice machine not ma"
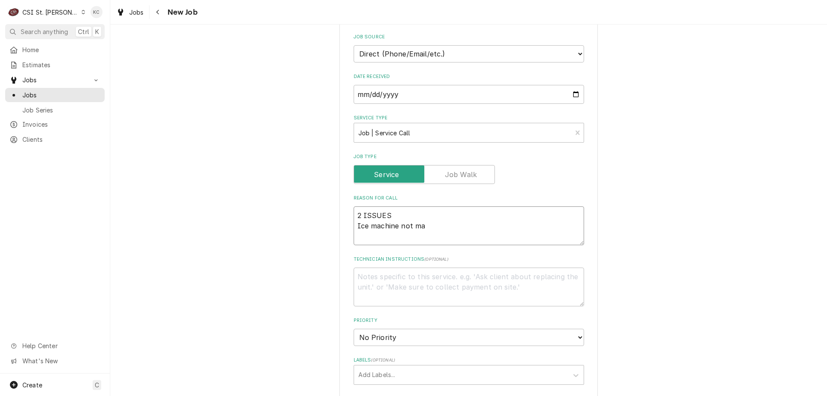
type textarea "x"
type textarea "2 ISSUES Ice machine not mak"
type textarea "x"
type textarea "2 ISSUES Ice machine not [PERSON_NAME]"
type textarea "x"
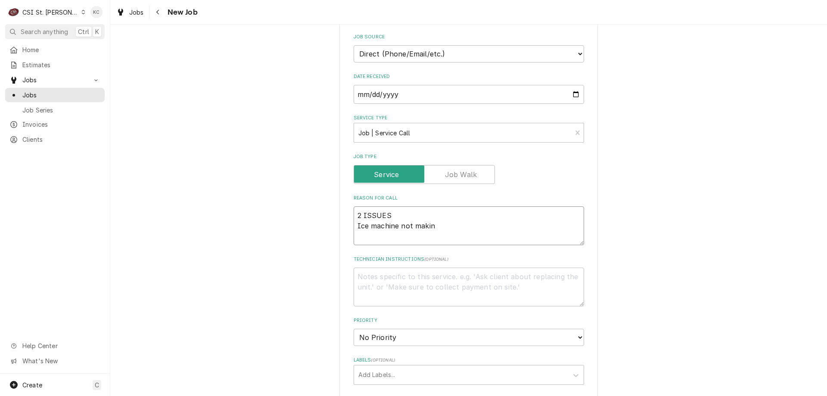
type textarea "2 ISSUES Ice machine not making"
type textarea "x"
type textarea "2 ISSUES Ice machine not making"
type textarea "x"
type textarea "2 ISSUES Ice machine not making i"
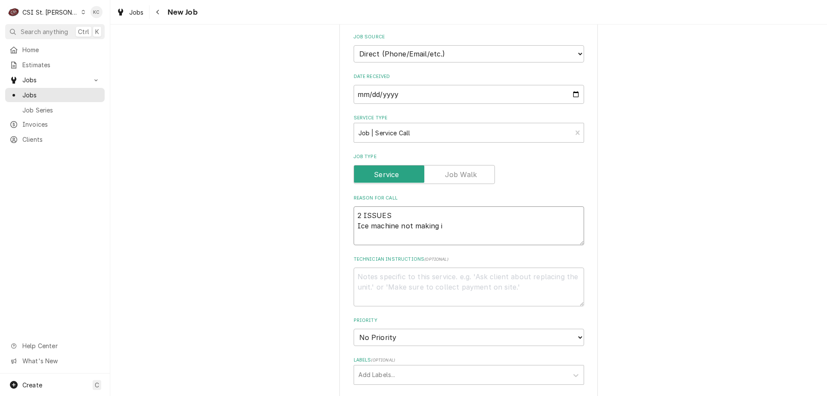
type textarea "x"
type textarea "2 ISSUES Ice machine not making ic"
type textarea "x"
type textarea "2 ISSUES Ice machine not making ice"
type textarea "x"
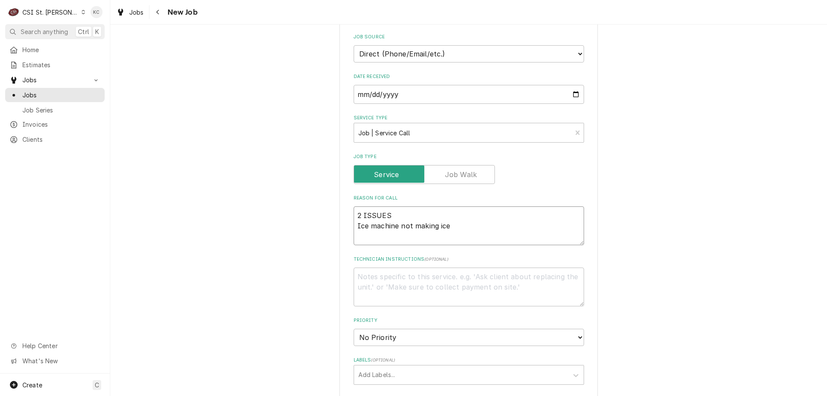
type textarea "2 ISSUES Ice machine not making ice"
type textarea "x"
type textarea "2 ISSUES Ice machine not making ice R"
type textarea "x"
type textarea "2 ISSUES Ice machine not making ice Re"
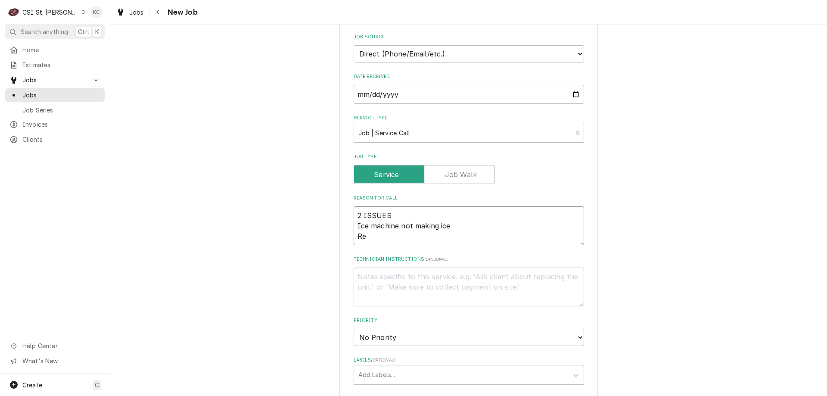
type textarea "x"
type textarea "2 ISSUES Ice machine not making ice Ref"
type textarea "x"
type textarea "2 ISSUES Ice machine not making ice Refr"
type textarea "x"
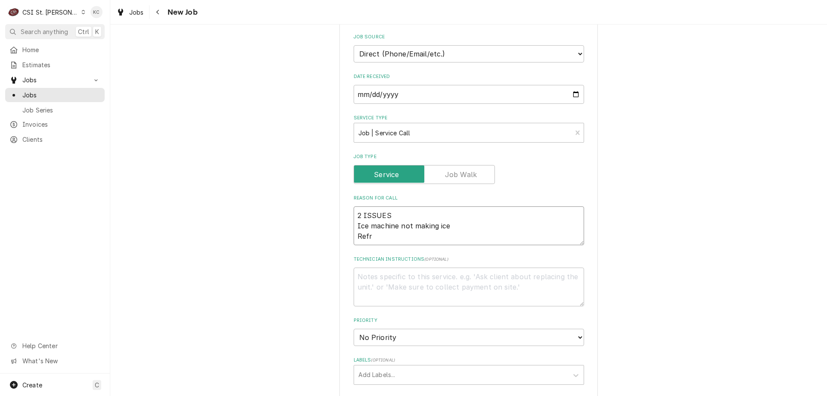
type textarea "2 ISSUES Ice machine not making ice Refri"
type textarea "x"
type textarea "2 ISSUES Ice machine not making ice Refrig"
type textarea "x"
type textarea "2 ISSUES Ice machine not making ice Refrige"
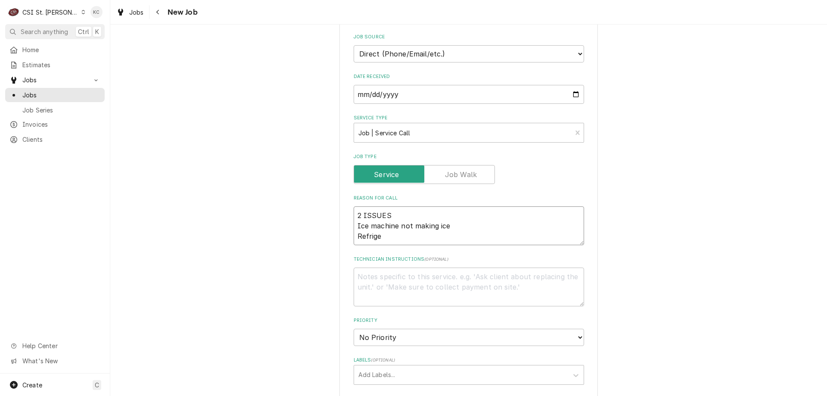
type textarea "x"
type textarea "2 ISSUES Ice machine not making ice Refriger"
type textarea "x"
type textarea "2 ISSUES Ice machine not making ice Refrigera"
type textarea "x"
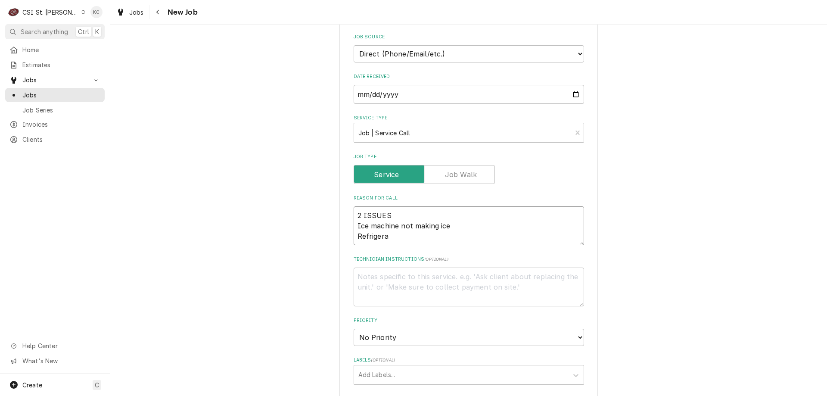
type textarea "2 ISSUES Ice machine not making ice Refrigerat"
type textarea "x"
type textarea "2 ISSUES Ice machine not making ice Refrigerator"
type textarea "x"
type textarea "2 ISSUES Ice machine not making ice Refrigerator"
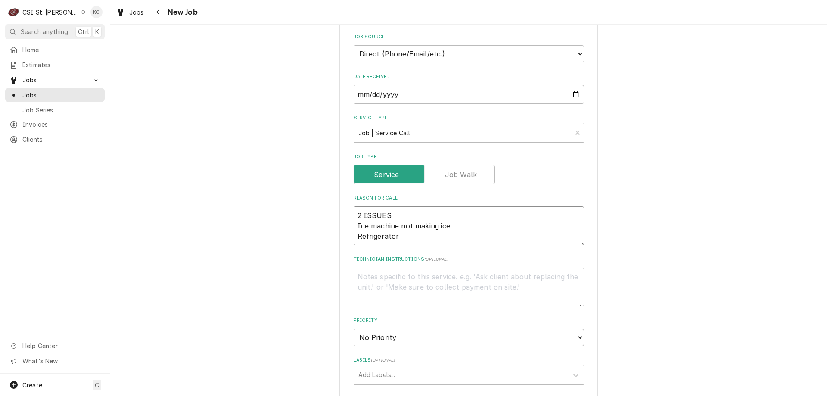
type textarea "x"
type textarea "2 ISSUES Ice machine not making ice Refrigerator a"
type textarea "x"
type textarea "2 ISSUES Ice machine not making ice Refrigerator at"
type textarea "x"
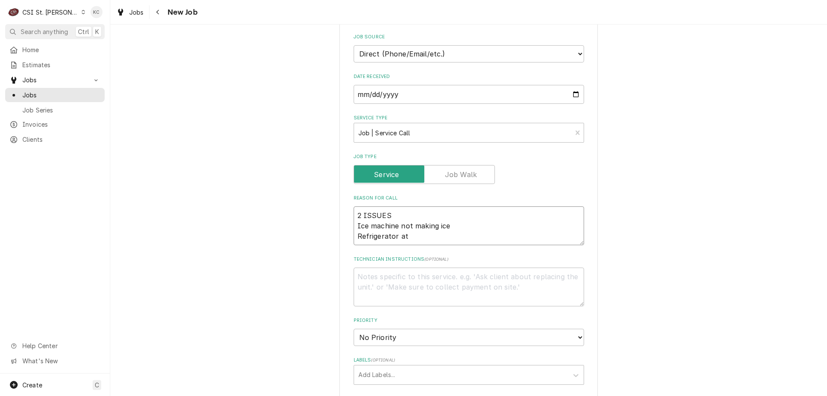
type textarea "2 ISSUES Ice machine not making ice Refrigerator at"
type textarea "x"
type textarea "2 ISSUES Ice machine not making ice Refrigerator at s"
type textarea "x"
type textarea "2 ISSUES Ice machine not making ice Refrigerator at sa"
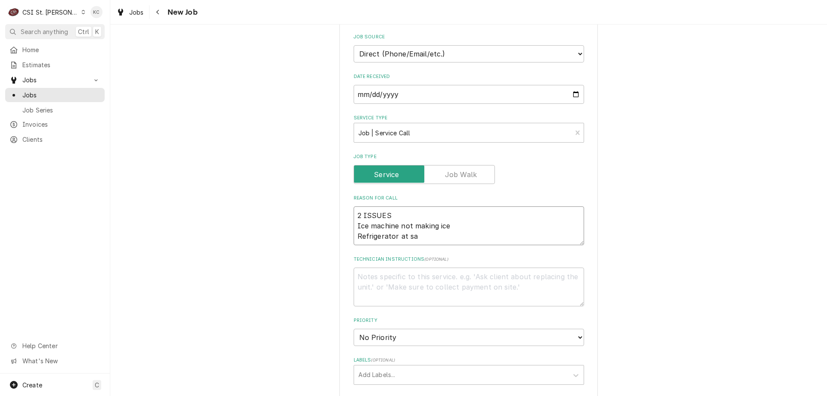
type textarea "x"
type textarea "2 ISSUES Ice machine not making ice Refrigerator at [PERSON_NAME]"
type textarea "x"
type textarea "2 ISSUES Ice machine not making ice Refrigerator at sale"
type textarea "x"
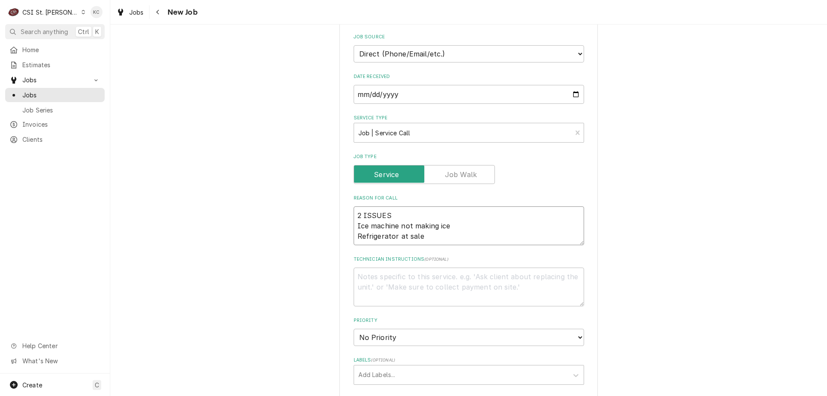
type textarea "2 ISSUES Ice machine not making ice Refrigerator at [PERSON_NAME]"
type textarea "x"
type textarea "2 ISSUES Ice machine not making ice Refrigerator at sala"
type textarea "x"
type textarea "2 ISSUES Ice machine not making ice Refrigerator at salad"
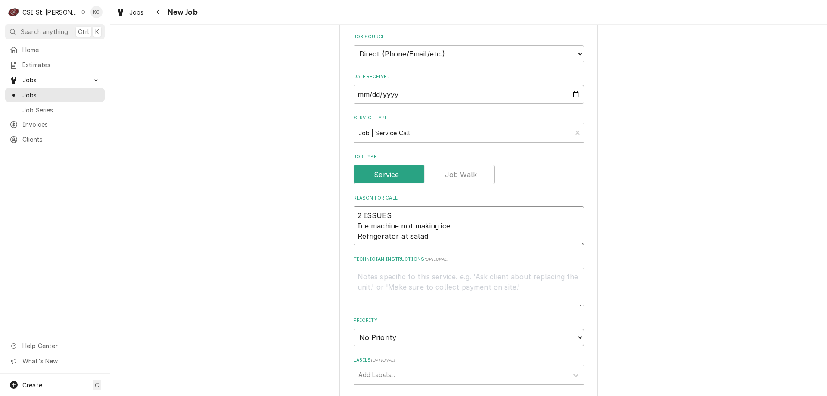
type textarea "x"
type textarea "2 ISSUES Ice machine not making ice Refrigerator at salad"
type textarea "x"
type textarea "2 ISSUES Ice machine not making ice Refrigerator at salad b"
type textarea "x"
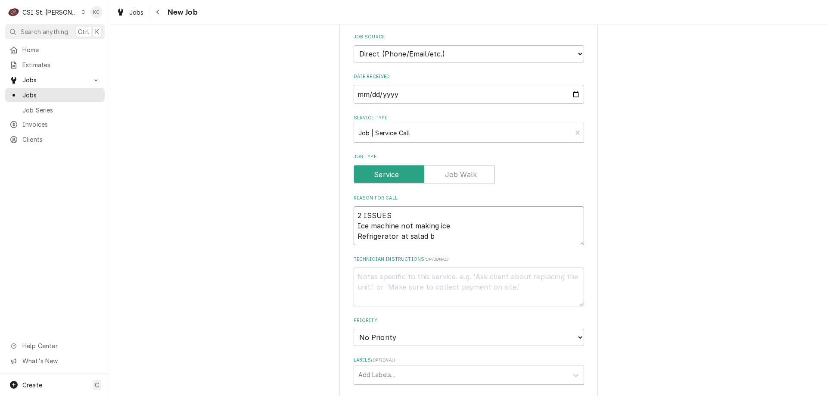
type textarea "2 ISSUES Ice machine not making ice Refrigerator at [GEOGRAPHIC_DATA]"
type textarea "x"
type textarea "2 ISSUES Ice machine not making ice Refrigerator at [GEOGRAPHIC_DATA]"
type textarea "x"
type textarea "2 ISSUES Ice machine not making ice Refrigerator at salad bar/"
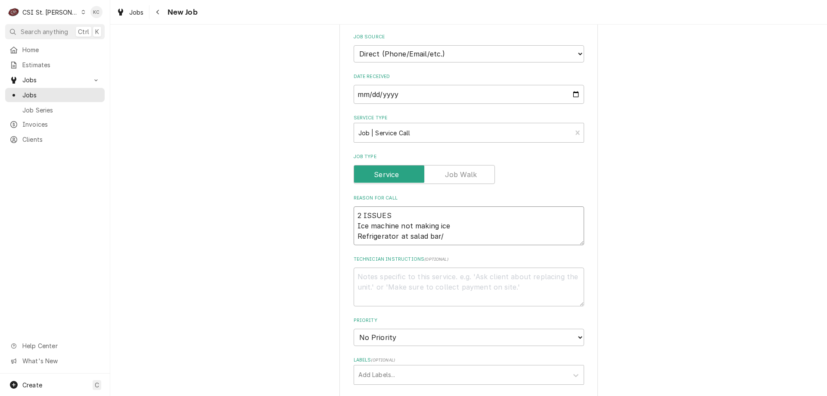
type textarea "x"
type textarea "2 ISSUES Ice machine not making ice Refrigerator at salad bar/d"
type textarea "x"
type textarea "2 ISSUES Ice machine not making ice Refrigerator at salad bar/de"
type textarea "x"
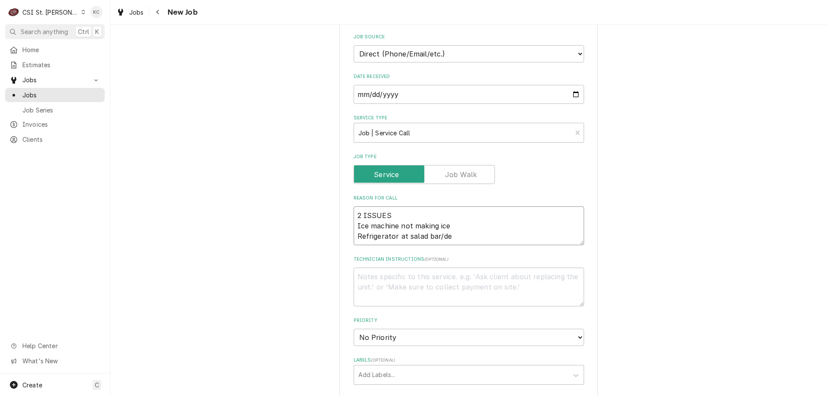
type textarea "2 ISSUES Ice machine not making ice Refrigerator at salad bar/del"
type textarea "x"
type textarea "2 ISSUES Ice machine not making ice Refrigerator at salad bar/deli"
type textarea "x"
type textarea "2 ISSUES Ice machine not making ice Refrigerator at salad bar/deli"
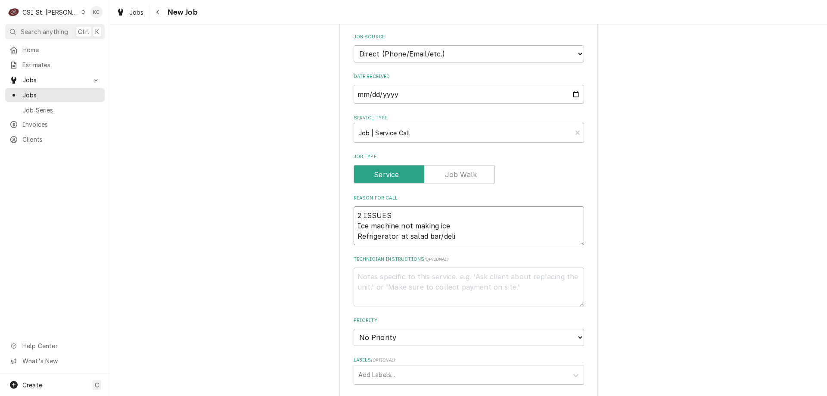
type textarea "x"
type textarea "2 ISSUES Ice machine not making ice Refrigerator at salad bar/deli t"
type textarea "x"
type textarea "2 ISSUES Ice machine not making ice Refrigerator at salad bar/deli th"
type textarea "x"
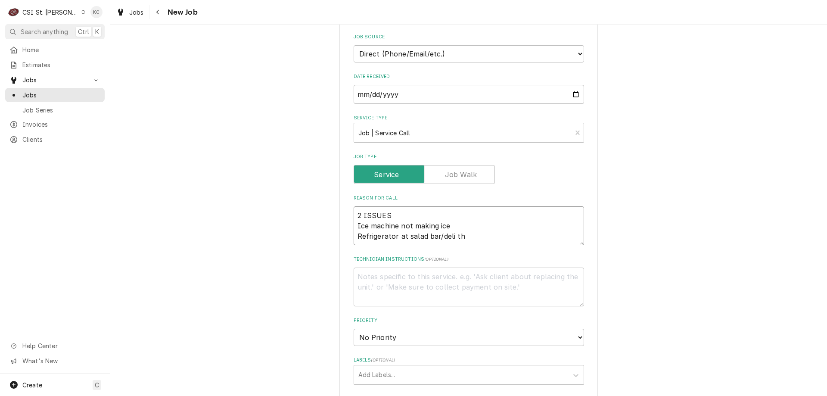
type textarea "2 ISSUES Ice machine not making ice Refrigerator at salad bar/deli tha"
type textarea "x"
type textarea "2 ISSUES Ice machine not making ice Refrigerator at salad bar/deli that"
type textarea "x"
type textarea "2 ISSUES Ice machine not making ice Refrigerator at salad bar/deli that"
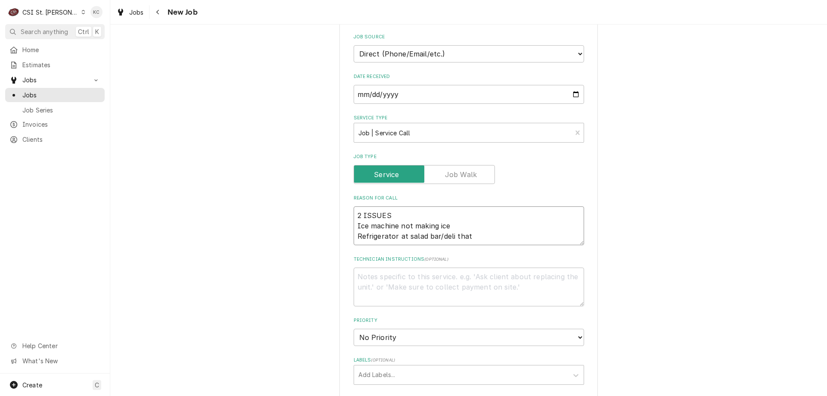
type textarea "x"
type textarea "2 ISSUES Ice machine not making ice Refrigerator at salad bar/deli that h"
type textarea "x"
type textarea "2 ISSUES Ice machine not making ice Refrigerator at salad bar/deli that ha"
type textarea "x"
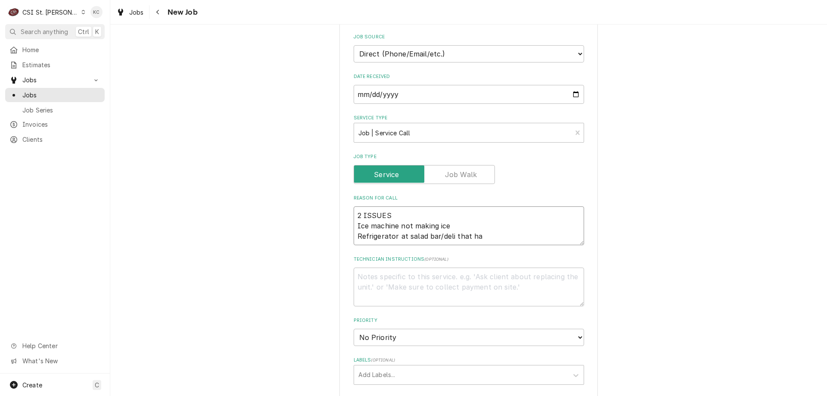
type textarea "2 ISSUES Ice machine not making ice Refrigerator at salad bar/deli that has"
type textarea "x"
type textarea "2 ISSUES Ice machine not making ice Refrigerator at salad bar/deli that has"
type textarea "x"
type textarea "2 ISSUES Ice machine not making ice Refrigerator at salad bar/deli that has p"
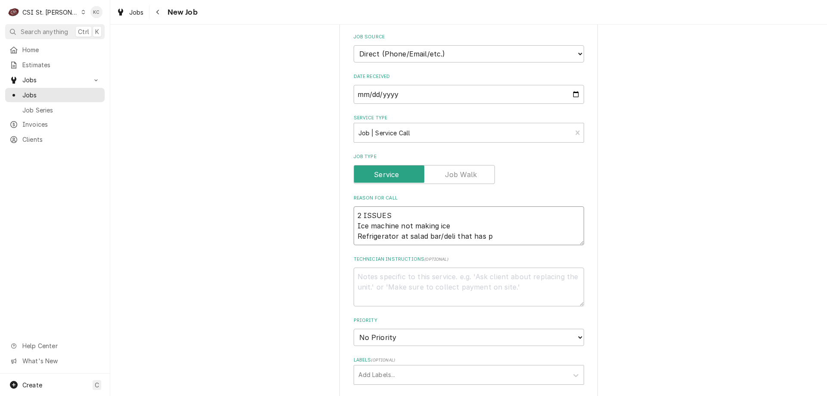
type textarea "x"
type textarea "2 ISSUES Ice machine not making ice Refrigerator at salad bar/deli that has po"
type textarea "x"
type textarea "2 ISSUES Ice machine not making ice Refrigerator at salad bar/deli that has poo"
type textarea "x"
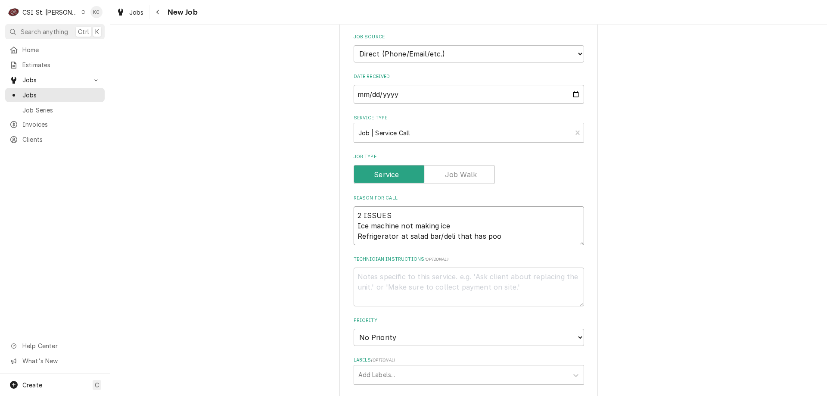
type textarea "2 ISSUES Ice machine not making ice Refrigerator at salad bar/deli that has pool"
type textarea "x"
type textarea "2 ISSUES Ice machine not making ice Refrigerator at salad bar/deli that has poo…"
type textarea "x"
type textarea "2 ISSUES Ice machine not making ice Refrigerator at salad bar/deli that has poo…"
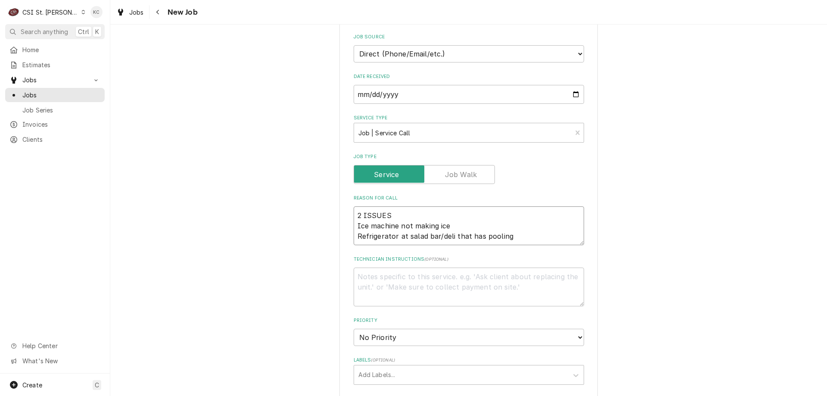
type textarea "x"
type textarea "2 ISSUES Ice machine not making ice Refrigerator at salad bar/deli that has poo…"
type textarea "x"
type textarea "2 ISSUES Ice machine not making ice Refrigerator at salad bar/deli that has poo…"
type textarea "x"
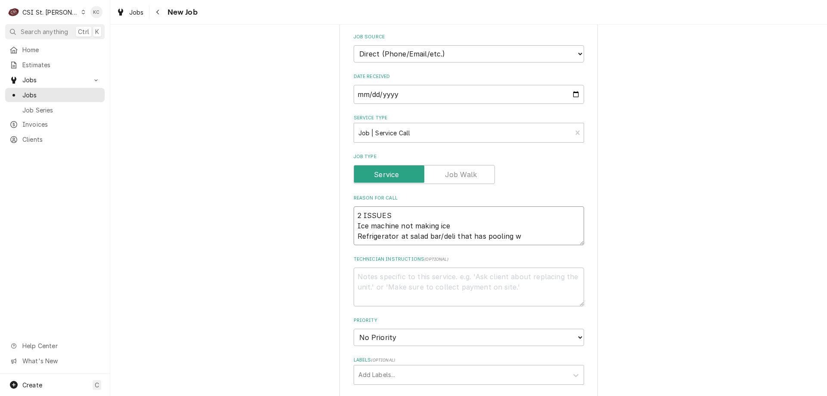
type textarea "2 ISSUES Ice machine not making ice Refrigerator at salad bar/deli that has poo…"
type textarea "x"
type textarea "2 ISSUES Ice machine not making ice Refrigerator at salad bar/deli that has poo…"
type textarea "x"
type textarea "2 ISSUES Ice machine not making ice Refrigerator at salad bar/deli that has poo…"
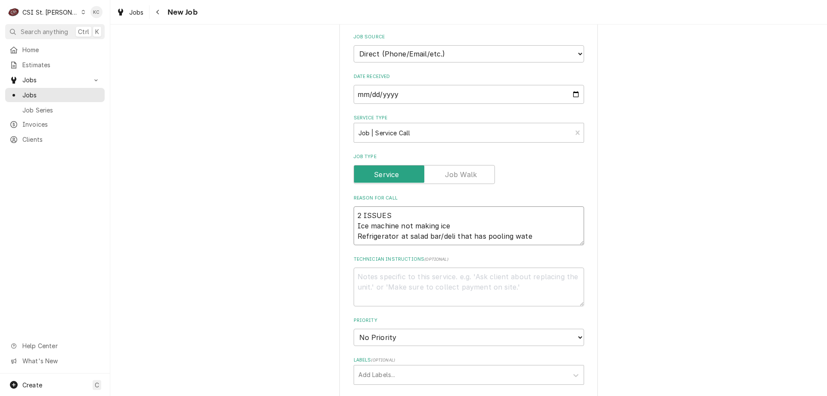
type textarea "x"
type textarea "2 ISSUES Ice machine not making ice Refrigerator at salad bar/deli that has poo…"
type textarea "x"
type textarea "2 ISSUES Ice machine not making ice Refrigerator at salad bar/deli that has poo…"
type textarea "x"
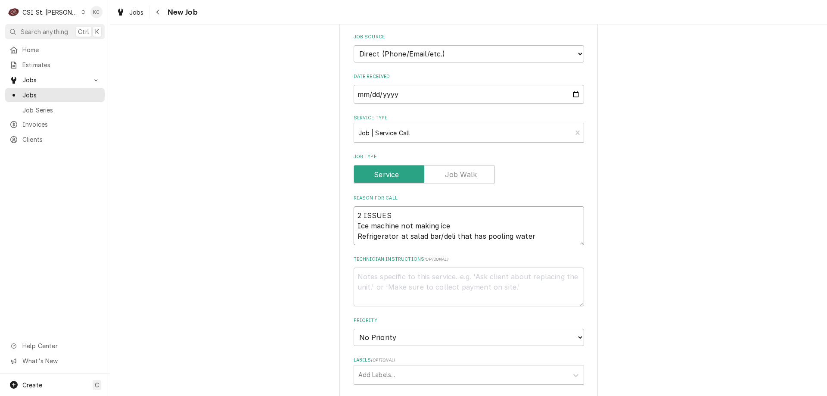
type textarea "2 ISSUES Ice machine not making ice Refrigerator at salad bar/deli that has poo…"
type textarea "x"
type textarea "2 ISSUES Ice machine not making ice Refrigerator at salad bar/deli that has poo…"
type textarea "x"
type textarea "2 ISSUES Ice machine not making ice Refrigerator at salad bar/deli that has poo…"
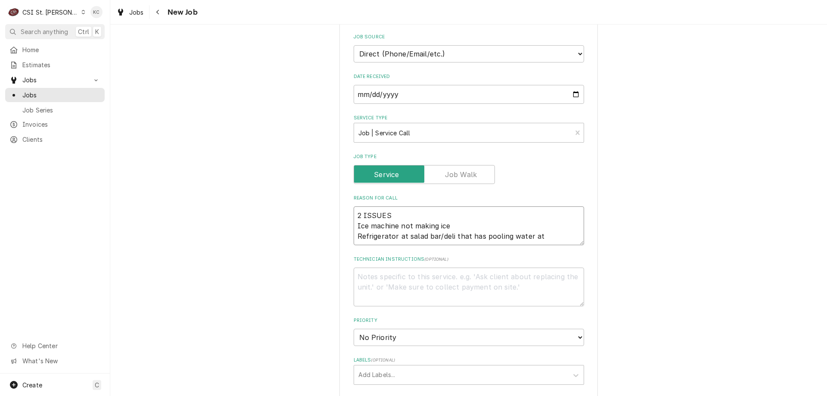
type textarea "x"
type textarea "2 ISSUES Ice machine not making ice Refrigerator at salad bar/deli that has poo…"
type textarea "x"
type textarea "2 ISSUES Ice machine not making ice Refrigerator at salad bar/deli that has poo…"
type textarea "x"
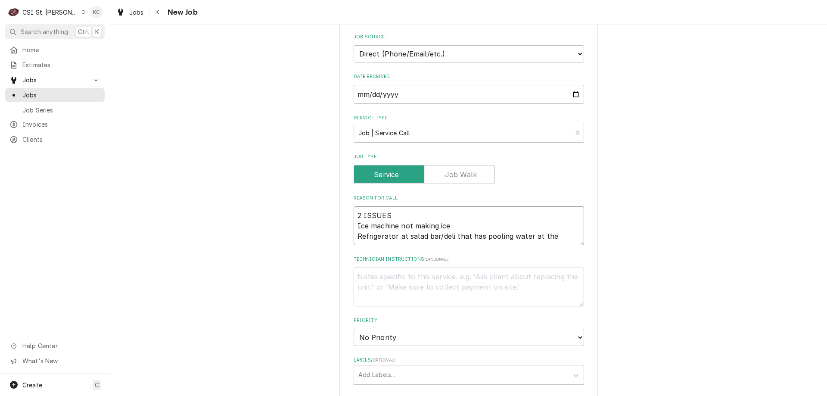
type textarea "2 ISSUES Ice machine not making ice Refrigerator at salad bar/deli that has poo…"
type textarea "x"
type textarea "2 ISSUES Ice machine not making ice Refrigerator at salad bar/deli that has poo…"
type textarea "x"
type textarea "2 ISSUES Ice machine not making ice Refrigerator at salad bar/deli that has poo…"
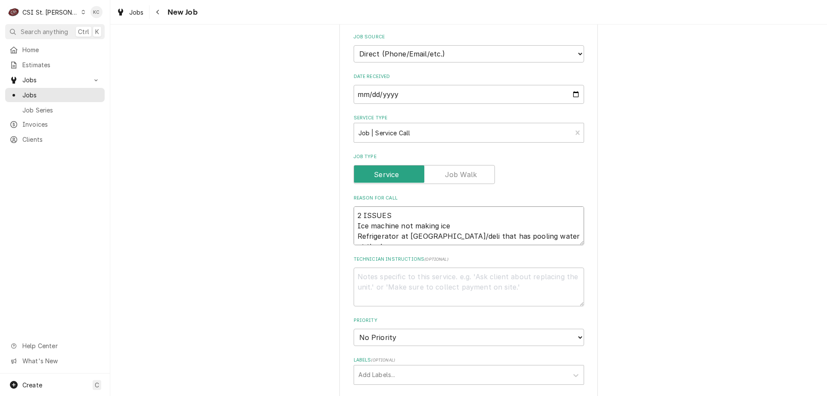
type textarea "x"
type textarea "2 ISSUES Ice machine not making ice Refrigerator at salad bar/deli that has poo…"
type textarea "x"
type textarea "2 ISSUES Ice machine not making ice Refrigerator at salad bar/deli that has poo…"
type textarea "x"
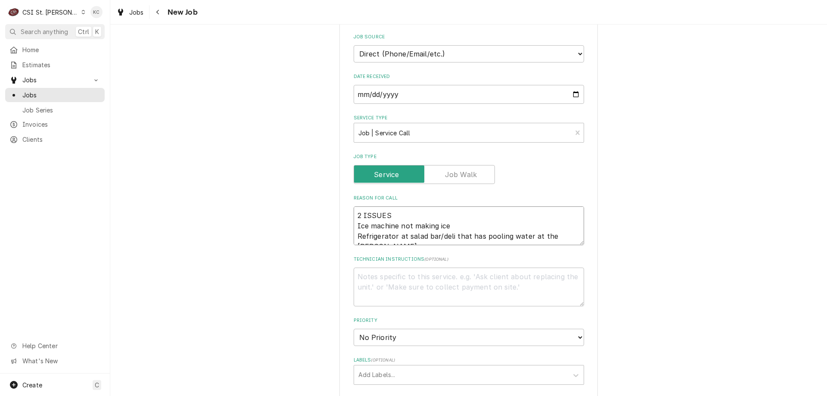
type textarea "2 ISSUES Ice machine not making ice Refrigerator at salad bar/deli that has poo…"
type textarea "x"
type textarea "2 ISSUES Ice machine not making ice Refrigerator at salad bar/deli that has poo…"
type textarea "x"
type textarea "2 ISSUES Ice machine not making ice Refrigerator at salad bar/deli that has poo…"
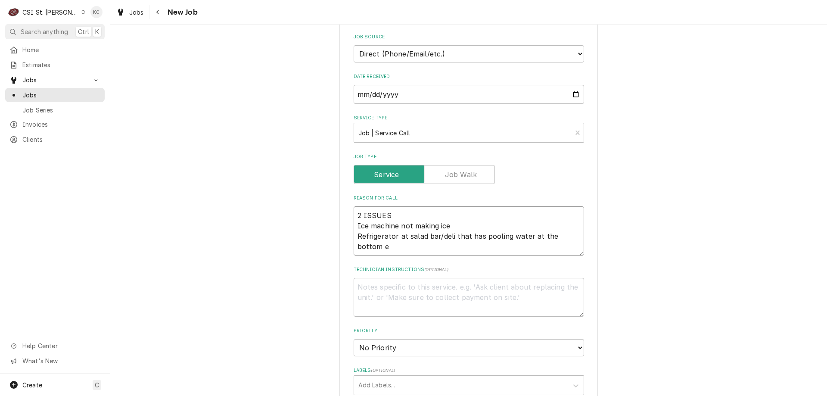
type textarea "x"
type textarea "2 ISSUES Ice machine not making ice Refrigerator at salad bar/deli that has poo…"
click at [439, 284] on textarea "Technician Instructions ( optional )" at bounding box center [469, 297] width 230 height 39
click at [408, 343] on select "No Priority Urgent High Medium Low" at bounding box center [469, 347] width 230 height 17
click at [354, 339] on select "No Priority Urgent High Medium Low" at bounding box center [469, 347] width 230 height 17
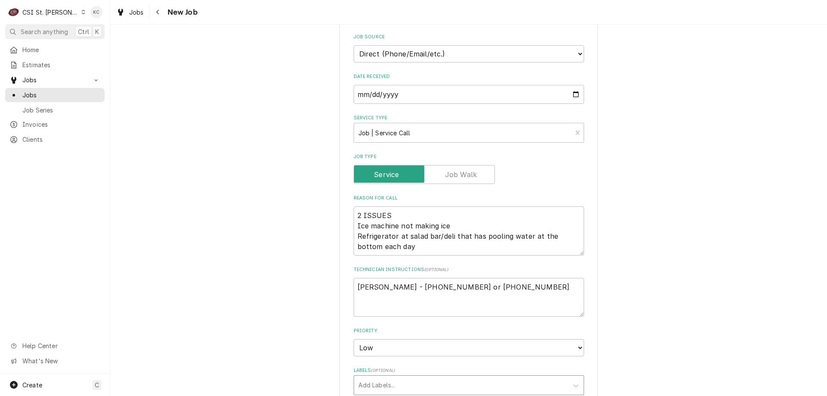
click at [421, 377] on div "Labels" at bounding box center [460, 385] width 205 height 16
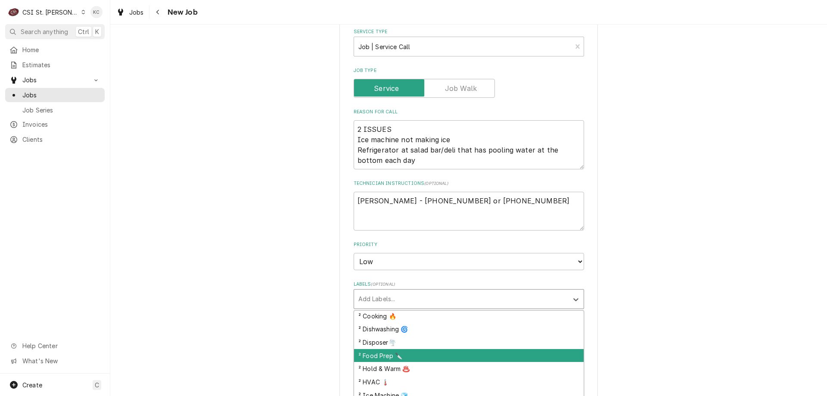
scroll to position [172, 0]
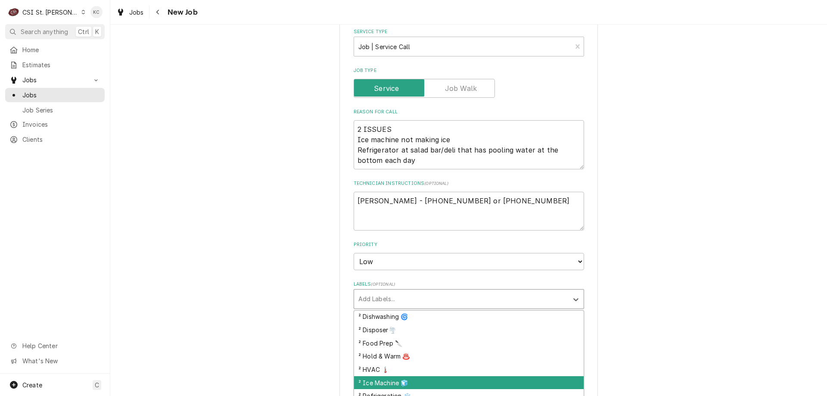
click at [425, 376] on div "² Ice Machine 🧊" at bounding box center [469, 382] width 230 height 13
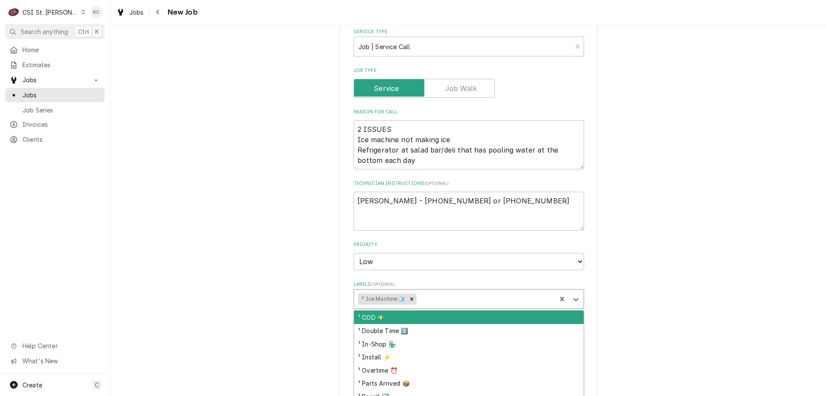
click at [438, 291] on div "Labels" at bounding box center [485, 299] width 134 height 16
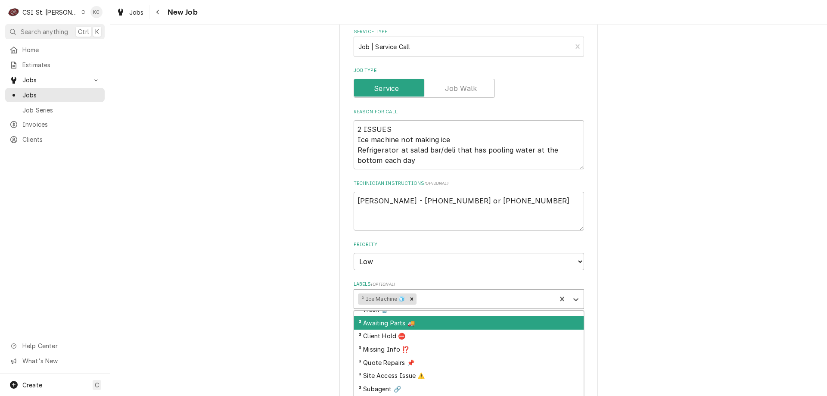
scroll to position [215, 0]
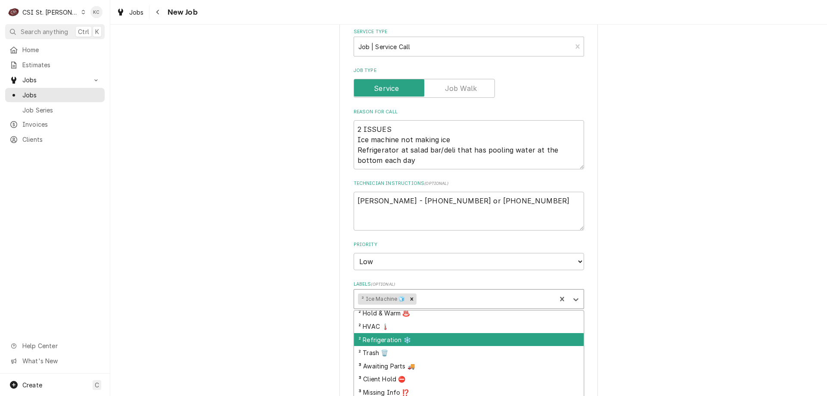
click at [453, 333] on div "² Refrigeration ❄️" at bounding box center [469, 339] width 230 height 13
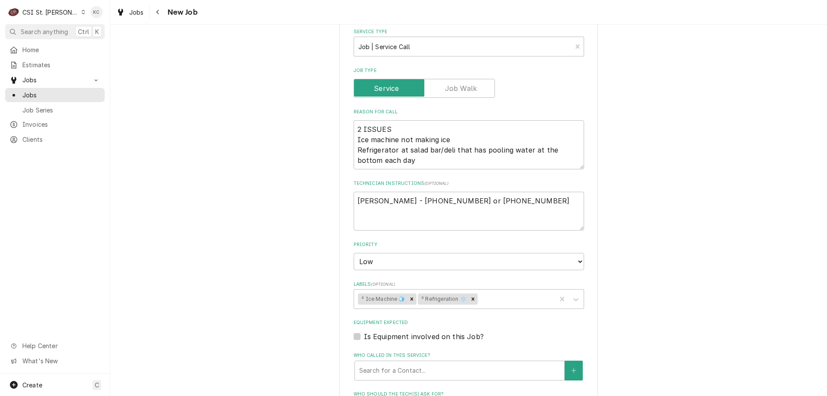
click at [647, 311] on div "Please provide the following information to create a job: Client Details Client…" at bounding box center [468, 227] width 717 height 1162
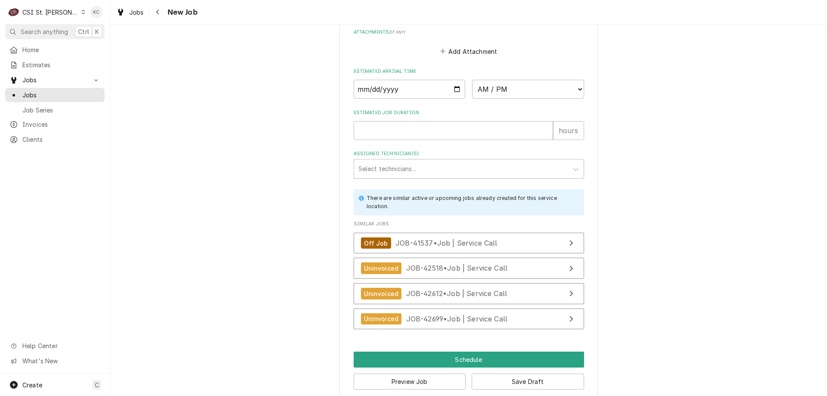
scroll to position [790, 0]
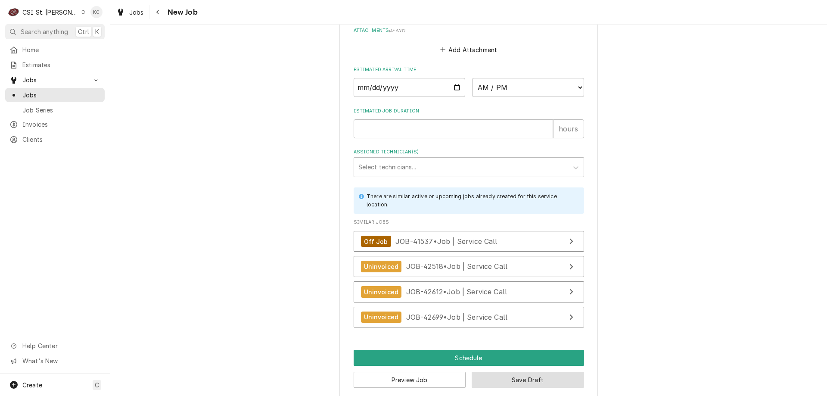
click at [538, 372] on button "Save Draft" at bounding box center [528, 380] width 112 height 16
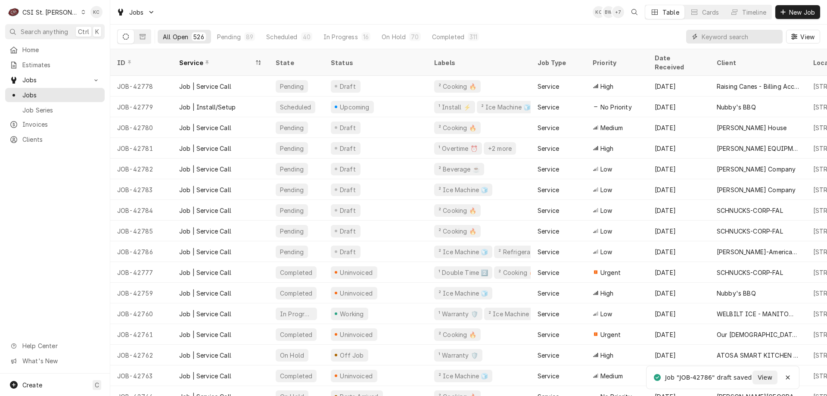
click at [739, 37] on input "Dynamic Content Wrapper" at bounding box center [740, 37] width 77 height 14
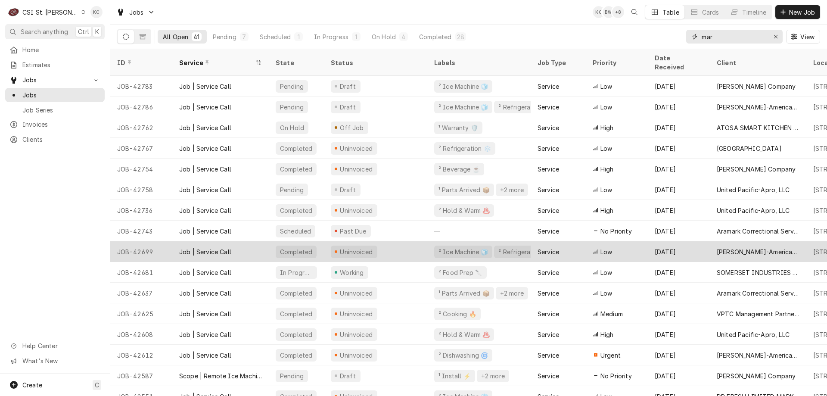
type input "mar"
click at [721, 247] on div "[PERSON_NAME]-American Dining Creations" at bounding box center [758, 251] width 83 height 9
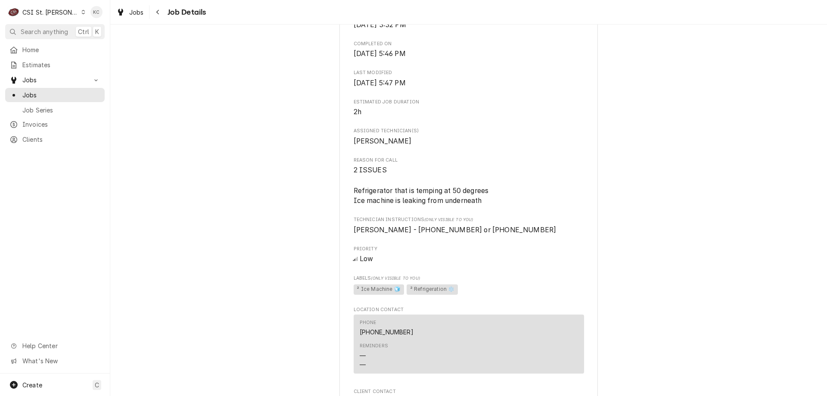
scroll to position [431, 0]
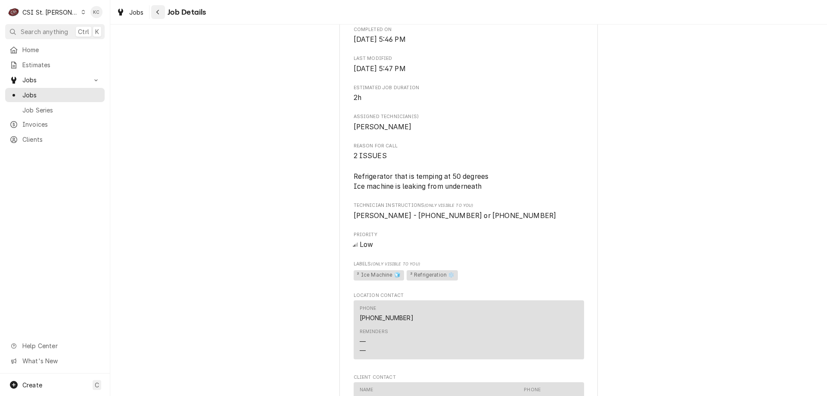
click at [161, 12] on div "Navigate back" at bounding box center [158, 12] width 9 height 9
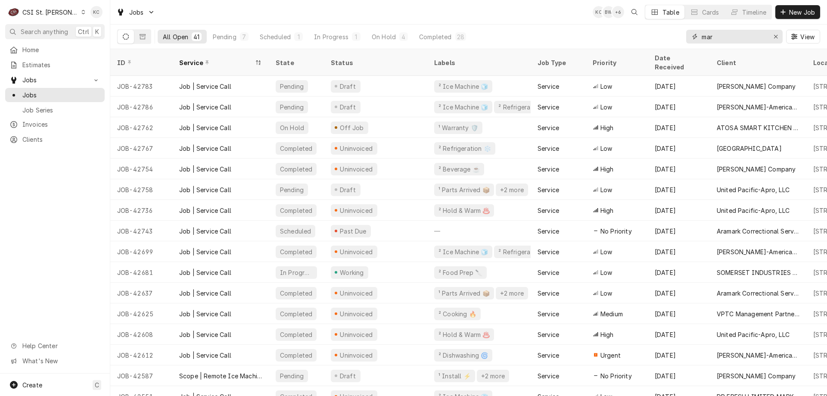
click at [740, 38] on input "mar" at bounding box center [734, 37] width 65 height 14
type input "m"
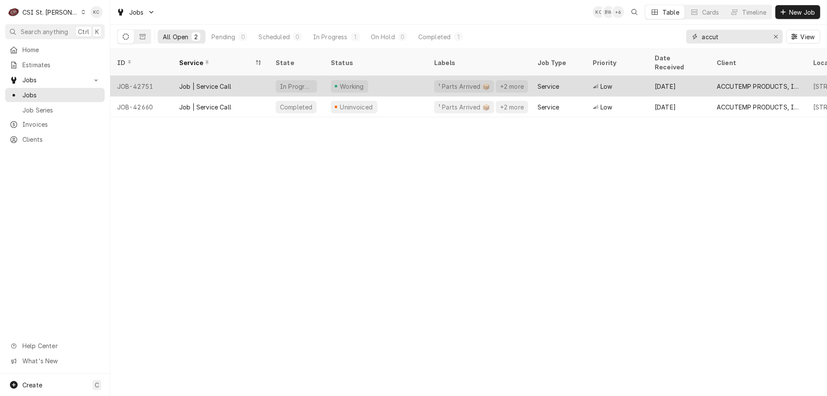
type input "accut"
click at [742, 82] on div "ACCUTEMP PRODUCTS, INC." at bounding box center [758, 86] width 83 height 9
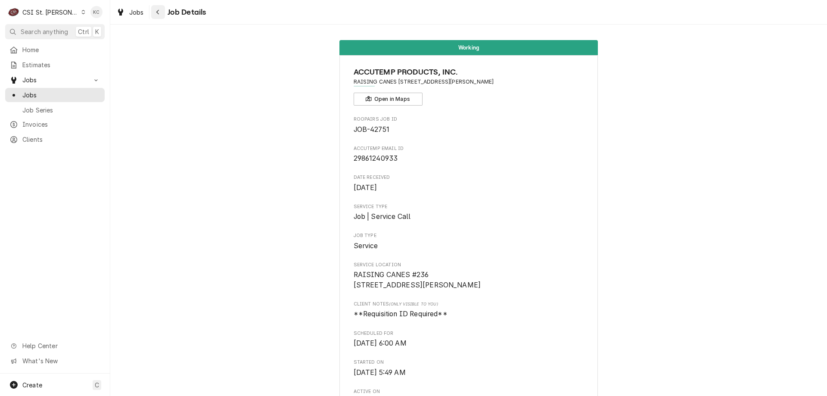
click at [157, 12] on icon "Navigate back" at bounding box center [157, 12] width 3 height 5
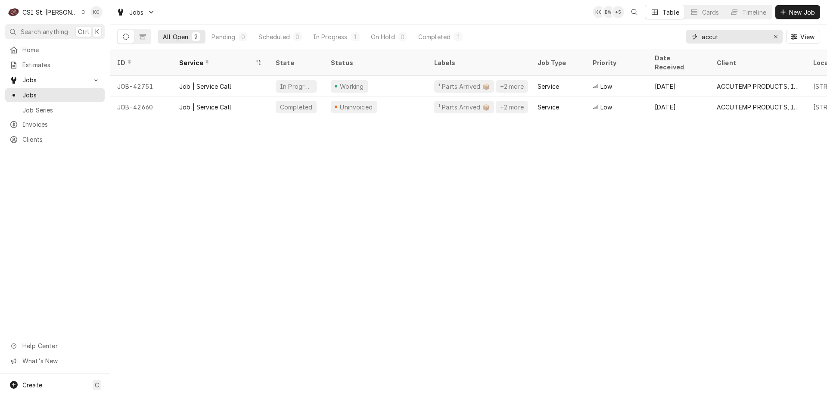
drag, startPoint x: 720, startPoint y: 39, endPoint x: 648, endPoint y: 35, distance: 72.0
click at [648, 35] on div "All Open 2 Pending 0 Scheduled 0 In Progress 1 On Hold 0 Completed 1 accut View" at bounding box center [468, 37] width 703 height 24
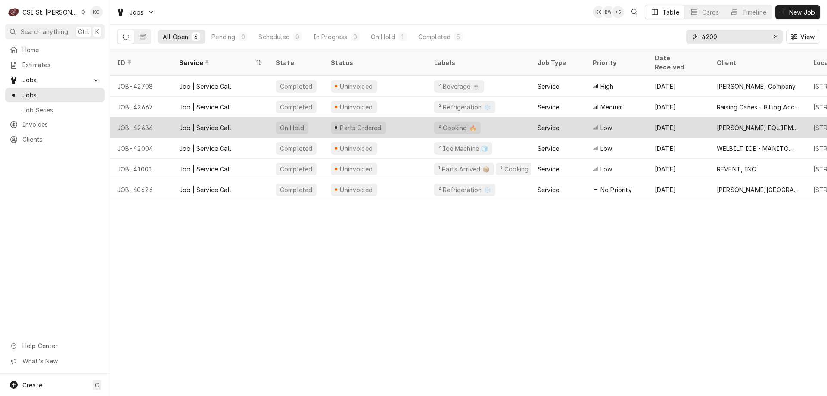
type input "4200"
click at [680, 117] on div "[DATE]" at bounding box center [679, 127] width 62 height 21
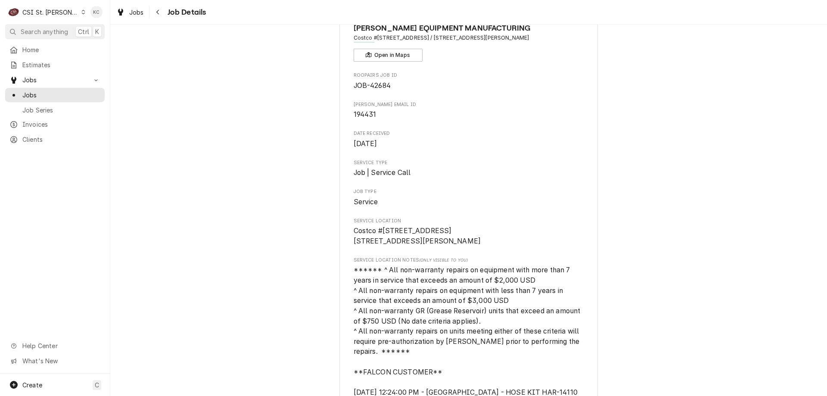
scroll to position [43, 0]
click at [157, 13] on icon "Navigate back" at bounding box center [158, 12] width 4 height 6
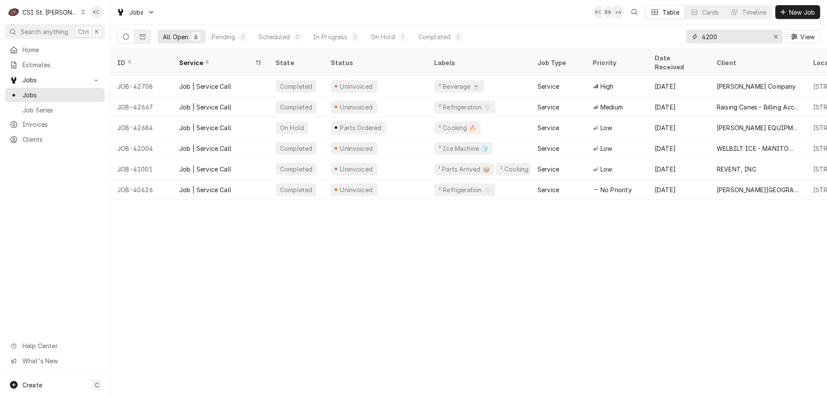
drag, startPoint x: 727, startPoint y: 38, endPoint x: 647, endPoint y: 38, distance: 80.5
click at [648, 38] on div "All Open 6 Pending 0 Scheduled 0 In Progress 0 On Hold 1 Completed 5 4200 View" at bounding box center [468, 37] width 703 height 24
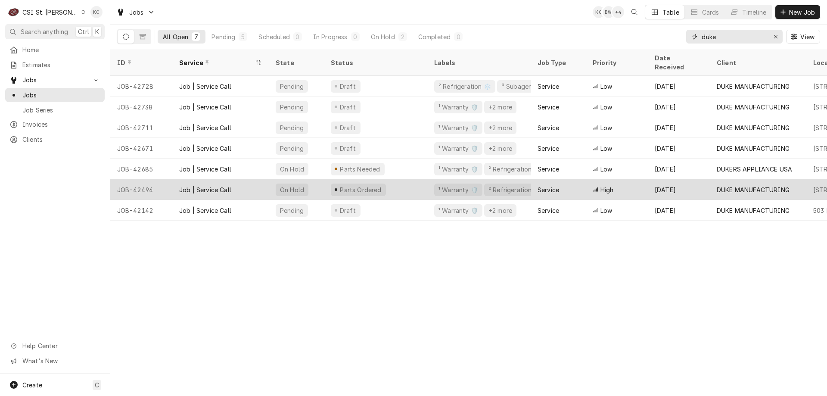
type input "duke"
click at [740, 185] on div "DUKE MANUFACTURING" at bounding box center [753, 189] width 73 height 9
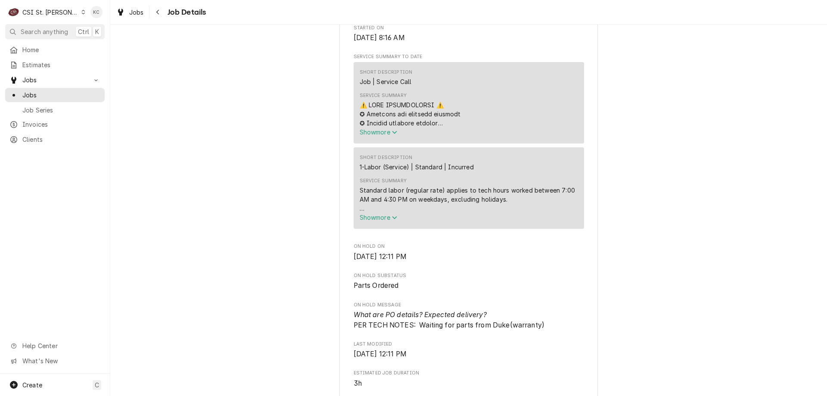
scroll to position [388, 0]
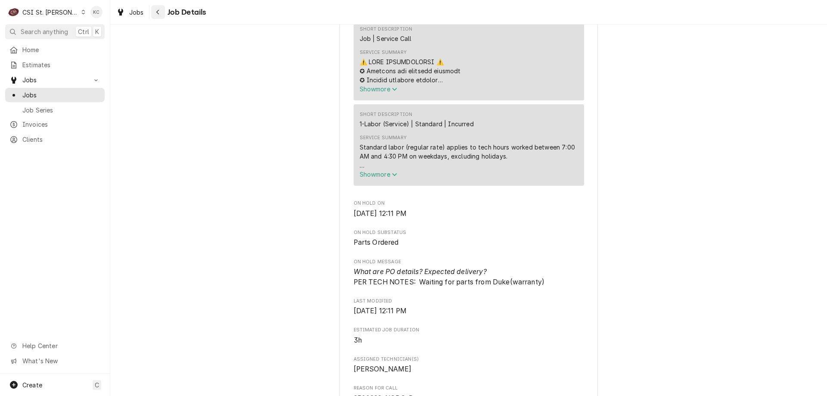
click at [162, 12] on div "Navigate back" at bounding box center [158, 12] width 9 height 9
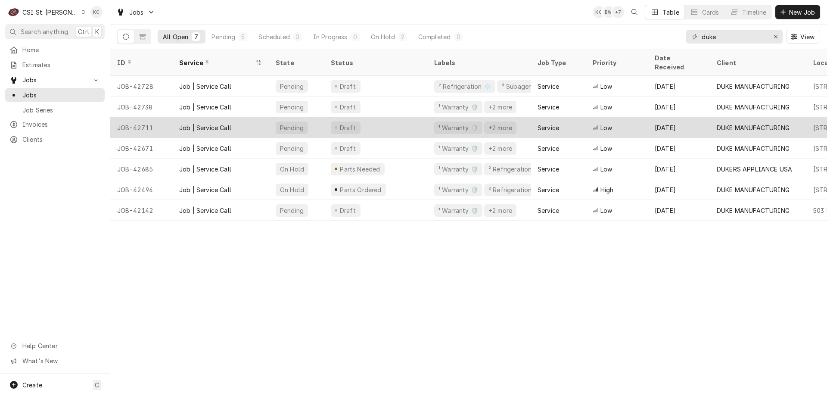
click at [706, 117] on div "[DATE]" at bounding box center [679, 127] width 62 height 21
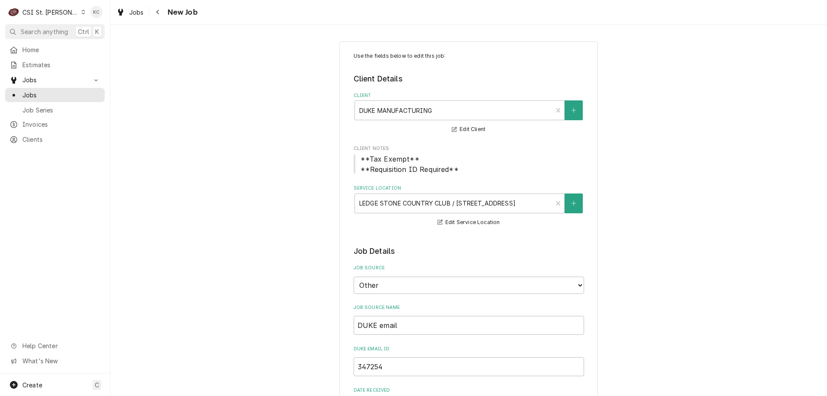
type textarea "x"
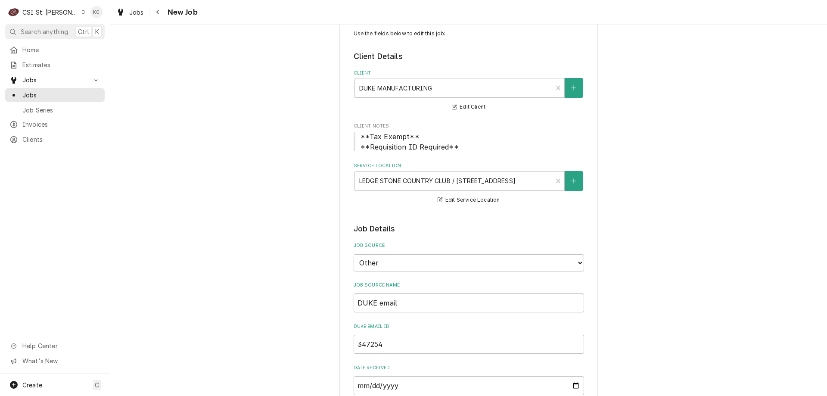
scroll to position [43, 0]
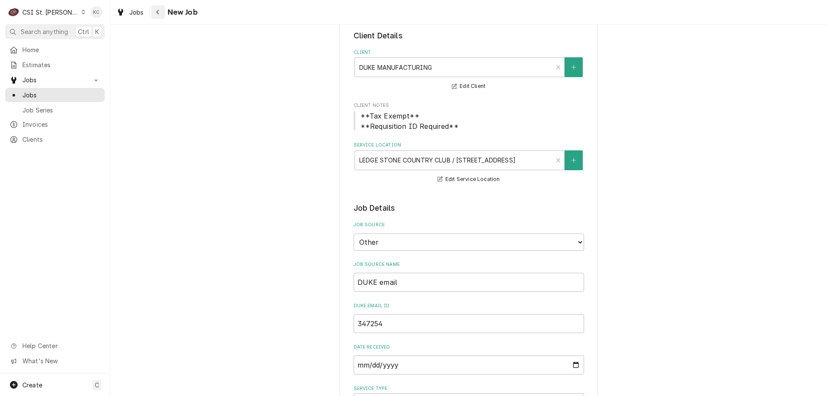
click at [152, 16] on button "Navigate back" at bounding box center [158, 12] width 14 height 14
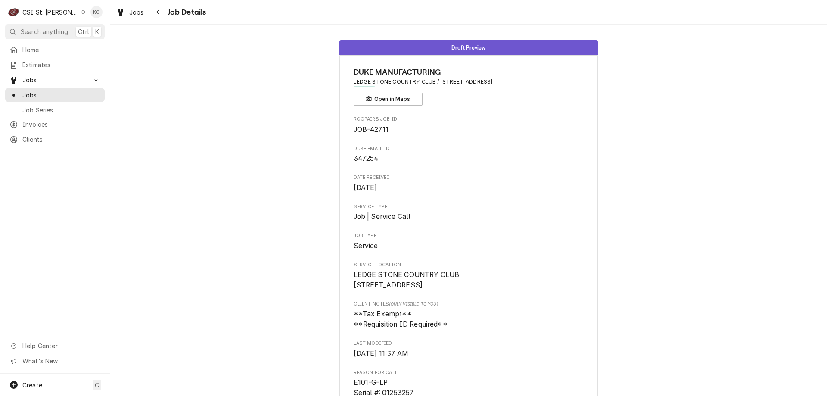
click at [682, 134] on div "Draft Preview DUKE MANUFACTURING LEDGE STONE COUNTRY CLUB / [STREET_ADDRESS] Op…" at bounding box center [468, 348] width 717 height 629
click at [158, 11] on icon "Navigate back" at bounding box center [158, 12] width 4 height 6
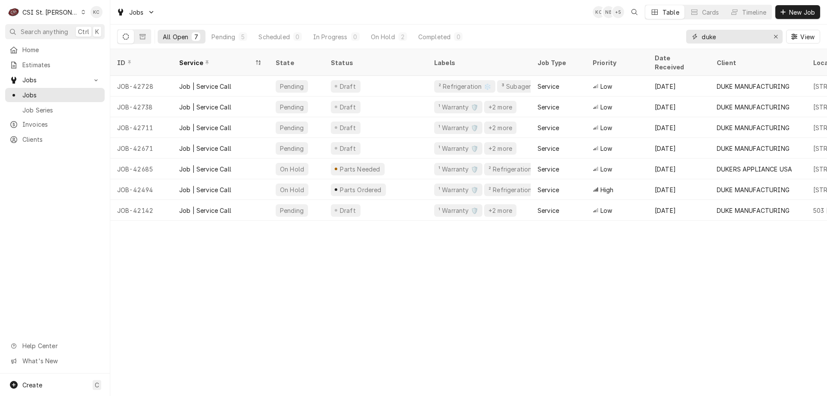
drag, startPoint x: 725, startPoint y: 33, endPoint x: 649, endPoint y: 29, distance: 76.4
click at [654, 35] on div "All Open 7 Pending 5 Scheduled 0 In Progress 0 On Hold 2 Completed 0 duke View" at bounding box center [468, 37] width 703 height 24
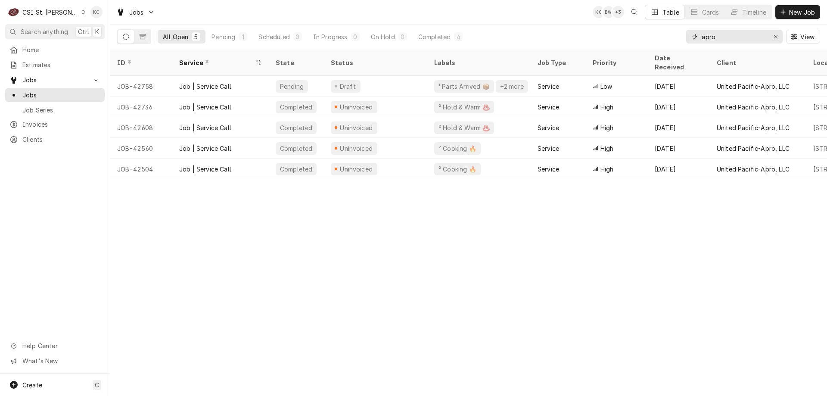
type input "apro"
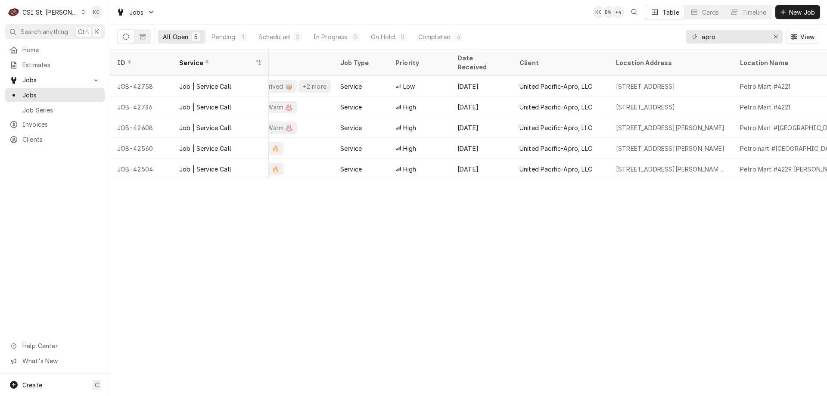
scroll to position [0, 211]
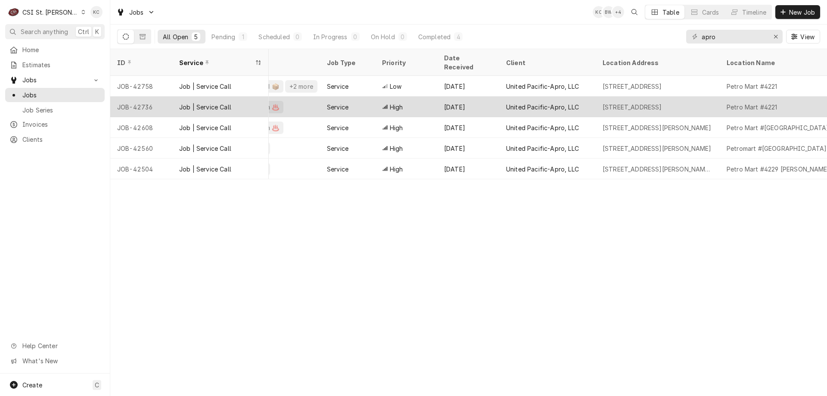
click at [548, 101] on div "United Pacific-Apro, LLC" at bounding box center [547, 106] width 96 height 21
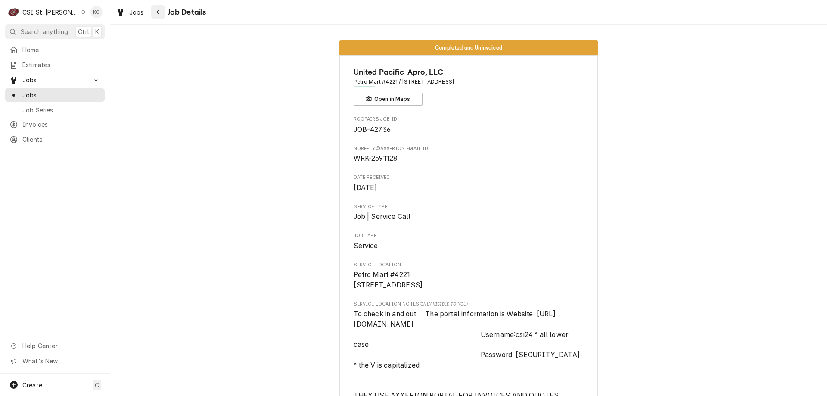
click at [160, 7] on button "Navigate back" at bounding box center [158, 12] width 14 height 14
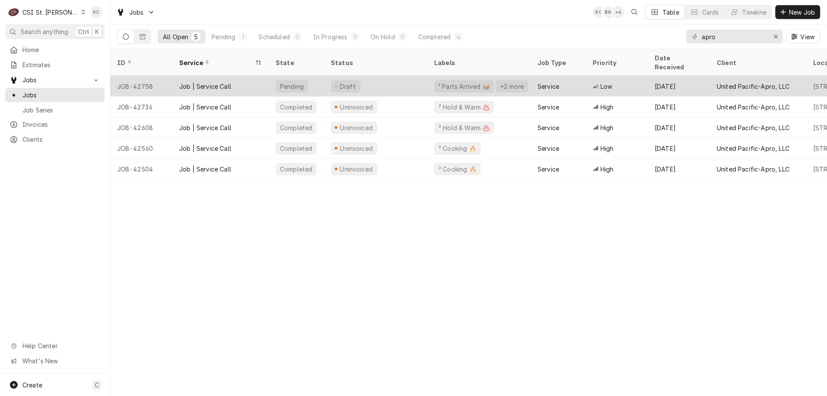
click at [241, 80] on div "Job | Service Call" at bounding box center [220, 86] width 96 height 21
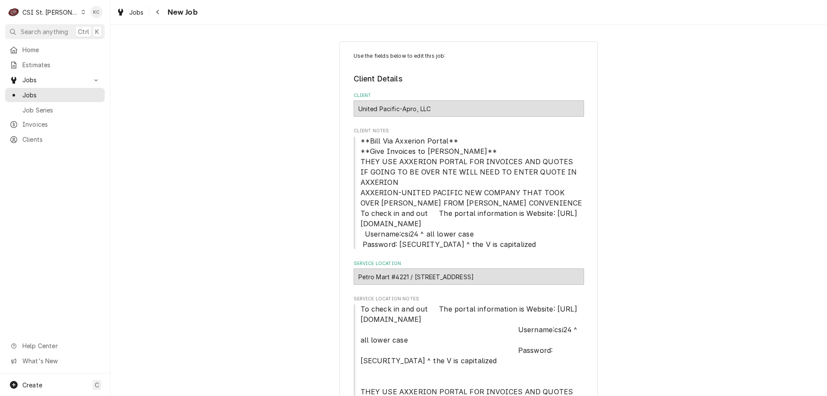
type textarea "x"
click at [163, 10] on button "Navigate back" at bounding box center [158, 12] width 14 height 14
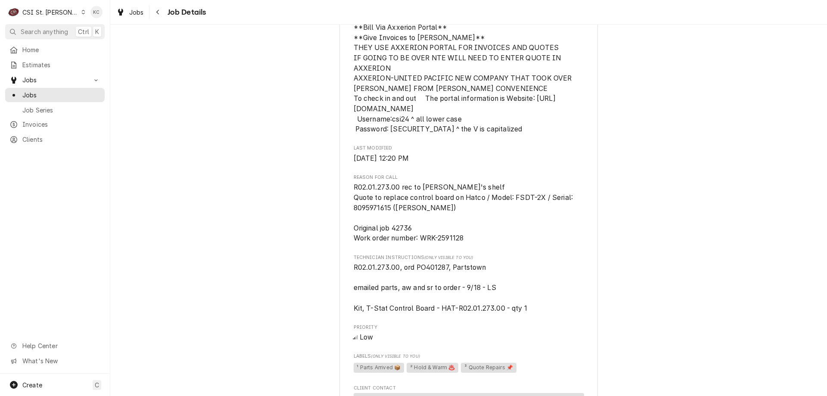
scroll to position [431, 0]
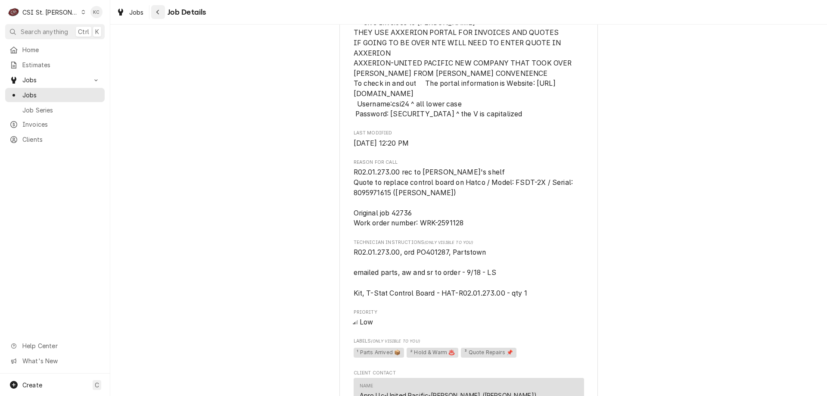
click at [160, 9] on div "Navigate back" at bounding box center [158, 12] width 9 height 9
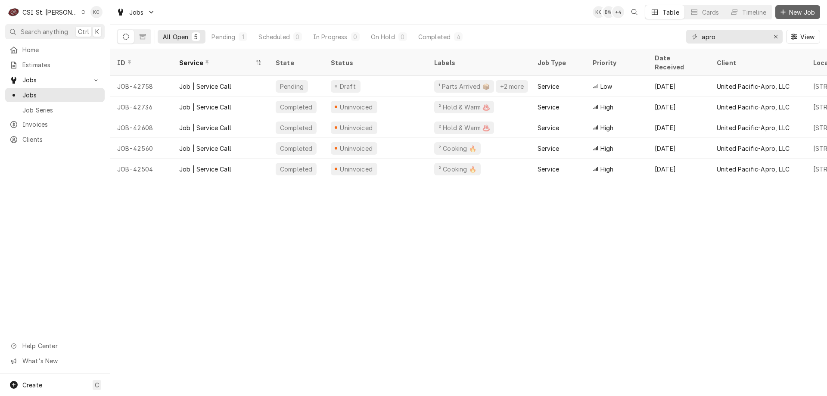
click at [789, 11] on span "New Job" at bounding box center [801, 12] width 29 height 9
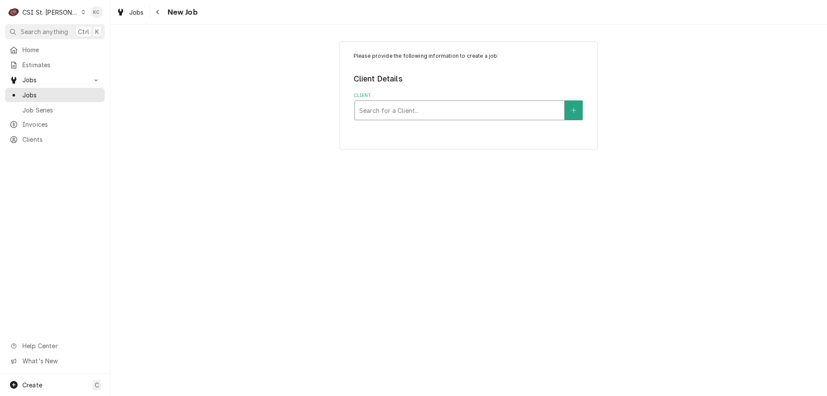
click at [507, 115] on div "Client" at bounding box center [459, 111] width 201 height 16
type input "[PERSON_NAME]"
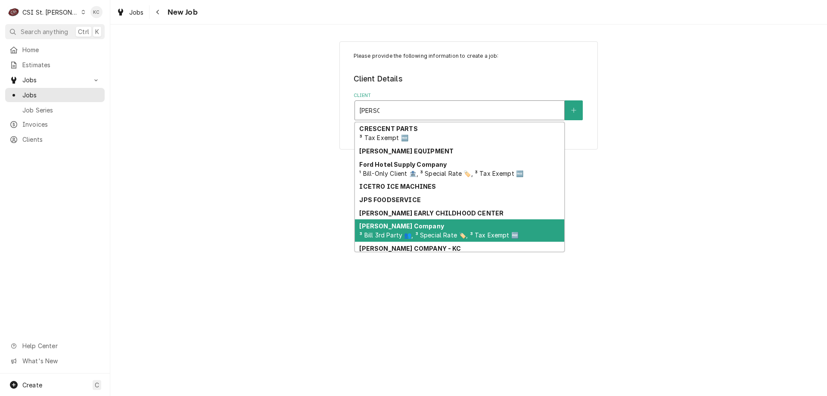
click at [445, 232] on span "³ Bill 3rd Party 👥, ³ Special Rate 🏷️, ³ Tax Exempt 🆓" at bounding box center [438, 234] width 159 height 7
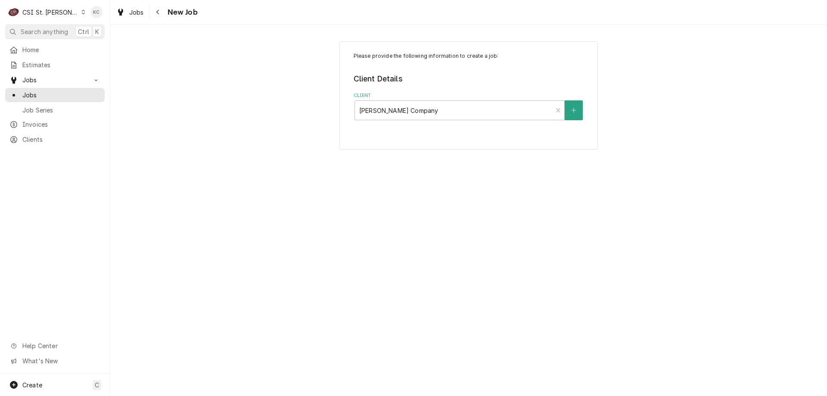
click at [554, 189] on div "Please provide the following information to create a job: Client Details Client…" at bounding box center [468, 210] width 717 height 371
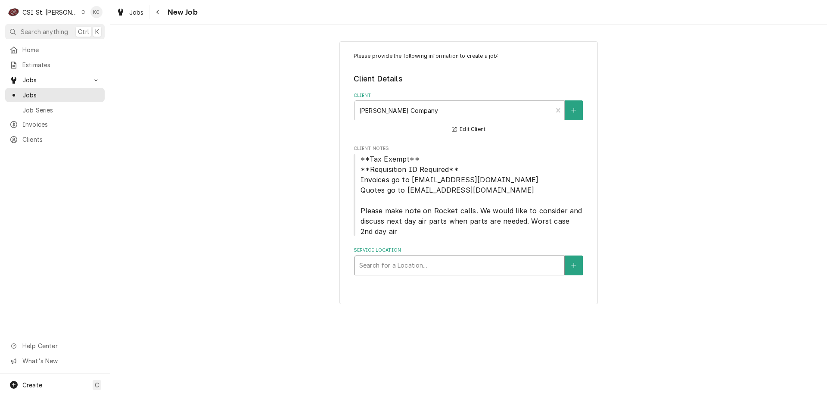
click at [460, 268] on div "Service Location" at bounding box center [459, 266] width 201 height 16
type input "3333"
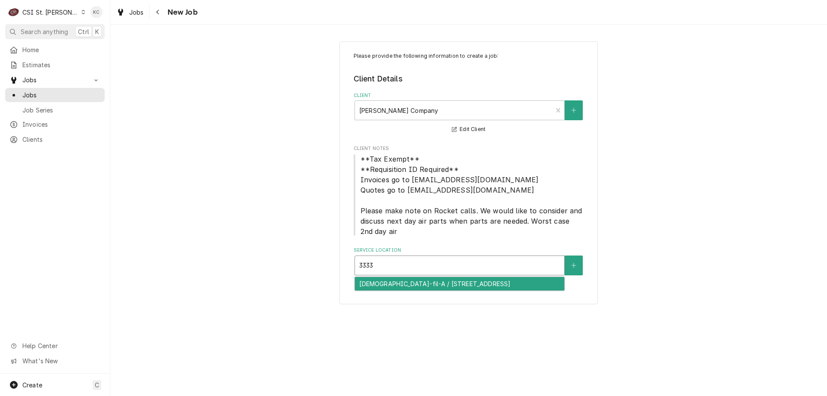
click at [462, 289] on div "[DEMOGRAPHIC_DATA]-fil-A / [STREET_ADDRESS]" at bounding box center [459, 283] width 209 height 13
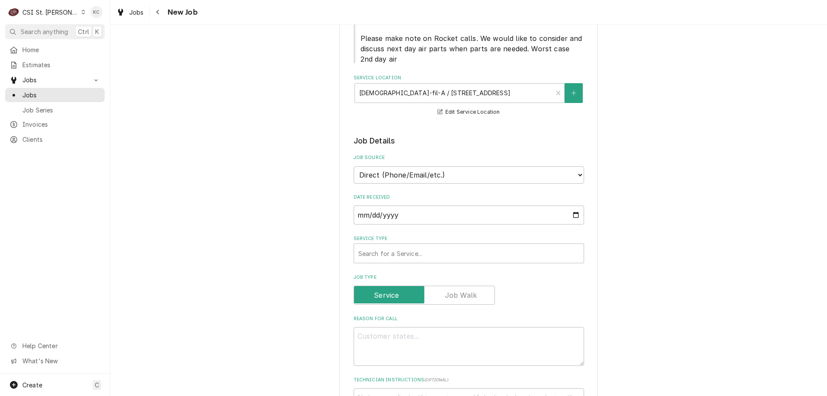
scroll to position [215, 0]
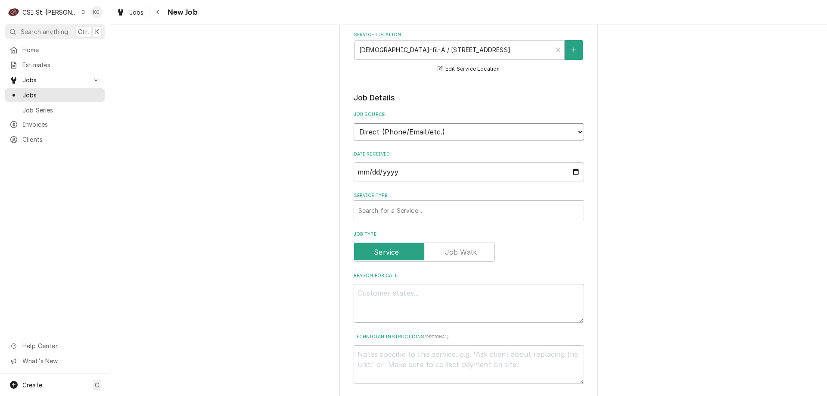
click at [443, 127] on select "Direct (Phone/Email/etc.) Service Channel Corrigo Ecotrak Other" at bounding box center [469, 131] width 230 height 17
select select "100"
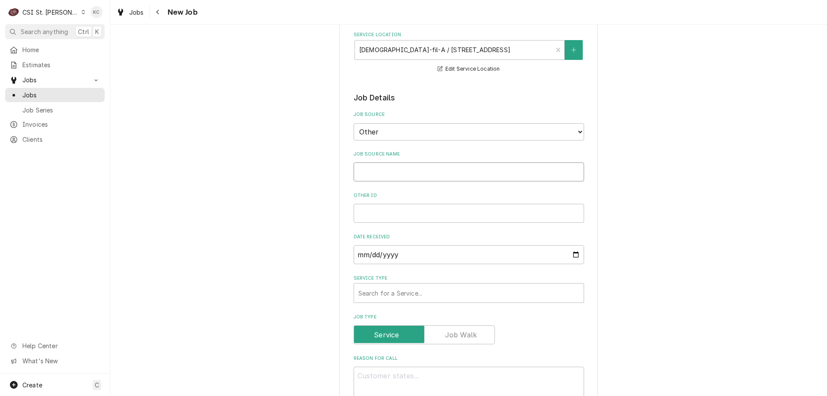
click at [429, 173] on input "Job Source Name" at bounding box center [469, 171] width 230 height 19
type textarea "x"
type input "V"
type textarea "x"
type input "Vi"
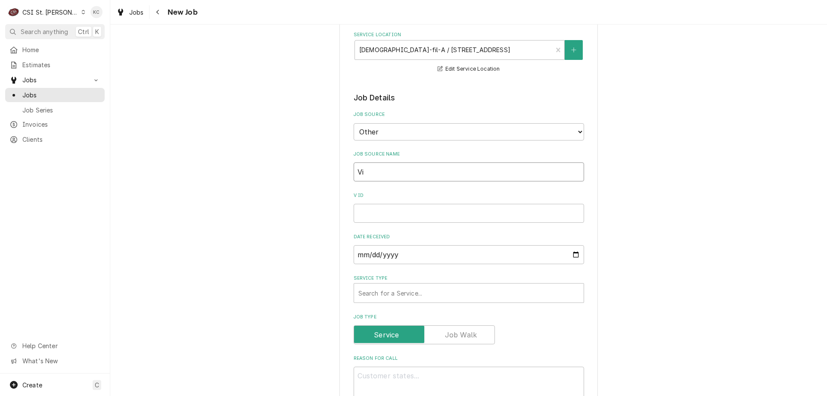
type textarea "x"
type input "Vivi"
type textarea "x"
type input "Vivia"
type textarea "x"
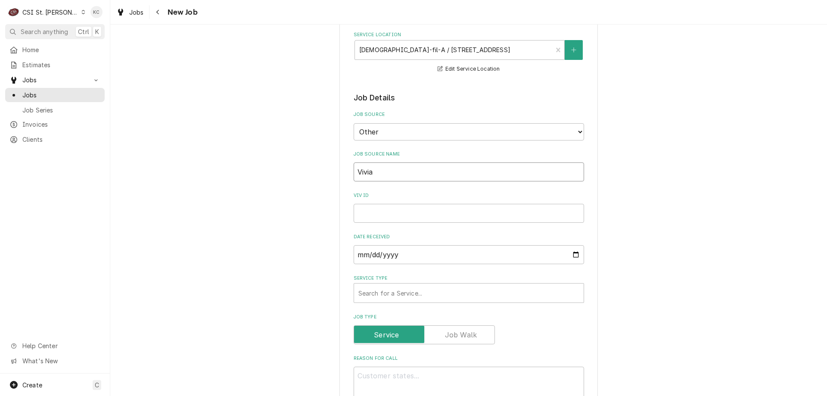
type input "[PERSON_NAME]"
type textarea "x"
type input "[PERSON_NAME]"
type textarea "x"
type input "[PERSON_NAME]"
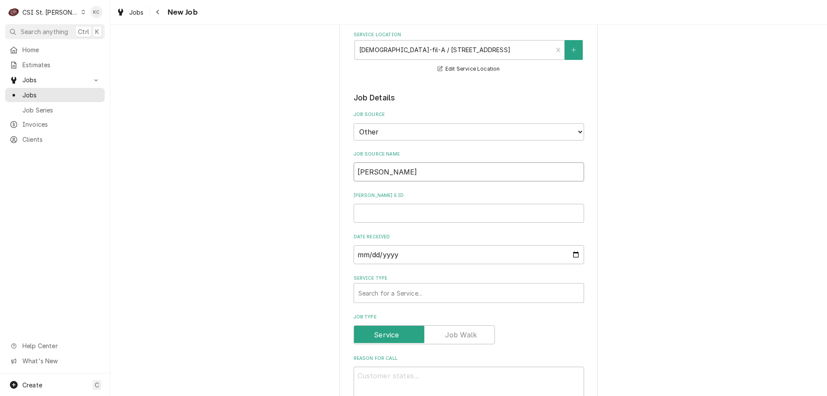
type textarea "x"
type input "[PERSON_NAME]"
type textarea "x"
type input "[PERSON_NAME]"
type textarea "x"
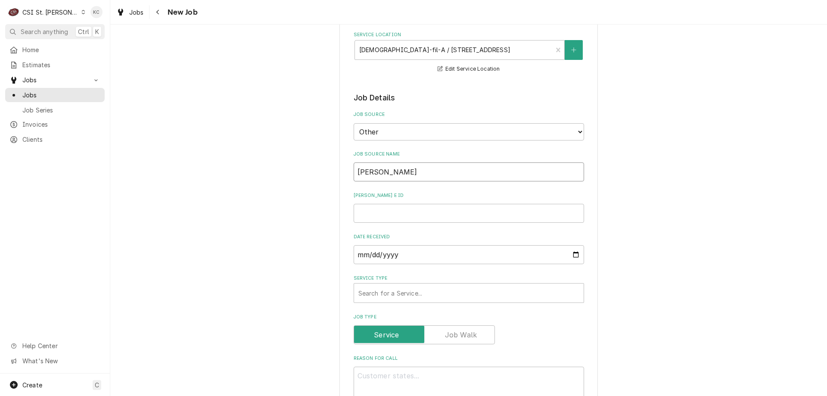
type input "[PERSON_NAME]"
type textarea "x"
type input "[PERSON_NAME]"
type textarea "x"
type input "[PERSON_NAME]"
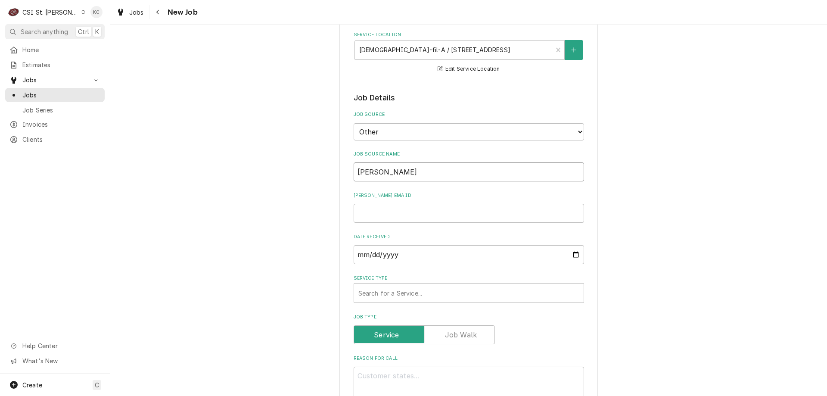
type textarea "x"
type input "[PERSON_NAME] email"
type textarea "x"
type input "[PERSON_NAME] email"
type textarea "x"
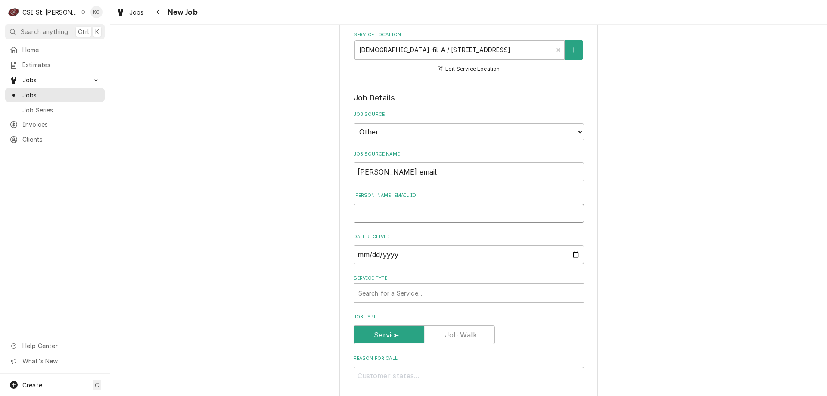
type input "4"
type textarea "x"
type input "44"
type textarea "x"
type input "443"
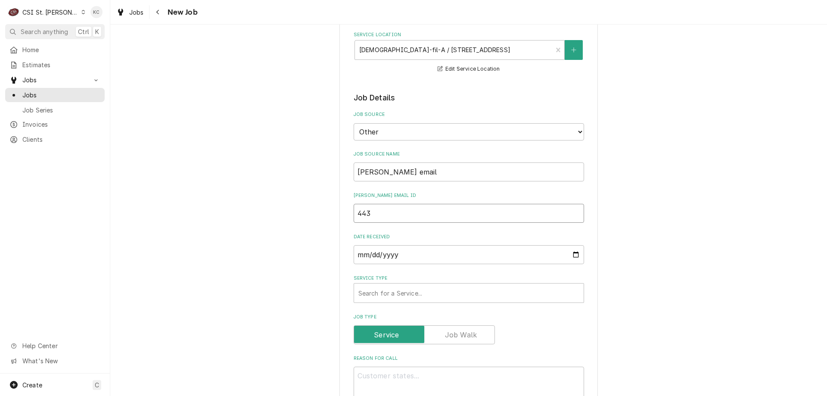
type textarea "x"
type input "4431"
type textarea "x"
type input "44313"
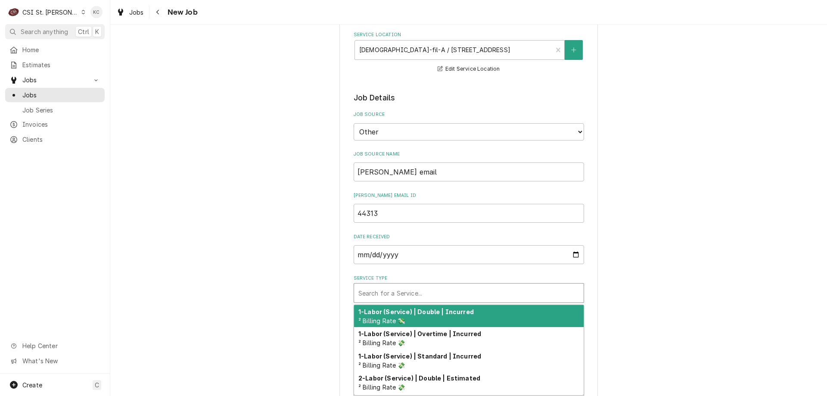
click at [408, 284] on div "Search for a Service..." at bounding box center [469, 292] width 230 height 19
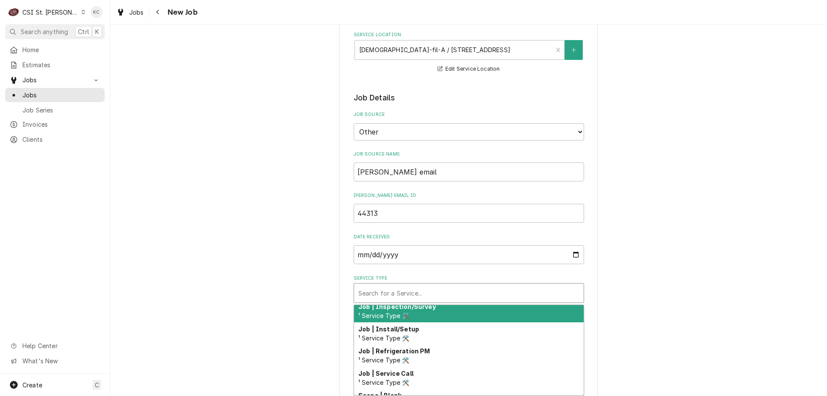
scroll to position [495, 0]
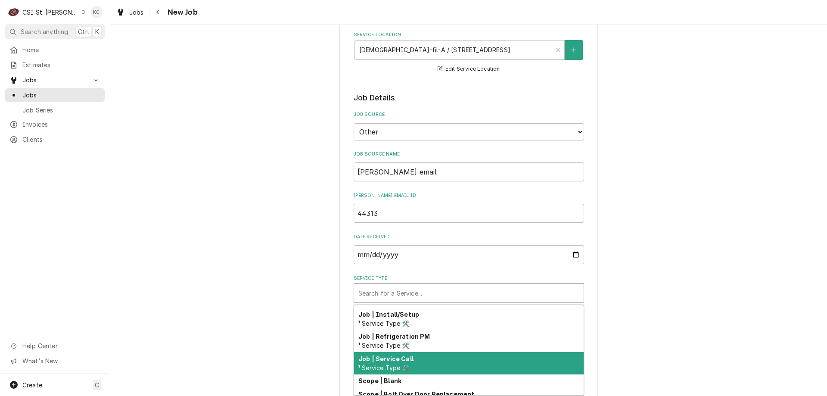
click at [423, 358] on div "Job | Service Call ¹ Service Type 🛠️" at bounding box center [469, 363] width 230 height 22
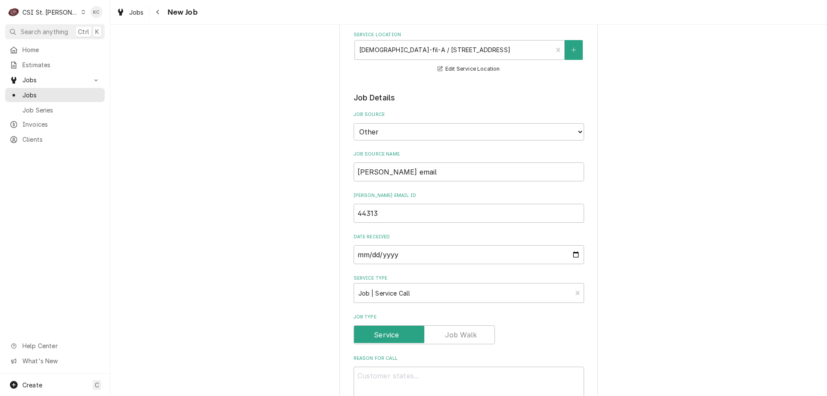
click at [663, 317] on div "Please provide the following information to create a job: Client Details Client…" at bounding box center [468, 354] width 717 height 1072
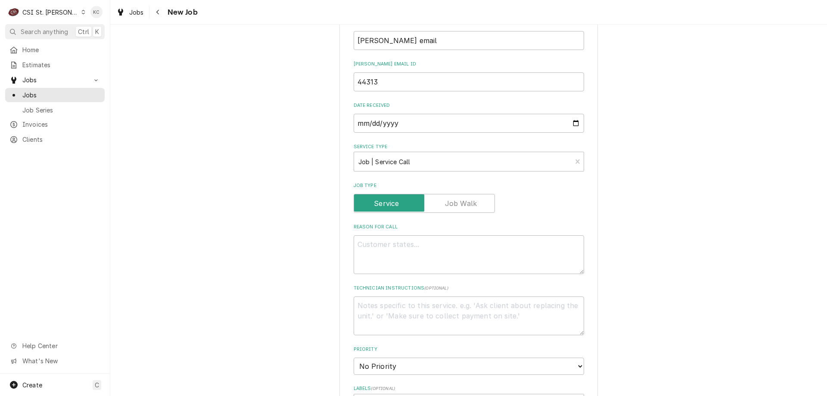
scroll to position [345, 0]
paste textarea "MACHINE NEEDS A NEW TRASH DOOR ACTUATOR ASSEMBLY INSTALLED, AND A [PERSON_NAME]…"
type textarea "x"
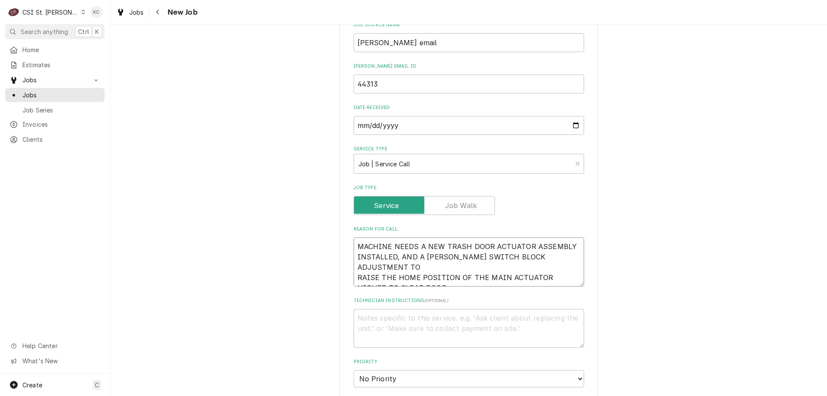
type textarea "MACHINE NEEDS A NEW TRASH DOOR ACTUATOR ASSEMBLY INSTALLED, AND A [PERSON_NAME]…"
click at [730, 182] on div "Please provide the following information to create a job: Client Details Client…" at bounding box center [468, 230] width 717 height 1082
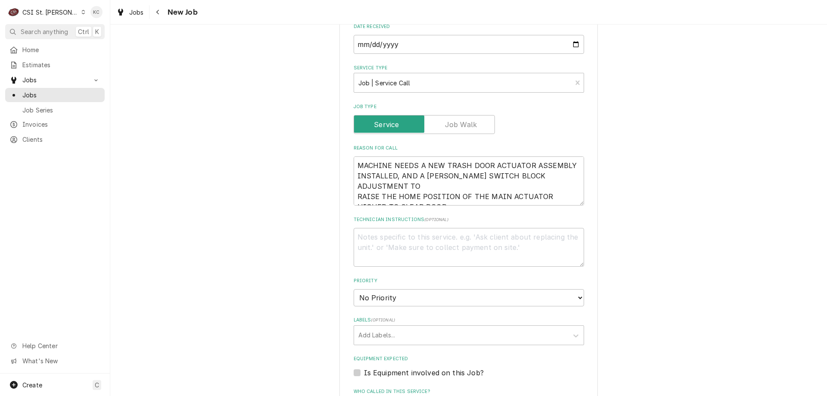
scroll to position [431, 0]
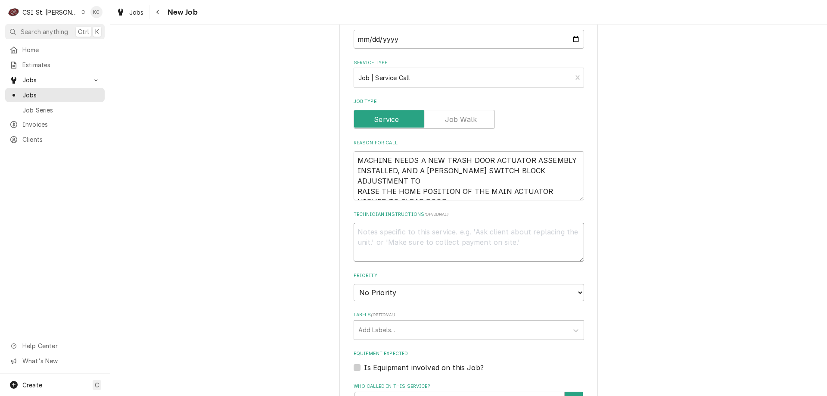
click at [423, 230] on textarea "Technician Instructions ( optional )" at bounding box center [469, 242] width 230 height 39
type textarea "x"
type textarea "N"
type textarea "x"
type textarea "NT"
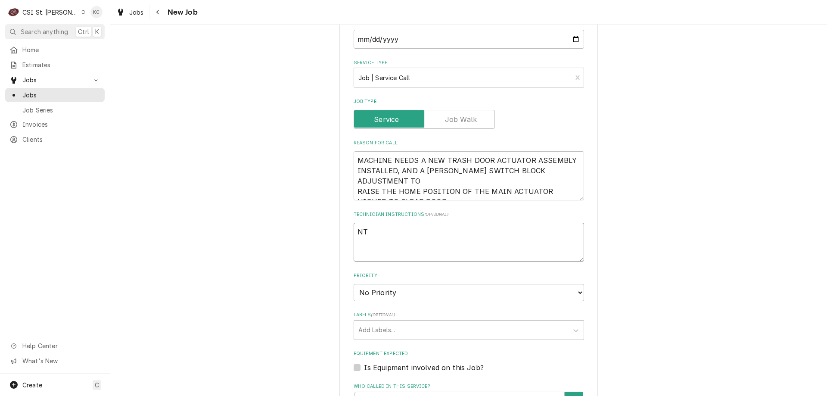
type textarea "x"
type textarea "NTE"
type textarea "x"
type textarea "NTE"
type textarea "x"
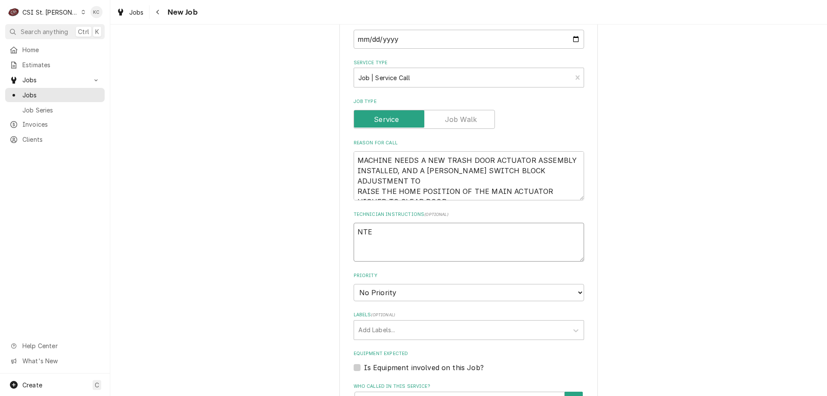
type textarea "NTE $"
type textarea "x"
type textarea "NTE $8"
type textarea "x"
type textarea "NTE $80"
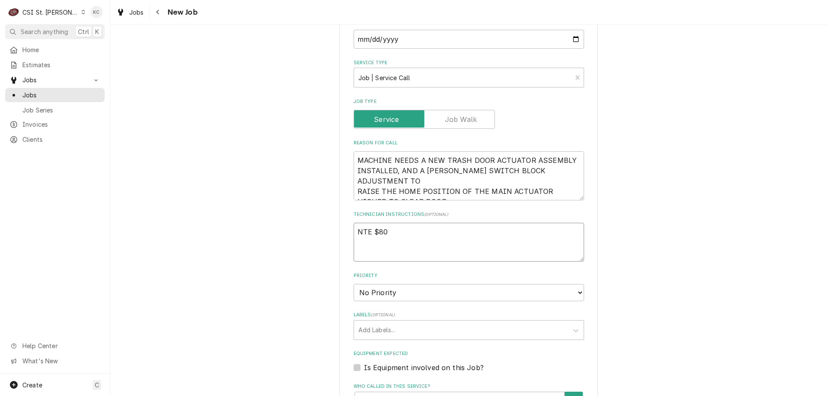
type textarea "x"
type textarea "NTE $800"
type textarea "x"
type textarea "NTE $800"
type textarea "x"
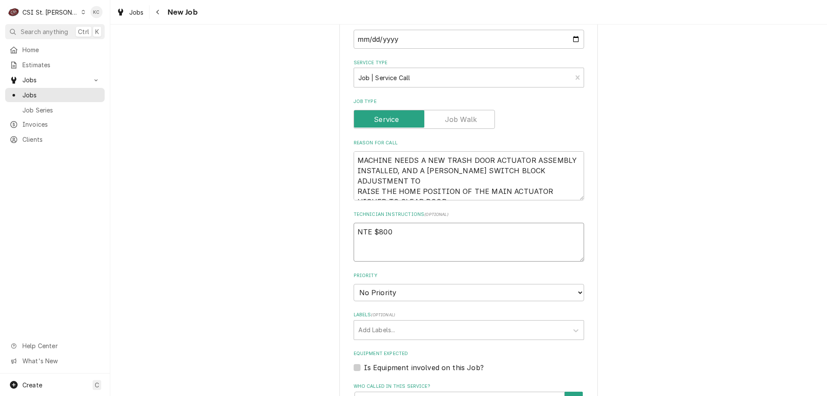
type textarea "NTE $800"
type textarea "x"
type textarea "NTE $800"
click at [394, 253] on textarea "NTE $800" at bounding box center [469, 242] width 230 height 39
paste textarea "PARTS AND PAPER INSTRUCTIONS WILL BE SHIPPED TO SITE. DISCARD OLD"
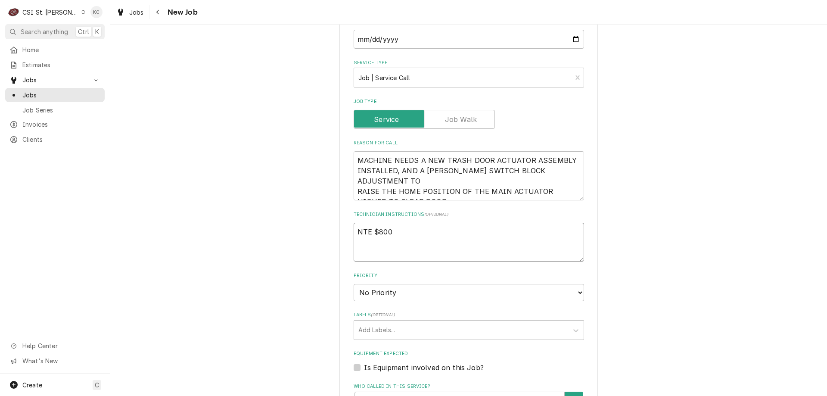
type textarea "x"
type textarea "NTE $800 PARTS AND PAPER INSTRUCTIONS WILL BE SHIPPED TO SITE. DISCARD OLD"
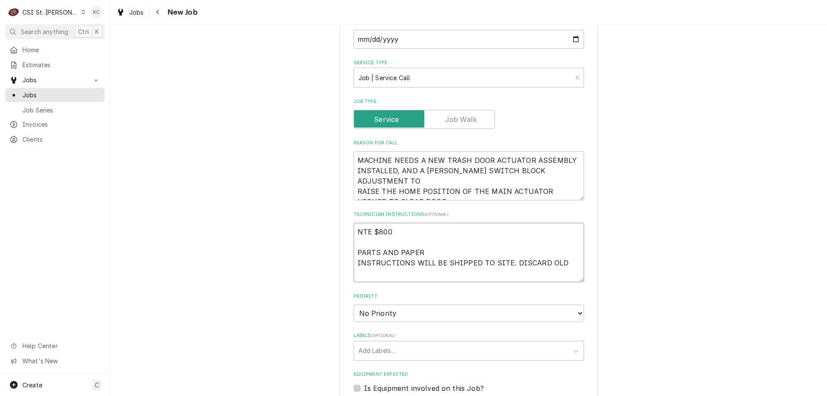
type textarea "x"
type textarea "NTE $800 PARTS AND PAPER INSTRUCTIONS WILL BE SHIPPED TO SITE. DISCARD OLD"
click at [556, 261] on textarea "NTE $800 PARTS AND PAPER INSTRUCTIONS WILL BE SHIPPED TO SITE. DISCARD OLD" at bounding box center [469, 252] width 230 height 59
type textarea "x"
type textarea "NTE $800 PARTS AND PAPER INSTRUCTIONS WILL BE SHIPPED TO SITE. DISCARD OLD"
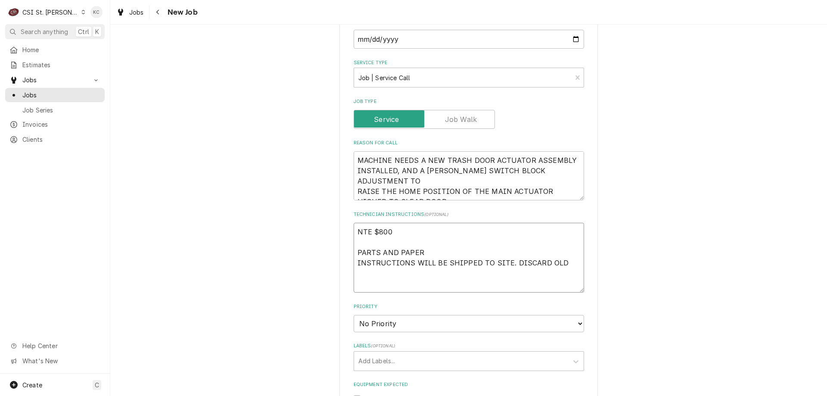
type textarea "x"
type textarea "NTE $800 PARTS AND PAPER INSTRUCTIONS WILL BE SHIPPED TO SITE. DISCARD OLD"
paste textarea "MOD AT [PHONE_NUMBER]"
type textarea "x"
type textarea "NTE $800 PARTS AND PAPER INSTRUCTIONS WILL BE SHIPPED TO SITE. DISCARD OLD MOD …"
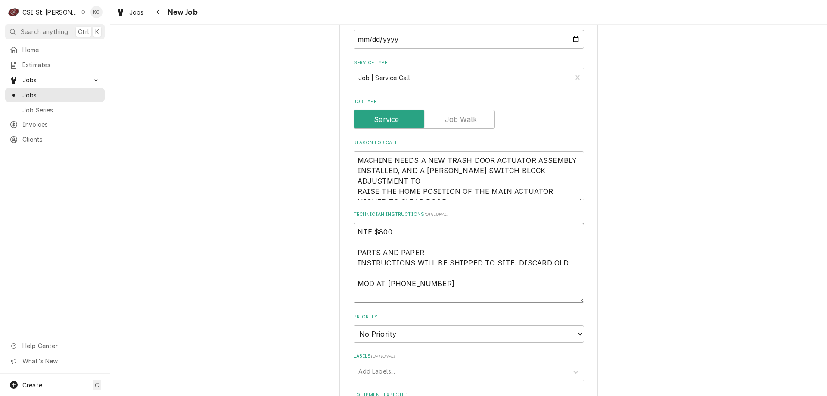
type textarea "x"
type textarea "NTE $800 PARTS AND PAPER INSTRUCTIONS WILL BE SHIPPED TO SITE. DISCARD OLD MOD …"
click at [433, 232] on textarea "NTE $800 PARTS AND PAPER INSTRUCTIONS WILL BE SHIPPED TO SITE. DISCARD OLD MOD …" at bounding box center [469, 263] width 230 height 80
type textarea "x"
type textarea "NTE $800 PARTS AND PAPER INSTRUCTIONS WILL BE SHIPPED TO SITE. DISCARD OLD MOD …"
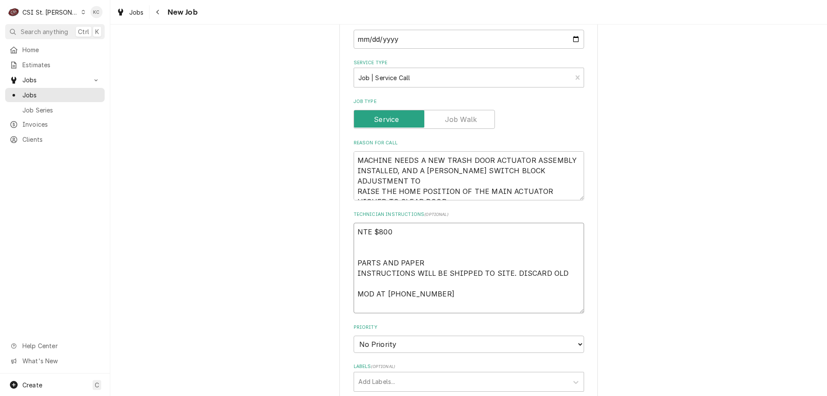
paste textarea "PLEASE CALL CTI AT (612) 230-2209 TO CHECK IN, OUT, AND FOR TECH SUPPORT"
type textarea "x"
type textarea "NTE $800 PLEASE CALL CTI AT (612) 230-2209 TO CHECK IN, OUT, AND FOR TECH SUPPO…"
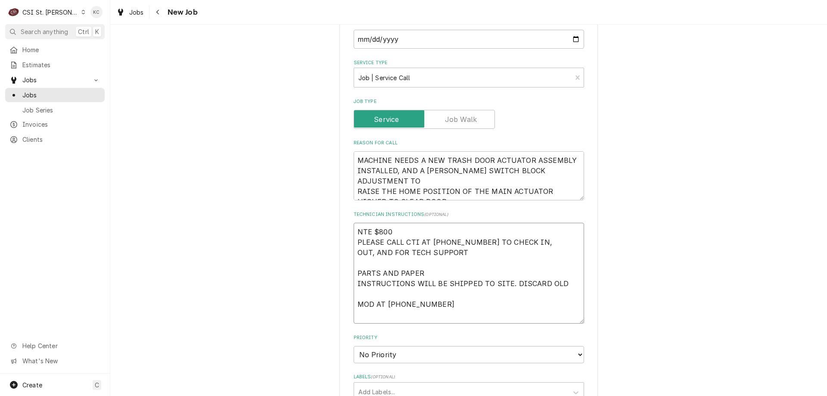
type textarea "x"
type textarea "NTE $800 PLEASE CALL CTI AT (612) 230-2209 TO CHECK IN, OUT, AND FOR TECH SUPPO…"
click at [505, 282] on textarea "NTE $800 PLEASE CALL CTI AT (612) 230-2209 TO CHECK IN, OUT, AND FOR TECH SUPPO…" at bounding box center [469, 273] width 230 height 101
type textarea "x"
type textarea "NTE $800 PLEASE CALL CTI AT (612) 230-2209 TO CHECK IN, OUT, AND FOR TECH SUPPO…"
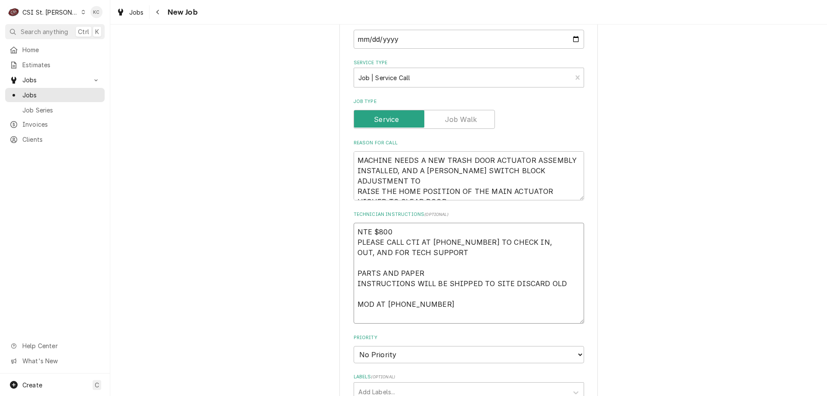
type textarea "x"
type textarea "NTE $800 PLEASE CALL CTI AT (612) 230-2209 TO CHECK IN, OUT, AND FOR TECH SUPPO…"
type textarea "x"
type textarea "NTE $800 PLEASE CALL CTI AT (612) 230-2209 TO CHECK IN, OUT, AND FOR TECH SUPPO…"
type textarea "x"
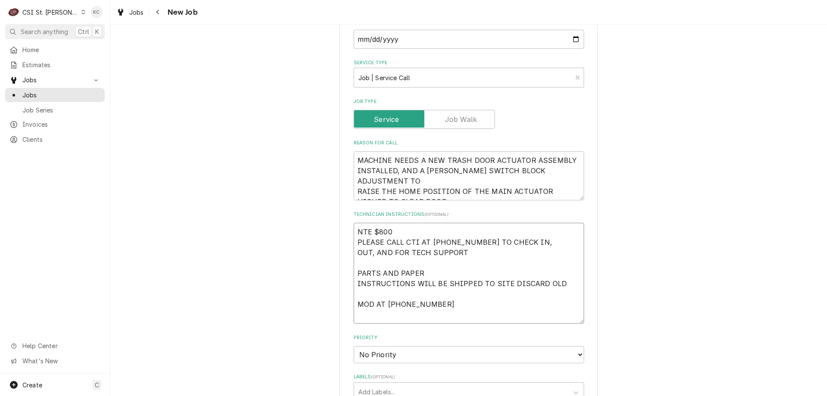
type textarea "NTE $800 PLEASE CALL CTI AT (612) 230-2209 TO CHECK IN, OUT, AND FOR TECH SUPPO…"
click at [557, 285] on textarea "NTE $800 PLEASE CALL CTI AT (612) 230-2209 TO CHECK IN, OUT, AND FOR TECH SUPPO…" at bounding box center [469, 273] width 230 height 101
type textarea "x"
type textarea "NTE $800 PLEASE CALL CTI AT (612) 230-2209 TO CHECK IN, OUT, AND FOR TECH SUPPO…"
type textarea "x"
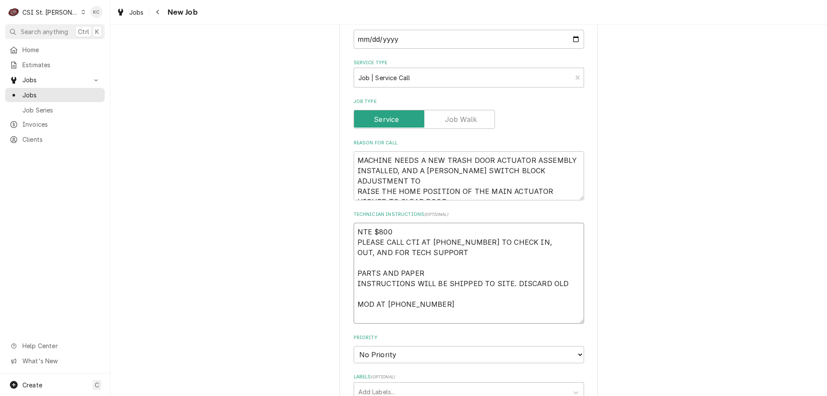
type textarea "NTE $800 PLEASE CALL CTI AT (612) 230-2209 TO CHECK IN, OUT, AND FOR TECH SUPPO…"
type textarea "x"
type textarea "NTE $800 PLEASE CALL CTI AT (612) 230-2209 TO CHECK IN, OUT, AND FOR TECH SUPPO…"
type textarea "x"
type textarea "NTE $800 PLEASE CALL CTI AT (612) 230-2209 TO CHECK IN, OUT, AND FOR TECH SUPPO…"
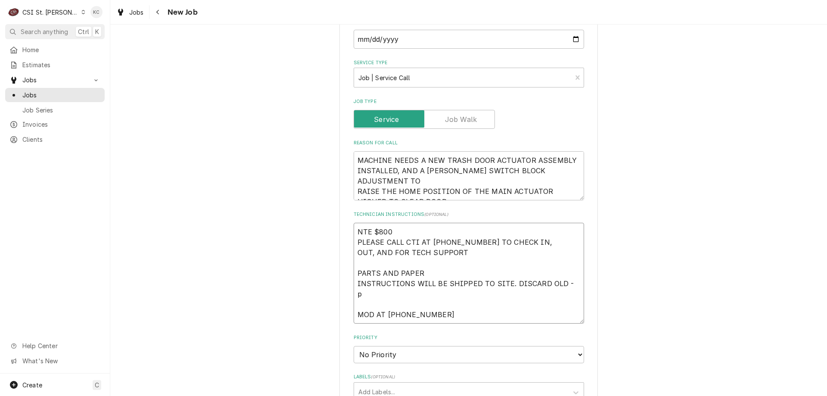
type textarea "x"
type textarea "NTE $800 PLEASE CALL CTI AT (612) 230-2209 TO CHECK IN, OUT, AND FOR TECH SUPPO…"
type textarea "x"
type textarea "NTE $800 PLEASE CALL CTI AT (612) 230-2209 TO CHECK IN, OUT, AND FOR TECH SUPPO…"
type textarea "x"
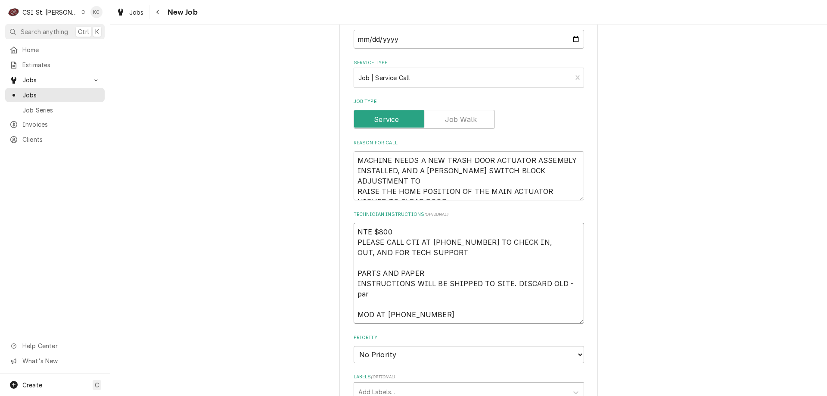
type textarea "NTE $800 PLEASE CALL CTI AT (612) 230-2209 TO CHECK IN, OUT, AND FOR TECH SUPPO…"
type textarea "x"
type textarea "NTE $800 PLEASE CALL CTI AT (612) 230-2209 TO CHECK IN, OUT, AND FOR TECH SUPPO…"
type textarea "x"
type textarea "NTE $800 PLEASE CALL CTI AT (612) 230-2209 TO CHECK IN, OUT, AND FOR TECH SUPPO…"
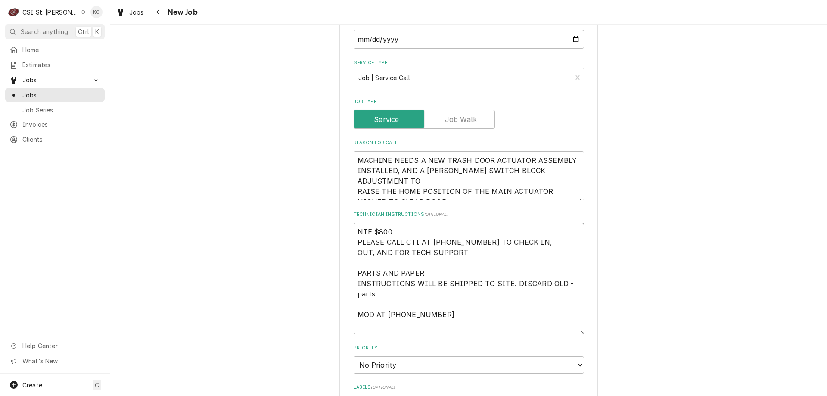
type textarea "x"
type textarea "NTE $800 PLEASE CALL CTI AT (612) 230-2209 TO CHECK IN, OUT, AND FOR TECH SUPPO…"
type textarea "x"
type textarea "NTE $800 PLEASE CALL CTI AT (612) 230-2209 TO CHECK IN, OUT, AND FOR TECH SUPPO…"
type textarea "x"
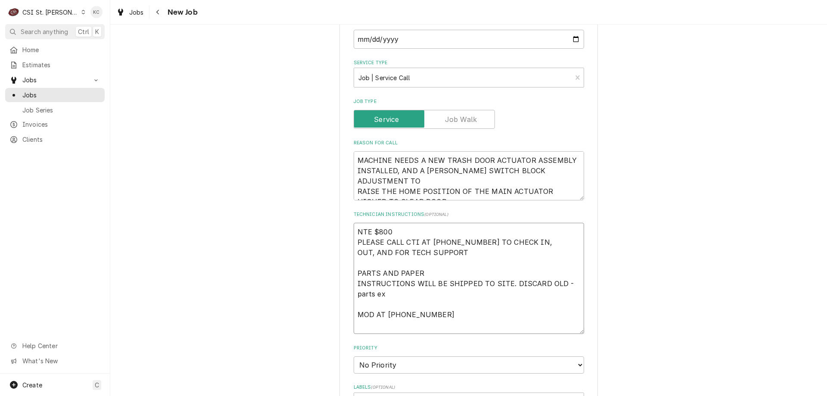
type textarea "NTE $800 PLEASE CALL CTI AT (612) 230-2209 TO CHECK IN, OUT, AND FOR TECH SUPPO…"
type textarea "x"
type textarea "NTE $800 PLEASE CALL CTI AT (612) 230-2209 TO CHECK IN, OUT, AND FOR TECH SUPPO…"
type textarea "x"
type textarea "NTE $800 PLEASE CALL CTI AT (612) 230-2209 TO CHECK IN, OUT, AND FOR TECH SUPPO…"
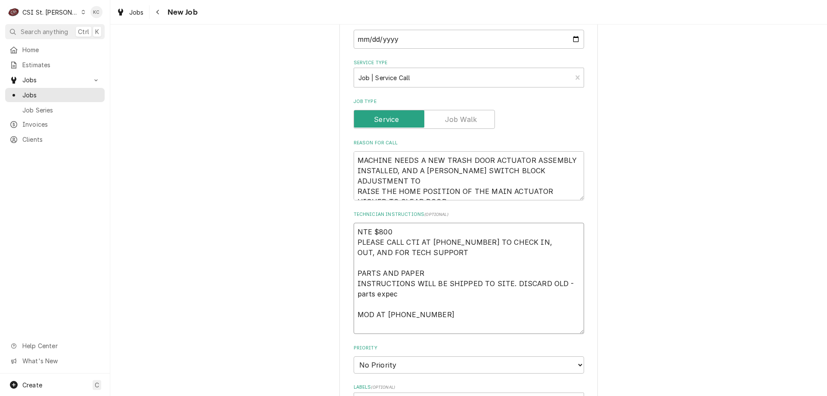
type textarea "x"
type textarea "NTE $800 PLEASE CALL CTI AT (612) 230-2209 TO CHECK IN, OUT, AND FOR TECH SUPPO…"
type textarea "x"
type textarea "NTE $800 PLEASE CALL CTI AT (612) 230-2209 TO CHECK IN, OUT, AND FOR TECH SUPPO…"
type textarea "x"
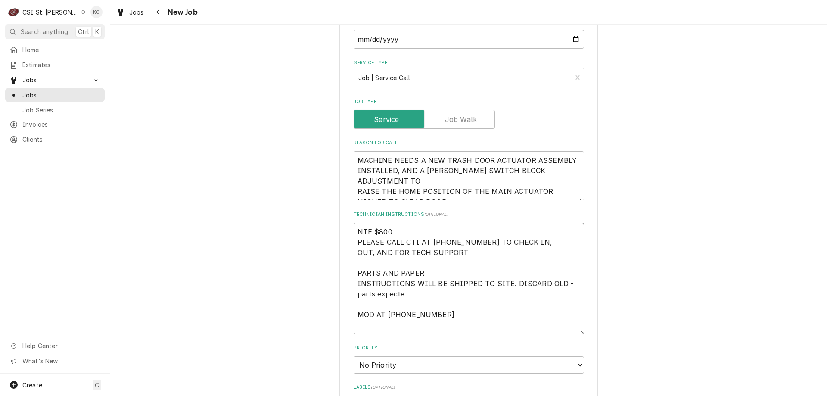
type textarea "NTE $800 PLEASE CALL CTI AT (612) 230-2209 TO CHECK IN, OUT, AND FOR TECH SUPPO…"
type textarea "x"
type textarea "NTE $800 PLEASE CALL CTI AT (612) 230-2209 TO CHECK IN, OUT, AND FOR TECH SUPPO…"
type textarea "x"
type textarea "NTE $800 PLEASE CALL CTI AT (612) 230-2209 TO CHECK IN, OUT, AND FOR TECH SUPPO…"
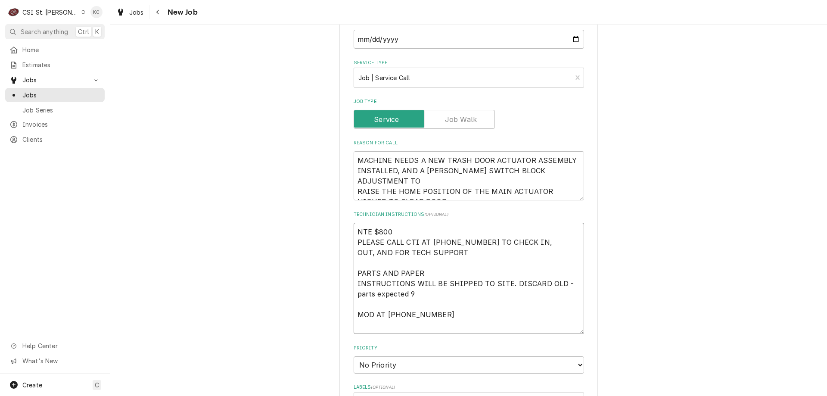
type textarea "x"
type textarea "NTE $800 PLEASE CALL CTI AT (612) 230-2209 TO CHECK IN, OUT, AND FOR TECH SUPPO…"
type textarea "x"
type textarea "NTE $800 PLEASE CALL CTI AT (612) 230-2209 TO CHECK IN, OUT, AND FOR TECH SUPPO…"
type textarea "x"
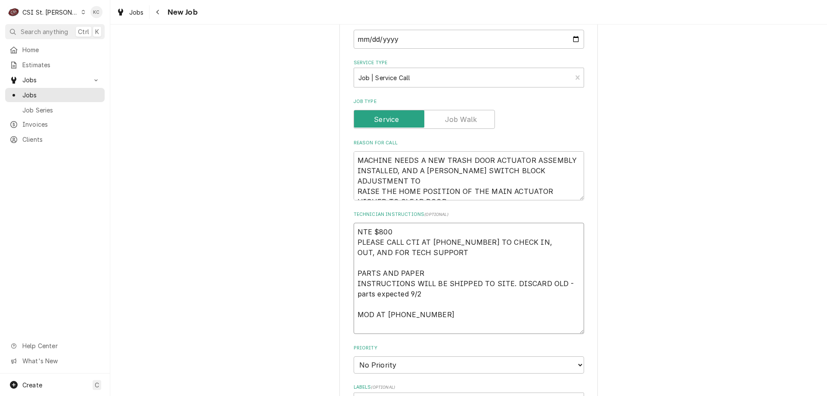
type textarea "NTE $800 PLEASE CALL CTI AT (612) 230-2209 TO CHECK IN, OUT, AND FOR TECH SUPPO…"
type textarea "x"
type textarea "NTE $800 PLEASE CALL CTI AT (612) 230-2209 TO CHECK IN, OUT, AND FOR TECH SUPPO…"
click at [506, 294] on textarea "NTE $800 PLEASE CALL CTI AT (612) 230-2209 TO CHECK IN, OUT, AND FOR TECH SUPPO…" at bounding box center [469, 278] width 230 height 111
type textarea "x"
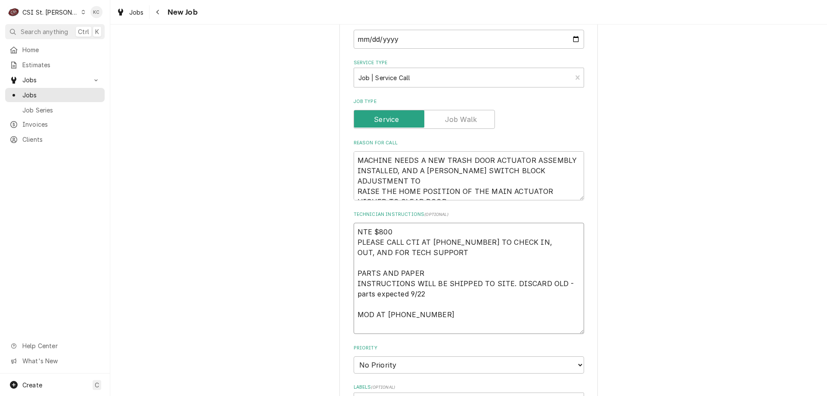
type textarea "NTE $800 PLEASE CALL CTI AT (612) 230-2209 TO CHECK IN, OUT, AND FOR TECH SUPPO…"
type textarea "x"
type textarea "NTE $800 PLEASE CALL CTI AT (612) 230-2209 TO CHECK IN, OUT, AND FOR TECH SUPPO…"
type textarea "x"
type textarea "NTE $800 PLEASE CALL CTI AT (612) 230-2209 TO CHECK IN, OUT, AND FOR TECH SUPPO…"
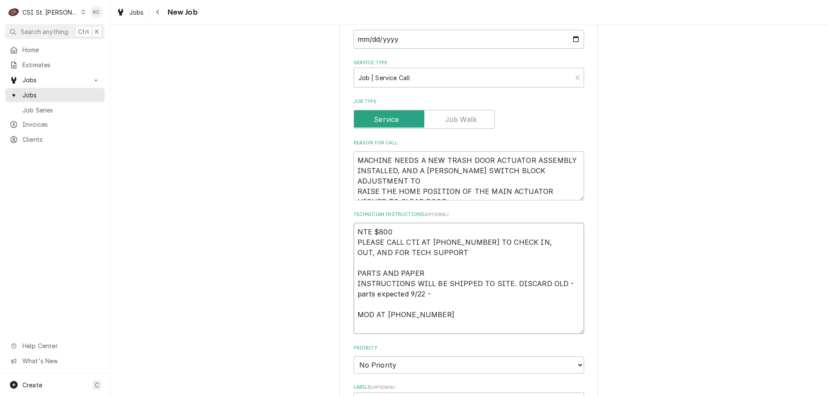
paste textarea "1ZHH30500247136788 Tracking"
type textarea "x"
type textarea "NTE $800 PLEASE CALL CTI AT (612) 230-2209 TO CHECK IN, OUT, AND FOR TECH SUPPO…"
type textarea "x"
type textarea "NTE $800 PLEASE CALL CTI AT (612) 230-2209 TO CHECK IN, OUT, AND FOR TECH SUPPO…"
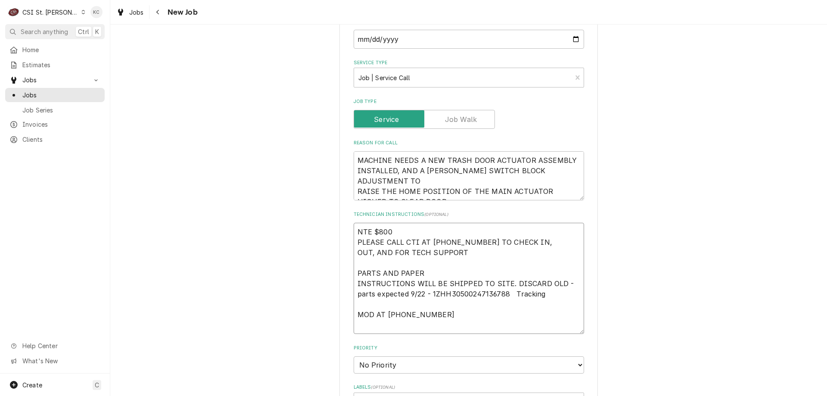
click at [555, 295] on textarea "NTE $800 PLEASE CALL CTI AT (612) 230-2209 TO CHECK IN, OUT, AND FOR TECH SUPPO…" at bounding box center [469, 278] width 230 height 111
type textarea "x"
type textarea "NTE $800 PLEASE CALL CTI AT (612) 230-2209 TO CHECK IN, OUT, AND FOR TECH SUPPO…"
type textarea "x"
type textarea "NTE $800 PLEASE CALL CTI AT (612) 230-2209 TO CHECK IN, OUT, AND FOR TECH SUPPO…"
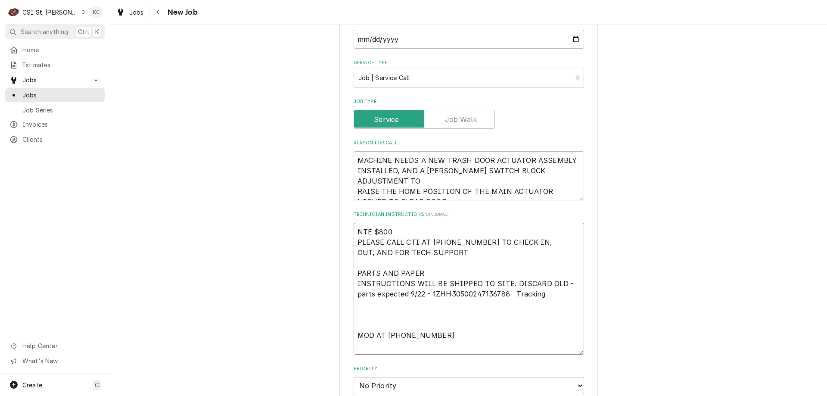
paste textarea "NOTE: 1) Please contact site to confirm eta of service. Info on PO 2.) Tech mus…"
type textarea "x"
type textarea "NTE $800 PLEASE CALL CTI AT (612) 230-2209 TO CHECK IN, OUT, AND FOR TECH SUPPO…"
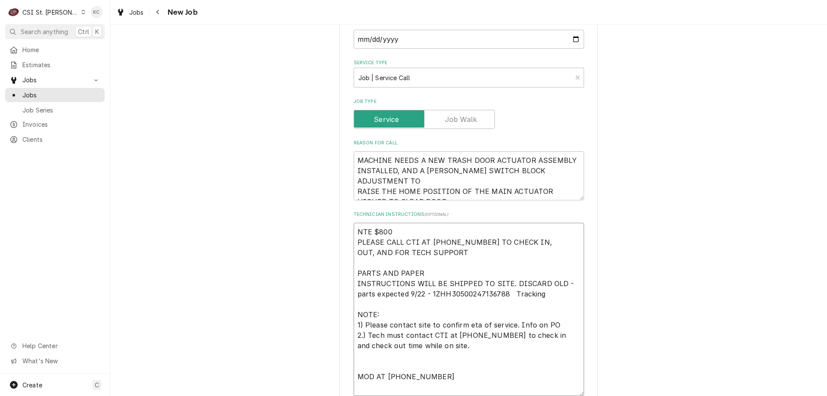
type textarea "x"
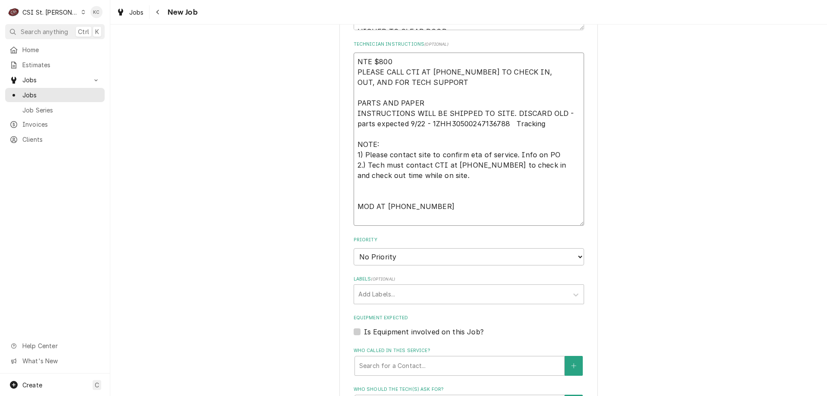
scroll to position [603, 0]
type textarea "NTE $800 PLEASE CALL CTI AT (612) 230-2209 TO CHECK IN, OUT, AND FOR TECH SUPPO…"
click at [419, 256] on select "No Priority Urgent High Medium Low" at bounding box center [469, 254] width 230 height 17
click at [419, 252] on select "No Priority Urgent High Medium Low" at bounding box center [469, 254] width 230 height 17
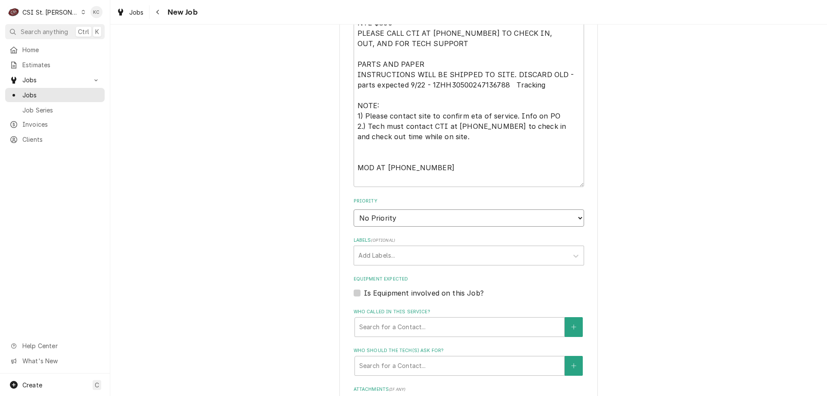
scroll to position [709, 0]
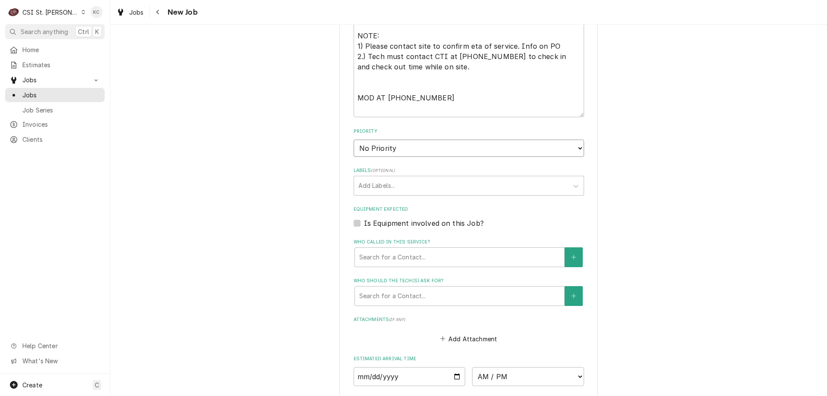
drag, startPoint x: 398, startPoint y: 143, endPoint x: 398, endPoint y: 147, distance: 4.4
click at [398, 143] on select "No Priority Urgent High Medium Low" at bounding box center [469, 148] width 230 height 17
select select "4"
click at [354, 140] on select "No Priority Urgent High Medium Low" at bounding box center [469, 148] width 230 height 17
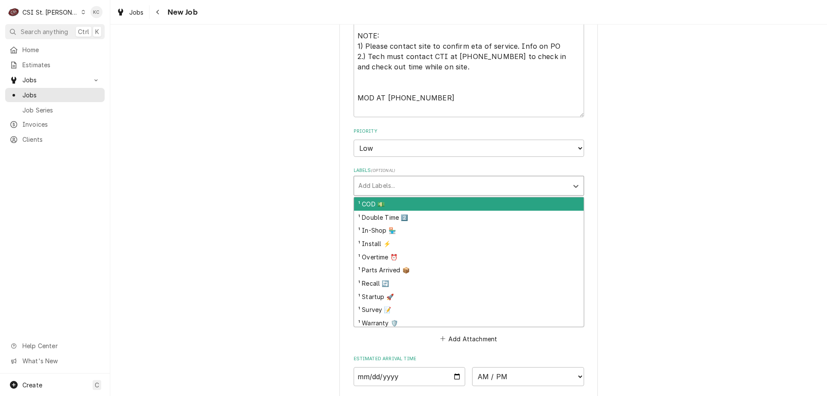
click at [413, 189] on div "Labels" at bounding box center [460, 186] width 205 height 16
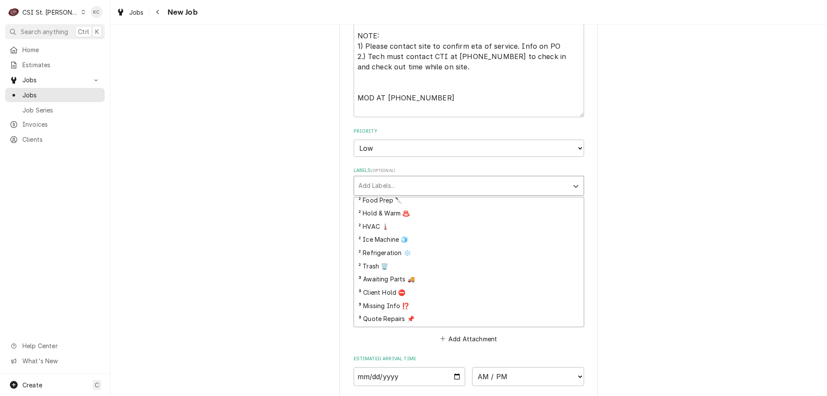
scroll to position [215, 0]
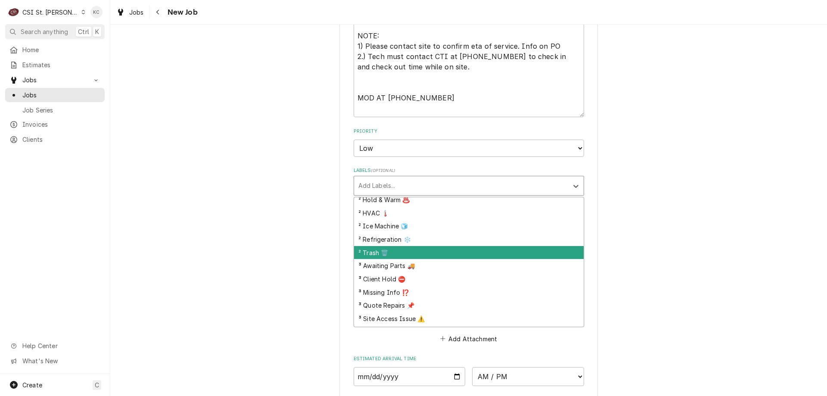
click at [441, 257] on div "² Trash 🗑️" at bounding box center [469, 252] width 230 height 13
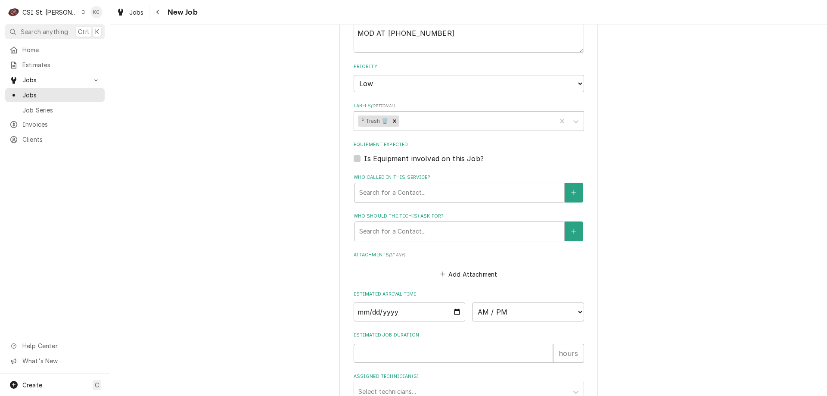
scroll to position [768, 0]
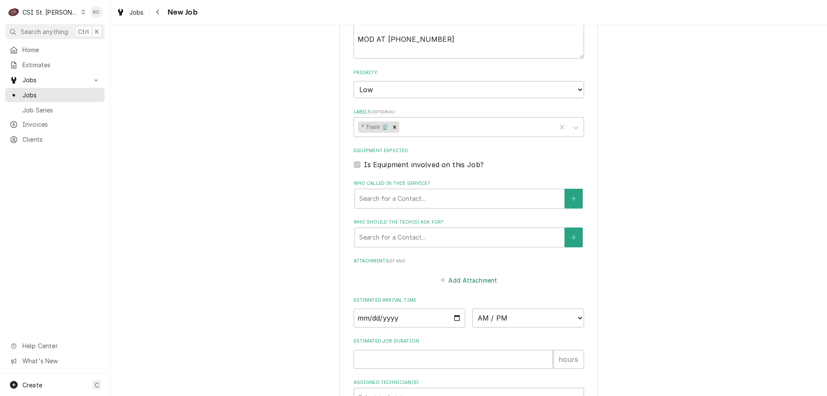
click at [476, 281] on button "Add Attachment" at bounding box center [468, 280] width 60 height 12
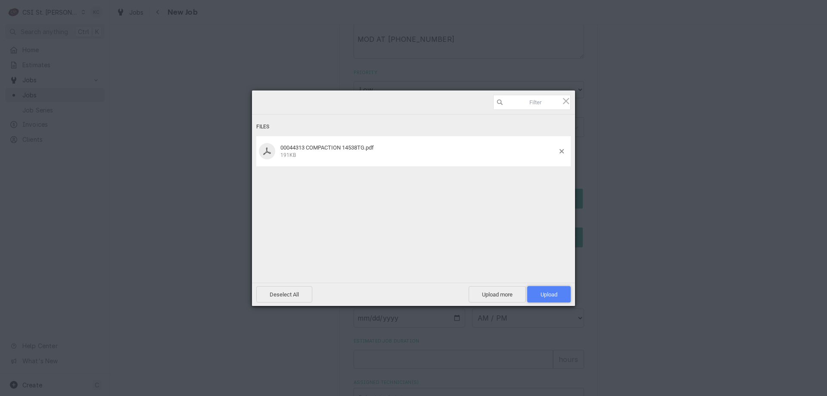
click at [546, 289] on span "Upload 1" at bounding box center [548, 294] width 43 height 16
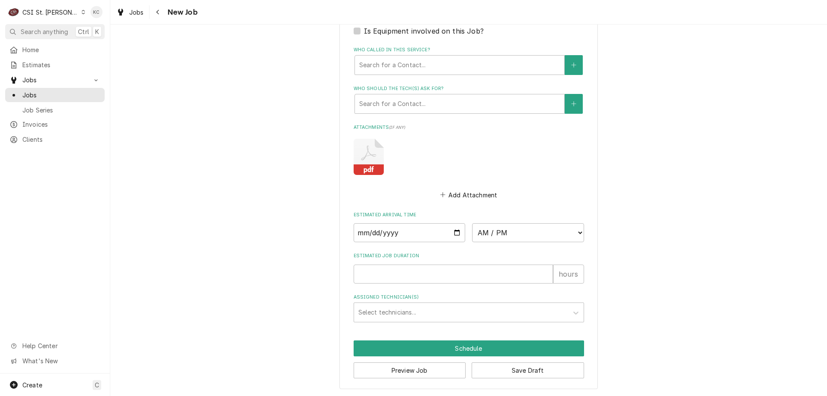
scroll to position [902, 0]
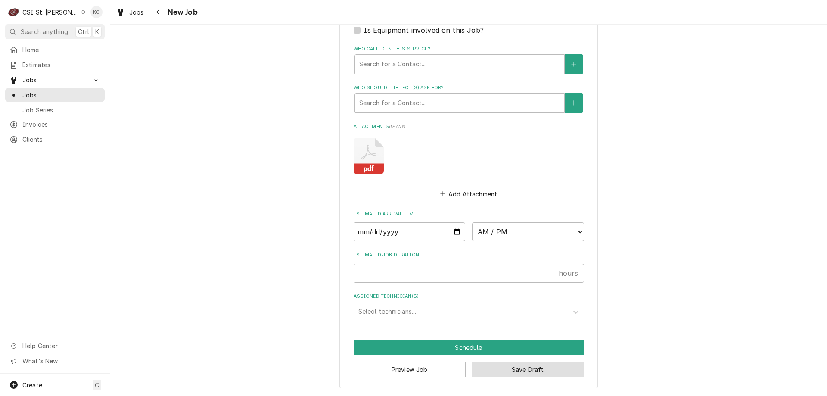
click at [520, 375] on button "Save Draft" at bounding box center [528, 369] width 112 height 16
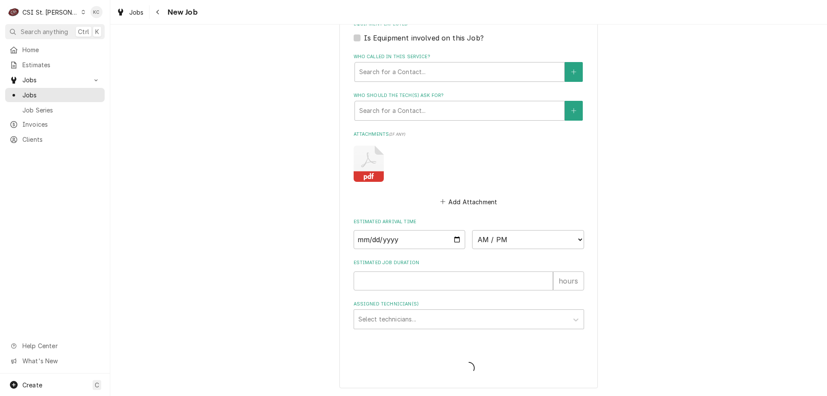
scroll to position [895, 0]
type textarea "x"
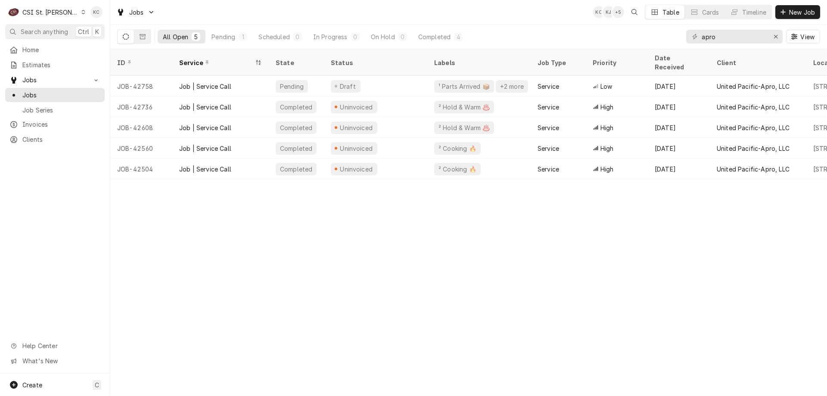
click at [551, 26] on div "All Open 5 Pending 1 Scheduled 0 In Progress 0 On Hold 0 Completed 4 apro View" at bounding box center [468, 37] width 703 height 24
